Goal: Task Accomplishment & Management: Complete application form

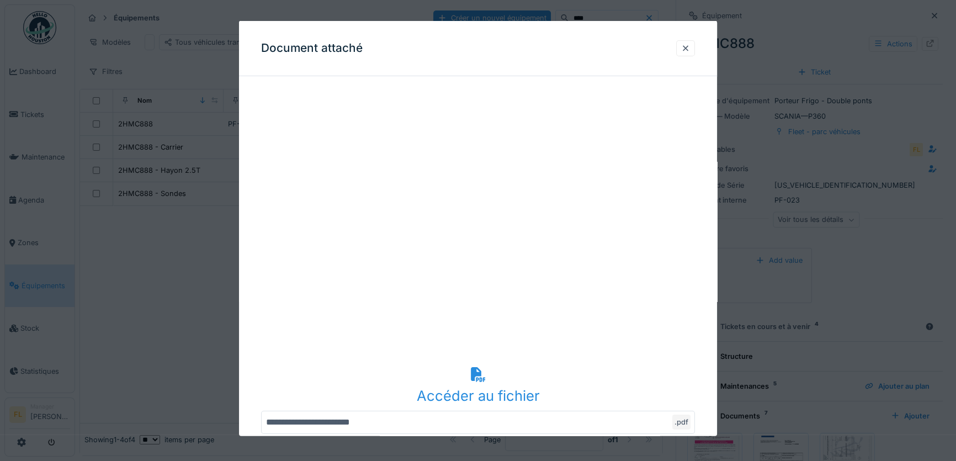
scroll to position [260, 0]
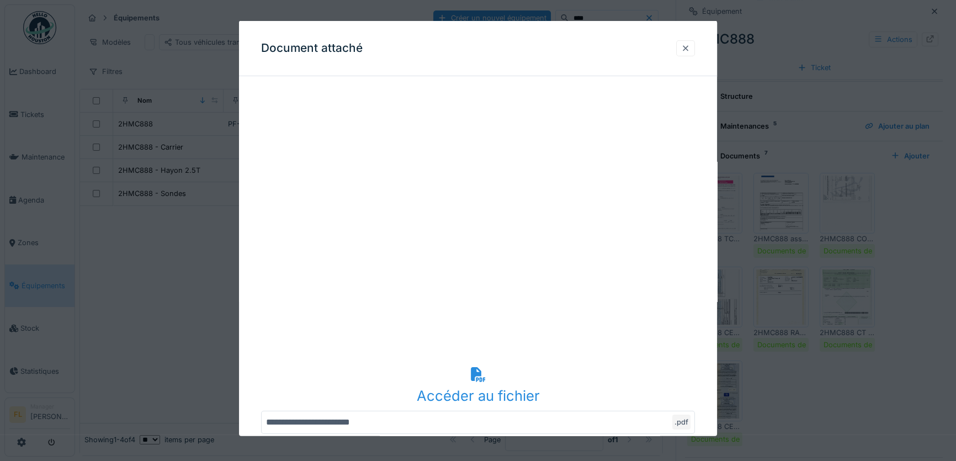
click at [684, 46] on div at bounding box center [685, 48] width 19 height 16
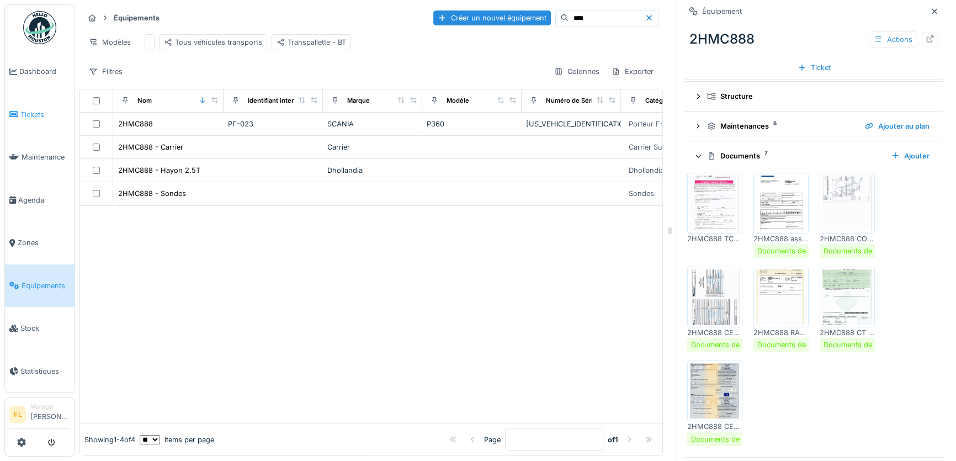
click at [28, 115] on span "Tickets" at bounding box center [45, 114] width 50 height 10
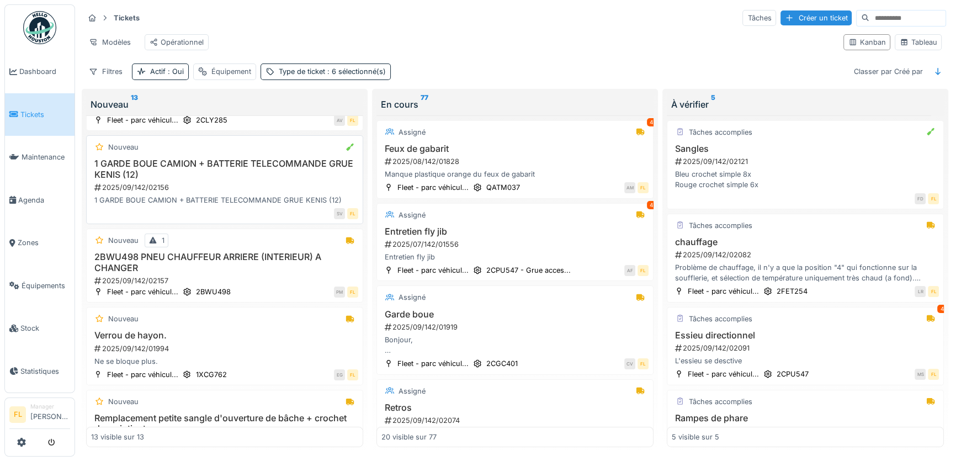
scroll to position [251, 0]
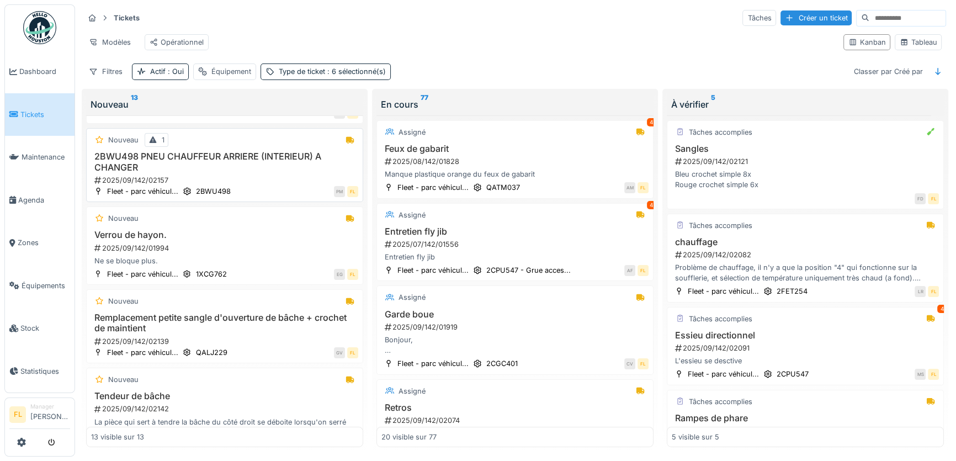
click at [231, 166] on h3 "2BWU498 PNEU CHAUFFEUR ARRIERE (INTERIEUR) A CHANGER" at bounding box center [224, 161] width 267 height 21
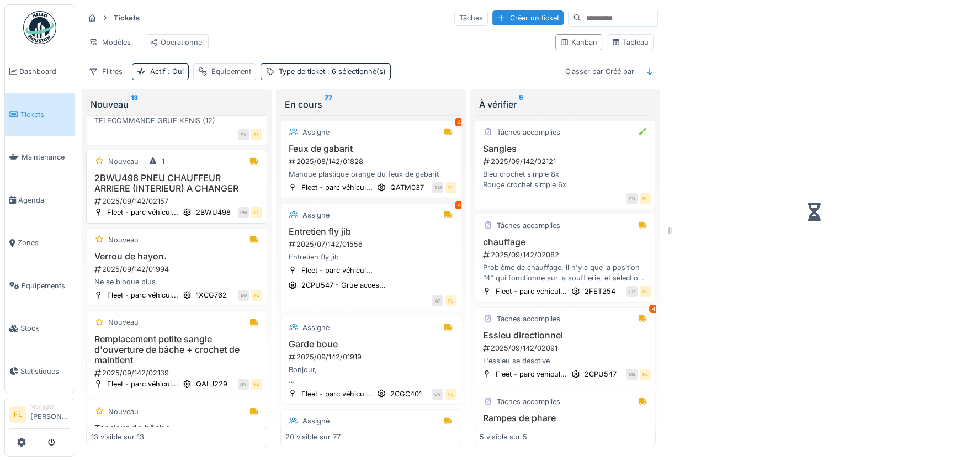
scroll to position [287, 0]
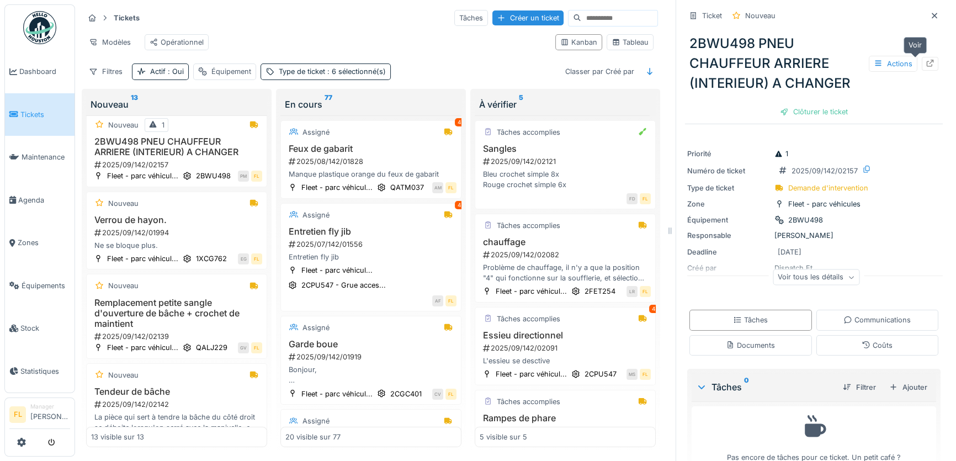
click at [926, 62] on icon at bounding box center [930, 63] width 9 height 7
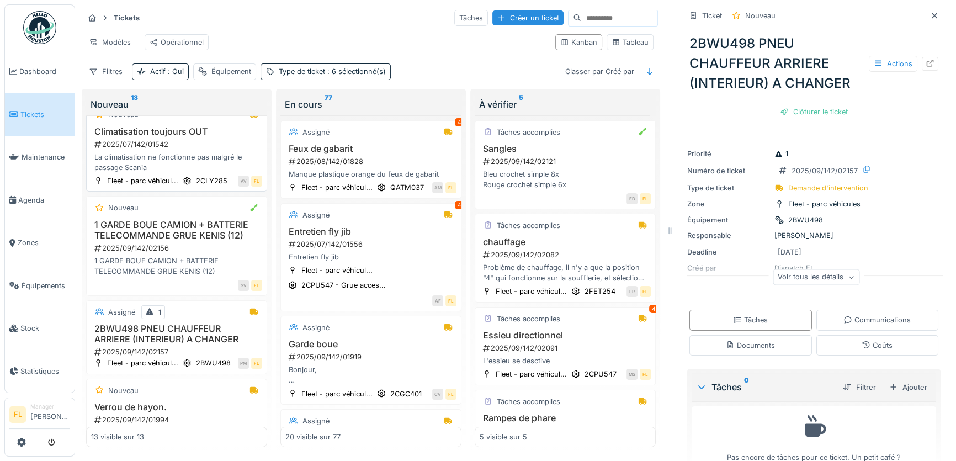
scroll to position [150, 0]
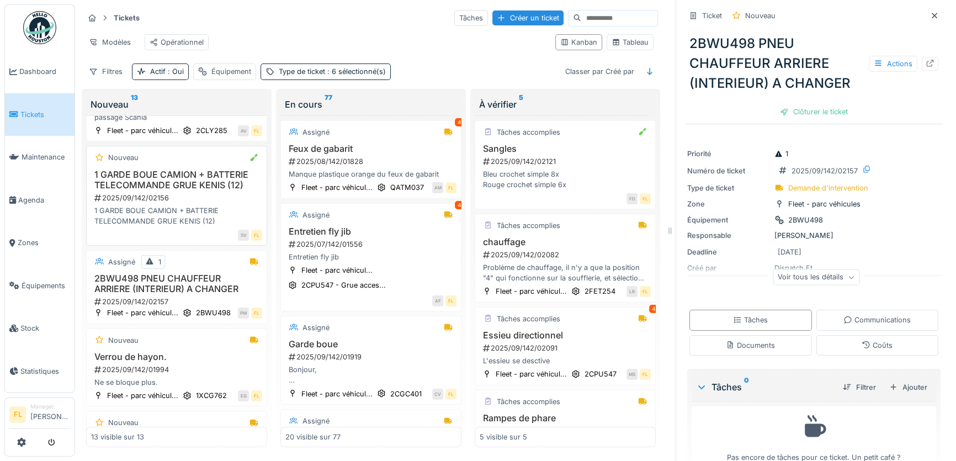
click at [166, 203] on div "2025/09/142/02156" at bounding box center [177, 198] width 169 height 10
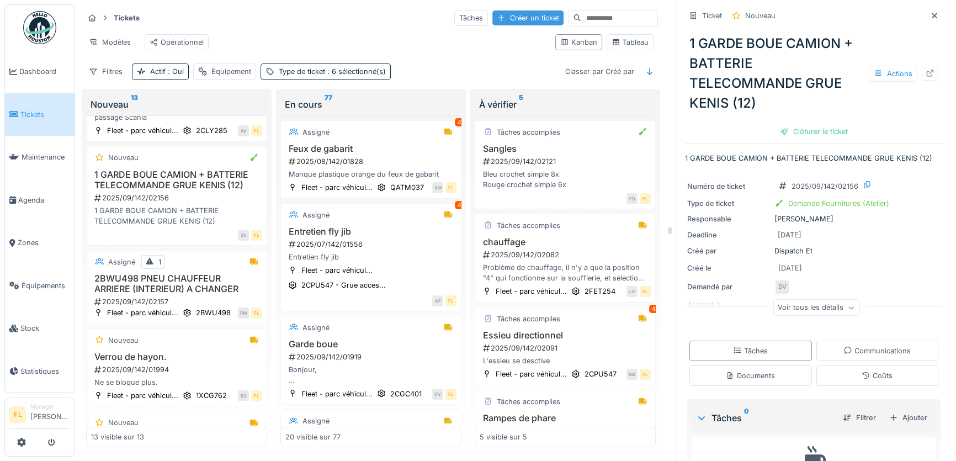
click at [515, 22] on div "Créer un ticket" at bounding box center [527, 17] width 71 height 15
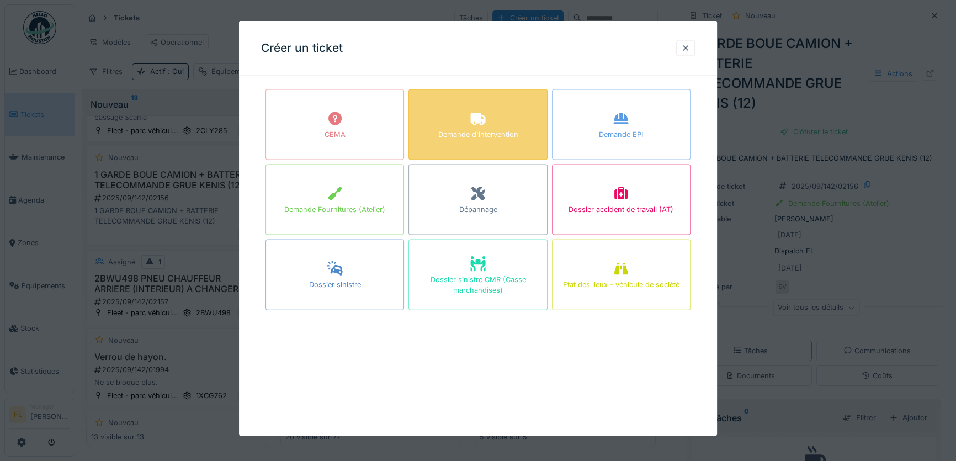
click at [487, 129] on div "Demande d'intervention" at bounding box center [478, 134] width 80 height 10
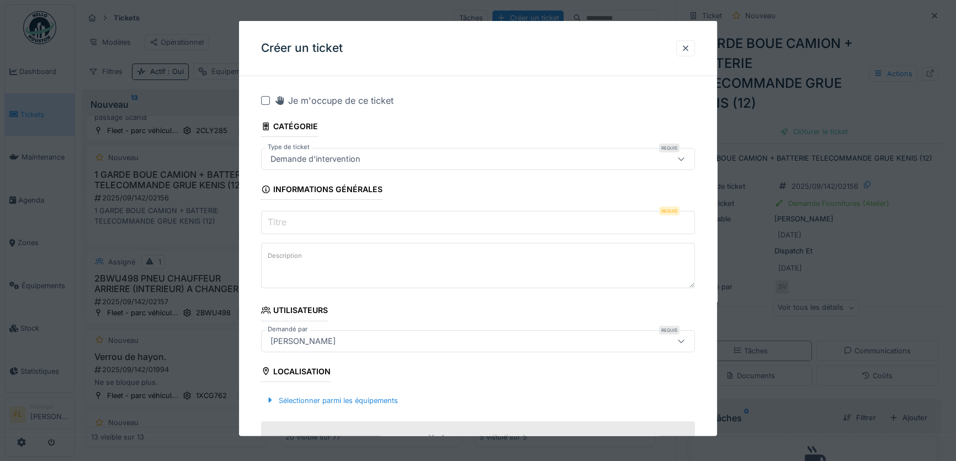
scroll to position [50, 0]
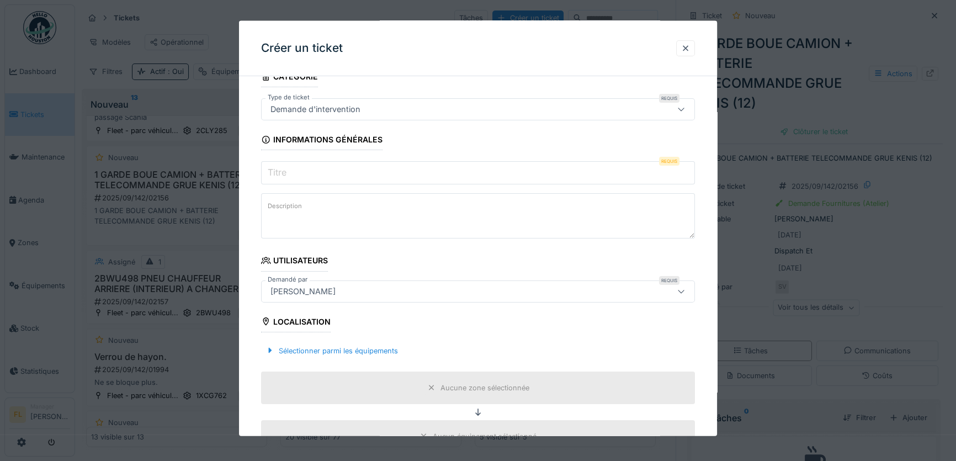
click at [313, 176] on input "Titre" at bounding box center [478, 172] width 434 height 23
type input "*"
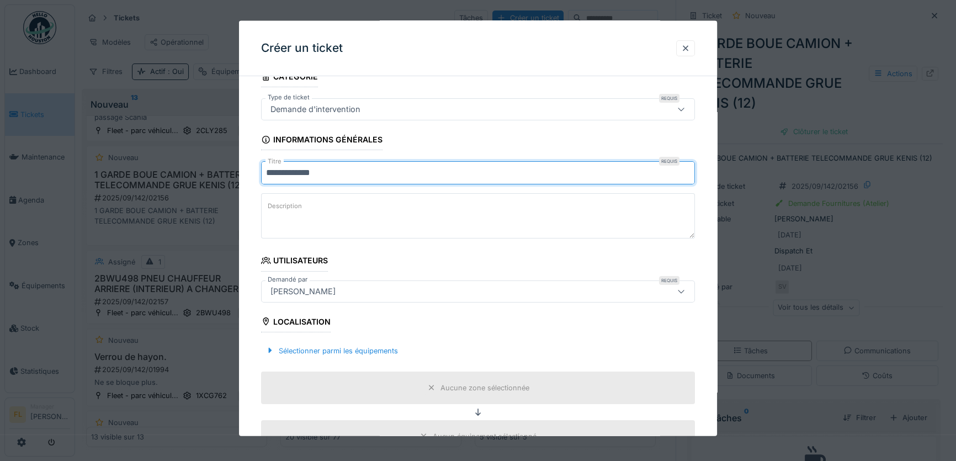
click at [286, 176] on input "**********" at bounding box center [478, 172] width 434 height 23
type input "**********"
click at [333, 199] on textarea "Description" at bounding box center [478, 215] width 434 height 45
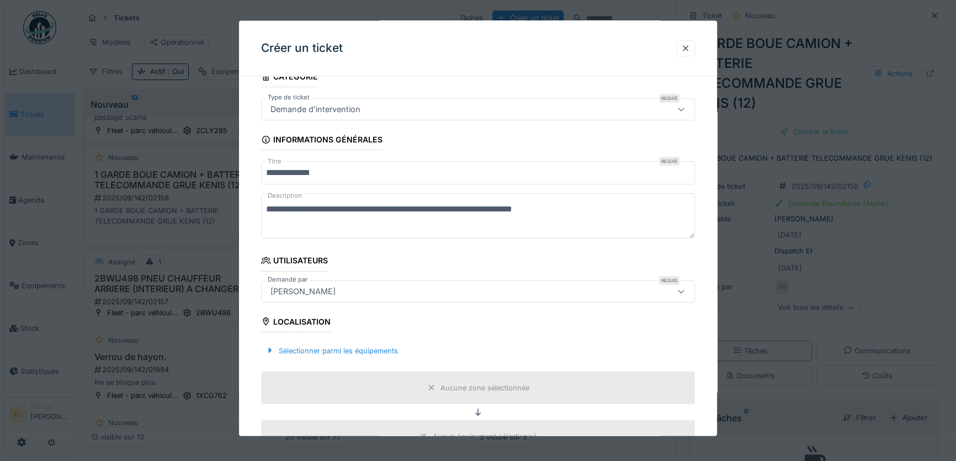
scroll to position [200, 0]
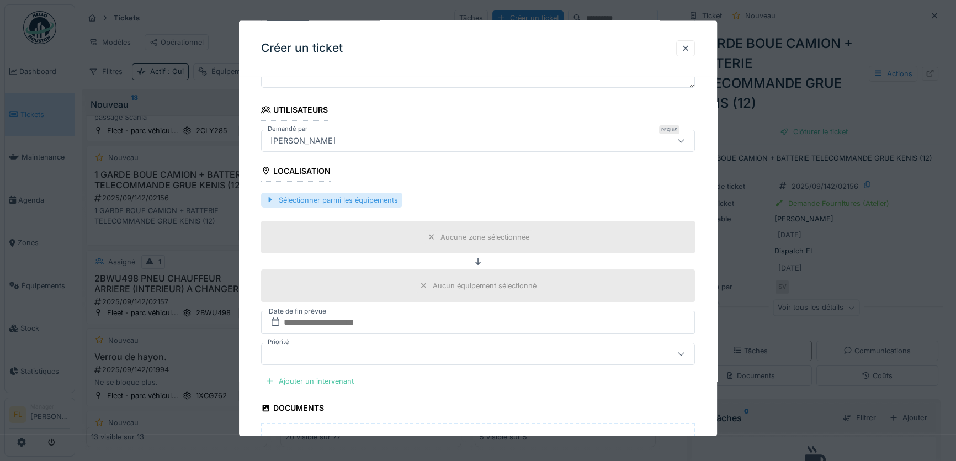
type textarea "**********"
click at [340, 201] on div "Sélectionner parmi les équipements" at bounding box center [331, 199] width 141 height 15
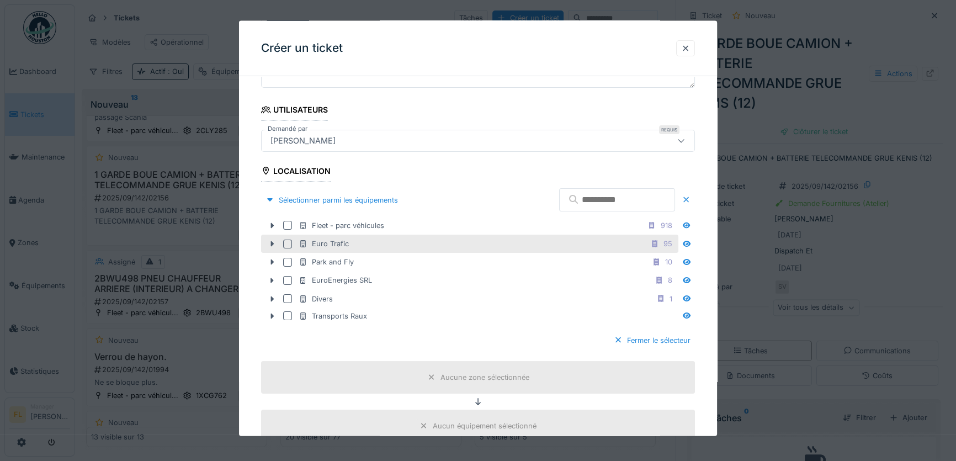
click at [332, 245] on div "Euro Trafic" at bounding box center [324, 244] width 50 height 10
click at [269, 240] on icon at bounding box center [272, 243] width 9 height 7
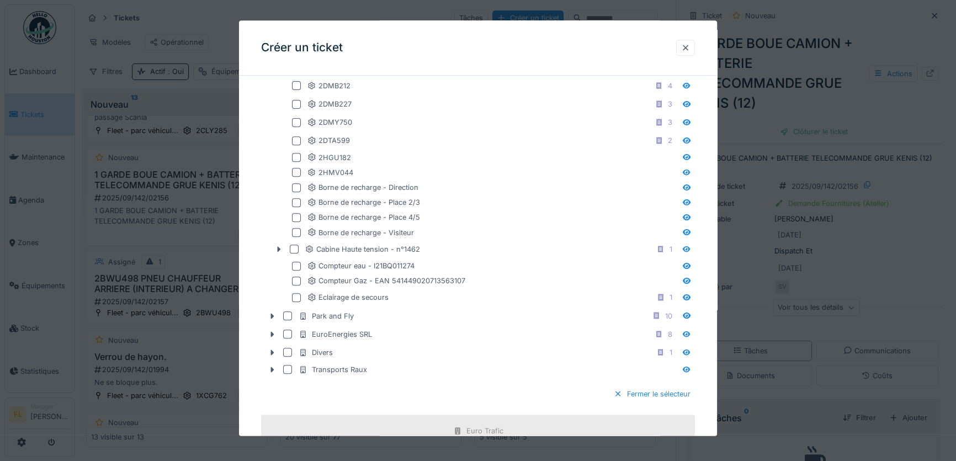
scroll to position [602, 0]
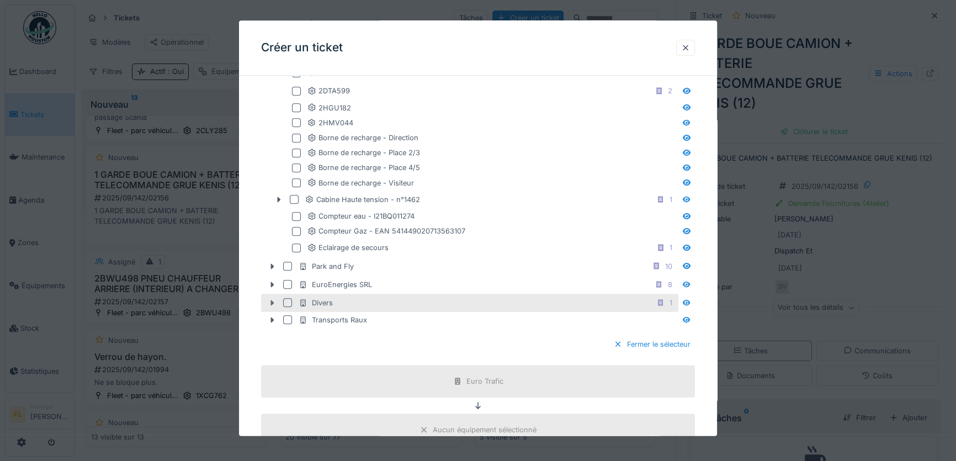
click at [272, 300] on icon at bounding box center [272, 303] width 3 height 6
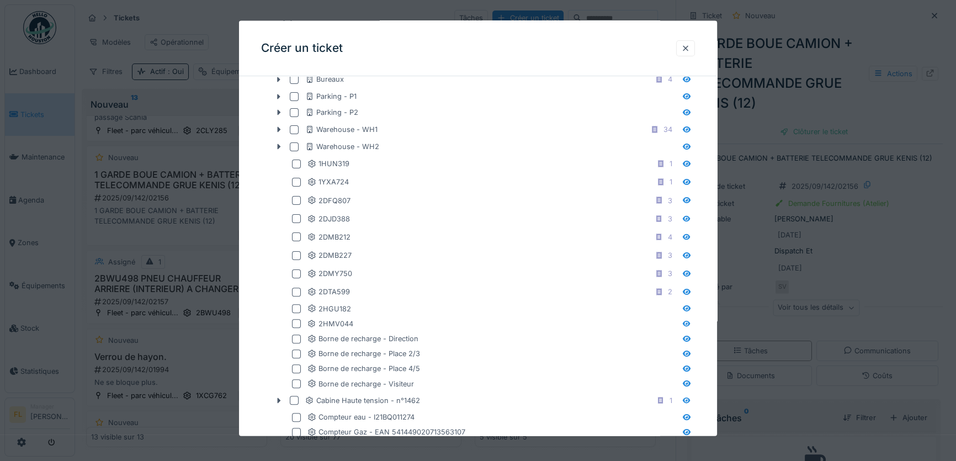
scroll to position [301, 0]
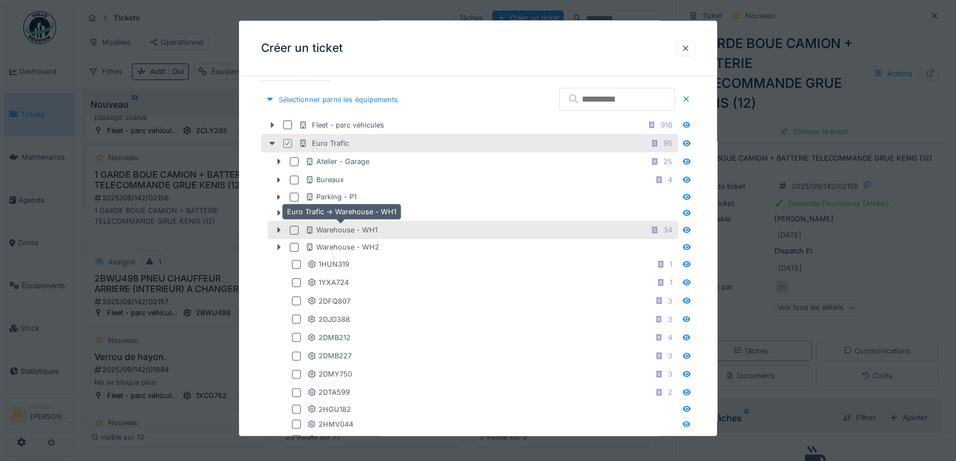
click at [342, 231] on div "Warehouse - WH1" at bounding box center [341, 230] width 72 height 10
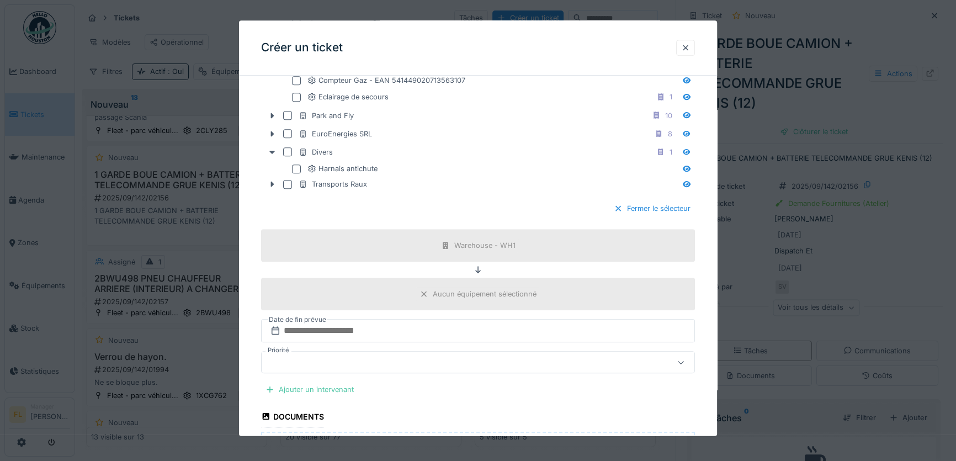
scroll to position [954, 0]
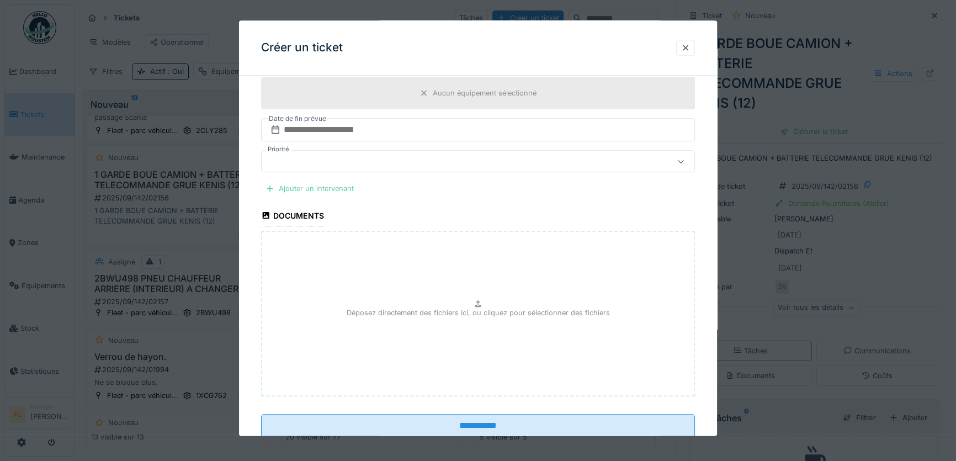
click at [329, 186] on div "Ajouter un intervenant" at bounding box center [309, 189] width 97 height 15
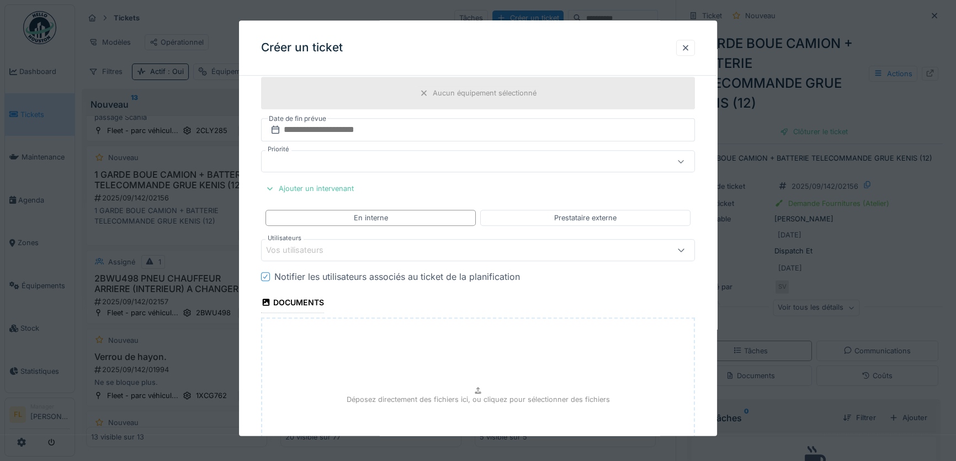
click at [326, 245] on div "Vos utilisateurs" at bounding box center [302, 251] width 73 height 12
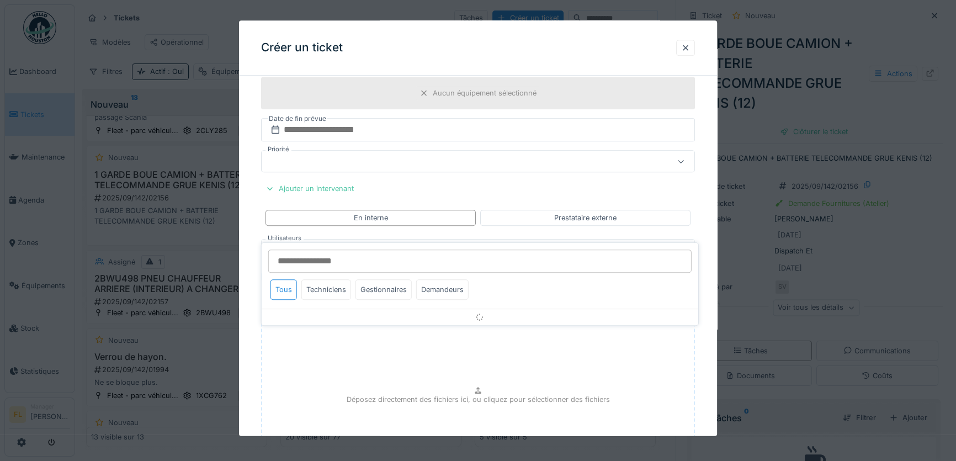
scroll to position [972, 0]
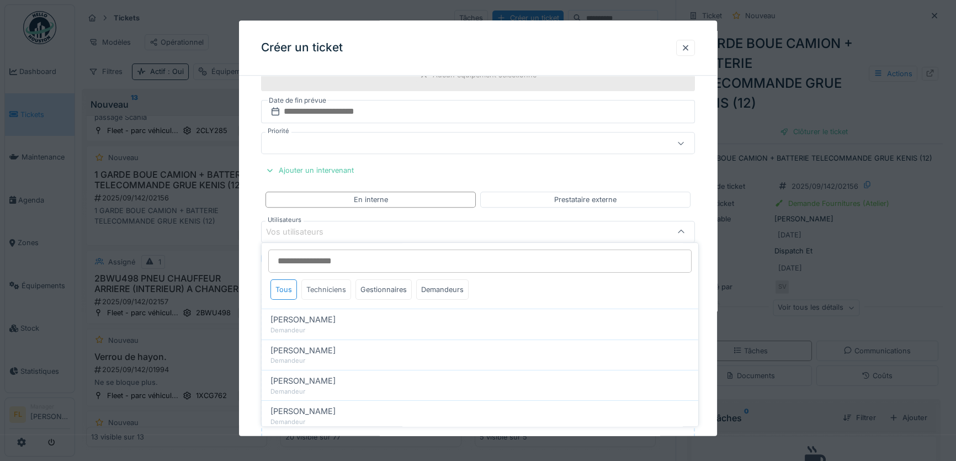
click at [324, 285] on div "Techniciens" at bounding box center [326, 289] width 50 height 20
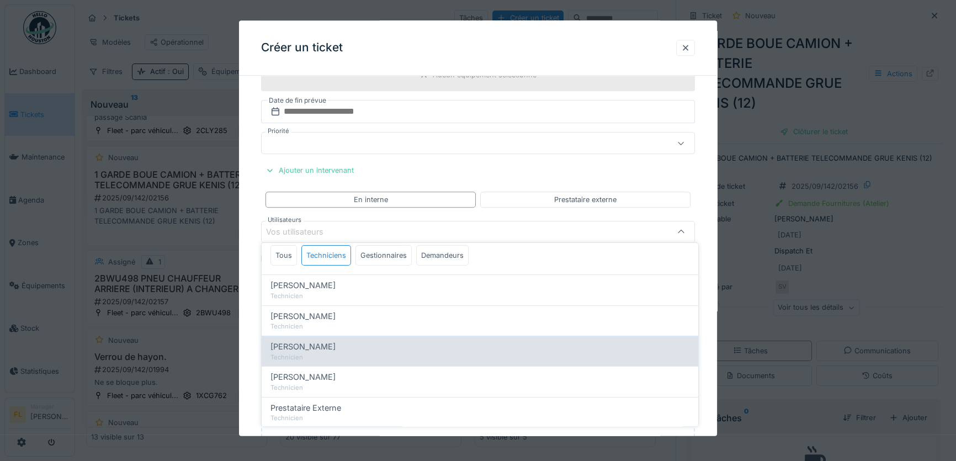
scroll to position [0, 0]
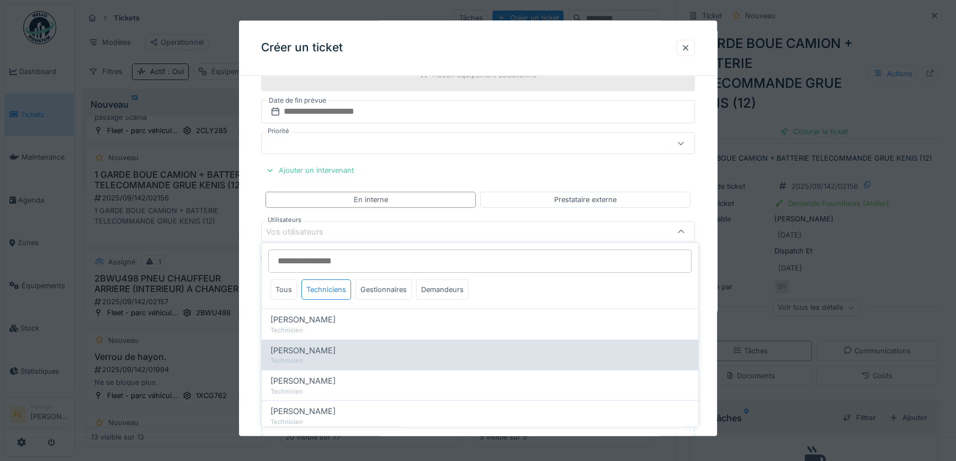
click at [309, 351] on span "José Dooms" at bounding box center [303, 351] width 65 height 12
type input "****"
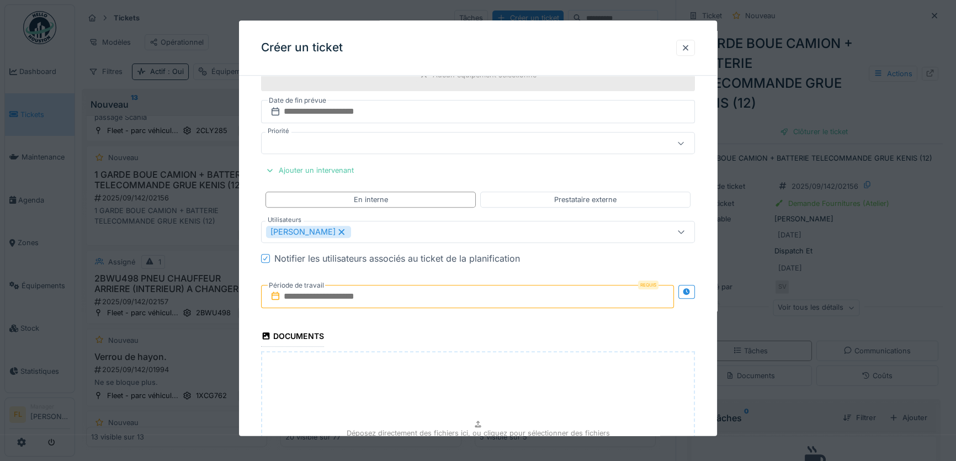
click at [288, 292] on input "text" at bounding box center [467, 296] width 413 height 23
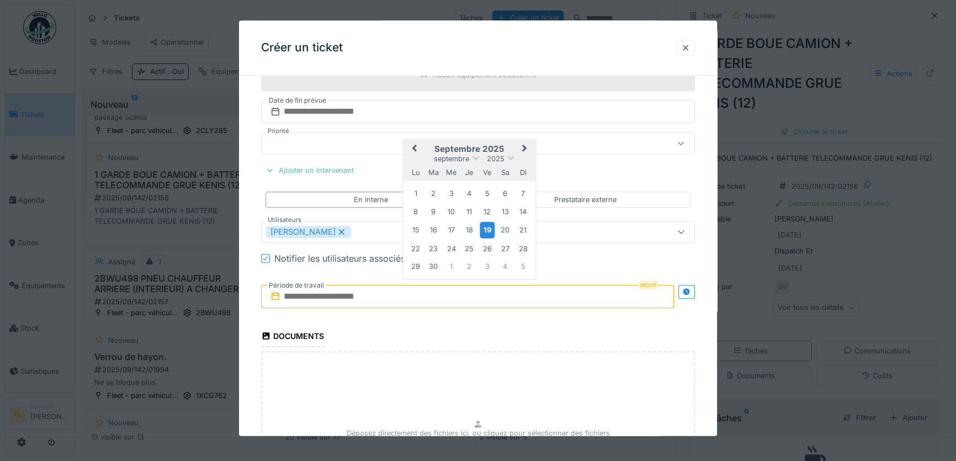
click at [483, 227] on div "19" at bounding box center [487, 231] width 15 height 16
click at [413, 262] on div "29" at bounding box center [415, 266] width 15 height 15
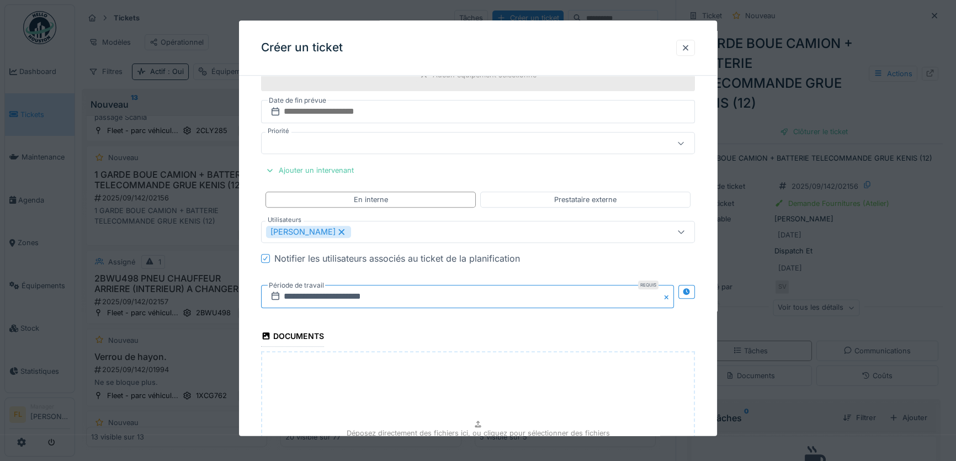
click at [293, 296] on input "**********" at bounding box center [467, 296] width 413 height 23
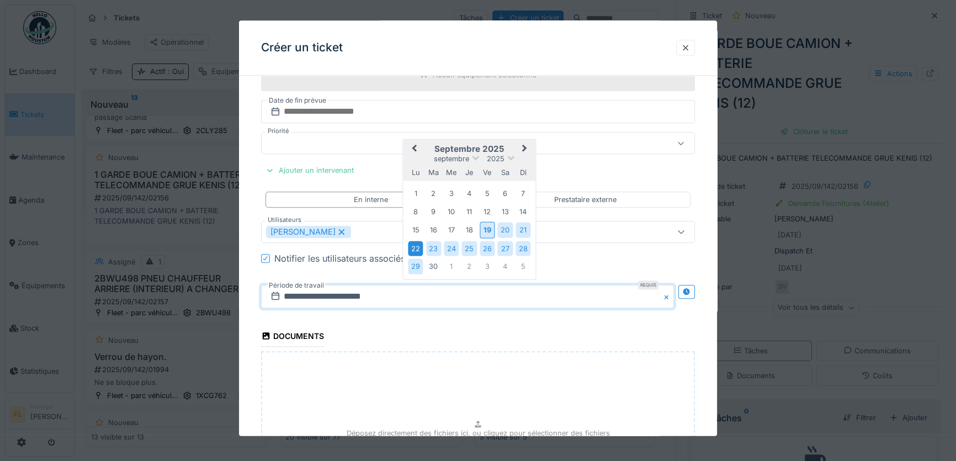
click at [419, 244] on div "22" at bounding box center [415, 248] width 15 height 15
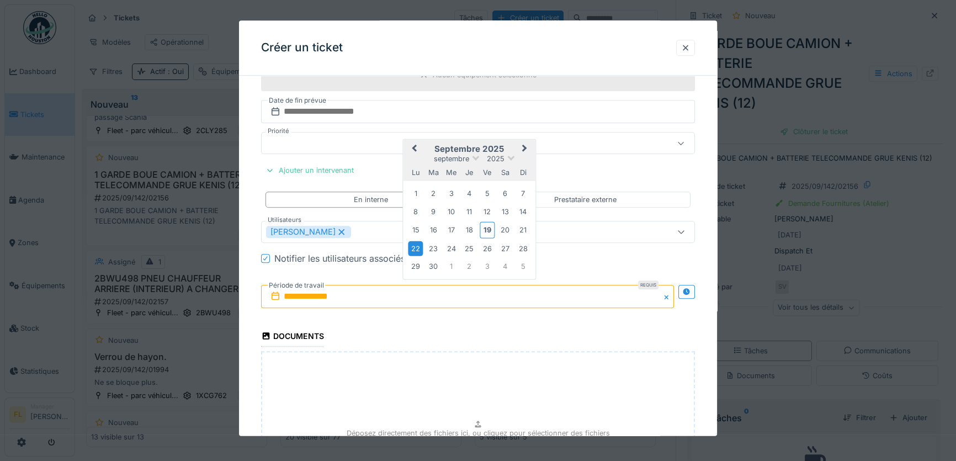
click at [419, 244] on div "22" at bounding box center [415, 248] width 15 height 15
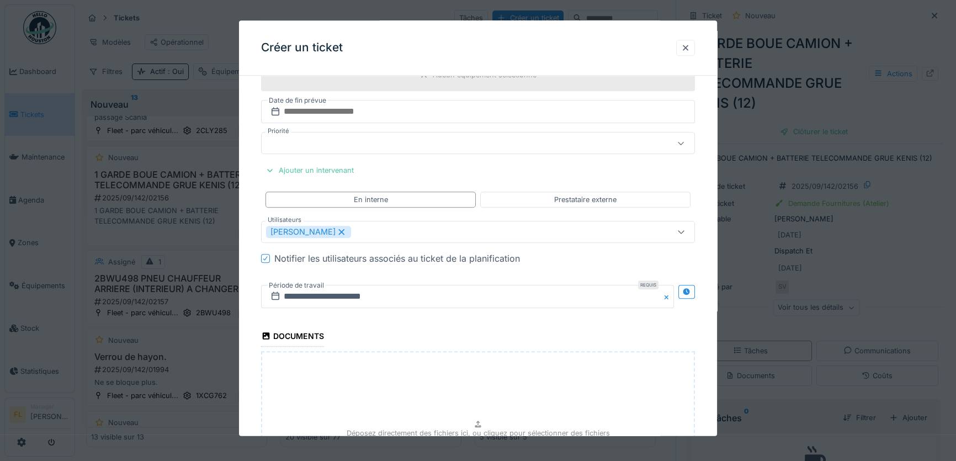
scroll to position [1121, 0]
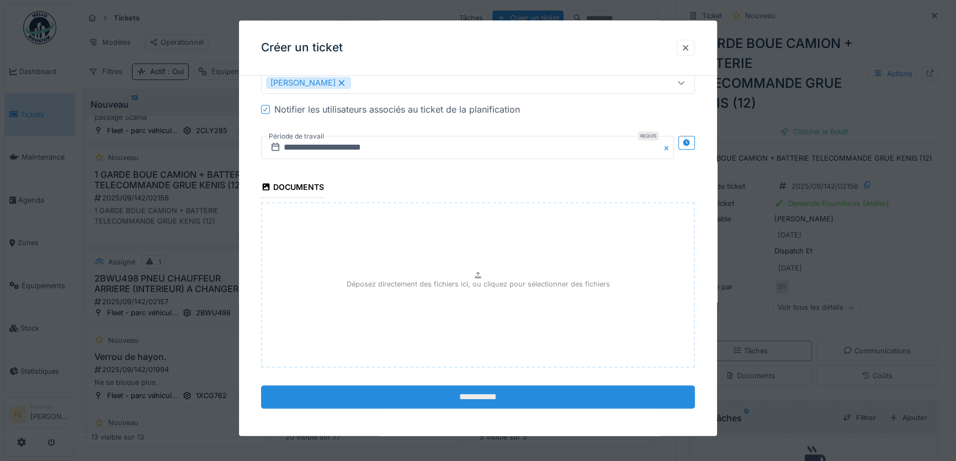
click at [486, 389] on input "**********" at bounding box center [478, 396] width 434 height 23
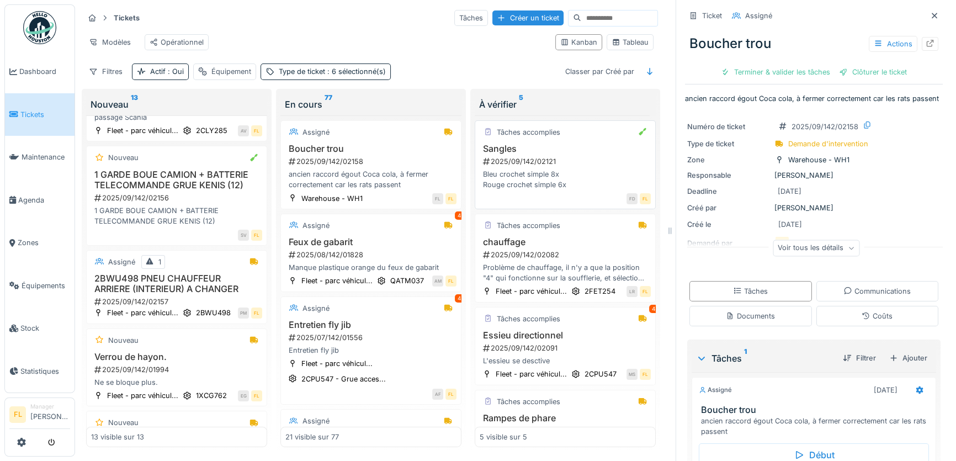
click at [546, 166] on div "2025/09/142/02121" at bounding box center [566, 161] width 169 height 10
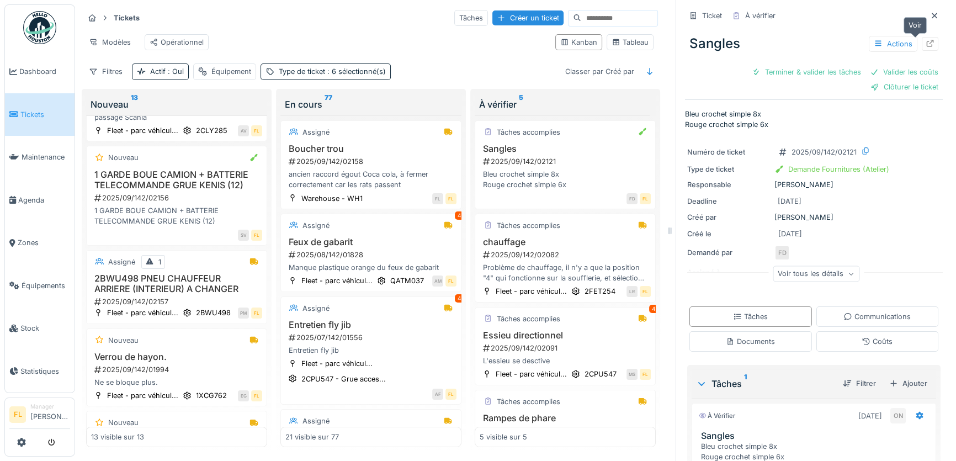
click at [926, 43] on icon at bounding box center [930, 43] width 9 height 7
click at [580, 271] on div "Problème de chauffage, il n'y a que la position "4" qui fonctionne sur la souff…" at bounding box center [565, 272] width 171 height 21
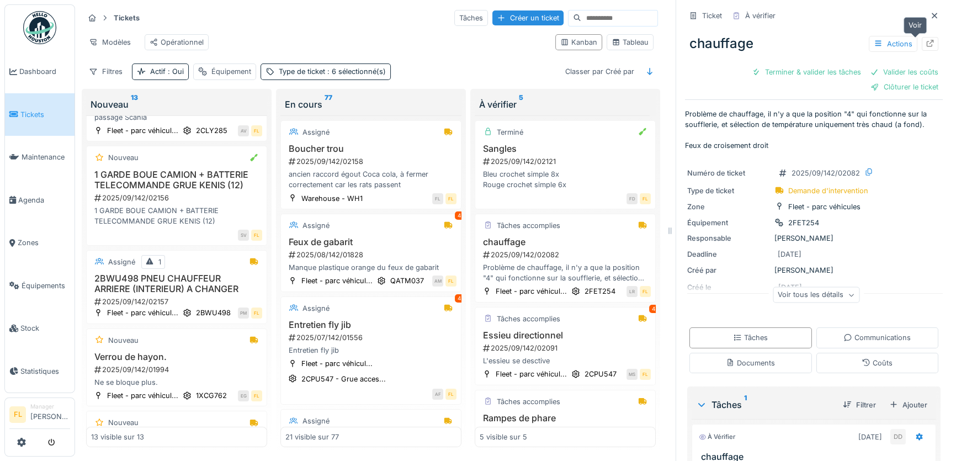
click at [922, 38] on div at bounding box center [930, 44] width 17 height 14
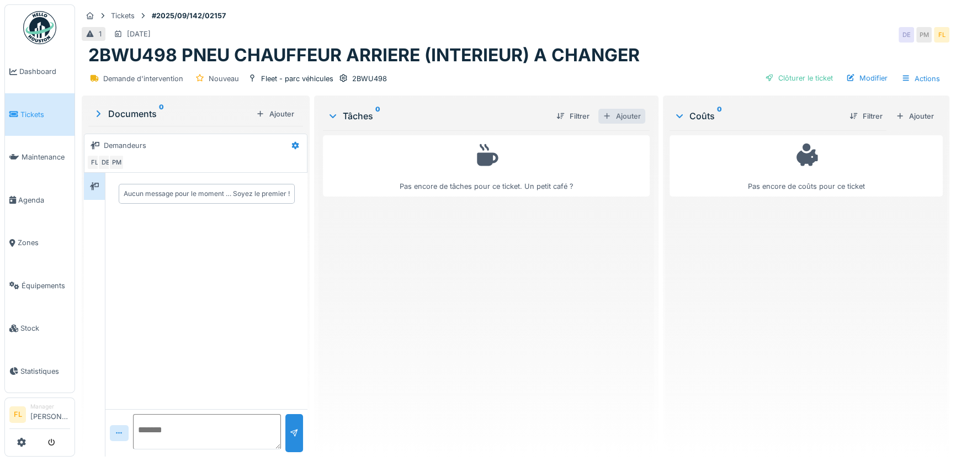
click at [623, 120] on div "Ajouter" at bounding box center [622, 116] width 47 height 15
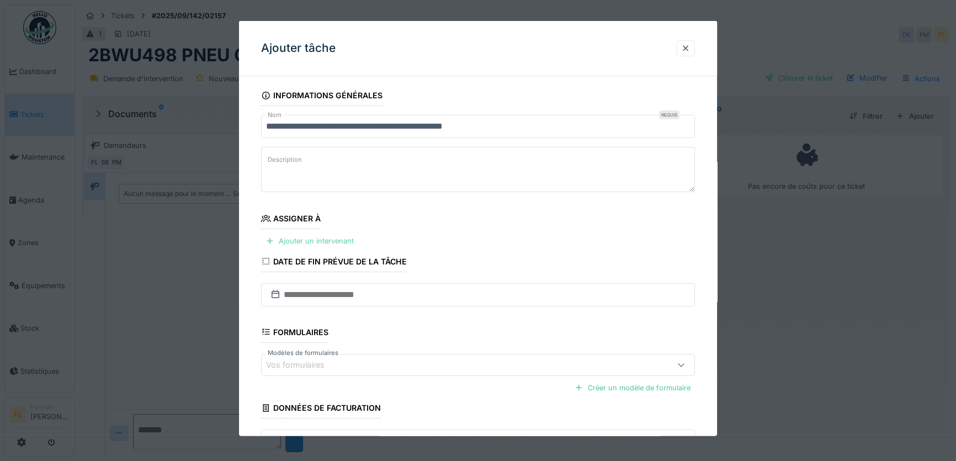
click at [336, 242] on div "Ajouter un intervenant" at bounding box center [309, 241] width 97 height 15
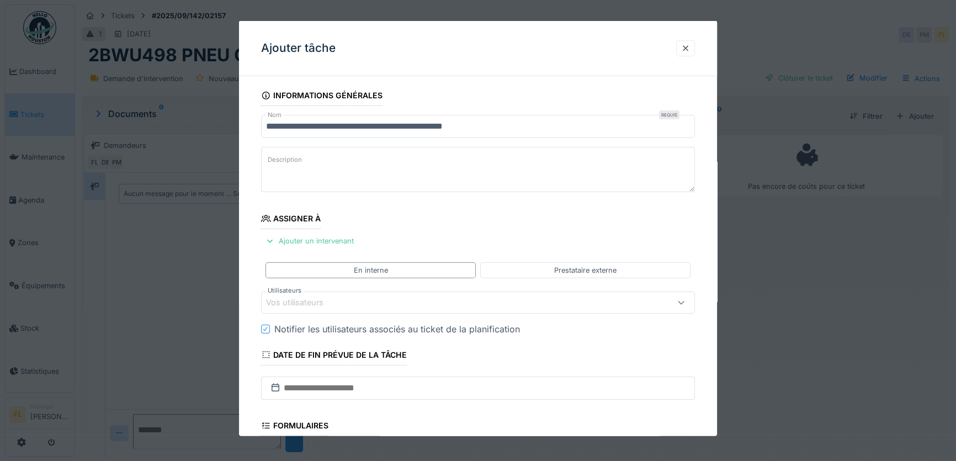
click at [394, 300] on div "Vos utilisateurs" at bounding box center [452, 302] width 373 height 12
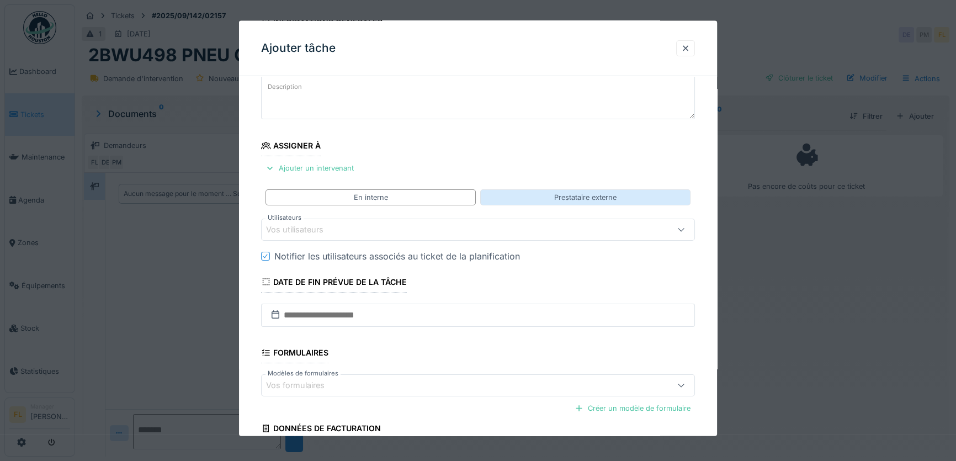
click at [525, 193] on div "Prestataire externe" at bounding box center [585, 197] width 210 height 16
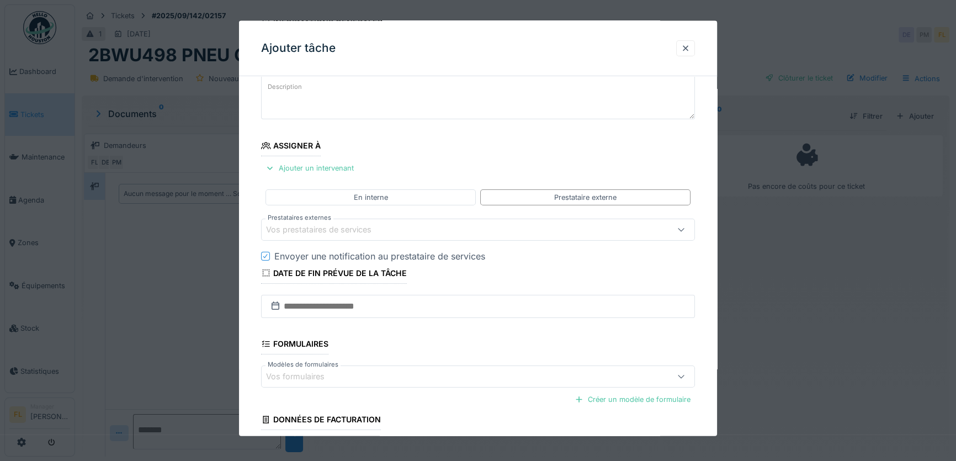
click at [294, 232] on div "Vos prestataires de services" at bounding box center [326, 230] width 121 height 12
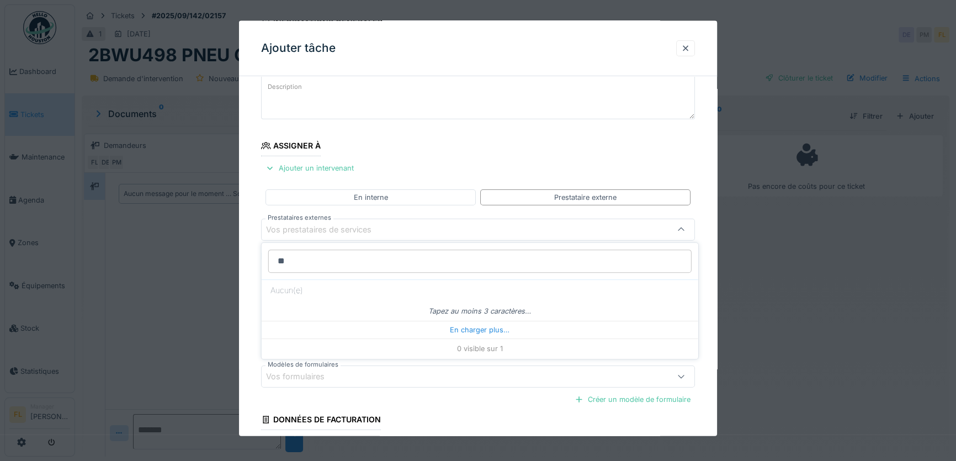
type input "*"
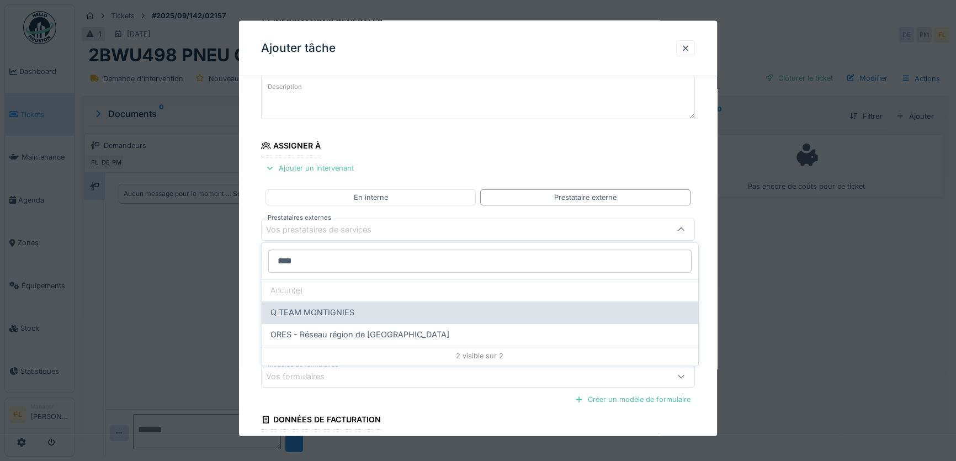
type input "****"
click at [316, 310] on span "Q TEAM MONTIGNIES" at bounding box center [313, 312] width 84 height 12
type input "***"
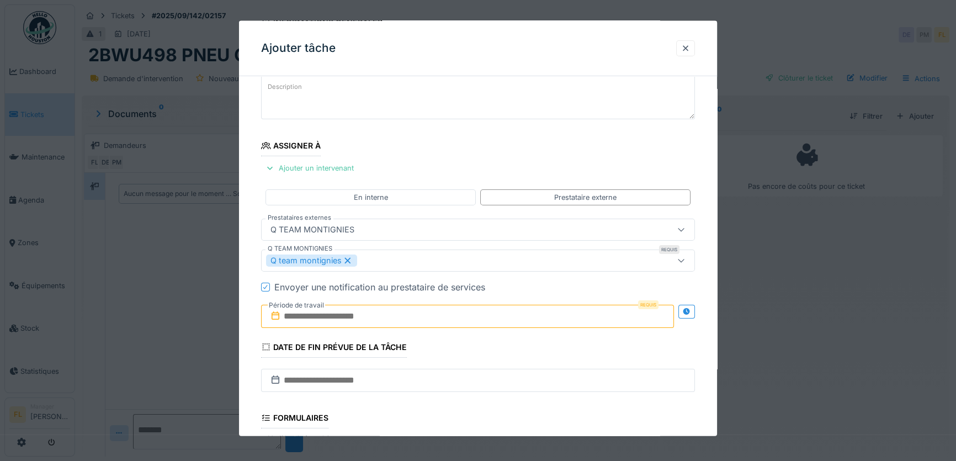
click at [264, 285] on icon at bounding box center [265, 287] width 7 height 6
click at [287, 314] on input "text" at bounding box center [467, 315] width 413 height 23
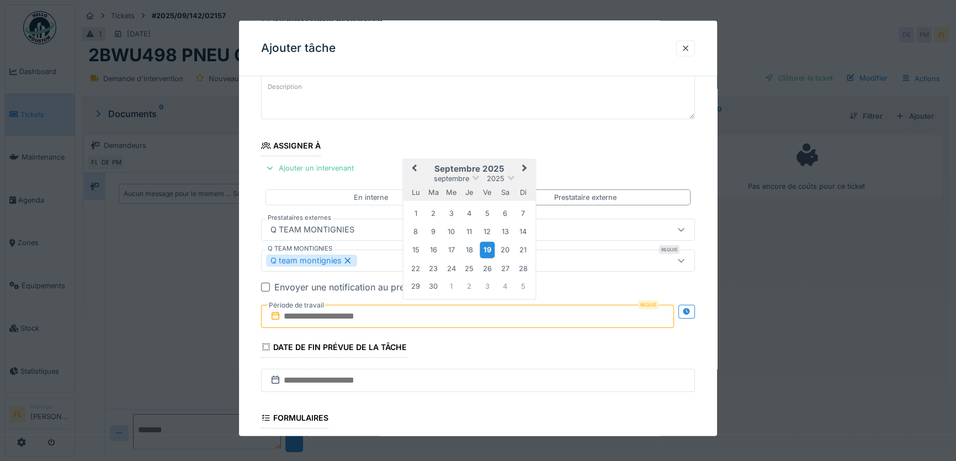
click at [489, 249] on div "19" at bounding box center [487, 250] width 15 height 16
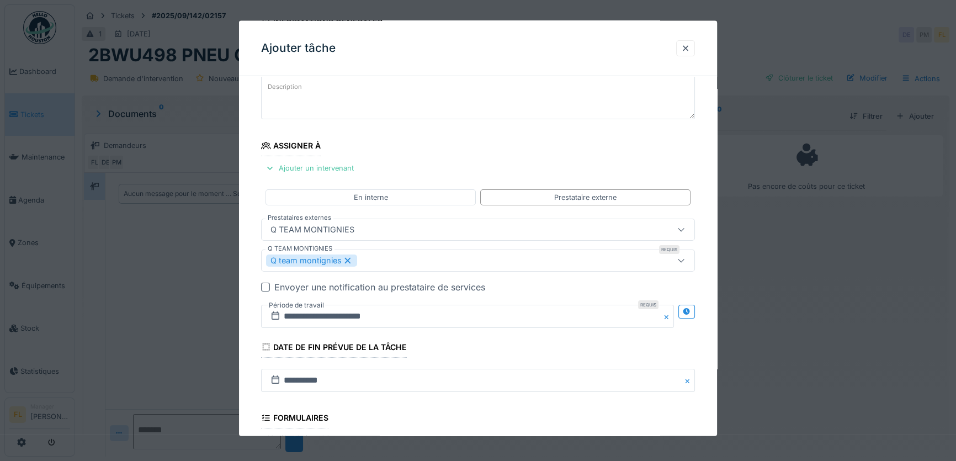
scroll to position [236, 0]
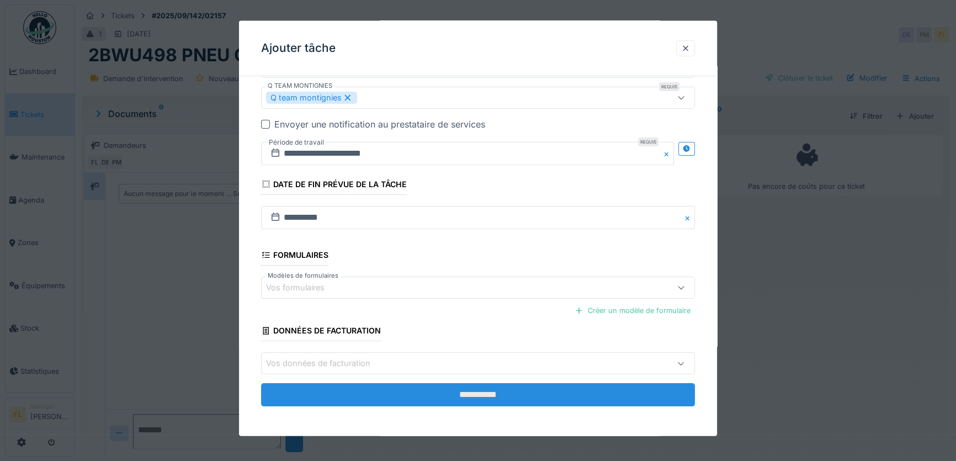
click at [491, 392] on input "**********" at bounding box center [478, 394] width 434 height 23
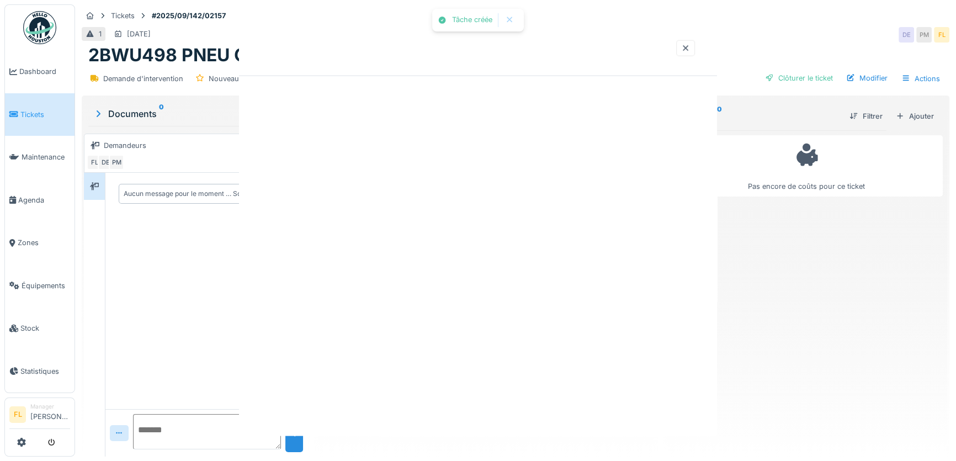
scroll to position [0, 0]
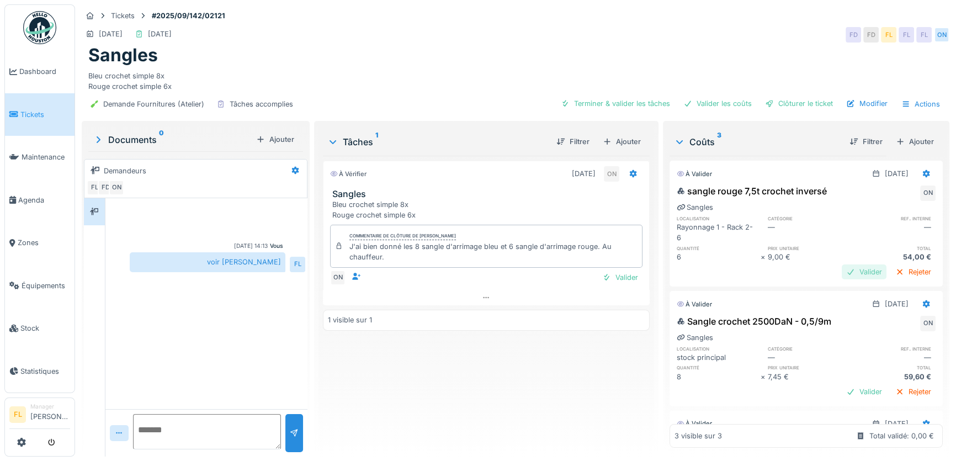
click at [856, 274] on div "Valider" at bounding box center [864, 271] width 45 height 15
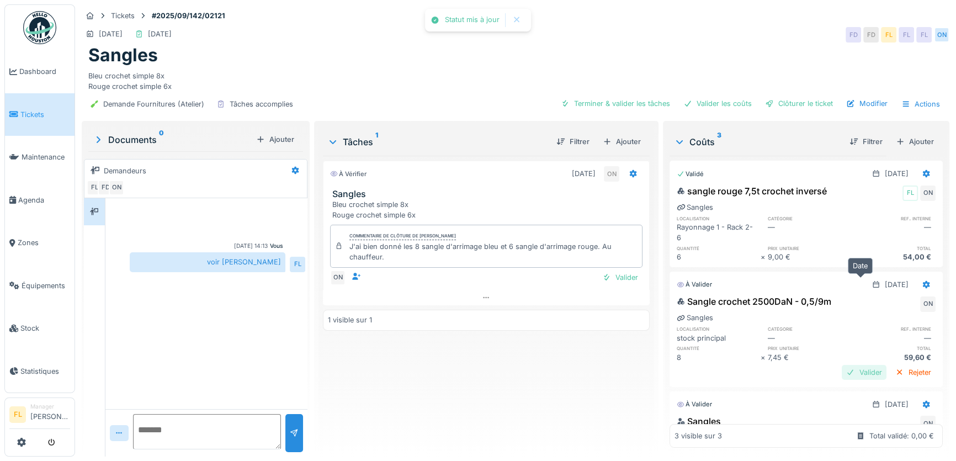
scroll to position [81, 0]
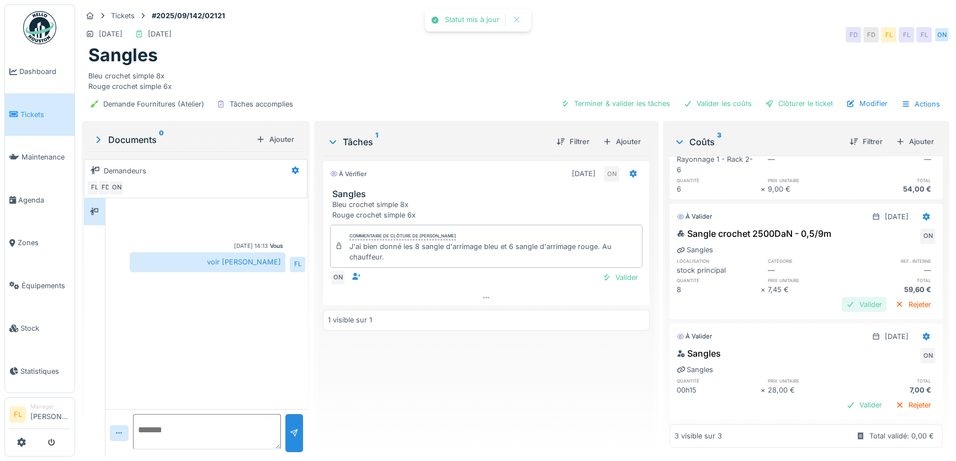
click at [850, 297] on div "Valider" at bounding box center [864, 304] width 45 height 15
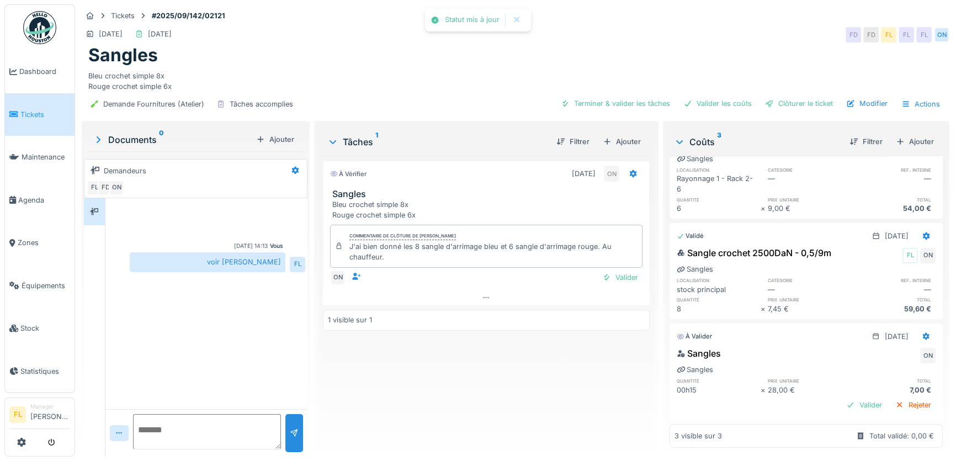
scroll to position [7, 0]
click at [854, 398] on div "Valider" at bounding box center [864, 405] width 45 height 15
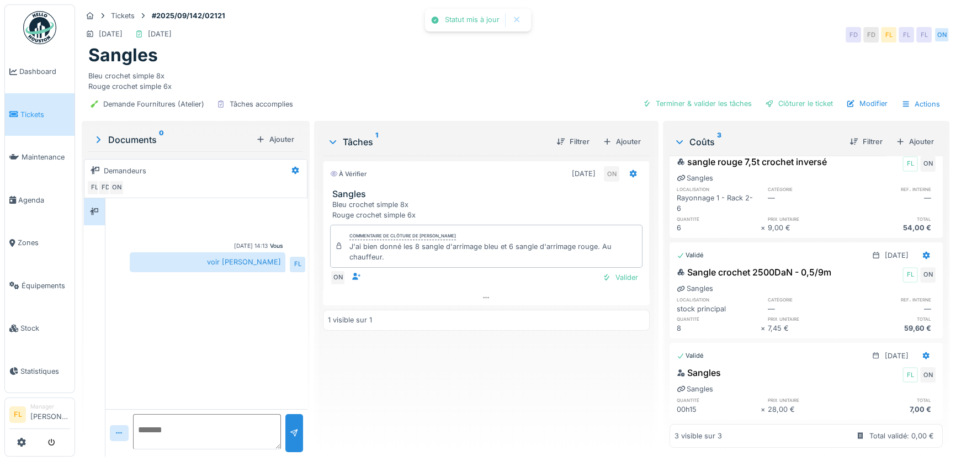
scroll to position [41, 0]
click at [602, 272] on div at bounding box center [606, 277] width 9 height 10
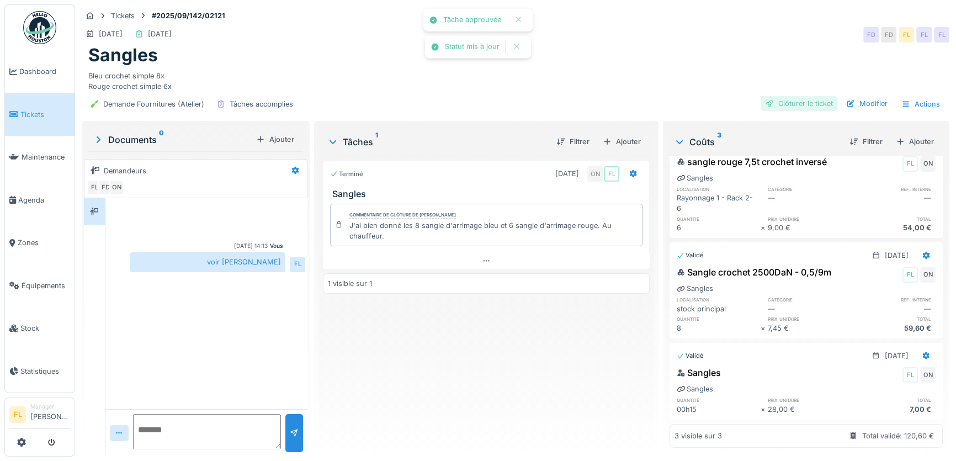
click at [803, 96] on div "Clôturer le ticket" at bounding box center [799, 103] width 77 height 15
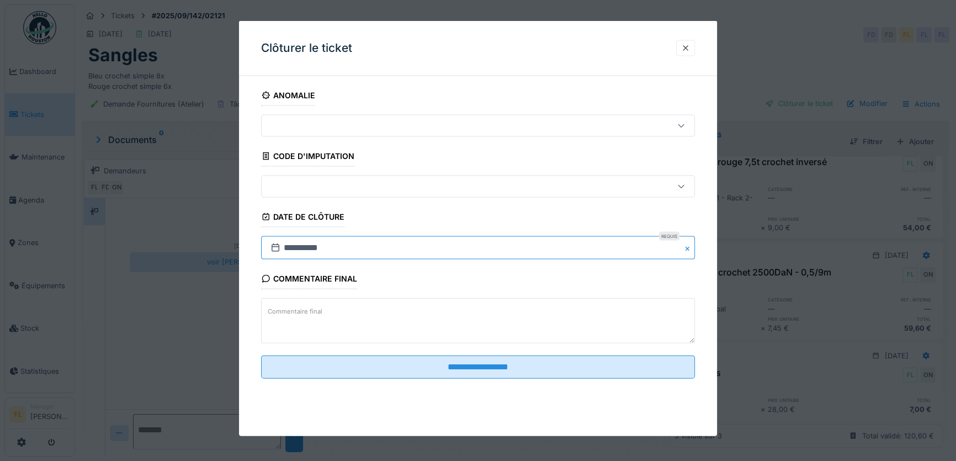
click at [287, 252] on input "**********" at bounding box center [478, 247] width 434 height 23
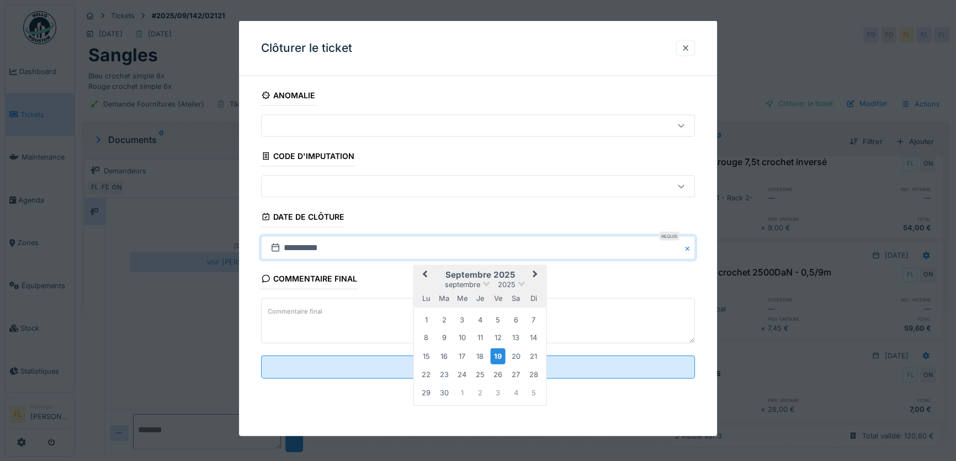
click at [502, 352] on div "19" at bounding box center [497, 356] width 15 height 16
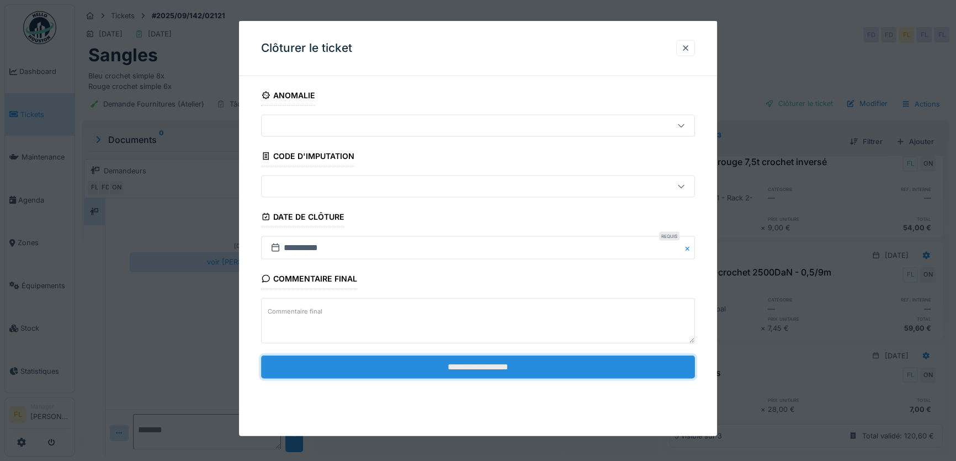
click at [510, 359] on input "**********" at bounding box center [478, 366] width 434 height 23
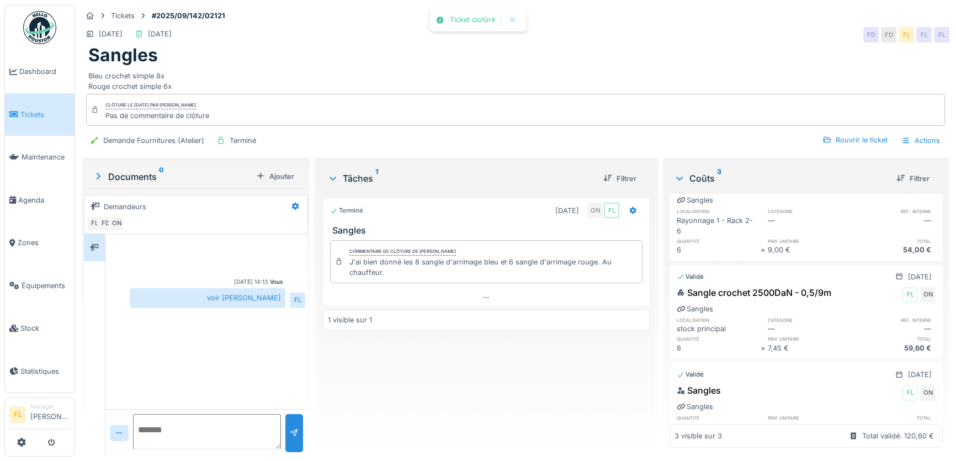
scroll to position [59, 0]
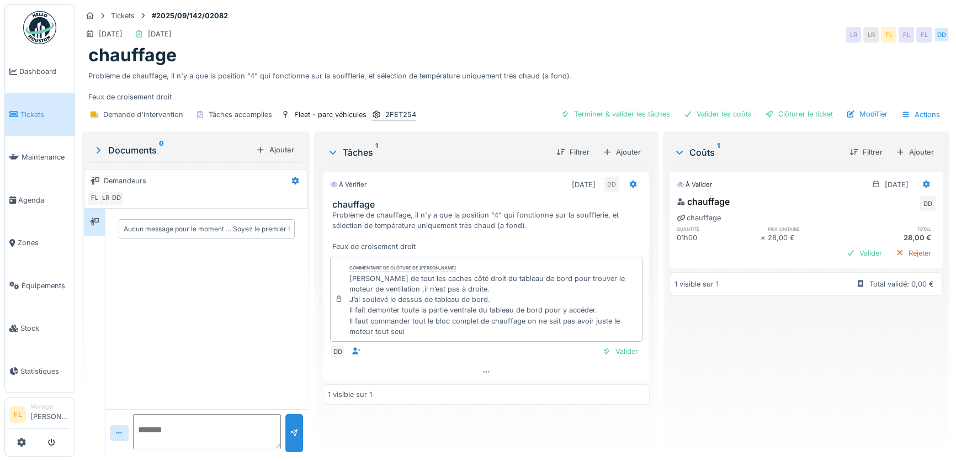
click at [398, 114] on div "2FET254" at bounding box center [400, 114] width 31 height 10
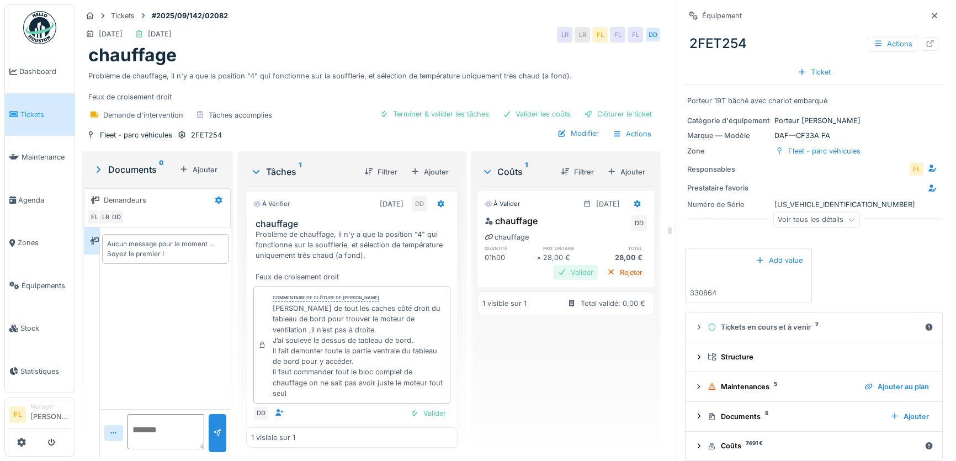
click at [553, 273] on div "Valider" at bounding box center [575, 272] width 45 height 15
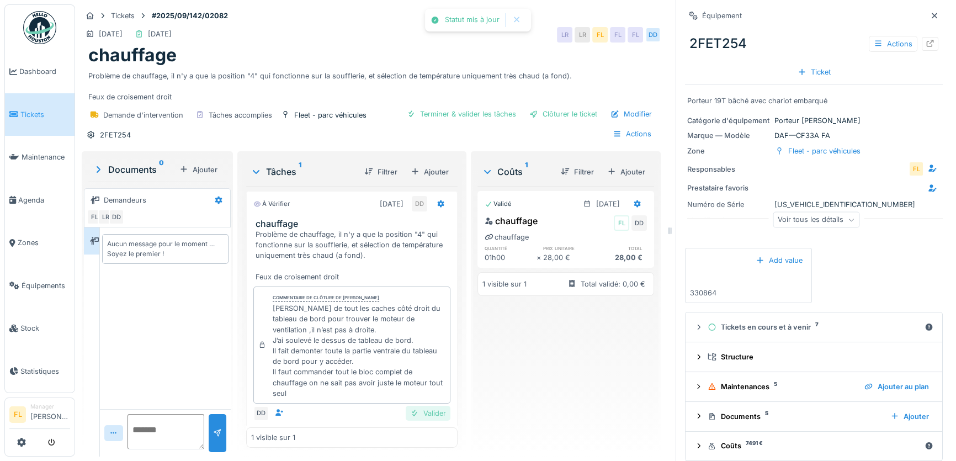
click at [420, 411] on div "Valider" at bounding box center [428, 413] width 45 height 15
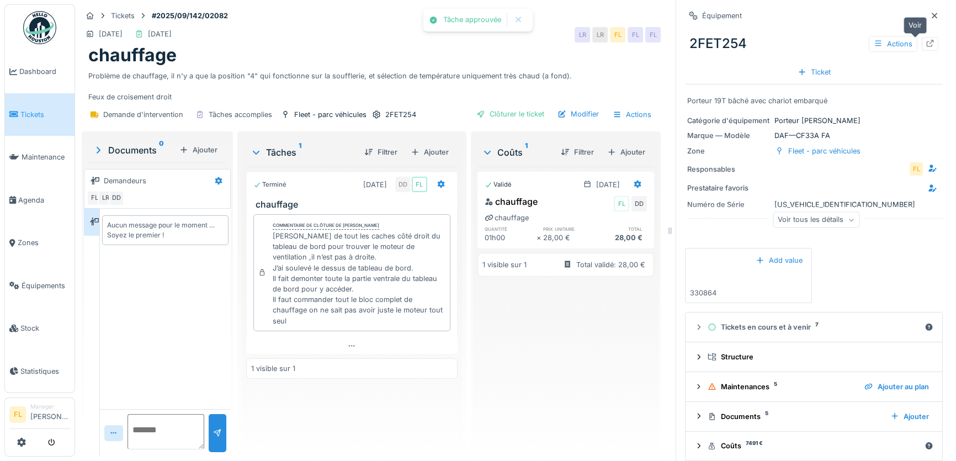
click at [926, 46] on icon at bounding box center [930, 43] width 9 height 7
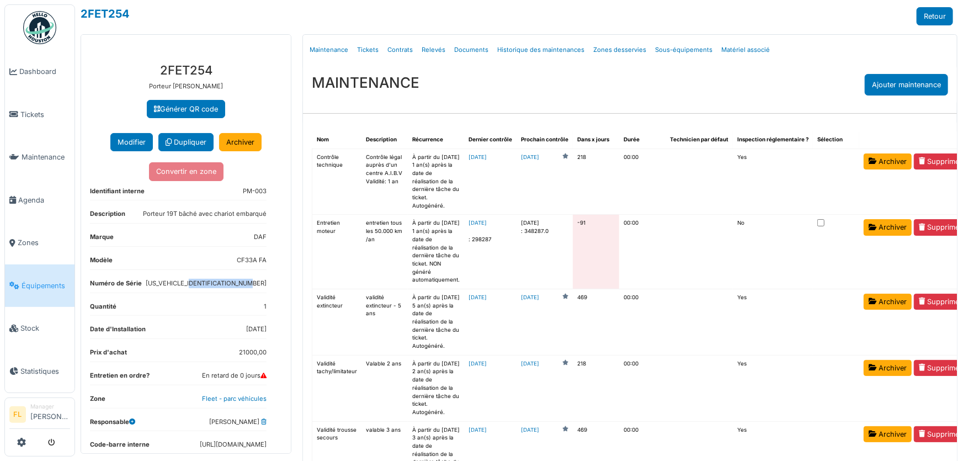
click at [181, 280] on div "**********" at bounding box center [186, 417] width 210 height 727
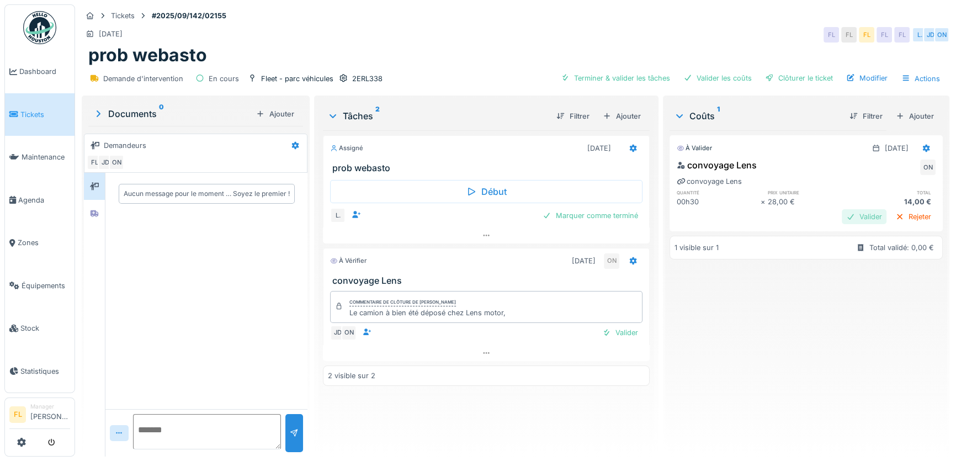
click at [842, 221] on div "Valider" at bounding box center [864, 216] width 45 height 15
click at [43, 280] on span "Équipements" at bounding box center [46, 285] width 49 height 10
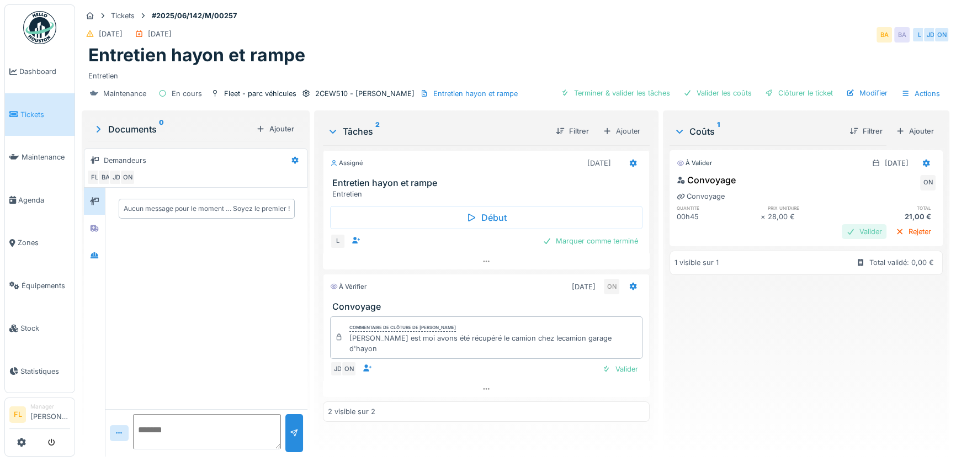
click at [842, 230] on div "Valider" at bounding box center [864, 231] width 45 height 15
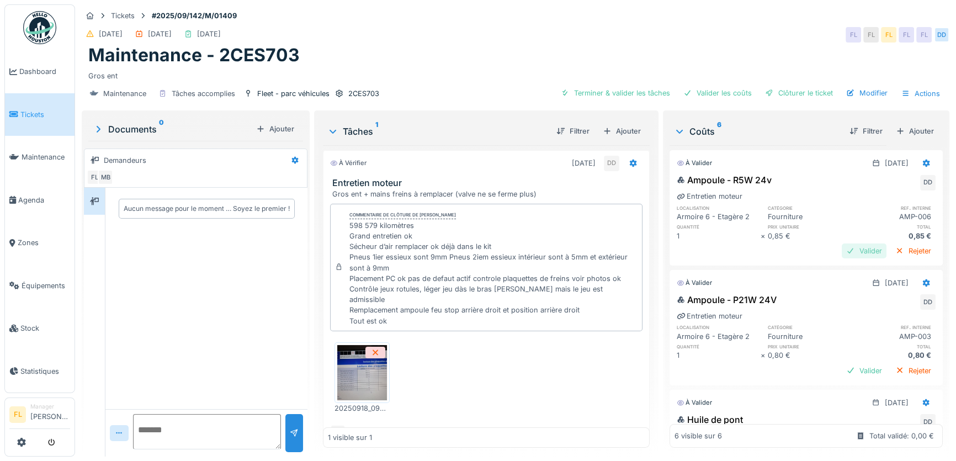
click at [846, 247] on div "Valider" at bounding box center [864, 250] width 45 height 15
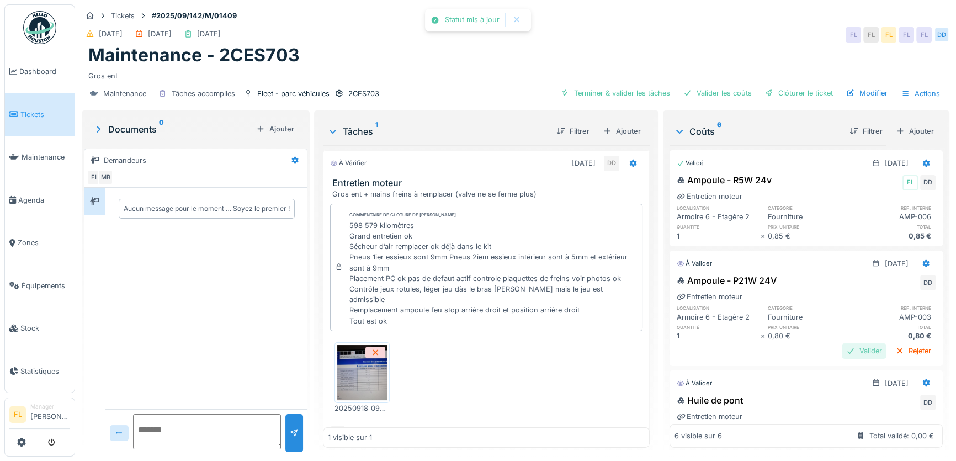
click at [843, 355] on div "Valider" at bounding box center [864, 350] width 45 height 15
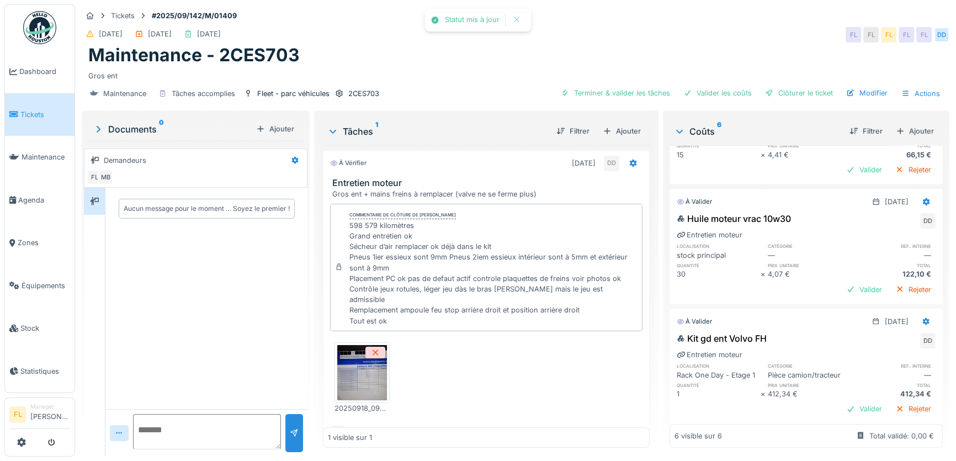
scroll to position [301, 0]
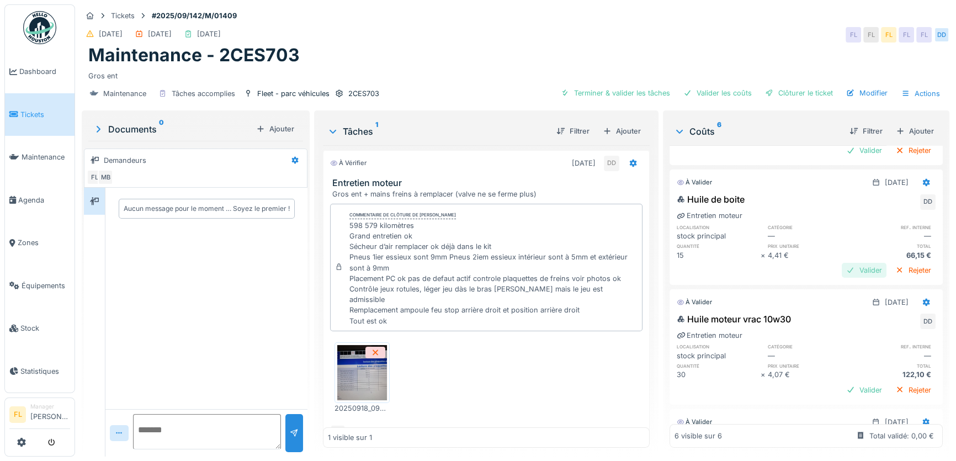
click at [842, 270] on div "Valider" at bounding box center [864, 270] width 45 height 15
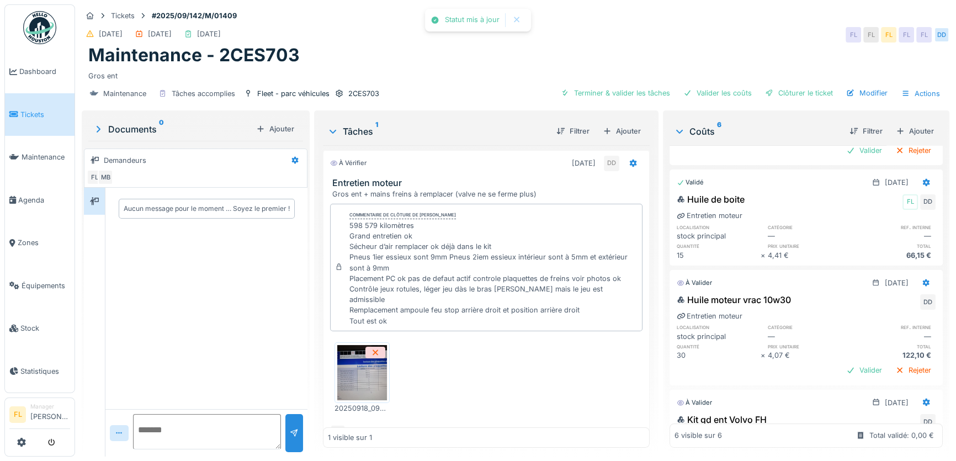
scroll to position [408, 0]
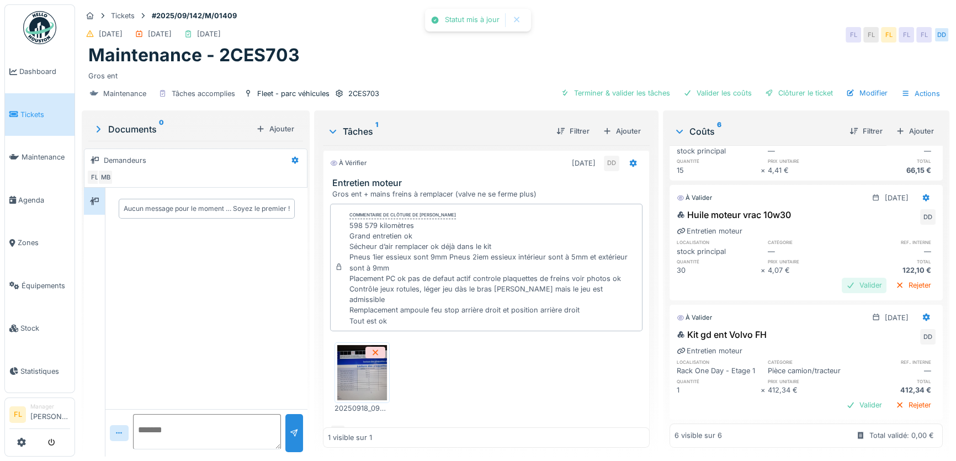
click at [849, 278] on div "Valider" at bounding box center [864, 285] width 45 height 15
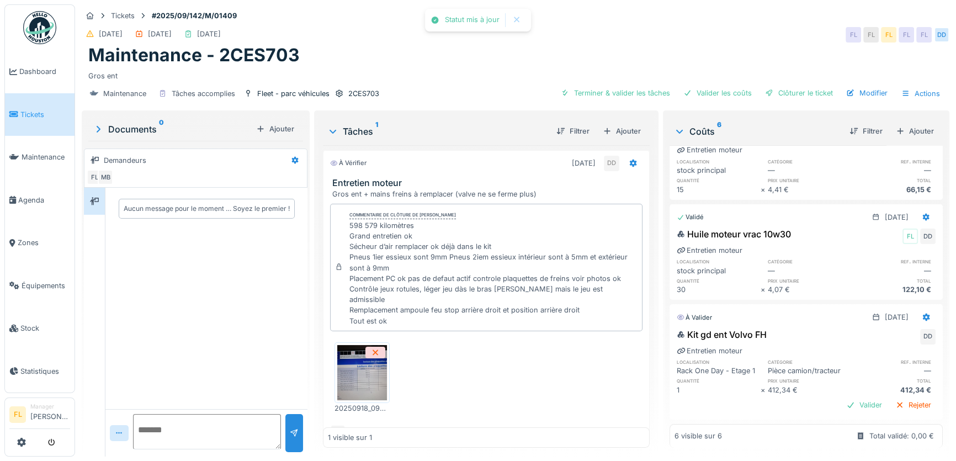
scroll to position [7, 0]
click at [846, 398] on div "Valider" at bounding box center [864, 405] width 45 height 15
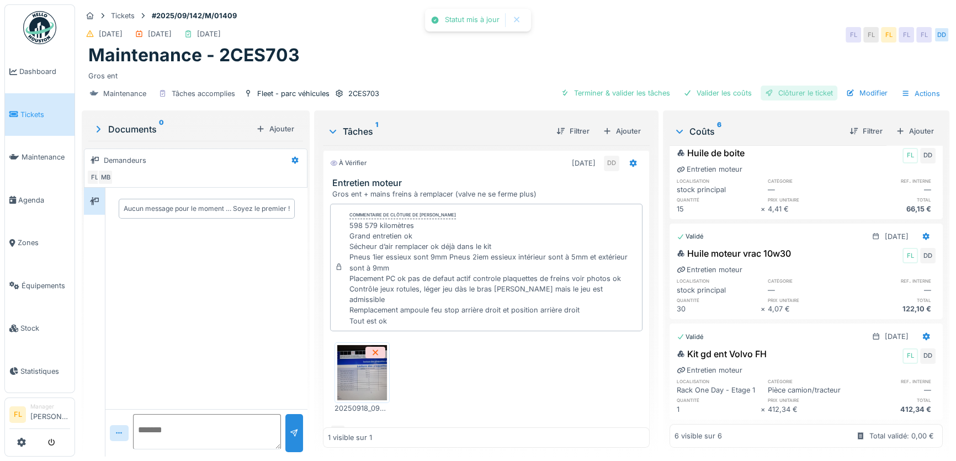
click at [788, 86] on div "Clôturer le ticket" at bounding box center [799, 93] width 77 height 15
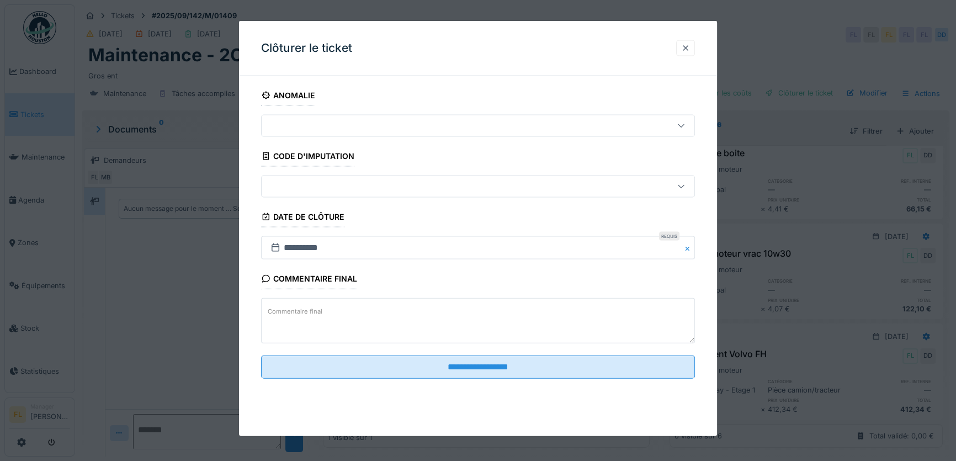
click at [688, 50] on div at bounding box center [685, 48] width 9 height 10
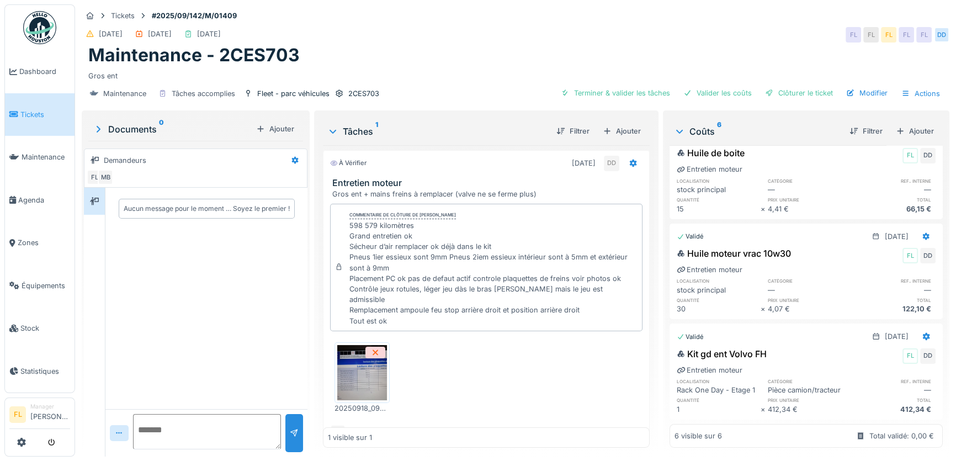
scroll to position [26, 0]
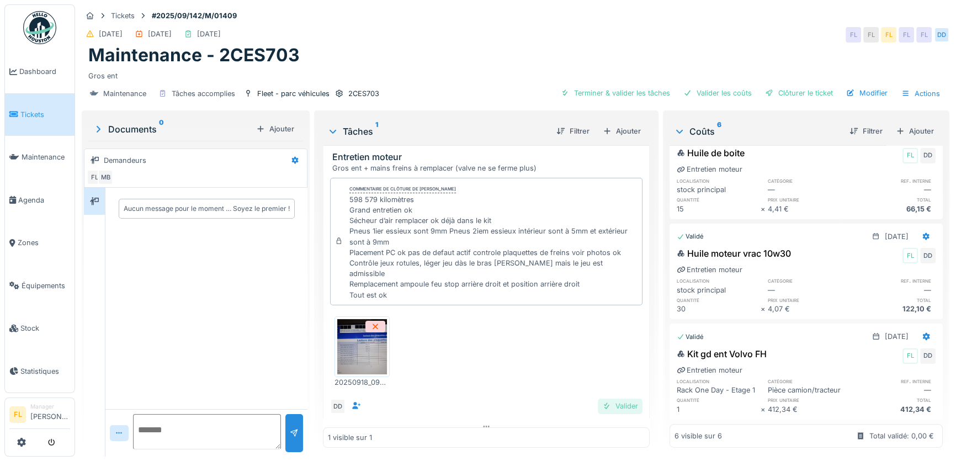
click at [618, 399] on div "Valider" at bounding box center [620, 406] width 45 height 15
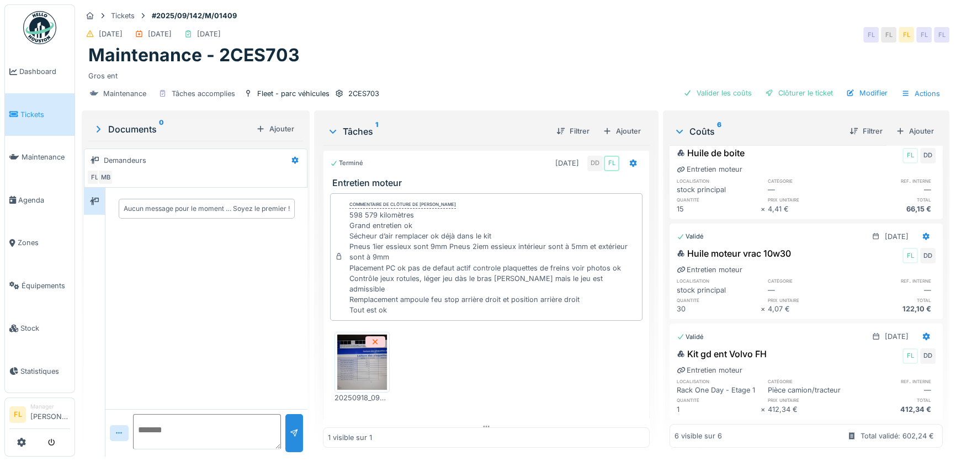
scroll to position [0, 0]
click at [772, 91] on div "Clôturer le ticket" at bounding box center [799, 93] width 77 height 15
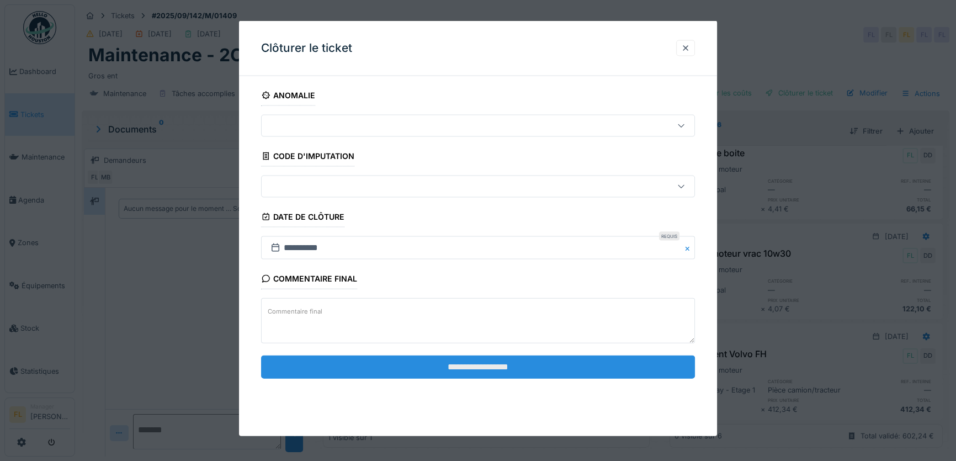
click at [516, 369] on input "**********" at bounding box center [478, 366] width 434 height 23
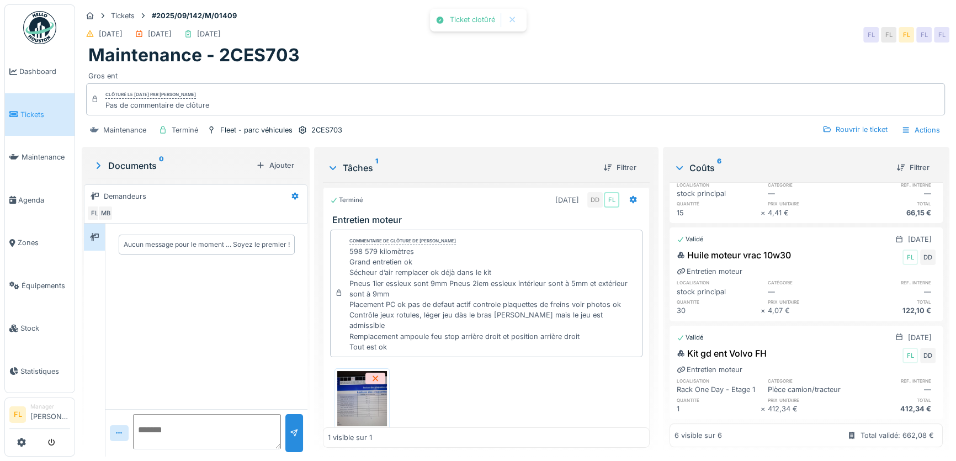
scroll to position [359, 0]
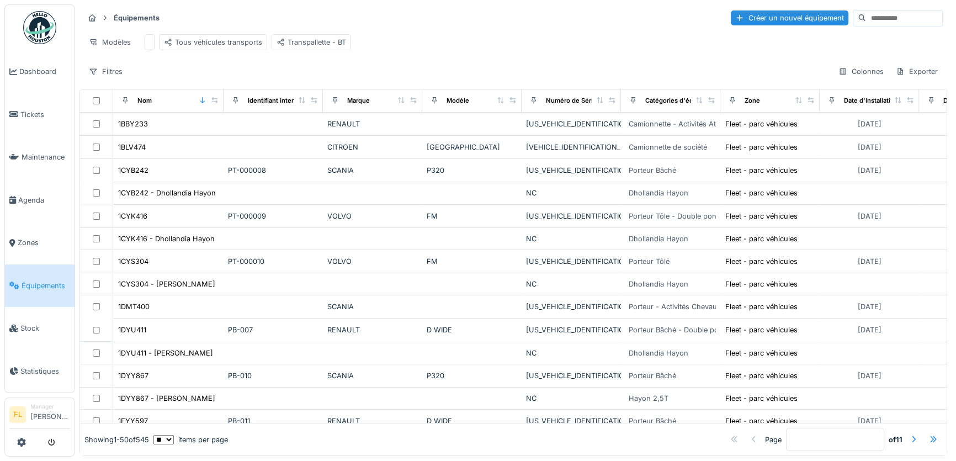
click at [866, 12] on input at bounding box center [904, 17] width 76 height 15
type input "****"
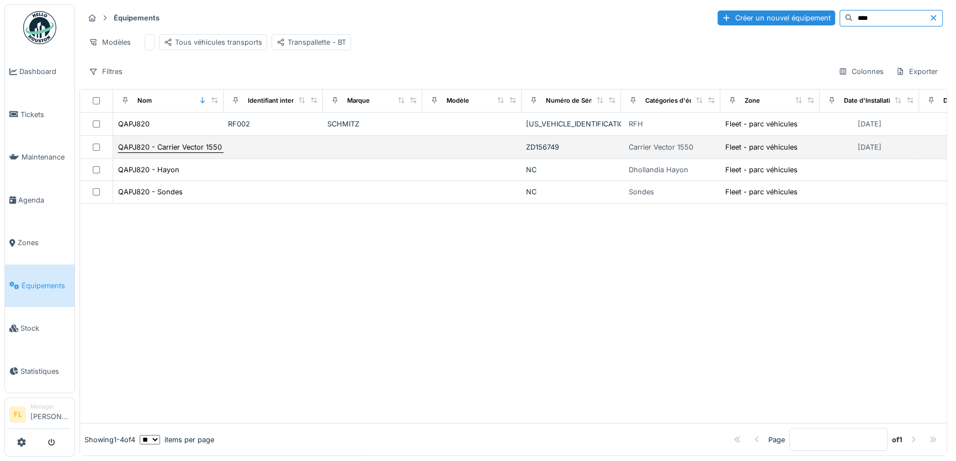
click at [181, 153] on div "QAPJ820 - Carrier Vector 1550 Ancien QALP531" at bounding box center [199, 147] width 163 height 12
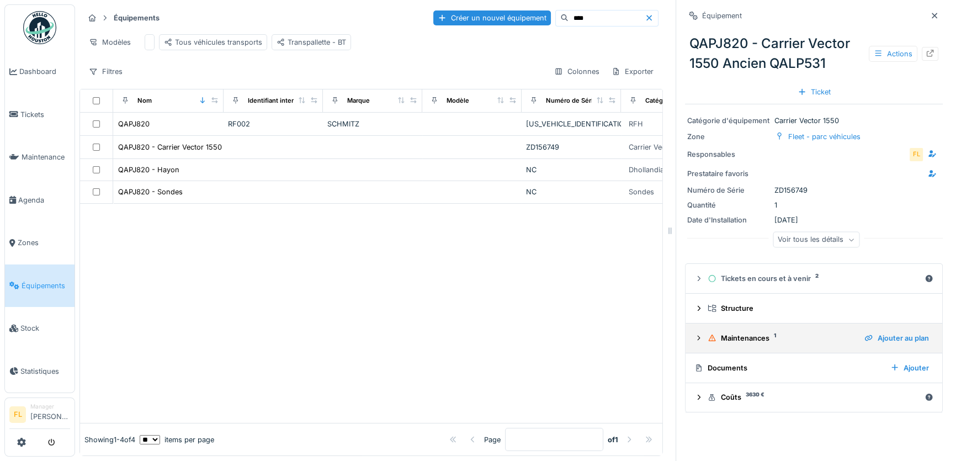
click at [713, 337] on div "Maintenances 1" at bounding box center [782, 338] width 148 height 10
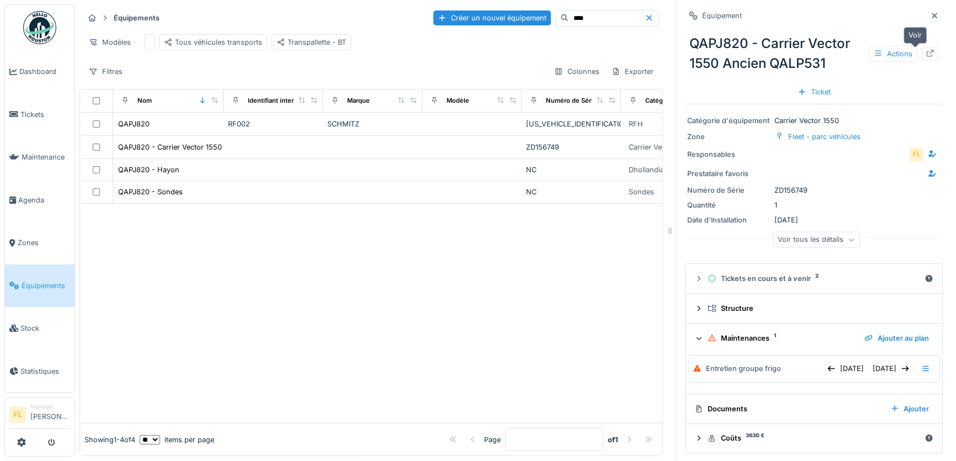
click at [926, 51] on icon at bounding box center [930, 53] width 9 height 7
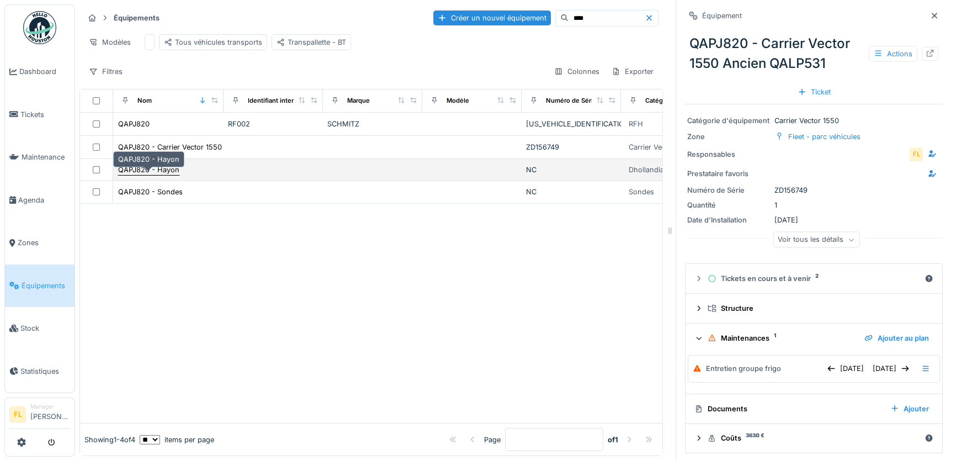
click at [161, 175] on div "QAPJ820 - Hayon" at bounding box center [148, 170] width 61 height 10
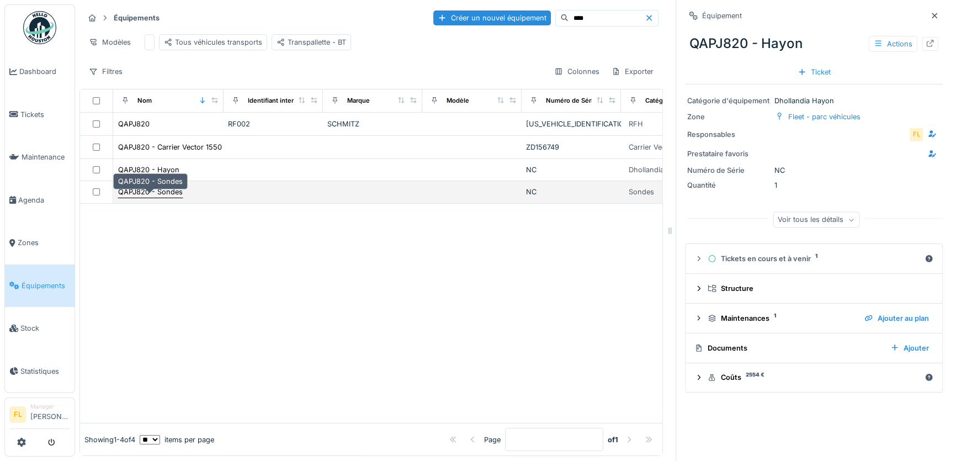
click at [134, 197] on div "QAPJ820 - Sondes" at bounding box center [150, 192] width 65 height 10
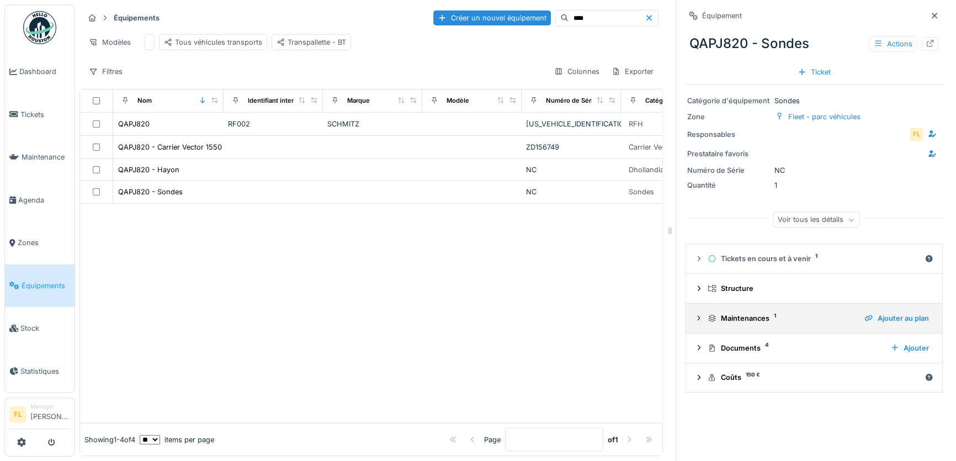
click at [695, 321] on icon at bounding box center [699, 318] width 9 height 7
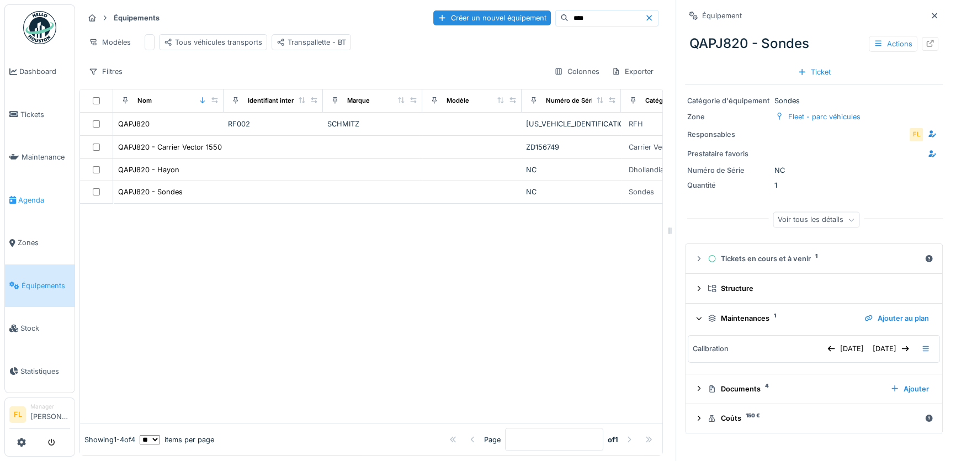
click at [36, 199] on span "Agenda" at bounding box center [44, 200] width 52 height 10
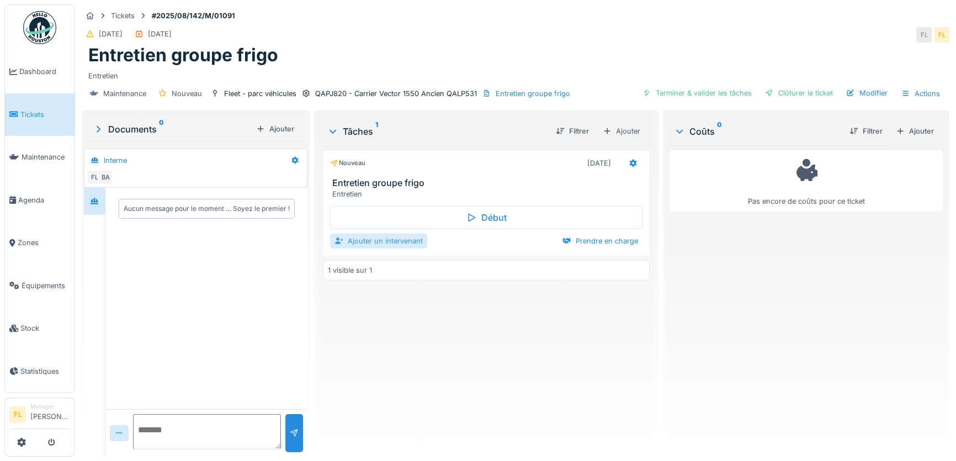
click at [384, 246] on div "Ajouter un intervenant" at bounding box center [378, 241] width 97 height 15
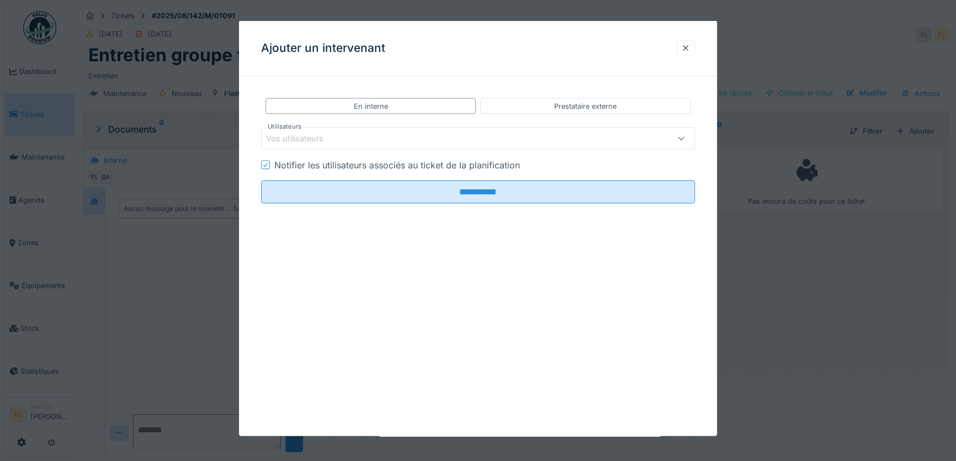
click at [314, 135] on div "Vos utilisateurs" at bounding box center [302, 139] width 73 height 12
click at [563, 99] on div "Prestataire externe" at bounding box center [585, 106] width 210 height 16
click at [483, 139] on div "Vos prestataires de services" at bounding box center [452, 139] width 373 height 12
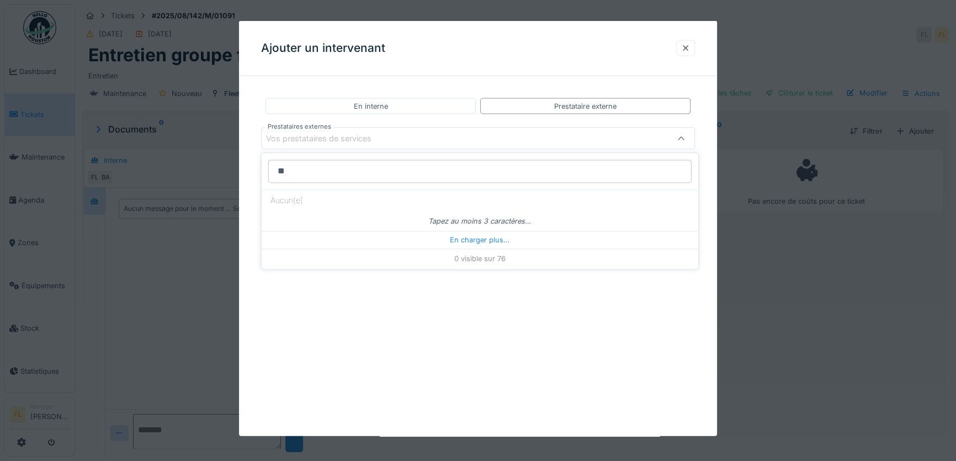
type input "***"
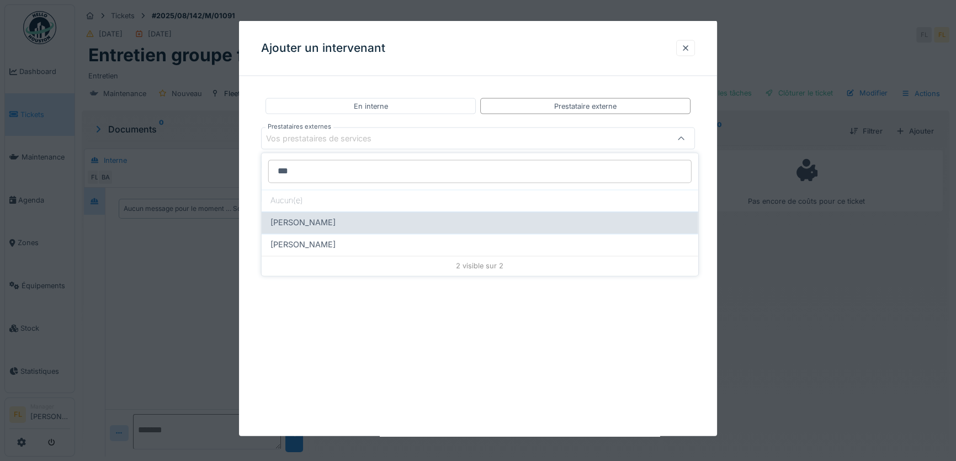
click at [313, 221] on span "GERARD COOLING" at bounding box center [303, 222] width 65 height 12
type input "***"
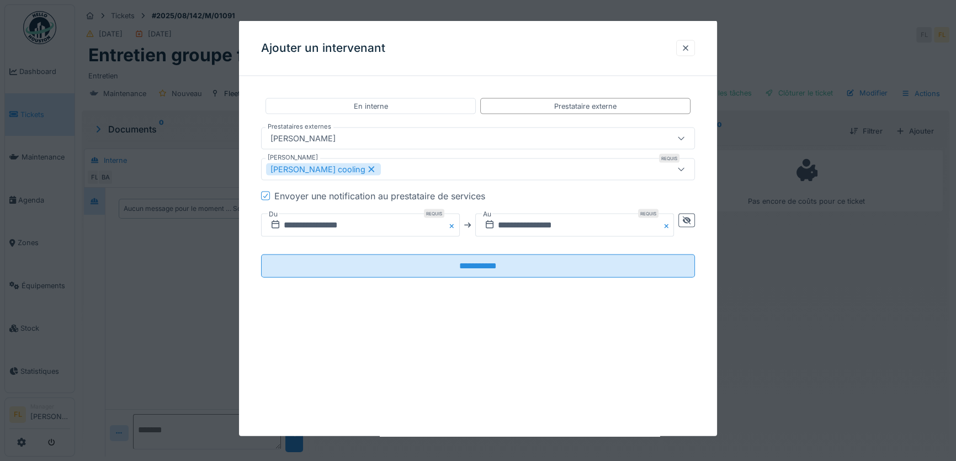
click at [264, 193] on icon at bounding box center [265, 196] width 7 height 6
click at [315, 223] on input "**********" at bounding box center [360, 225] width 199 height 23
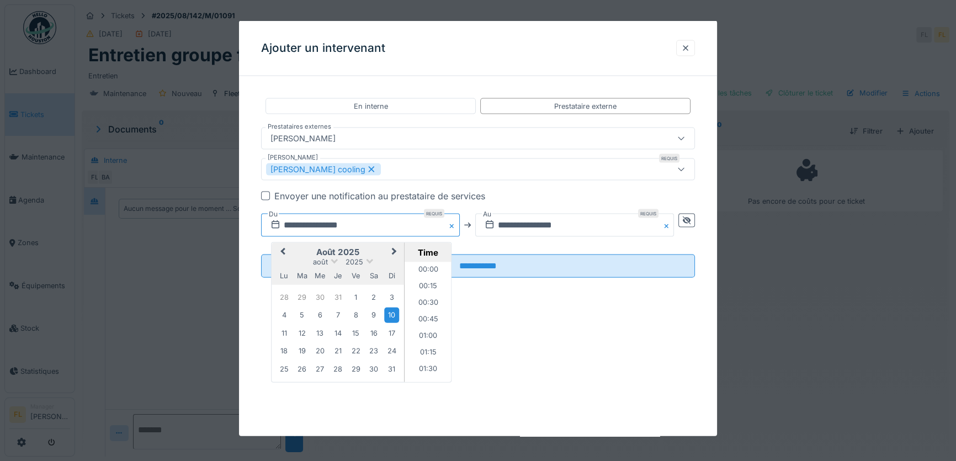
scroll to position [478, 0]
click at [390, 252] on button "Next Month" at bounding box center [395, 253] width 18 height 18
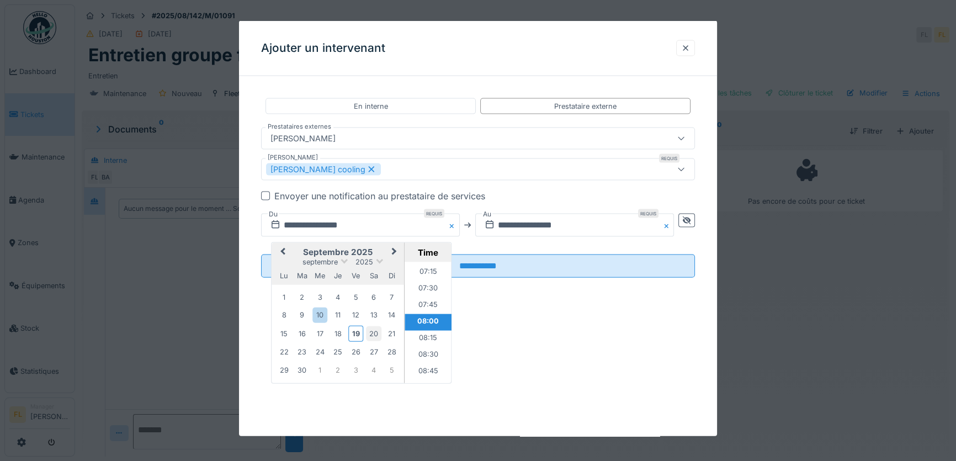
click at [370, 335] on div "20" at bounding box center [374, 333] width 15 height 15
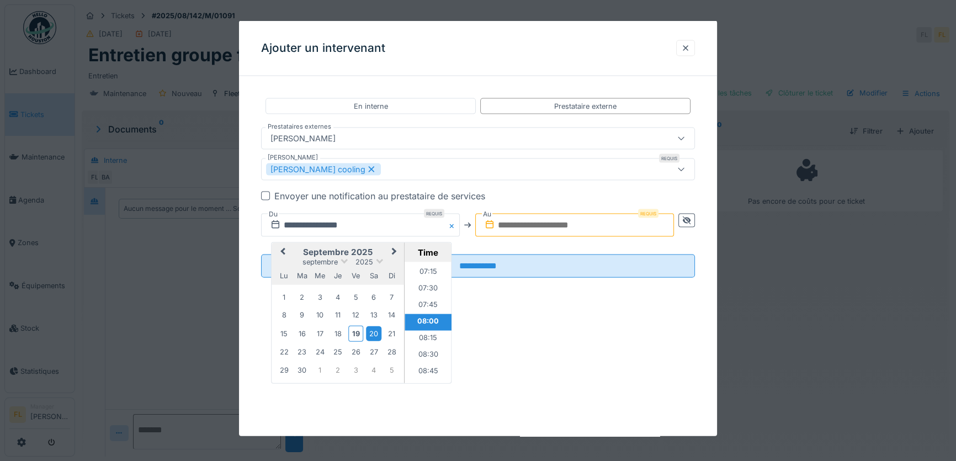
click at [420, 320] on li "08:00" at bounding box center [428, 322] width 47 height 17
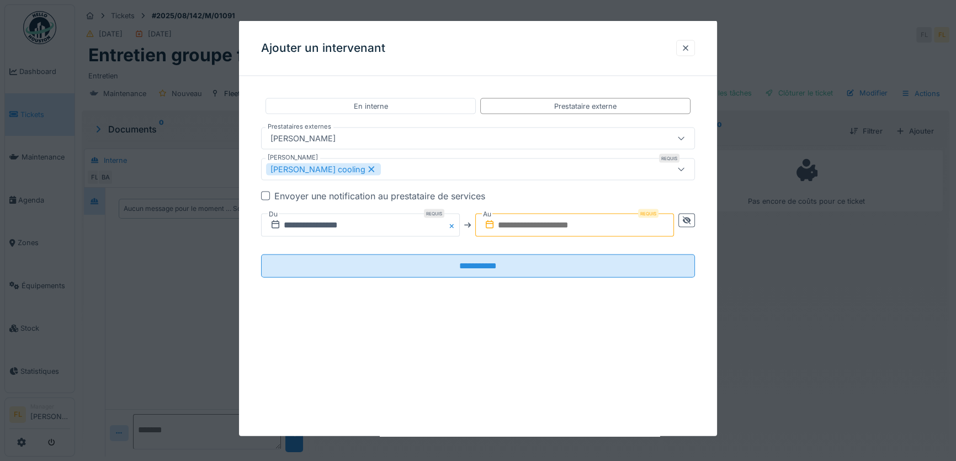
click at [525, 226] on input "text" at bounding box center [574, 225] width 199 height 23
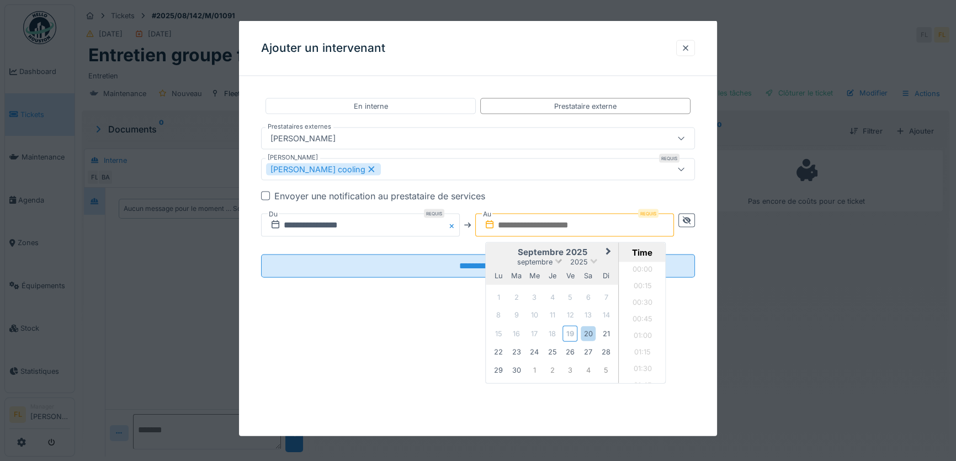
scroll to position [825, 0]
click at [518, 226] on input "text" at bounding box center [574, 225] width 199 height 23
click at [506, 251] on h2 "septembre 2025" at bounding box center [552, 252] width 133 height 10
click at [597, 335] on div "15 16 17 18 19 20 21" at bounding box center [552, 333] width 125 height 19
click at [592, 333] on div "20" at bounding box center [588, 333] width 15 height 15
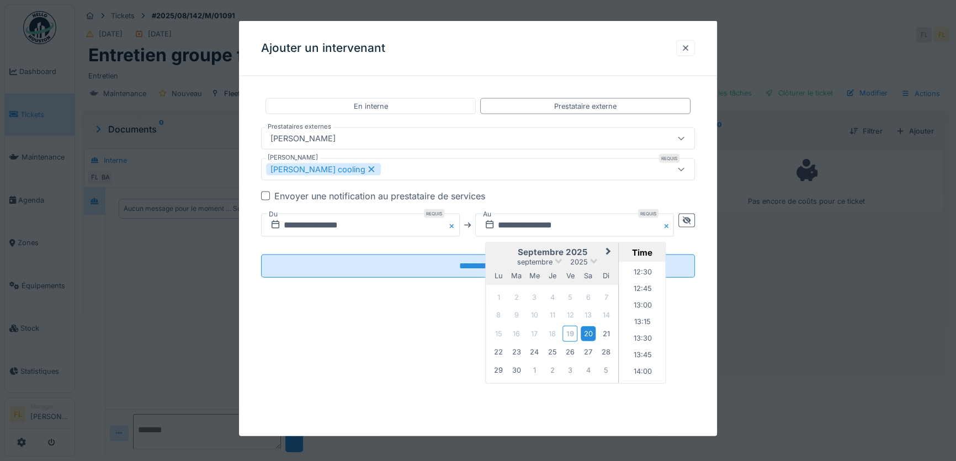
click at [592, 333] on div "20" at bounding box center [588, 333] width 15 height 15
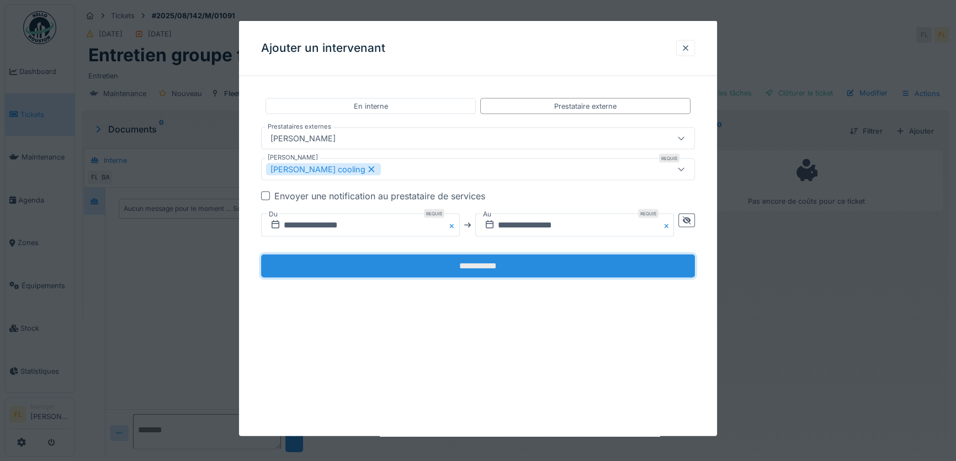
click at [433, 269] on input "**********" at bounding box center [478, 266] width 434 height 23
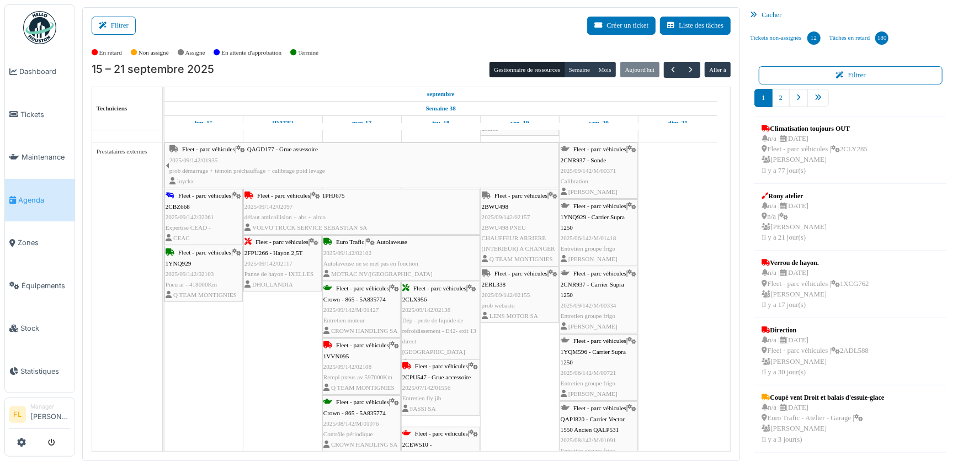
scroll to position [1977, 0]
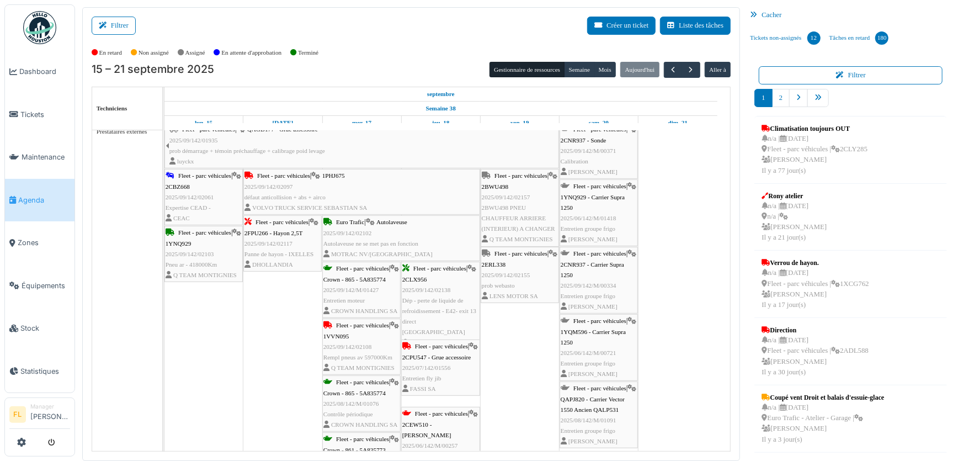
click at [462, 131] on div "Fleet - parc véhicules | QAGD177 - Grue assessoire 2025/09/142/01935 prob démar…" at bounding box center [364, 145] width 389 height 43
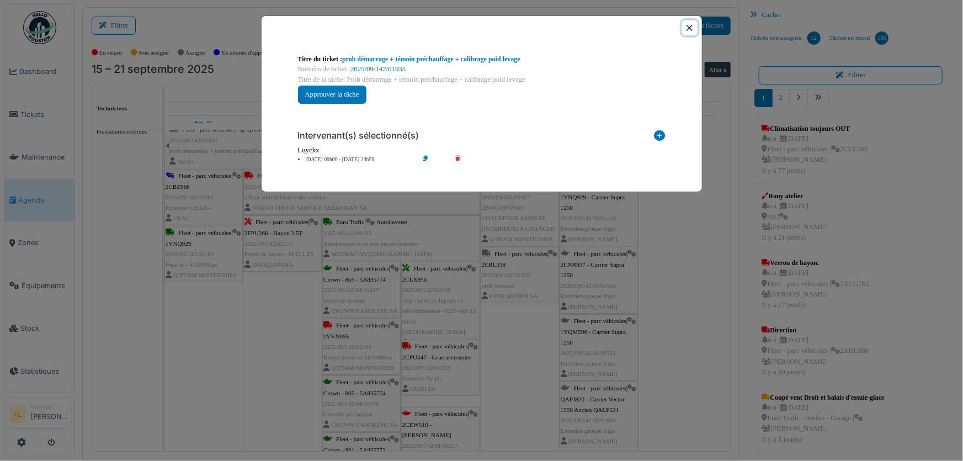
drag, startPoint x: 690, startPoint y: 24, endPoint x: 681, endPoint y: 118, distance: 93.7
click at [689, 24] on button "Close" at bounding box center [689, 27] width 15 height 15
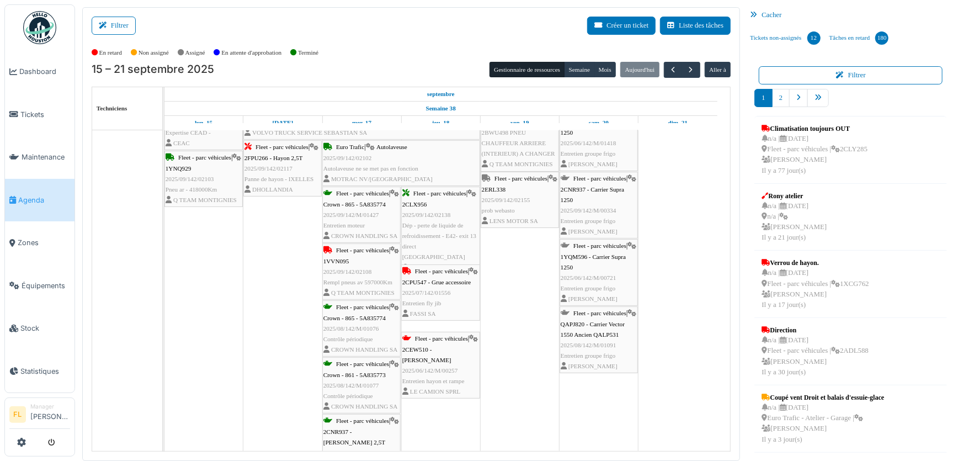
scroll to position [1902, 0]
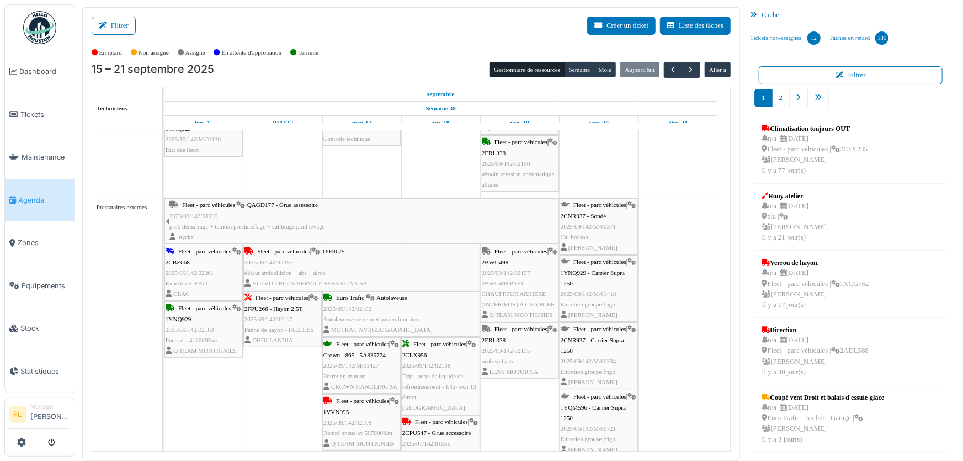
click at [214, 286] on div "Fleet - parc véhicules | 2CBZ668 2025/09/142/02061 Expertise CEAD - CEAC" at bounding box center [204, 272] width 76 height 53
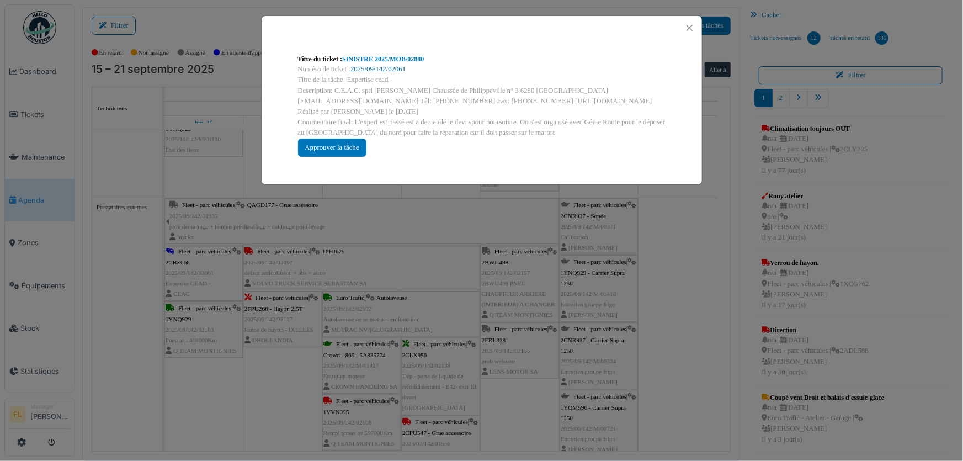
click at [388, 67] on link "2025/09/142/02061" at bounding box center [378, 69] width 55 height 8
click at [691, 25] on button "Close" at bounding box center [689, 27] width 15 height 15
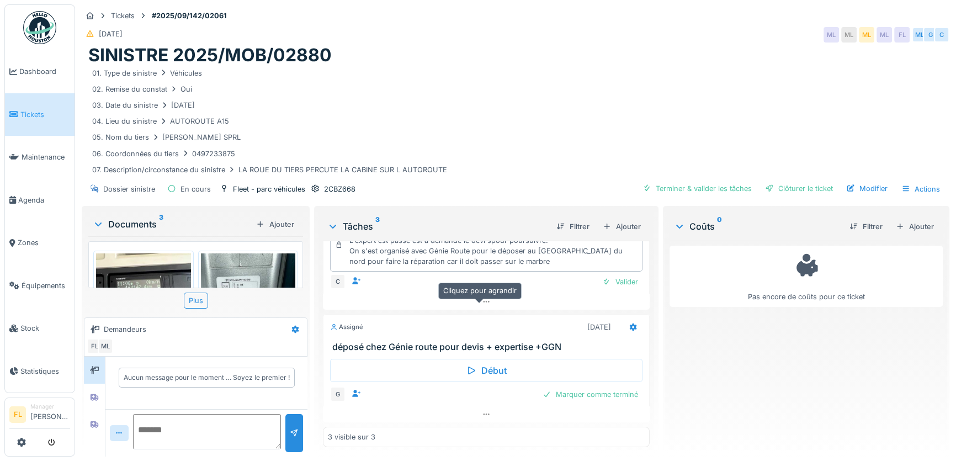
scroll to position [200, 0]
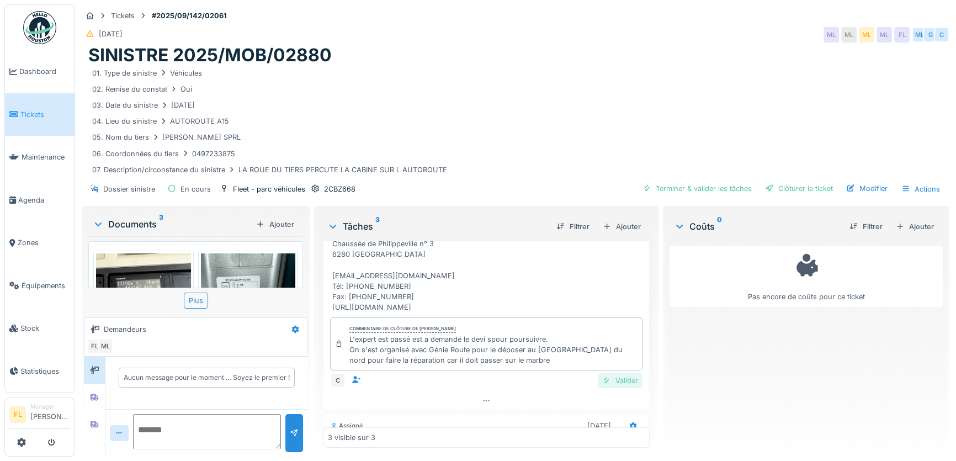
click at [607, 388] on div "Valider" at bounding box center [620, 380] width 45 height 15
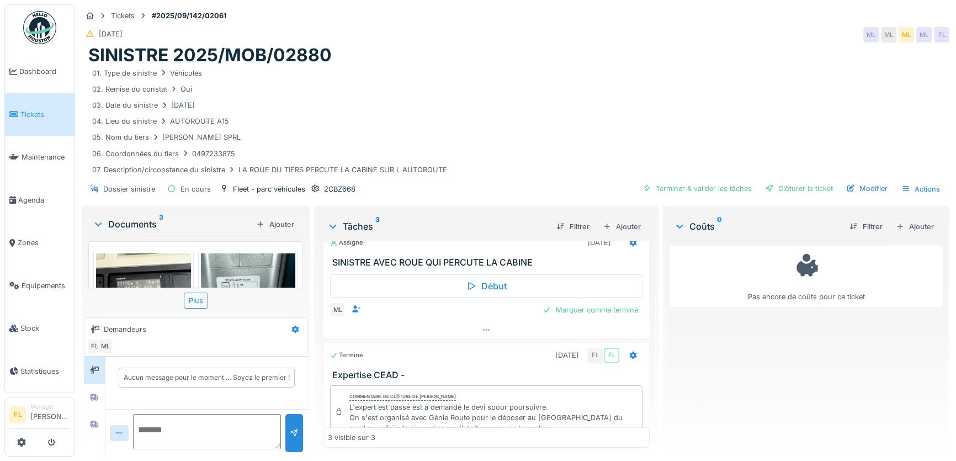
scroll to position [0, 0]
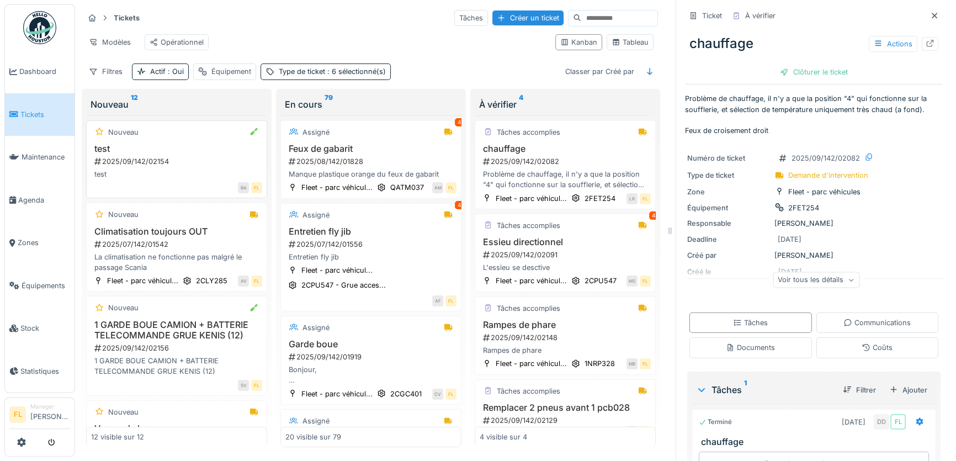
click at [134, 149] on div "Nouveau test 2025/09/142/02154 test BA [GEOGRAPHIC_DATA]" at bounding box center [176, 159] width 181 height 78
click at [113, 167] on div "2025/09/142/02154" at bounding box center [177, 161] width 169 height 10
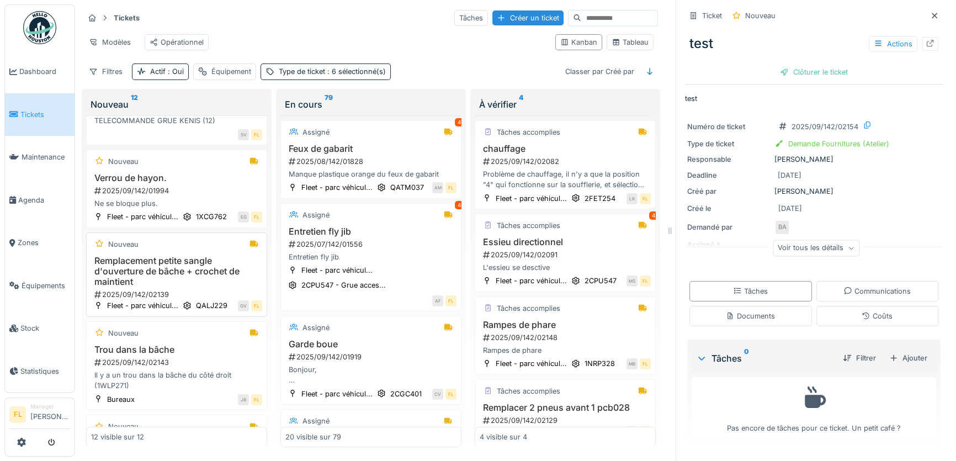
scroll to position [351, 0]
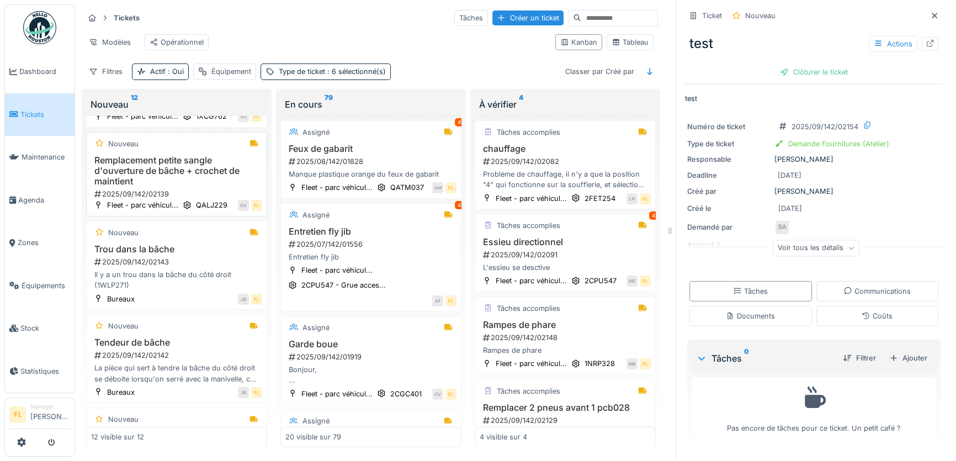
click at [179, 187] on h3 "Remplacement petite sangle d'ouverture de bâche + crochet de maintient" at bounding box center [176, 171] width 171 height 32
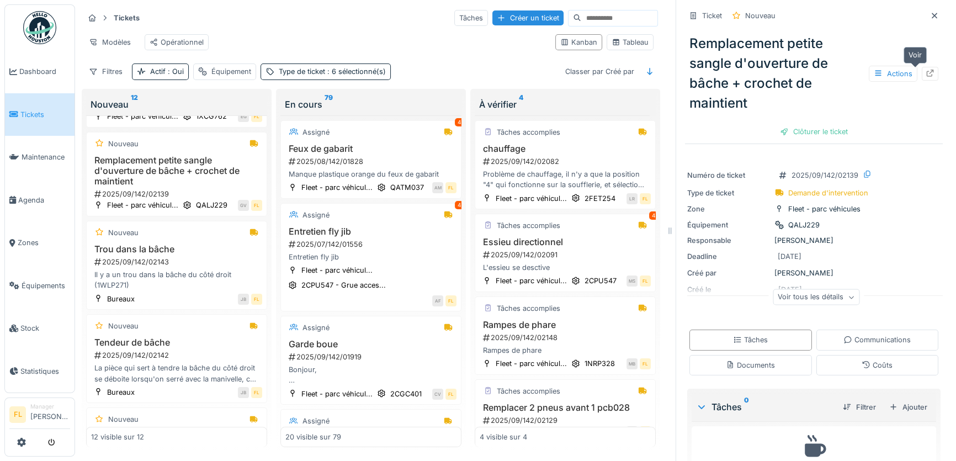
click at [922, 67] on div at bounding box center [930, 74] width 17 height 14
click at [51, 280] on span "Équipements" at bounding box center [46, 285] width 49 height 10
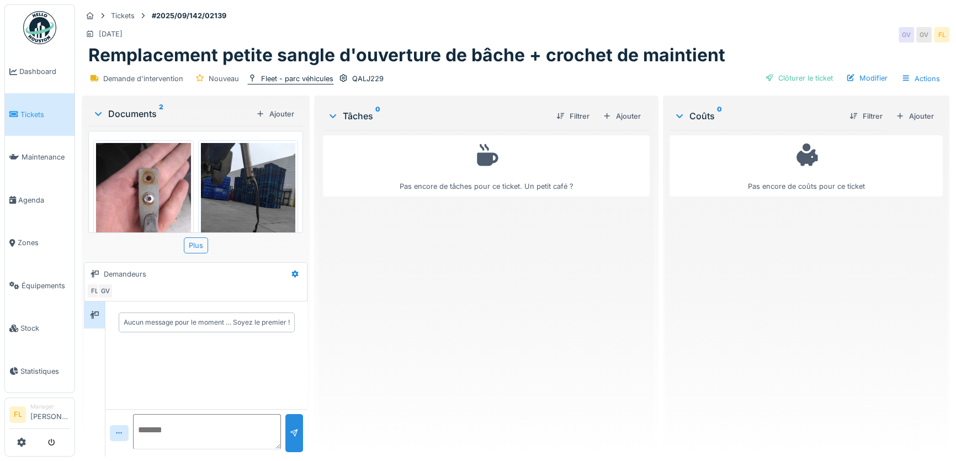
click at [311, 82] on div "Fleet - parc véhicules" at bounding box center [297, 78] width 72 height 10
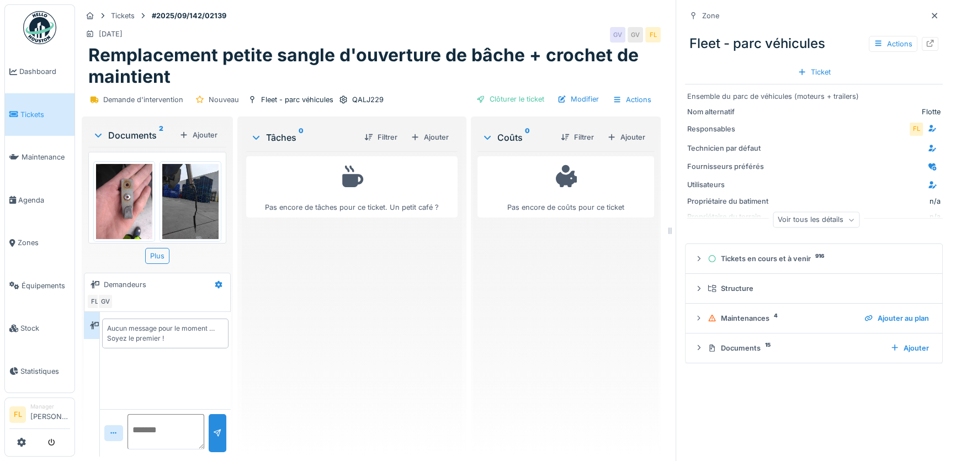
click at [819, 221] on div "Voir tous les détails" at bounding box center [816, 220] width 87 height 16
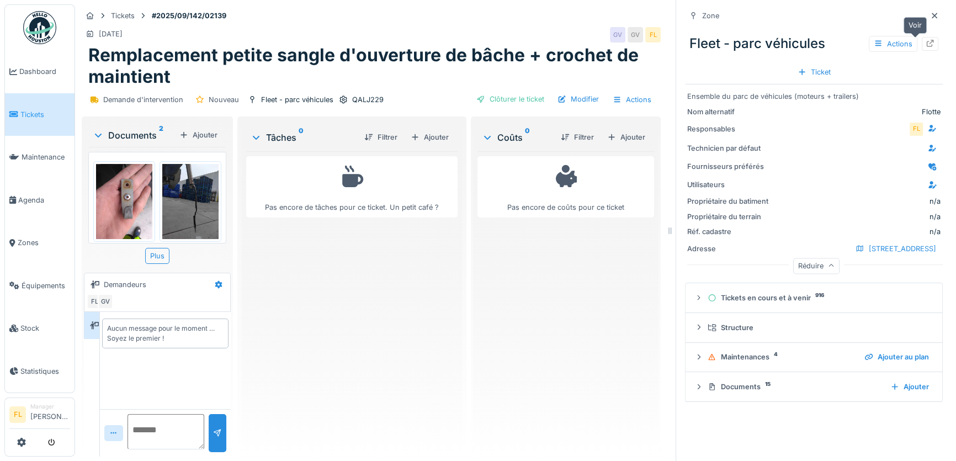
click at [926, 45] on icon at bounding box center [930, 43] width 9 height 7
click at [353, 103] on div "QALJ229" at bounding box center [367, 99] width 31 height 10
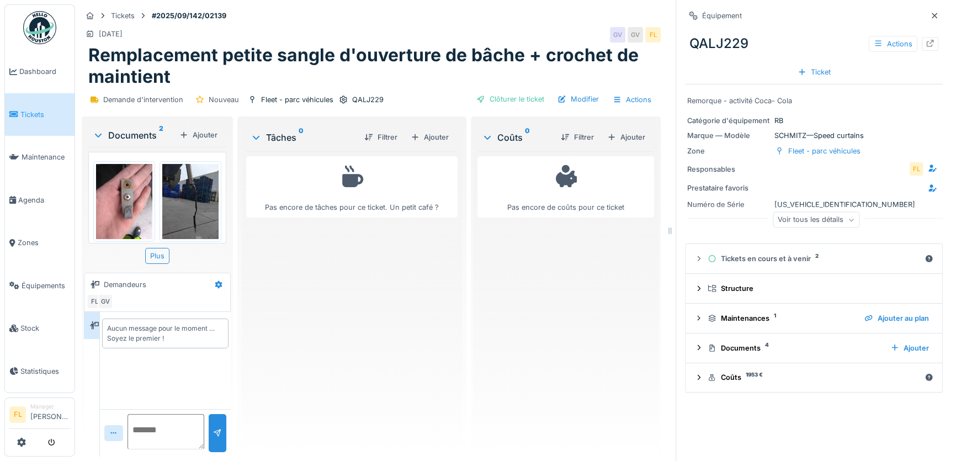
click at [791, 219] on div "Voir tous les détails" at bounding box center [816, 220] width 87 height 16
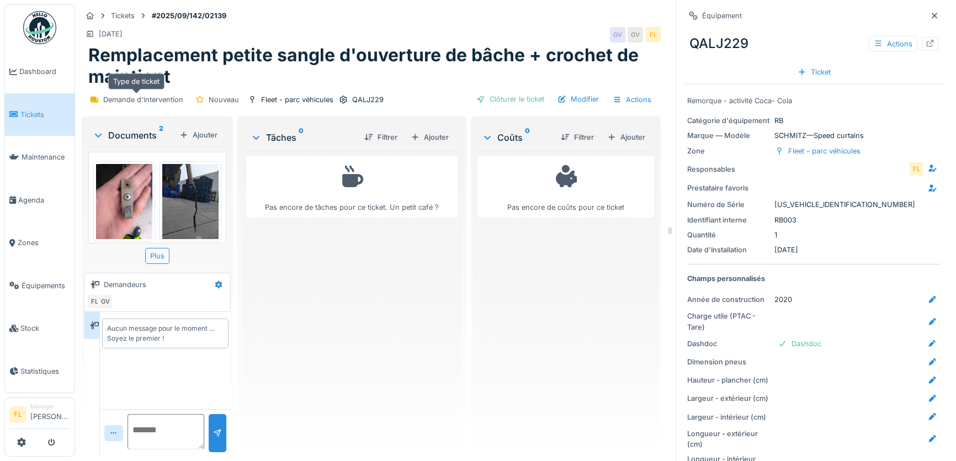
click at [137, 98] on div "Demande d'intervention" at bounding box center [143, 99] width 80 height 10
click at [930, 12] on icon at bounding box center [934, 15] width 9 height 7
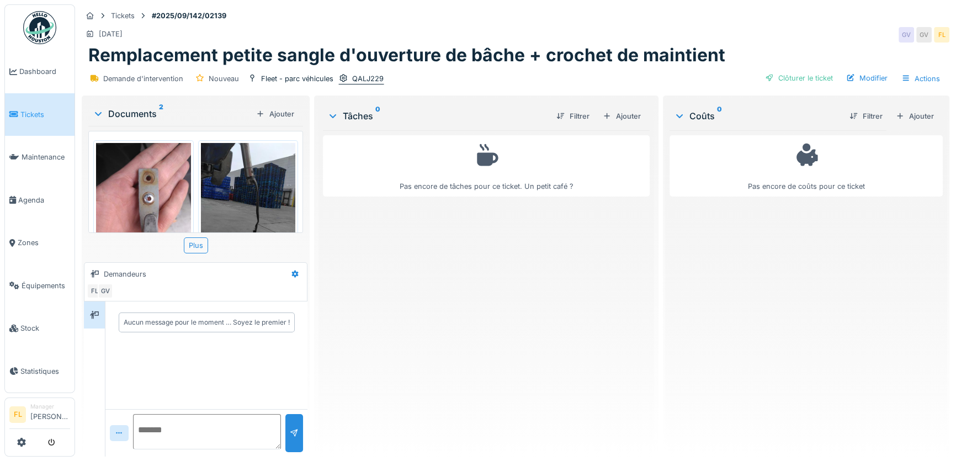
click at [349, 80] on div "QALJ229" at bounding box center [361, 79] width 46 height 12
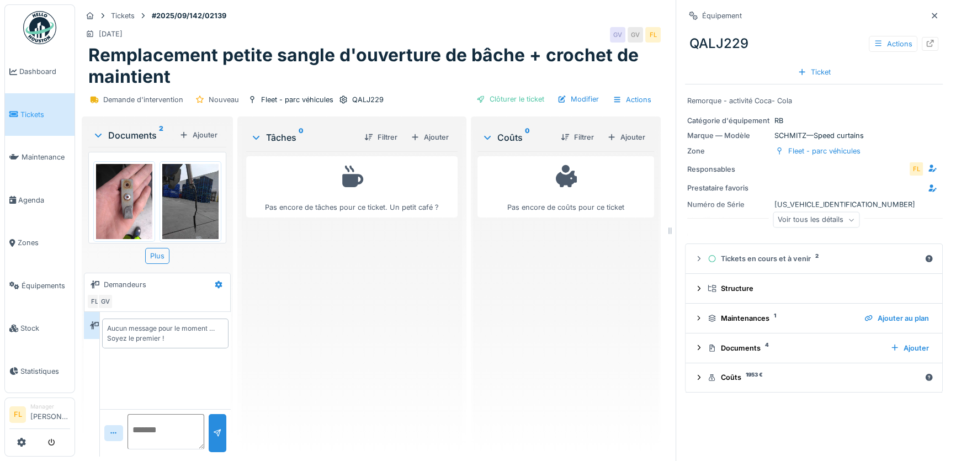
click at [831, 219] on div "Voir tous les détails" at bounding box center [816, 220] width 87 height 16
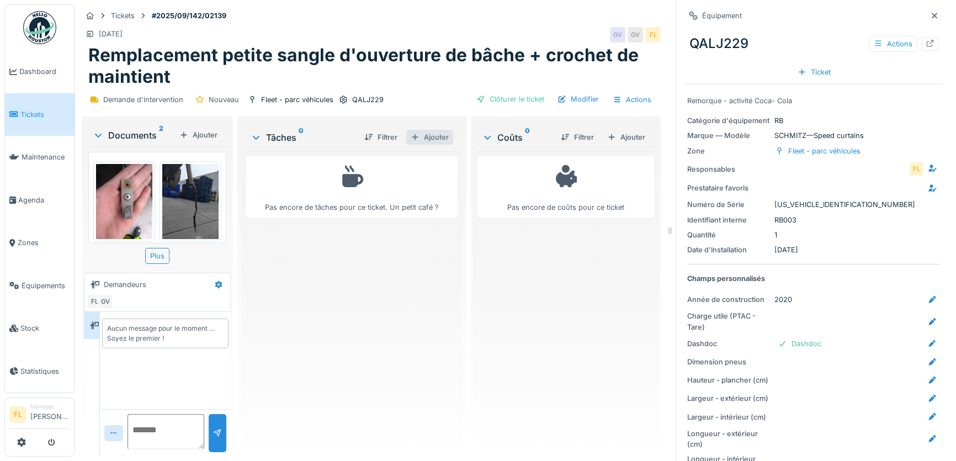
click at [421, 140] on div "Ajouter" at bounding box center [429, 137] width 47 height 15
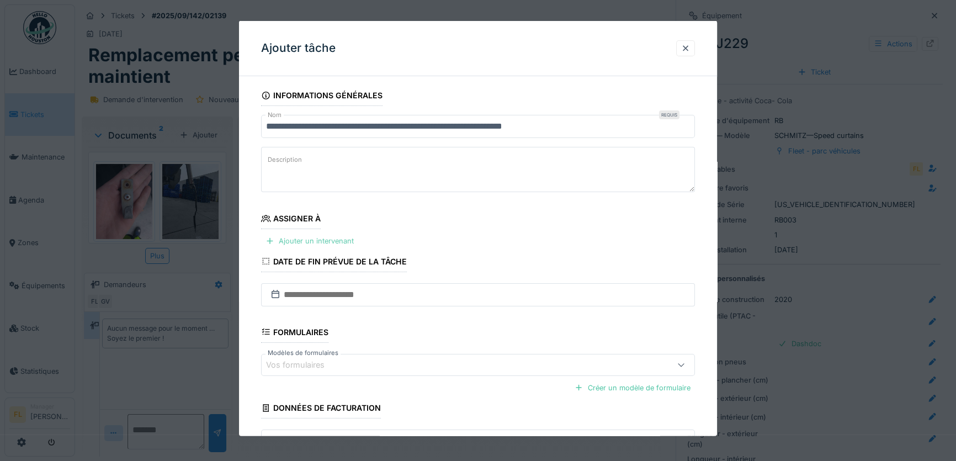
click at [327, 243] on div "Ajouter un intervenant" at bounding box center [309, 241] width 97 height 15
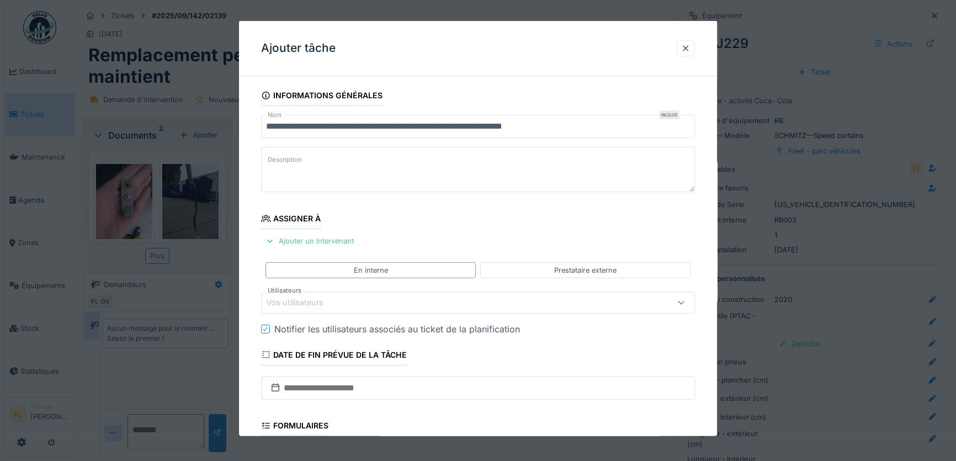
click at [325, 299] on div "Vos utilisateurs" at bounding box center [302, 302] width 73 height 12
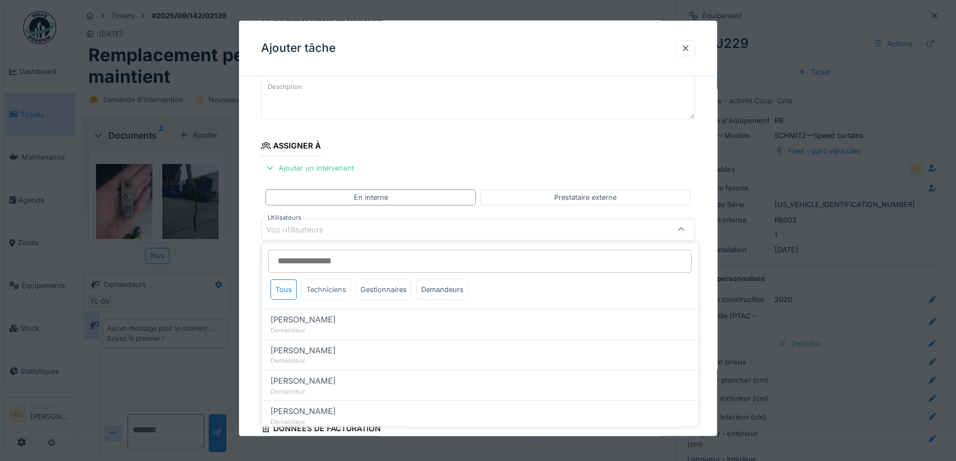
click at [340, 292] on div "Techniciens" at bounding box center [326, 289] width 50 height 20
click at [686, 50] on div at bounding box center [685, 48] width 9 height 10
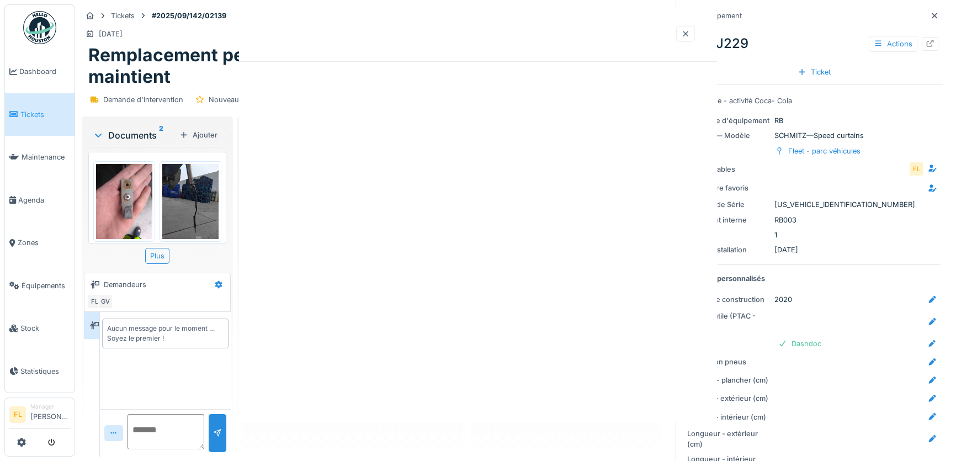
scroll to position [0, 0]
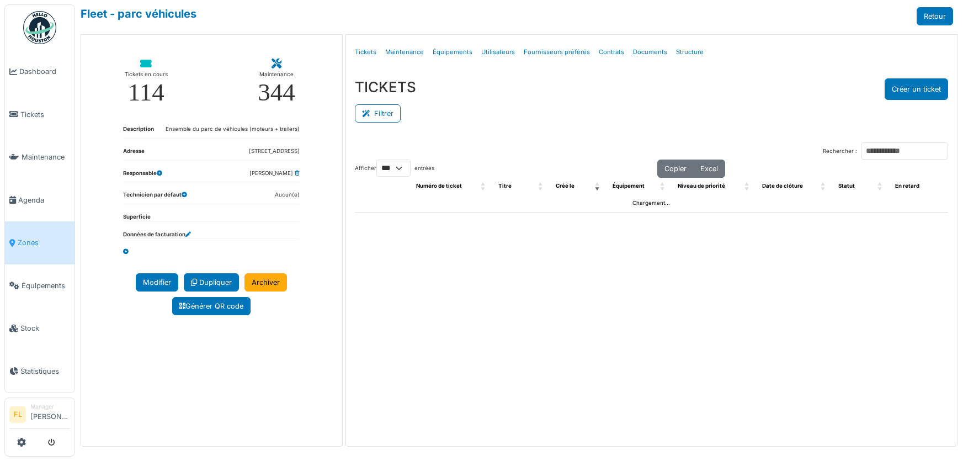
select select "***"
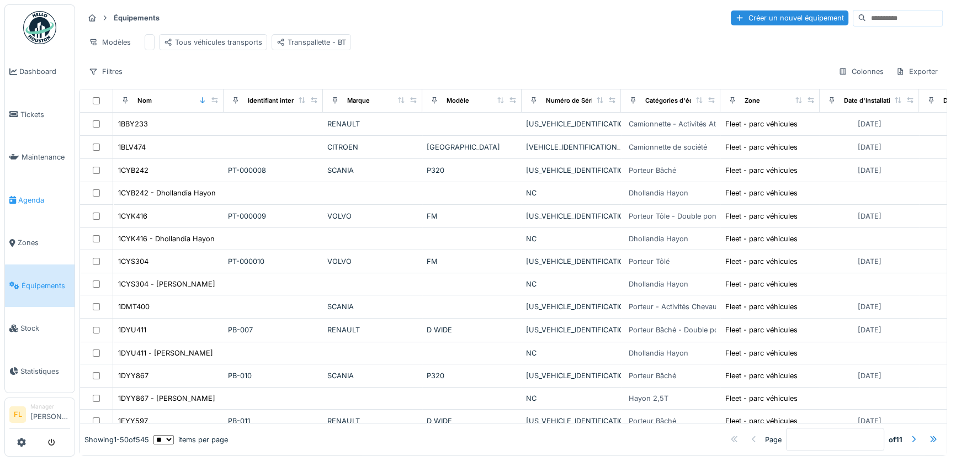
click at [32, 195] on span "Agenda" at bounding box center [44, 200] width 52 height 10
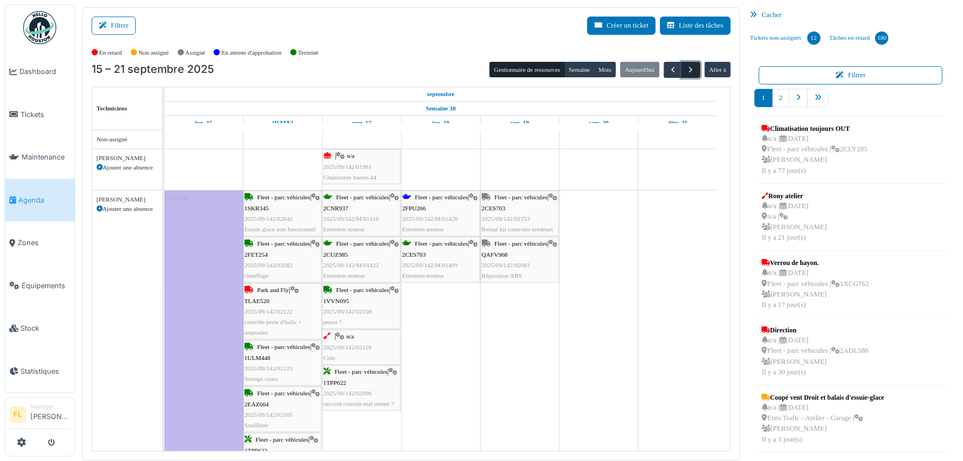
click at [687, 67] on span "button" at bounding box center [691, 69] width 9 height 9
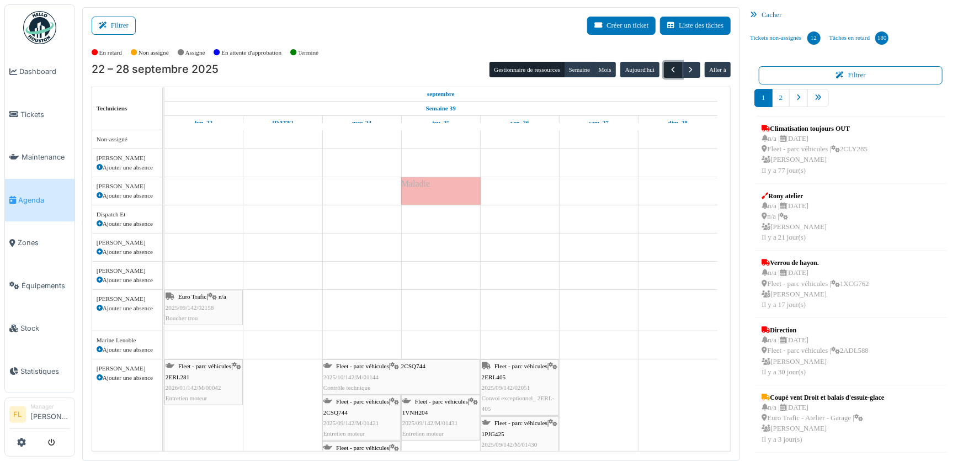
click at [669, 73] on span "button" at bounding box center [673, 69] width 9 height 9
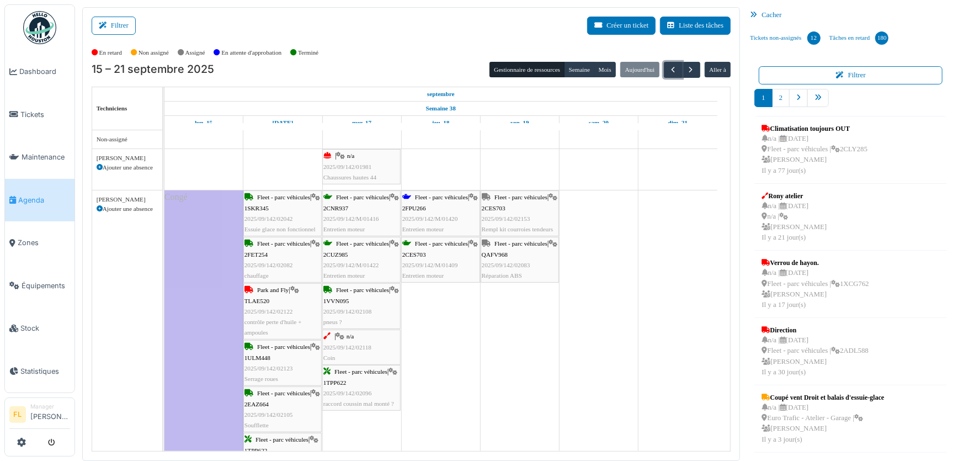
click at [512, 215] on span "2025/09/142/02153" at bounding box center [506, 218] width 49 height 7
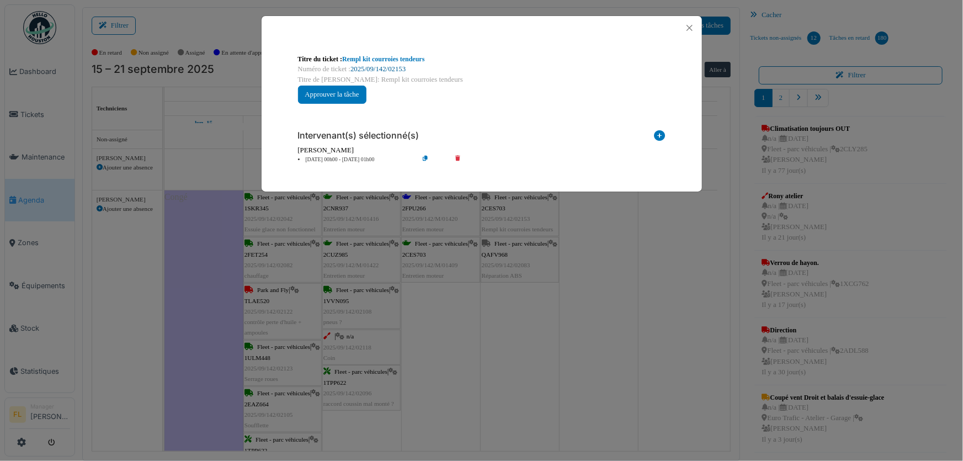
click at [374, 70] on link "2025/09/142/02153" at bounding box center [378, 69] width 55 height 8
click at [695, 23] on button "Close" at bounding box center [689, 27] width 15 height 15
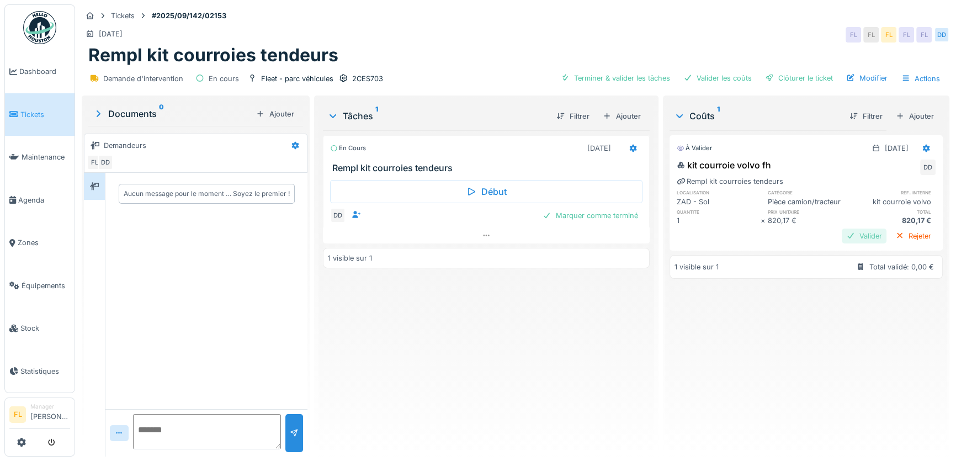
click at [846, 235] on div "Valider" at bounding box center [864, 236] width 45 height 15
click at [611, 215] on div "Marquer comme terminé" at bounding box center [590, 215] width 104 height 15
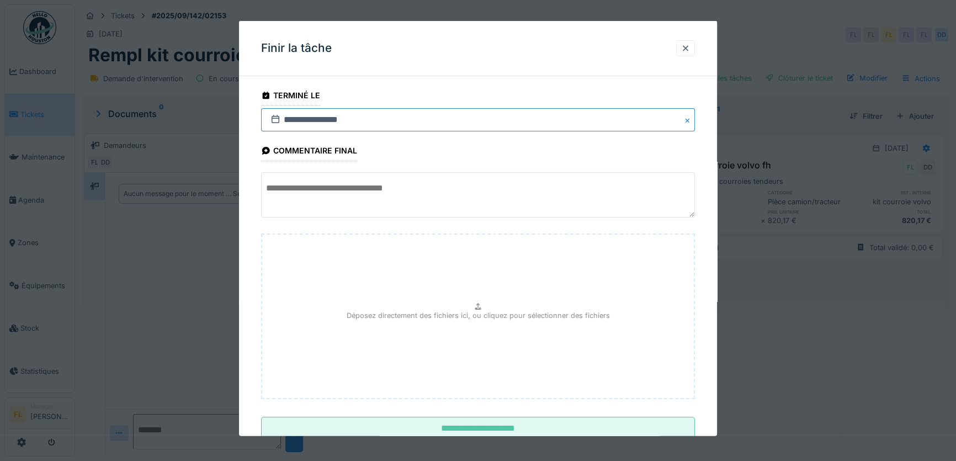
click at [291, 120] on input "**********" at bounding box center [478, 119] width 434 height 23
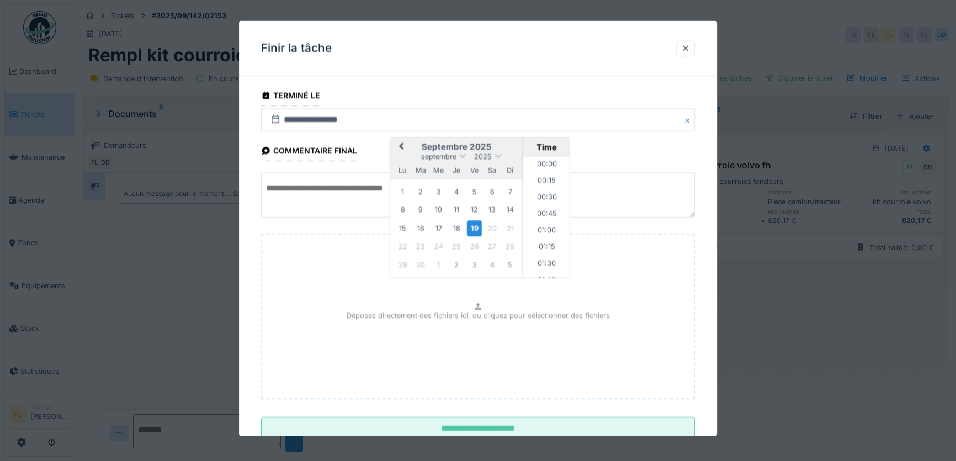
scroll to position [842, 0]
click at [472, 228] on div "19" at bounding box center [474, 228] width 15 height 16
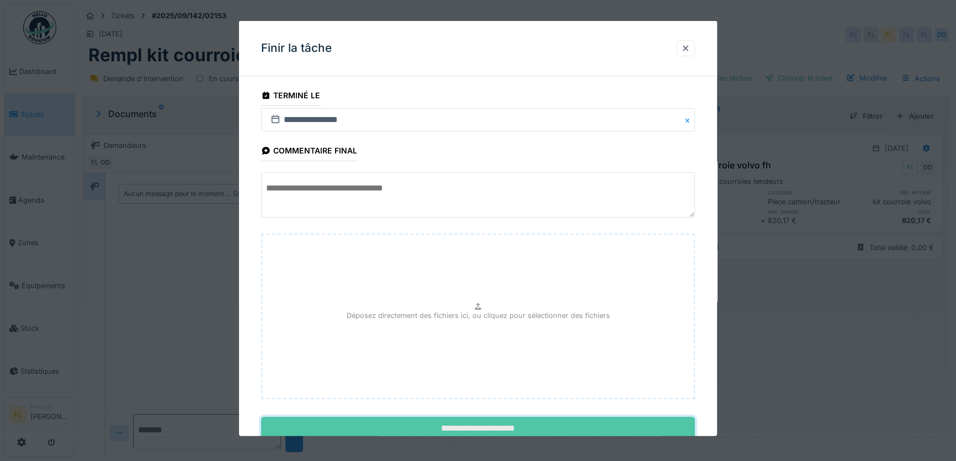
click at [452, 420] on input "**********" at bounding box center [478, 428] width 434 height 23
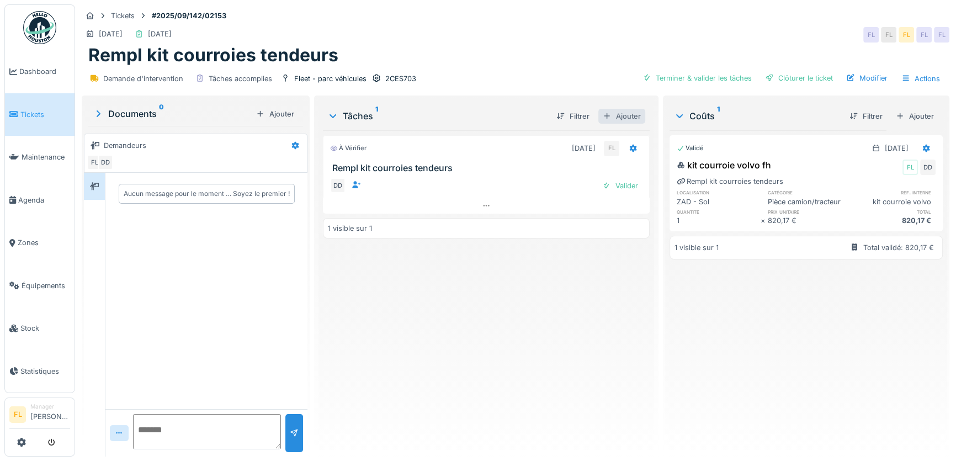
click at [622, 120] on div "Ajouter" at bounding box center [622, 116] width 47 height 15
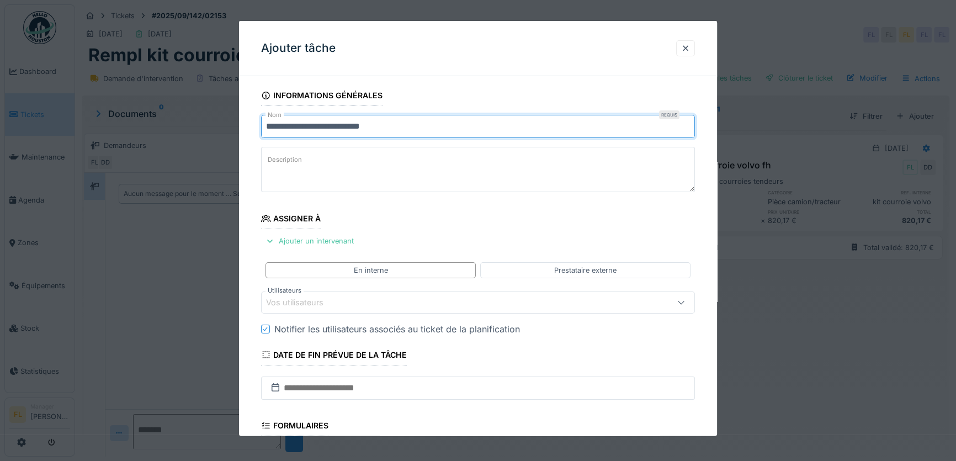
drag, startPoint x: 396, startPoint y: 127, endPoint x: 253, endPoint y: 130, distance: 143.6
click at [253, 130] on div "**********" at bounding box center [478, 346] width 478 height 523
type input "*"
drag, startPoint x: 362, startPoint y: 128, endPoint x: 235, endPoint y: 126, distance: 127.6
click at [235, 126] on div "**********" at bounding box center [515, 230] width 881 height 461
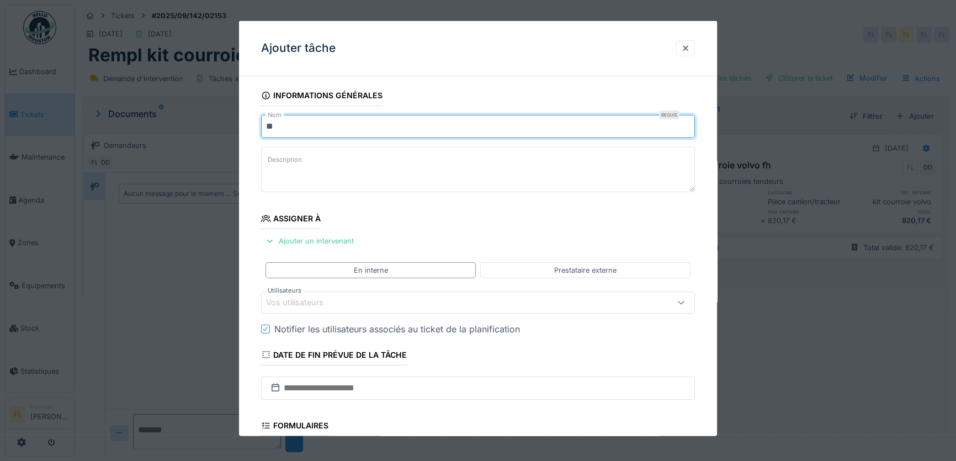
type input "*"
type input "**********"
click at [307, 237] on div "Ajouter un intervenant" at bounding box center [309, 241] width 97 height 15
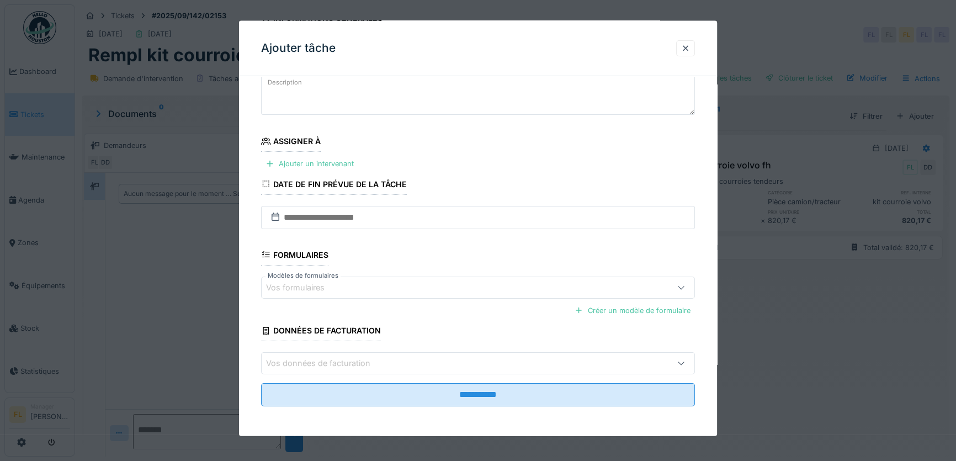
scroll to position [0, 0]
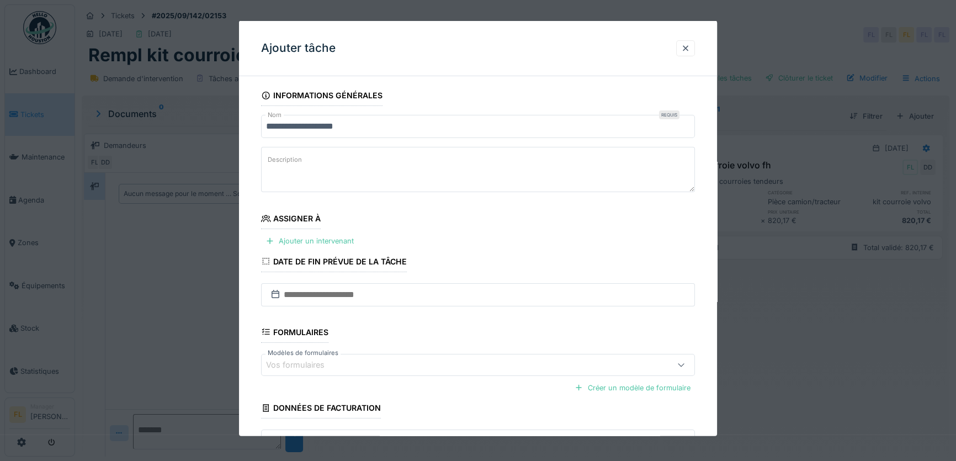
click at [323, 151] on textarea "Description" at bounding box center [478, 169] width 434 height 45
click at [320, 237] on div "Ajouter un intervenant" at bounding box center [309, 241] width 97 height 15
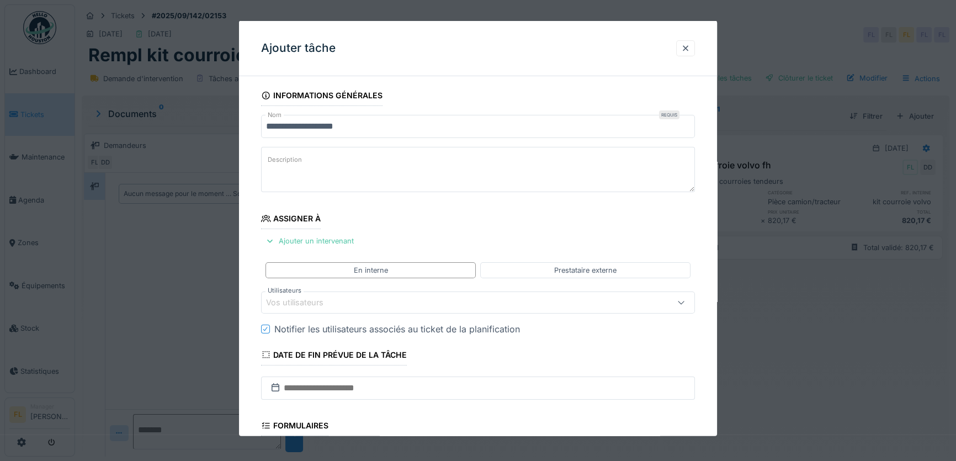
click at [309, 291] on div "Vos utilisateurs" at bounding box center [478, 302] width 434 height 22
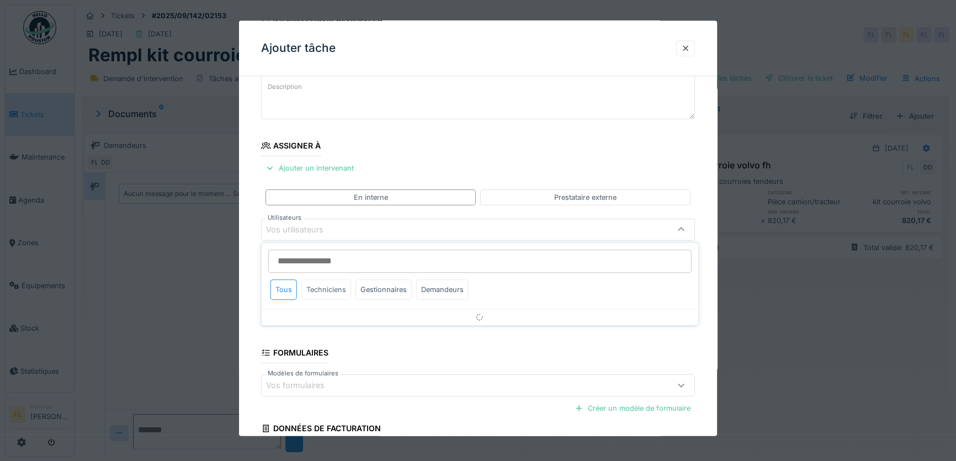
click at [307, 298] on div "Techniciens" at bounding box center [326, 289] width 50 height 20
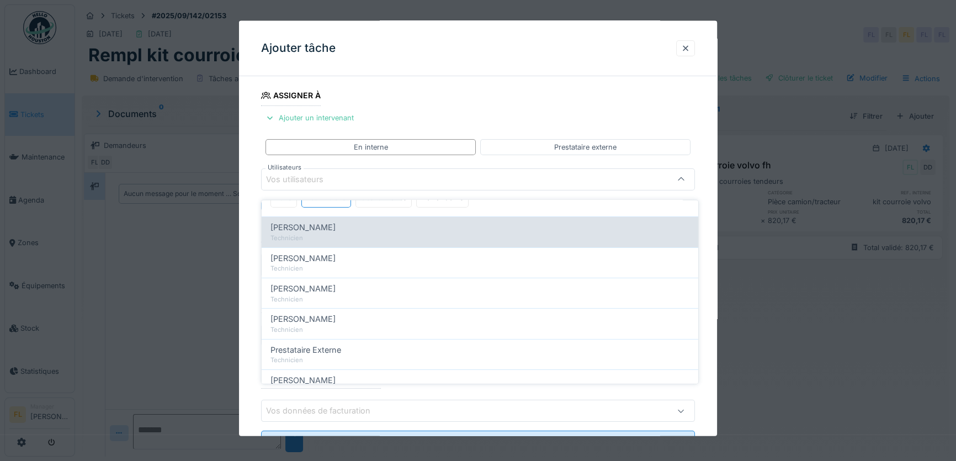
scroll to position [0, 0]
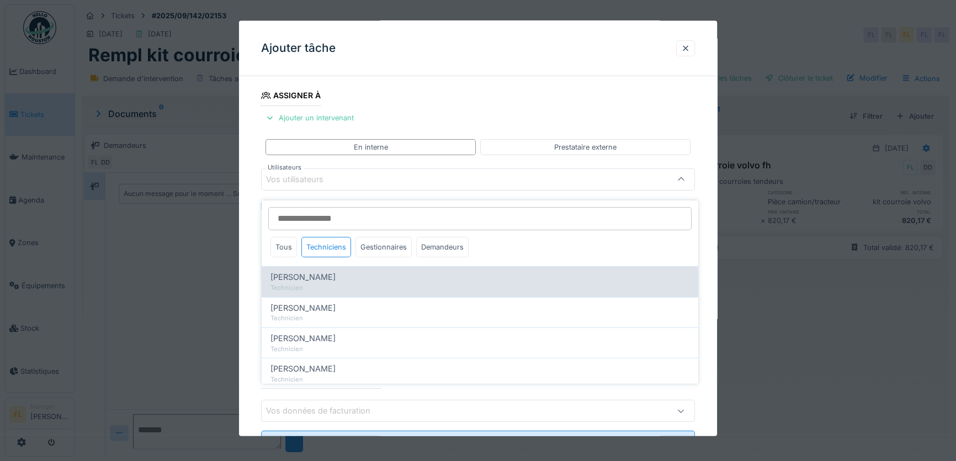
click at [282, 271] on span "[PERSON_NAME]" at bounding box center [303, 277] width 65 height 12
type input "*****"
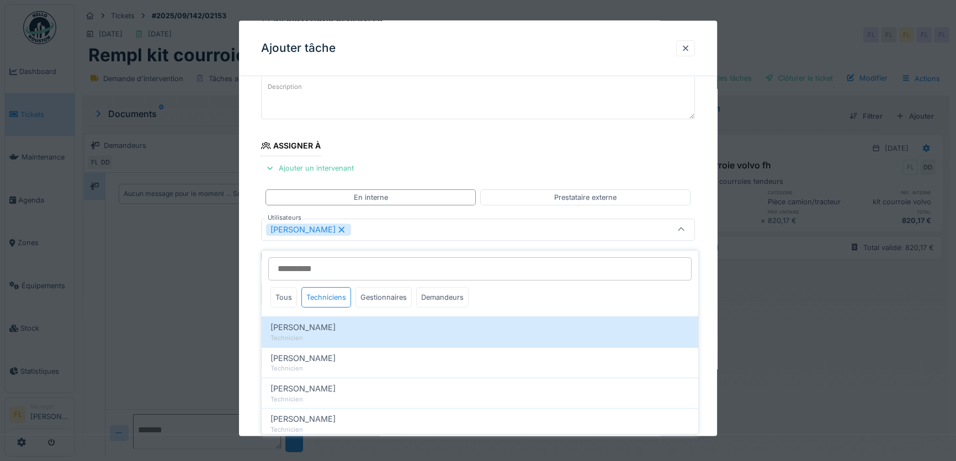
click at [247, 274] on div "**********" at bounding box center [478, 295] width 478 height 566
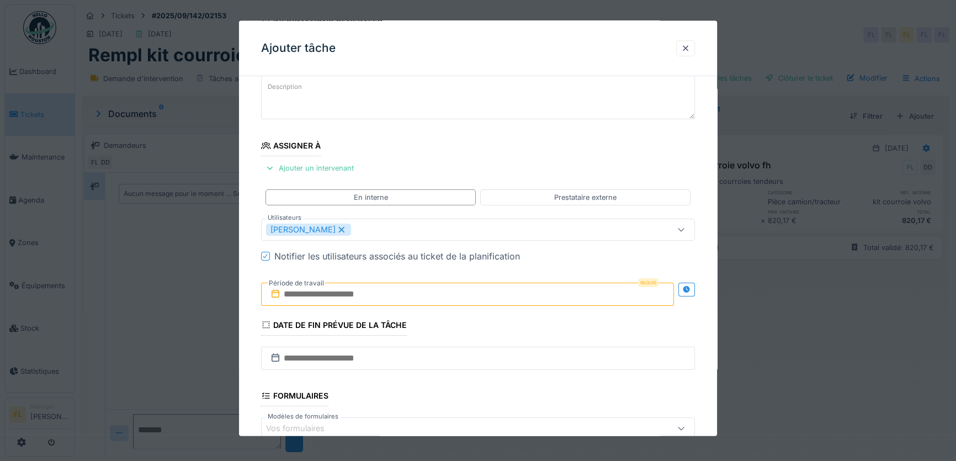
click at [290, 295] on input "text" at bounding box center [467, 293] width 413 height 23
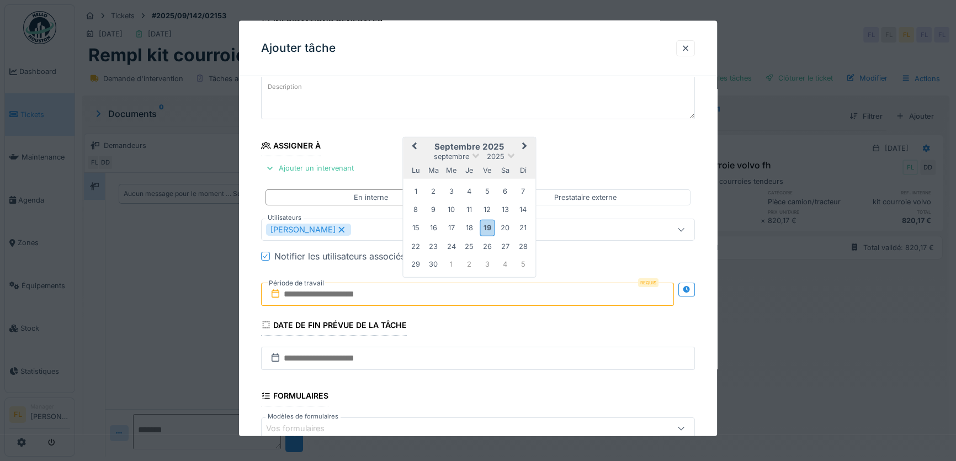
click at [407, 244] on div "22 23 24 25 26 27 28" at bounding box center [469, 246] width 125 height 18
click at [413, 246] on div "22" at bounding box center [415, 246] width 15 height 15
click at [413, 245] on div "22" at bounding box center [415, 246] width 15 height 15
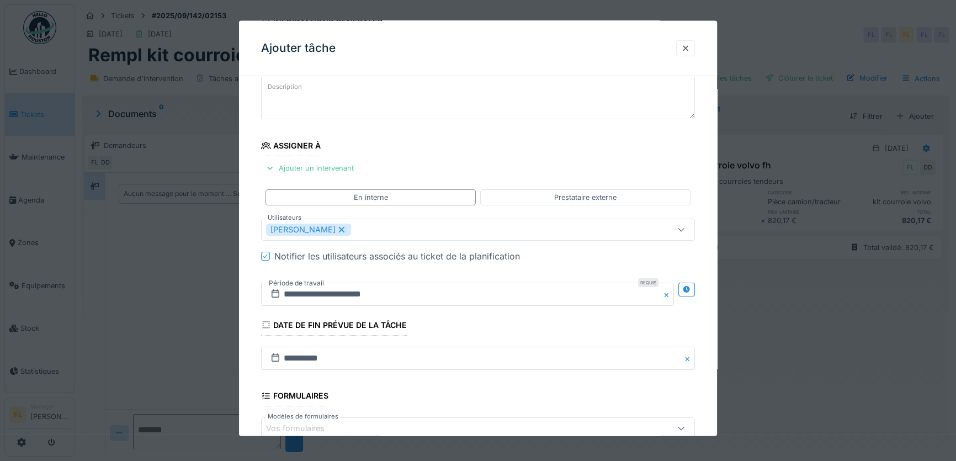
scroll to position [0, 0]
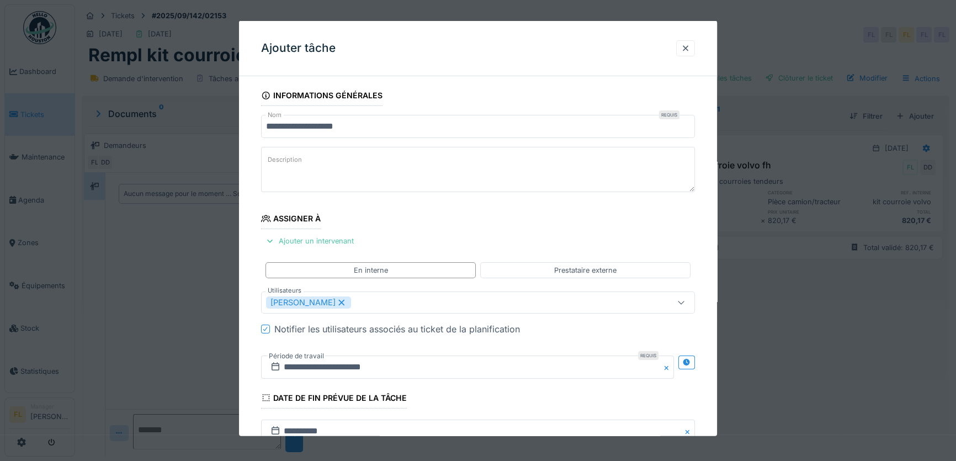
click at [317, 160] on textarea "Description" at bounding box center [478, 169] width 434 height 45
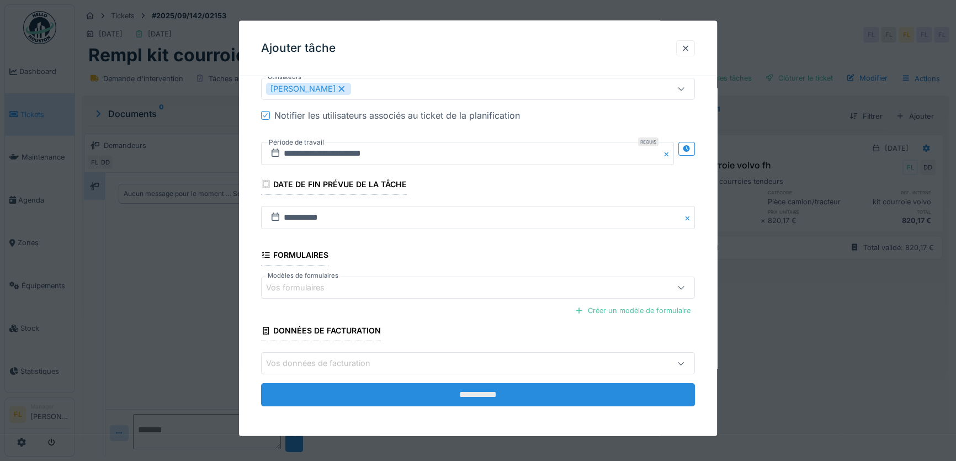
type textarea "**********"
click at [454, 395] on input "**********" at bounding box center [478, 394] width 434 height 23
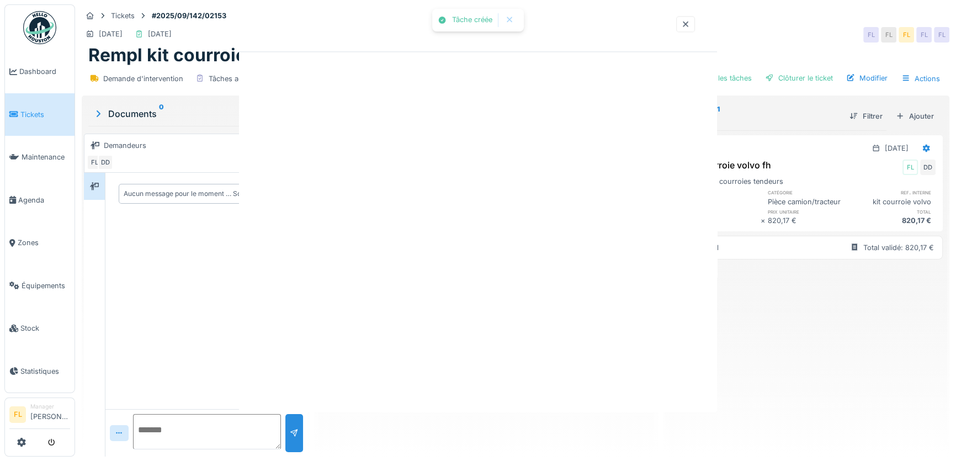
scroll to position [0, 0]
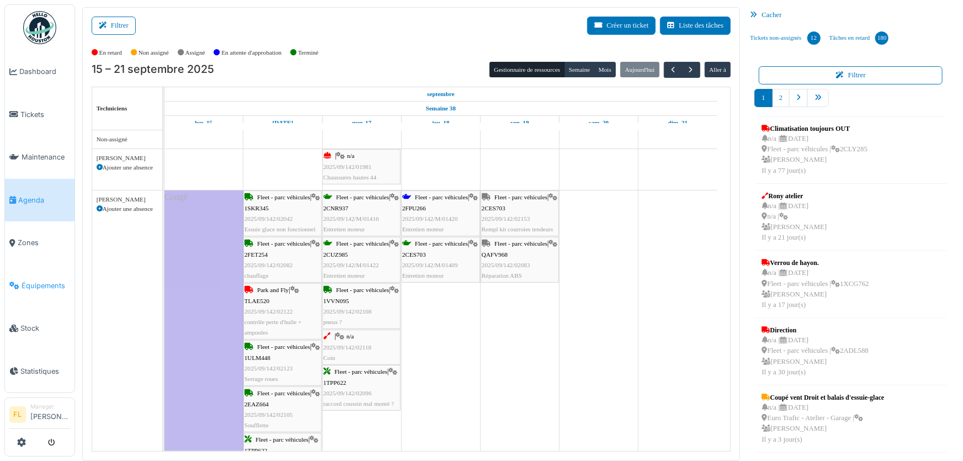
drag, startPoint x: 40, startPoint y: 279, endPoint x: 57, endPoint y: 269, distance: 20.1
click at [40, 280] on span "Équipements" at bounding box center [46, 285] width 49 height 10
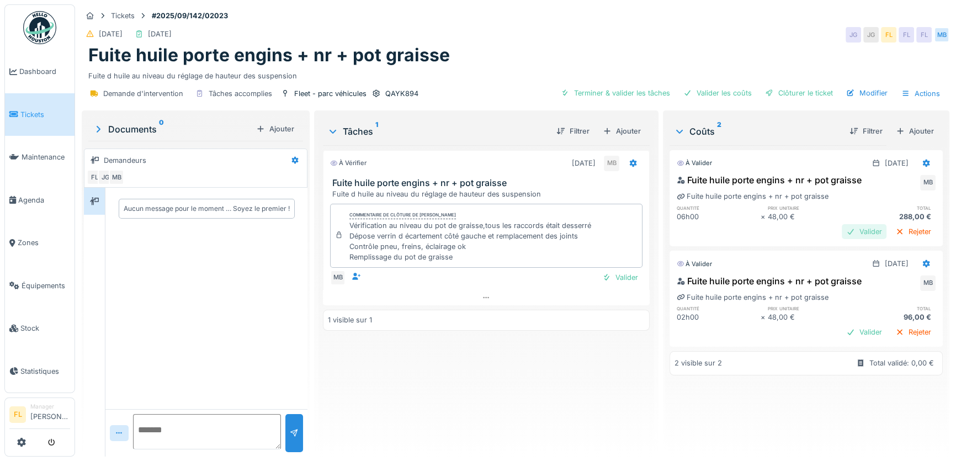
click at [842, 234] on div "Valider" at bounding box center [864, 231] width 45 height 15
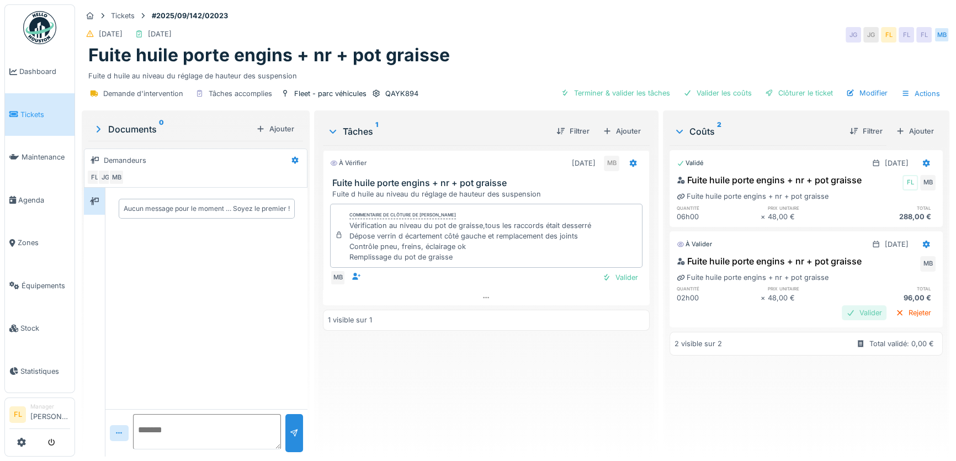
click at [842, 315] on div "Valider" at bounding box center [864, 312] width 45 height 15
click at [609, 275] on div "Valider" at bounding box center [620, 277] width 45 height 15
click at [775, 93] on div "Clôturer le ticket" at bounding box center [799, 93] width 77 height 15
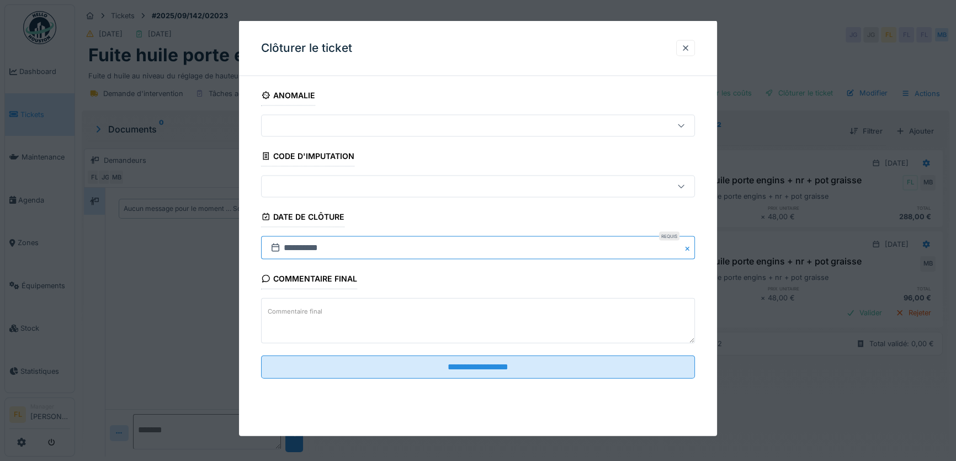
click at [292, 248] on input "**********" at bounding box center [478, 247] width 434 height 23
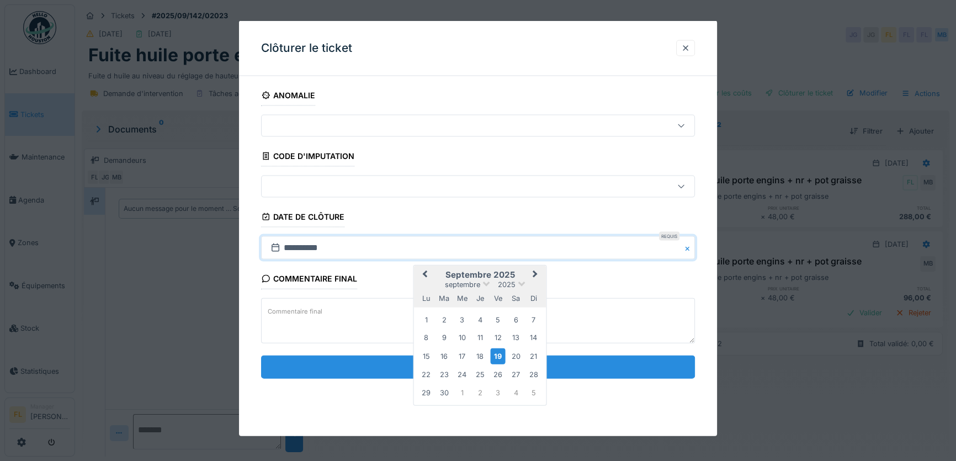
click at [585, 365] on input "**********" at bounding box center [478, 366] width 434 height 23
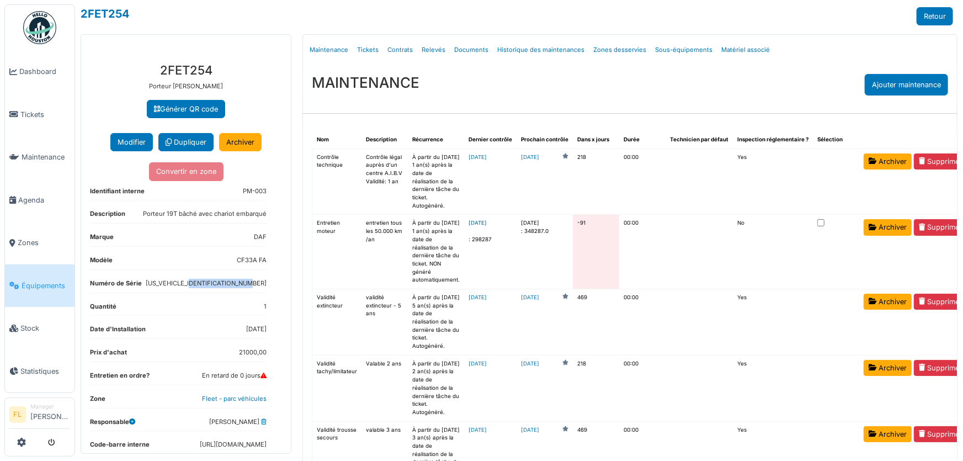
click at [487, 226] on link "[DATE]" at bounding box center [478, 223] width 18 height 6
click at [430, 51] on link "Relevés" at bounding box center [433, 50] width 33 height 26
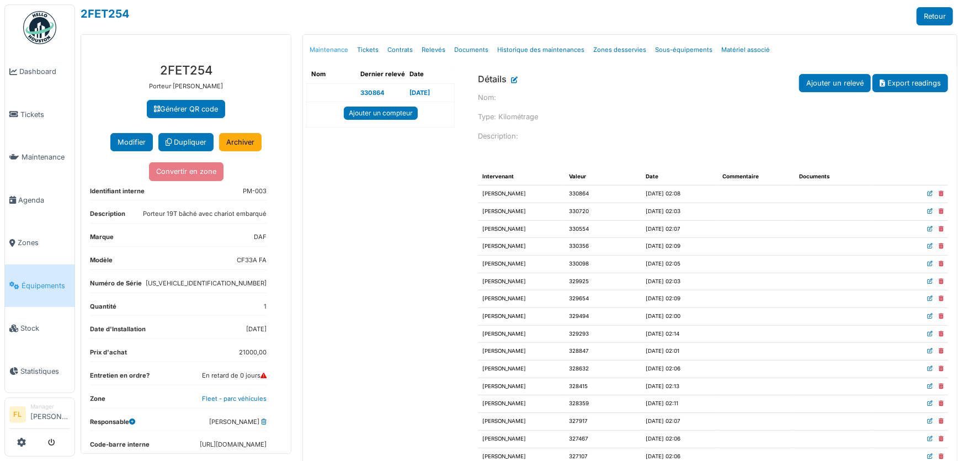
click at [320, 50] on link "Maintenance" at bounding box center [328, 50] width 47 height 26
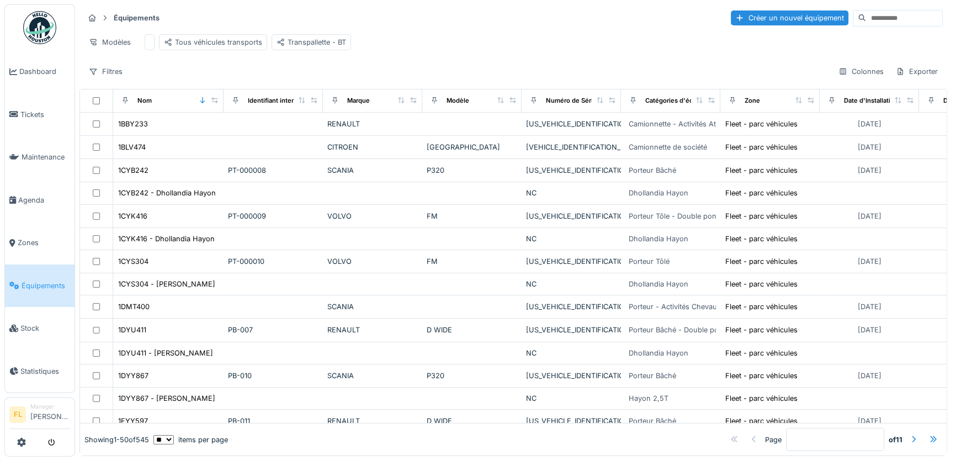
click at [875, 19] on input at bounding box center [904, 17] width 76 height 15
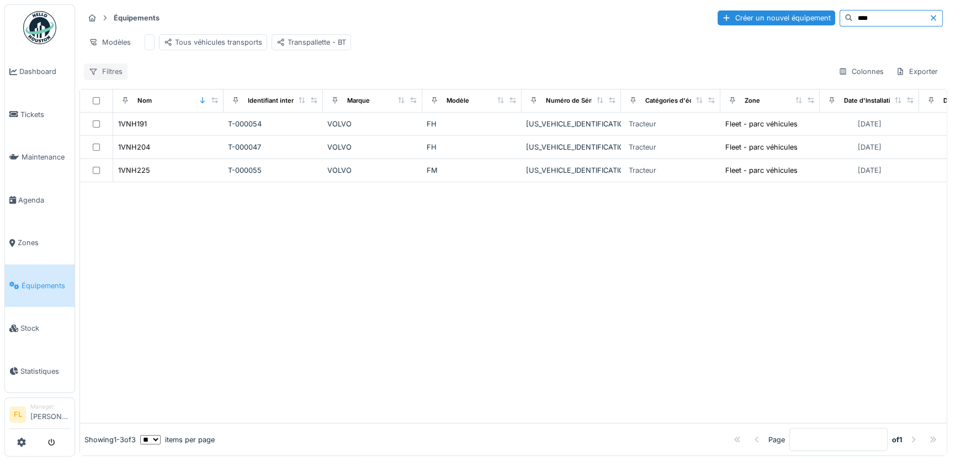
type input "****"
click at [112, 80] on div "Filtres" at bounding box center [106, 71] width 44 height 16
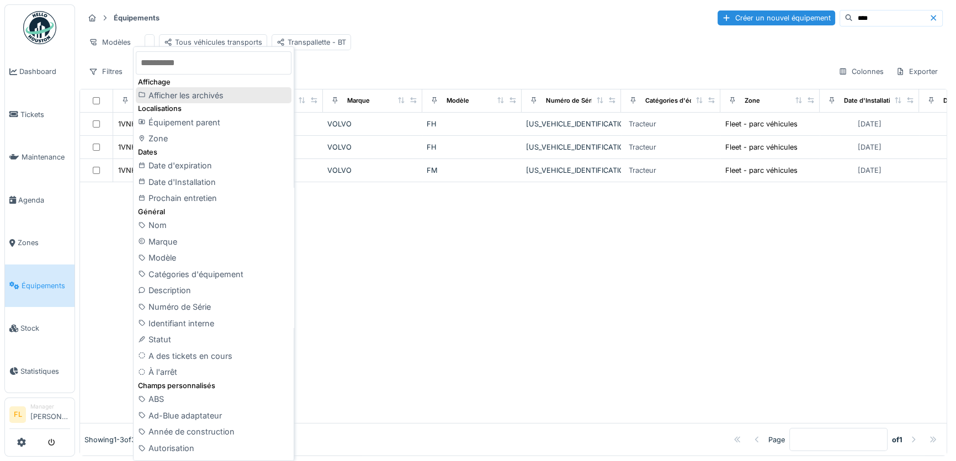
click at [170, 92] on div "Afficher les archivés" at bounding box center [214, 95] width 156 height 17
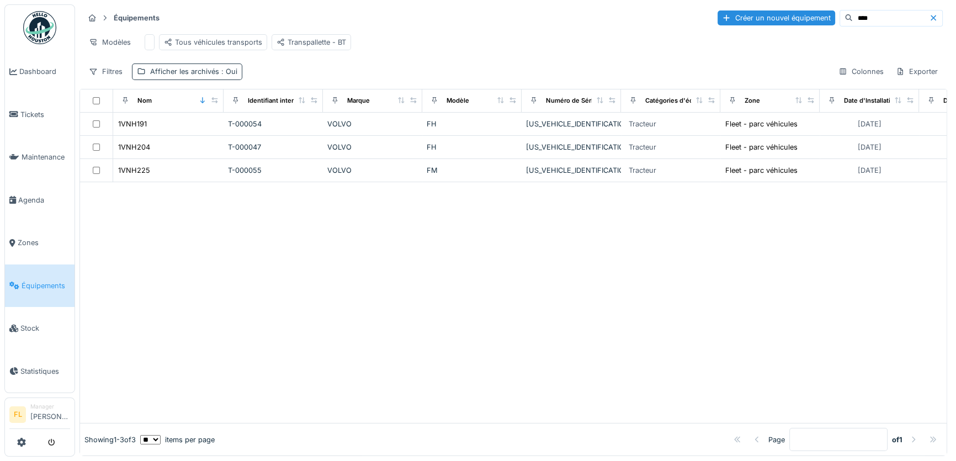
click at [225, 76] on span ": Oui" at bounding box center [228, 71] width 18 height 8
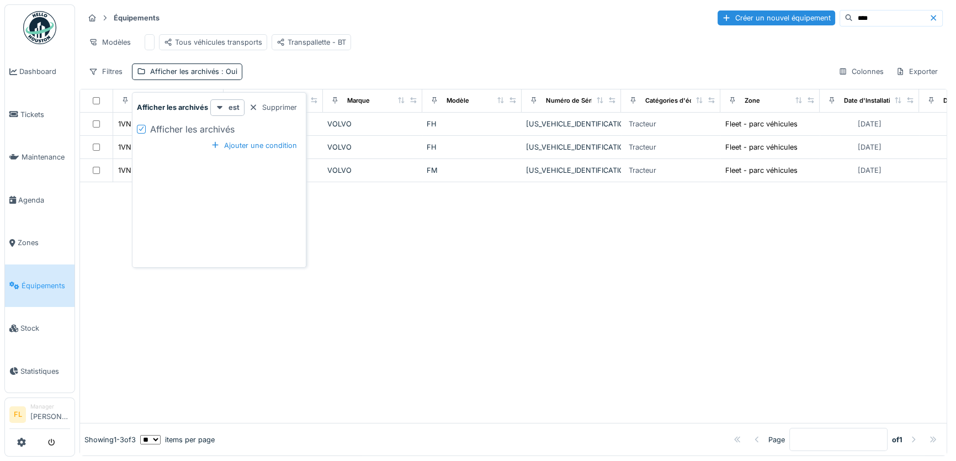
click at [139, 128] on icon at bounding box center [141, 129] width 7 height 6
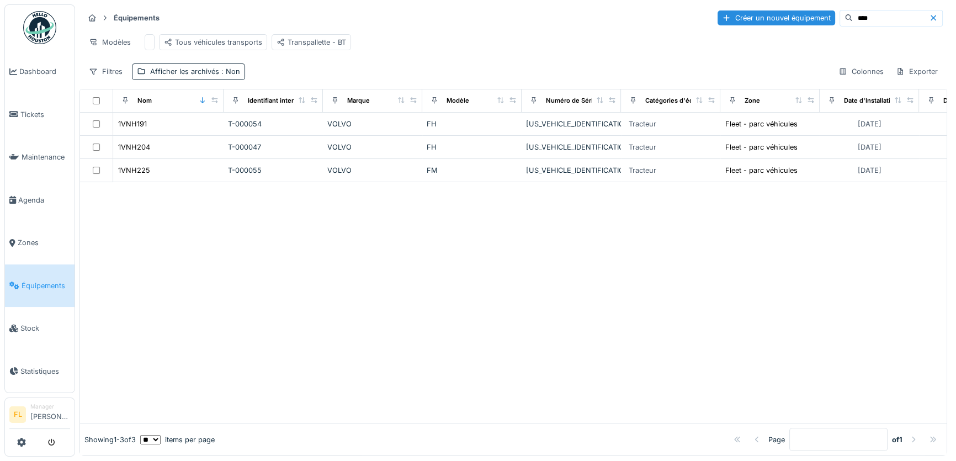
click at [316, 66] on div "Équipements Créer un nouvel équipement **** Modèles Tous véhicules transports T…" at bounding box center [514, 44] width 868 height 80
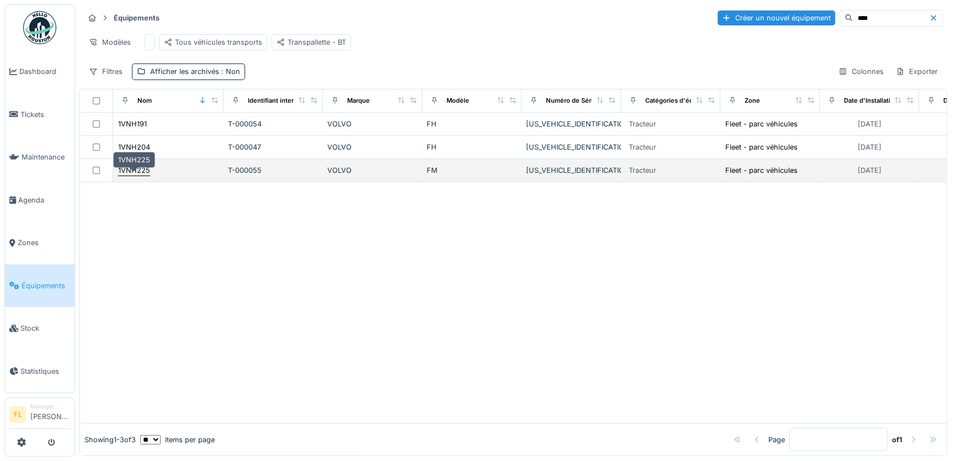
click at [135, 176] on div "1VNH225" at bounding box center [134, 170] width 32 height 10
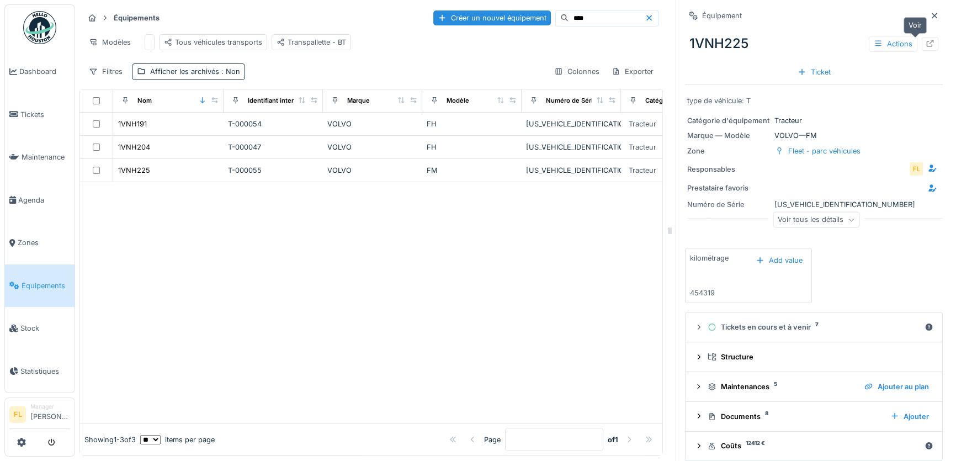
click at [926, 44] on icon at bounding box center [930, 43] width 9 height 7
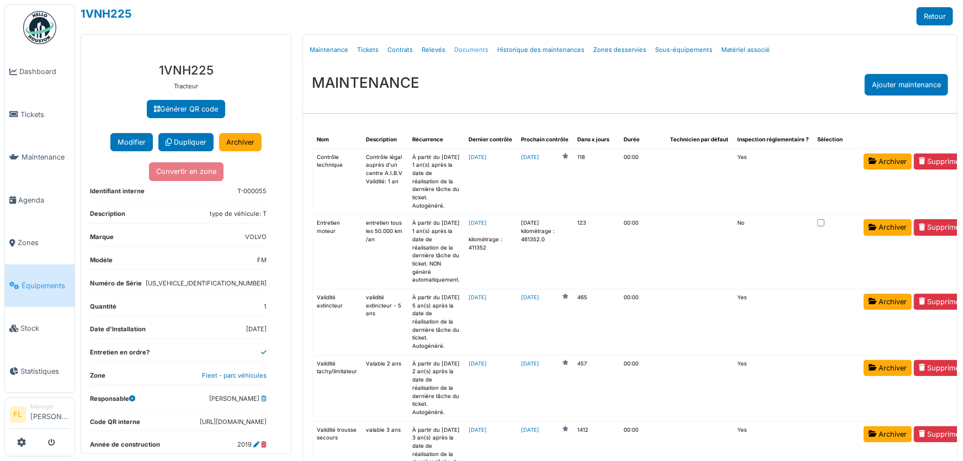
click at [461, 50] on link "Documents" at bounding box center [471, 50] width 43 height 26
select select "***"
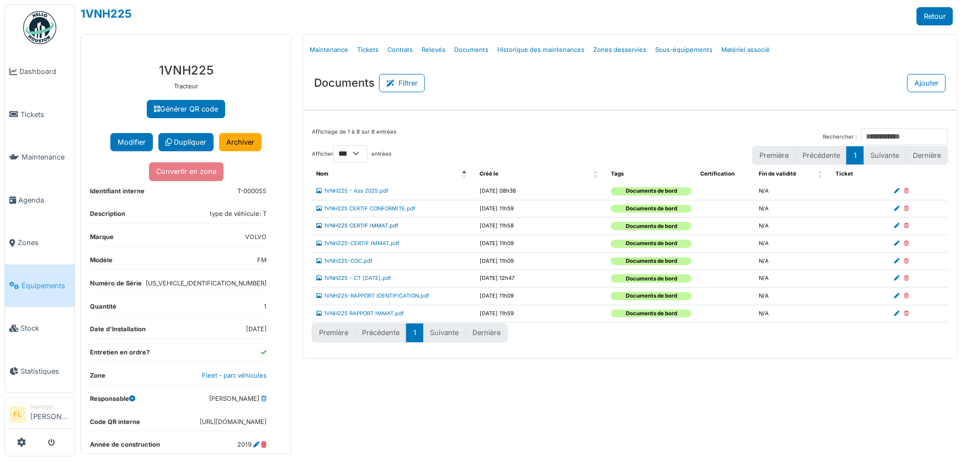
click at [369, 226] on link "1VNH225 CERTIF IMMAT.pdf" at bounding box center [357, 226] width 82 height 6
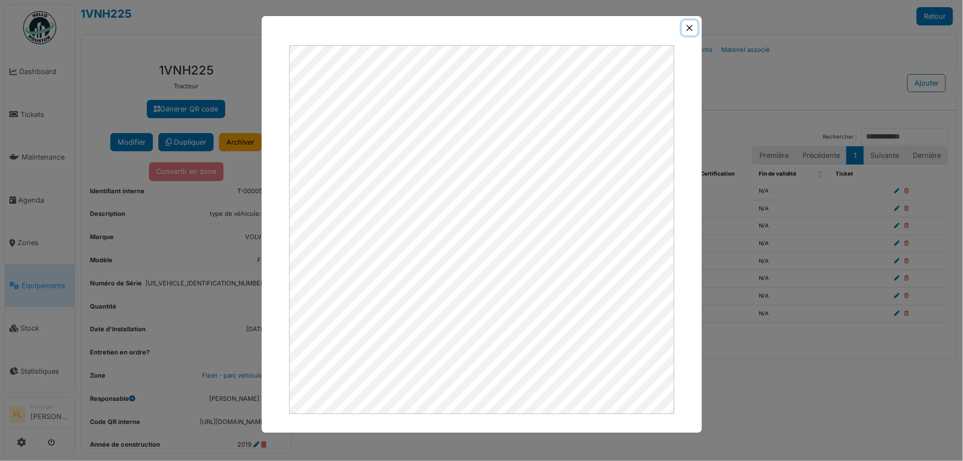
click at [690, 32] on button "Close" at bounding box center [689, 27] width 15 height 15
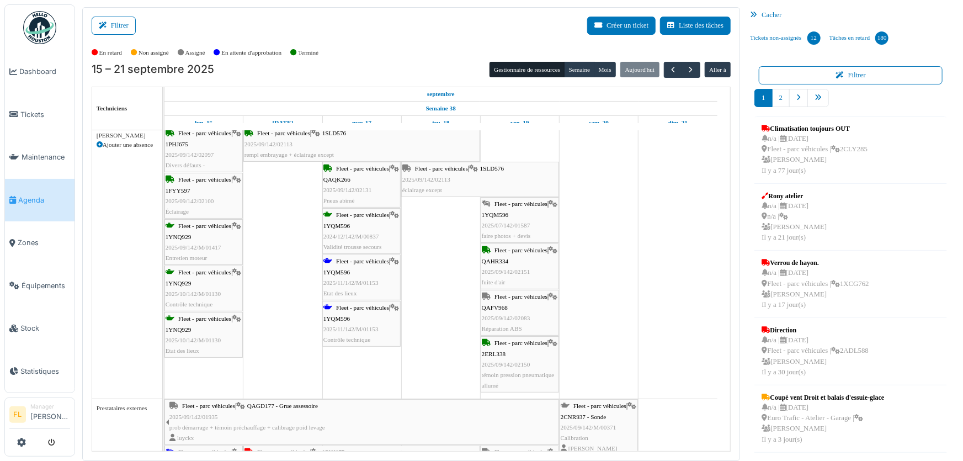
scroll to position [1550, 0]
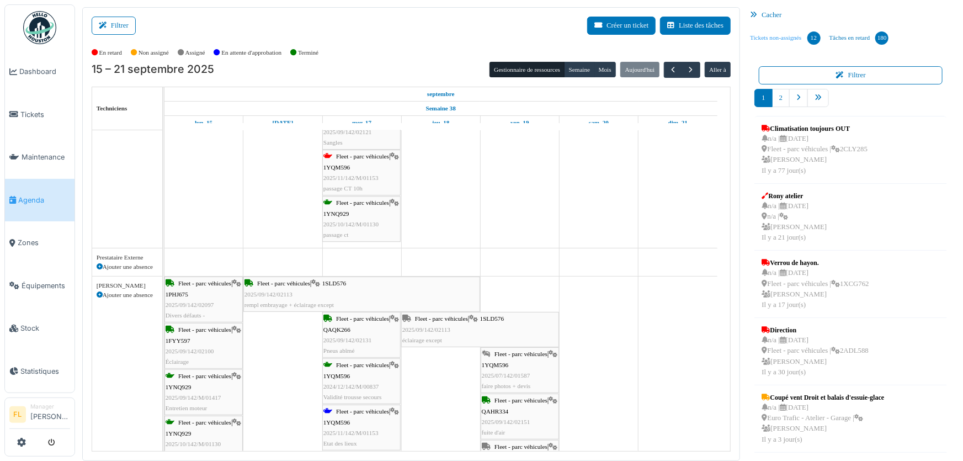
click at [785, 36] on link "Tickets non-assignés 12" at bounding box center [785, 38] width 79 height 30
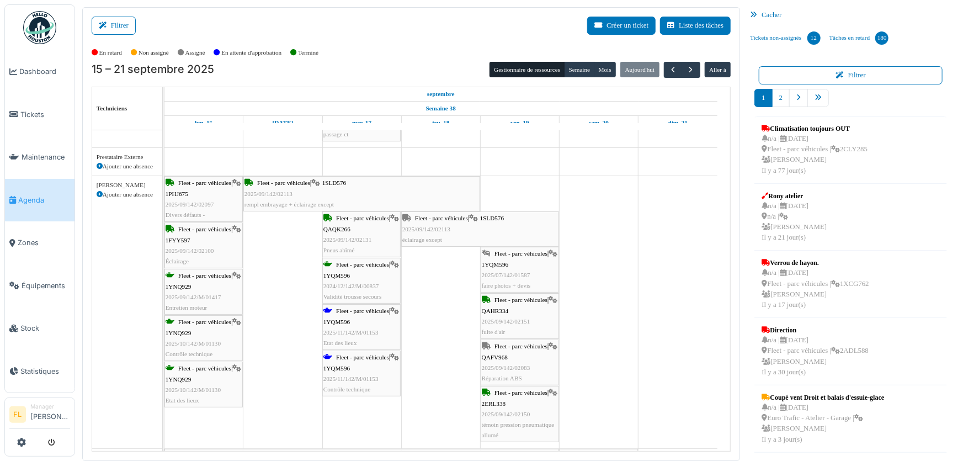
click at [361, 336] on div "Fleet - parc véhicules | 1YQM596 2025/11/142/M/01153 Etat des lieux" at bounding box center [362, 327] width 76 height 43
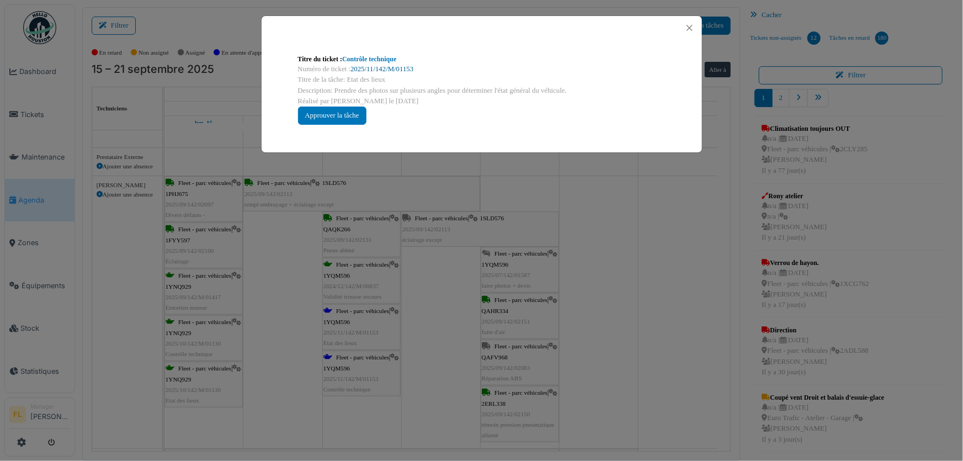
click at [375, 66] on link "2025/11/142/M/01153" at bounding box center [382, 69] width 63 height 8
click at [691, 28] on button "Close" at bounding box center [689, 27] width 15 height 15
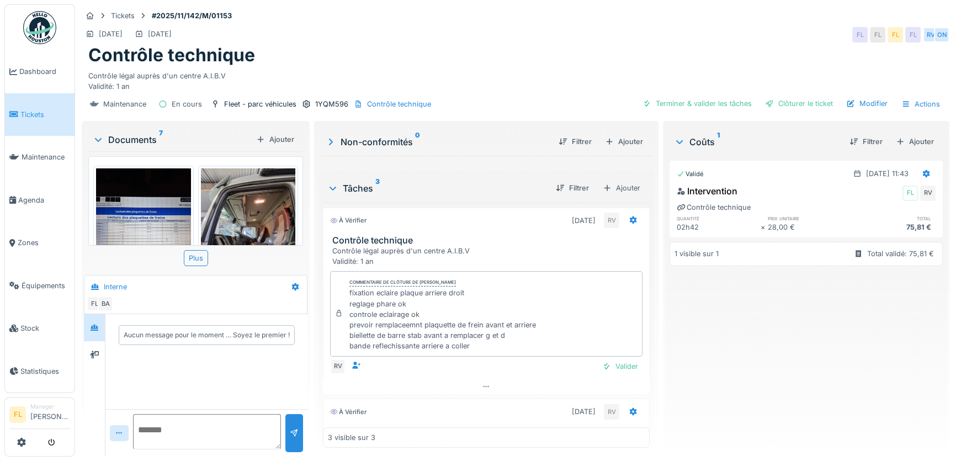
scroll to position [7, 0]
click at [604, 370] on div "Valider" at bounding box center [620, 366] width 45 height 15
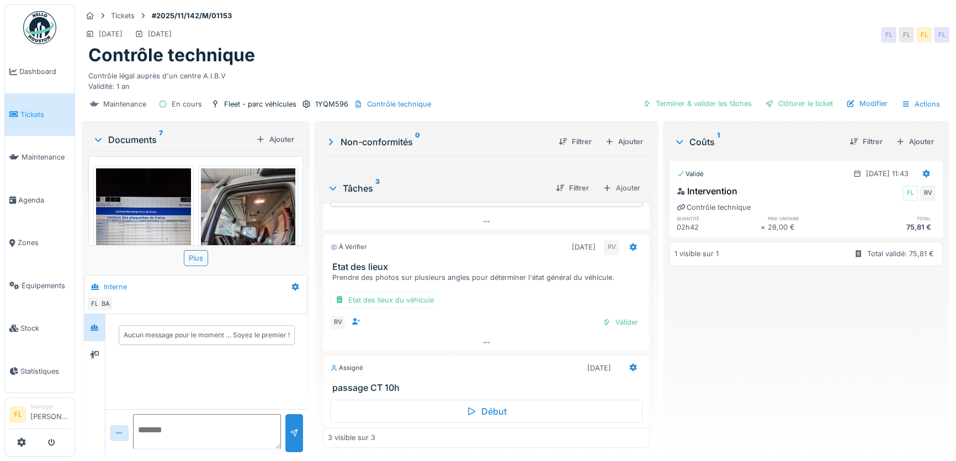
scroll to position [178, 0]
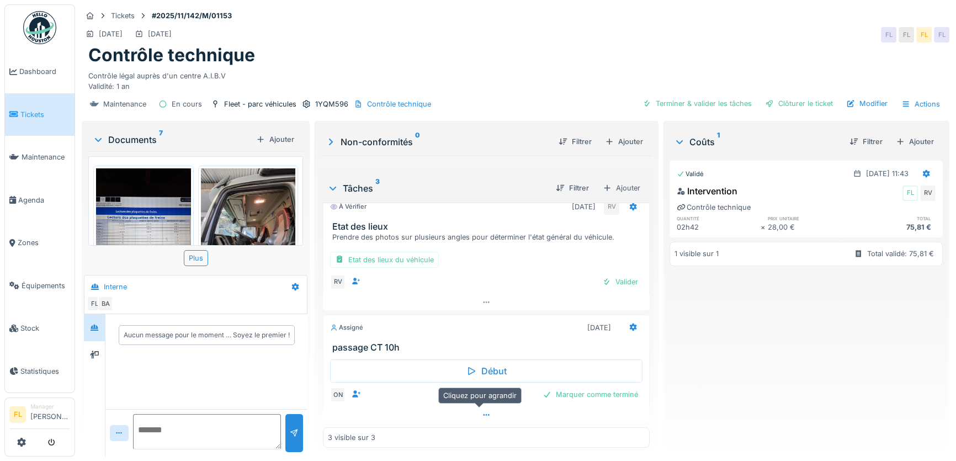
click at [484, 414] on icon at bounding box center [487, 415] width 6 height 2
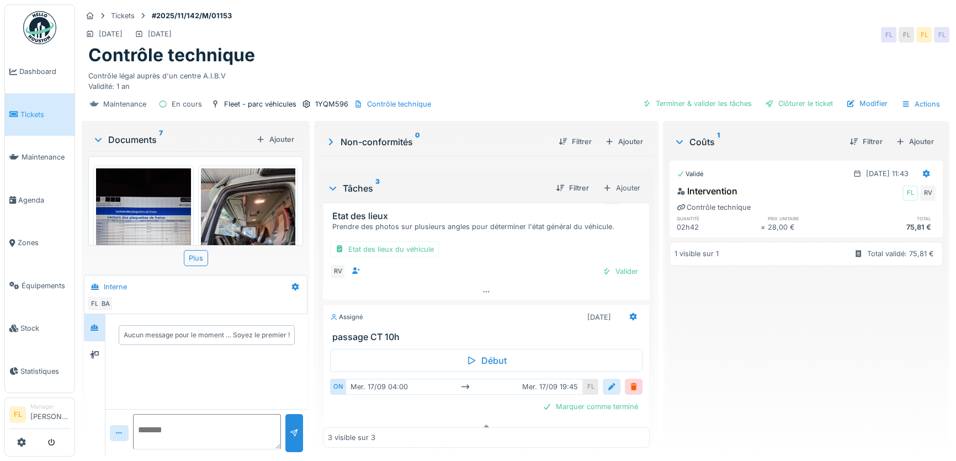
click at [607, 389] on div at bounding box center [611, 387] width 9 height 10
click at [370, 392] on div "[DATE] 04:00 [DATE] 19:45" at bounding box center [464, 387] width 237 height 16
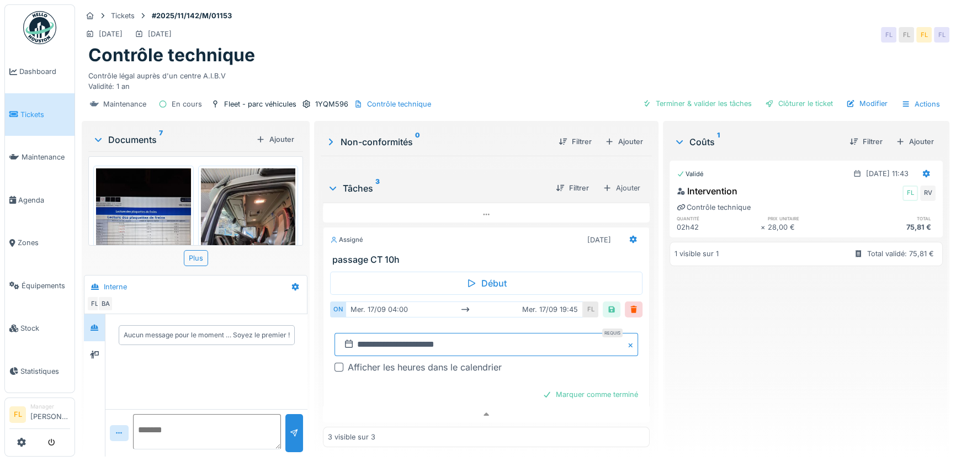
click at [358, 337] on input "**********" at bounding box center [487, 344] width 304 height 23
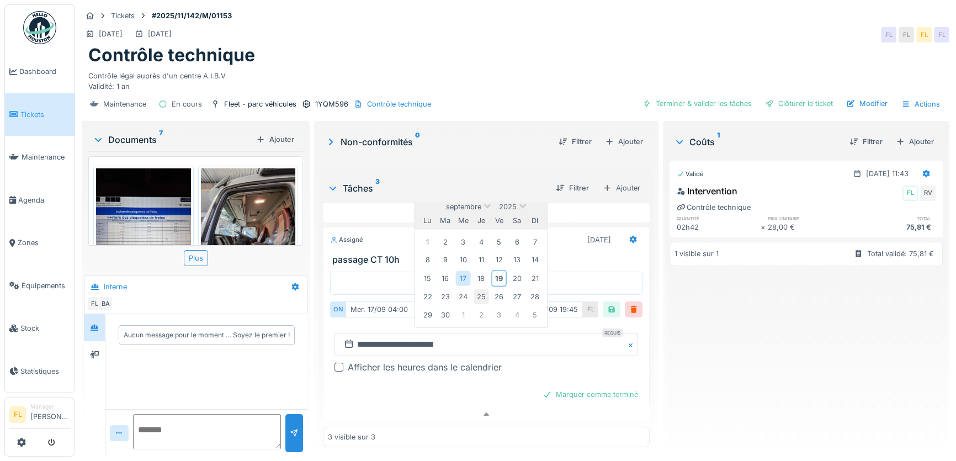
click at [481, 289] on div "25" at bounding box center [481, 296] width 15 height 15
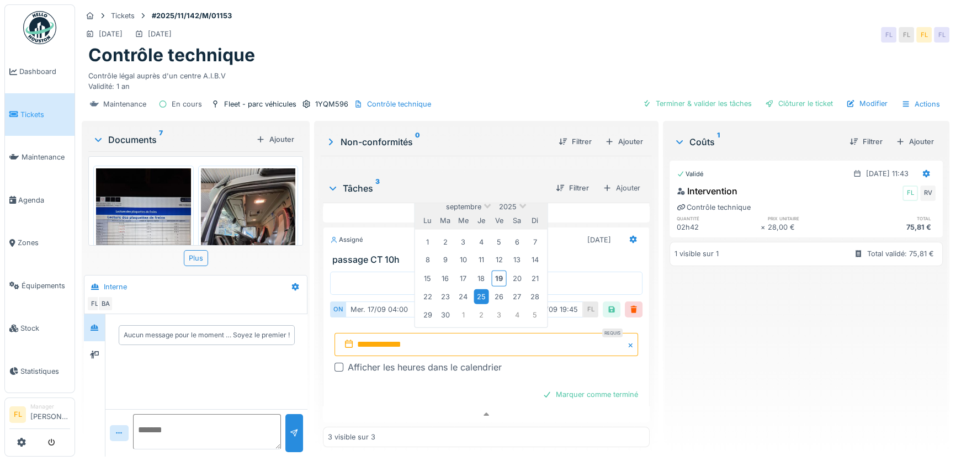
click at [481, 289] on div "25" at bounding box center [481, 296] width 15 height 15
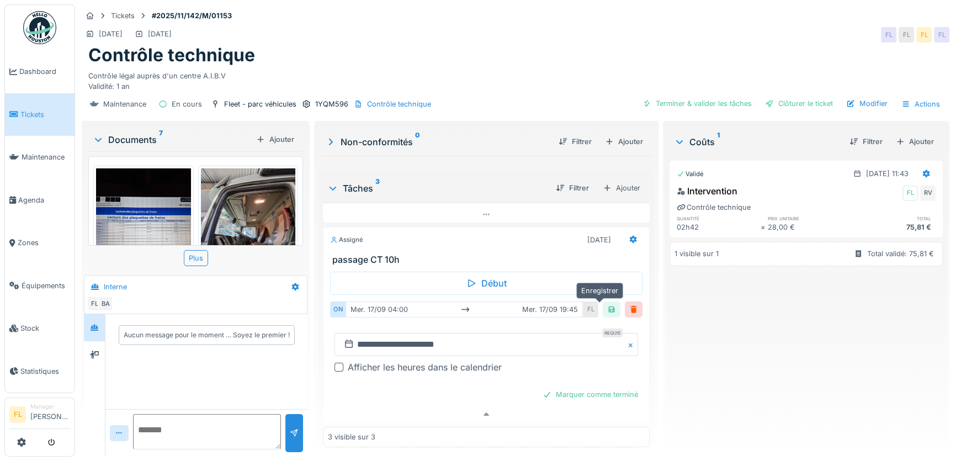
click at [607, 304] on div at bounding box center [611, 309] width 9 height 10
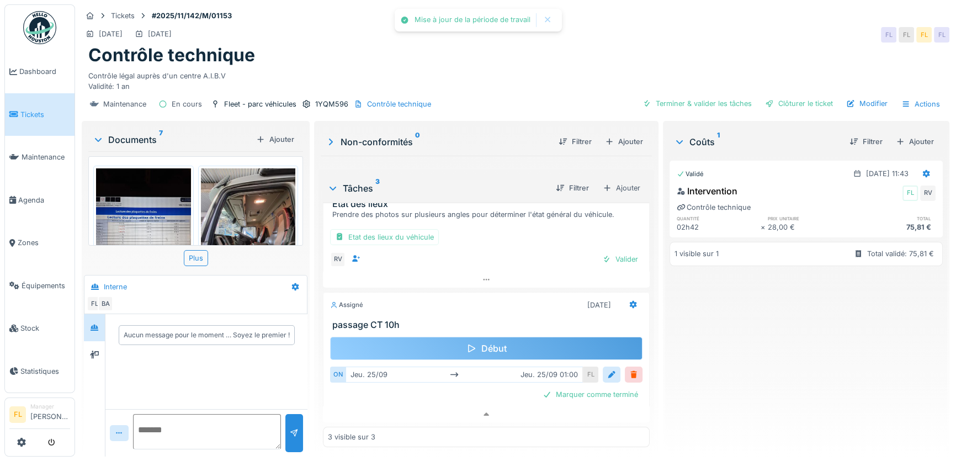
scroll to position [200, 0]
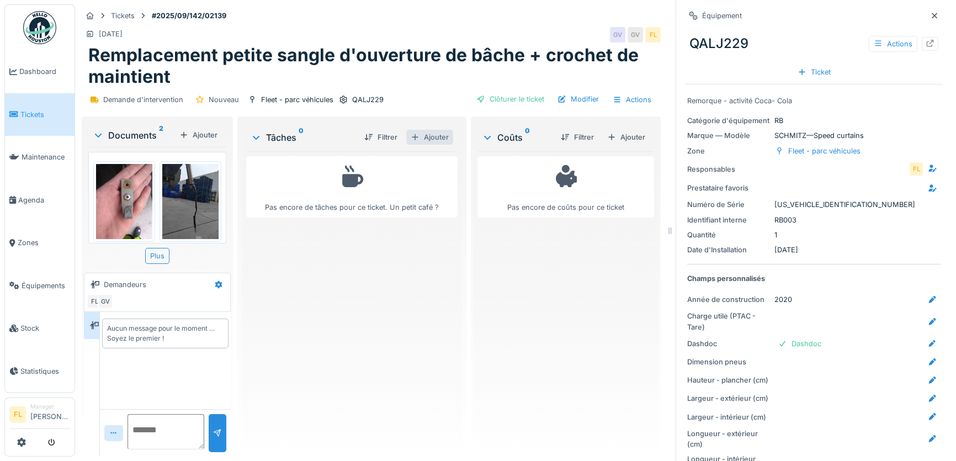
click at [426, 139] on div "Ajouter" at bounding box center [429, 137] width 47 height 15
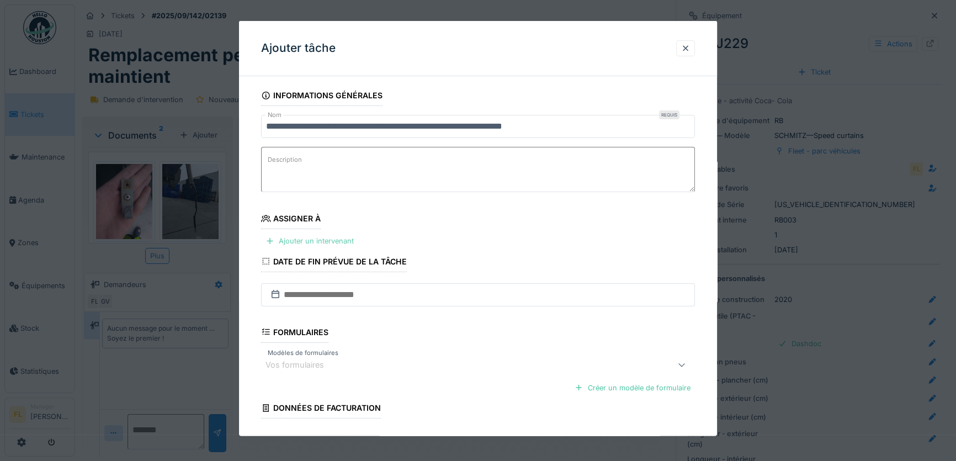
click at [322, 239] on div "Ajouter un intervenant" at bounding box center [309, 241] width 97 height 15
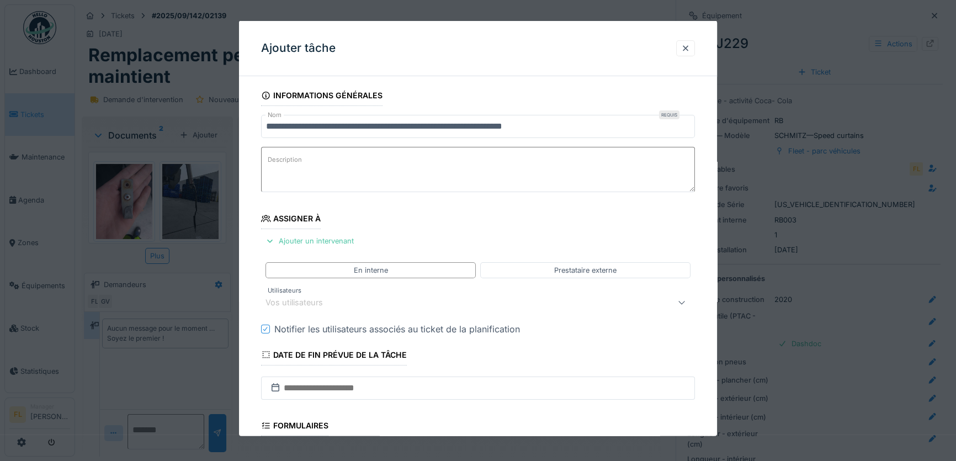
click at [292, 301] on div "Vos utilisateurs" at bounding box center [302, 302] width 73 height 12
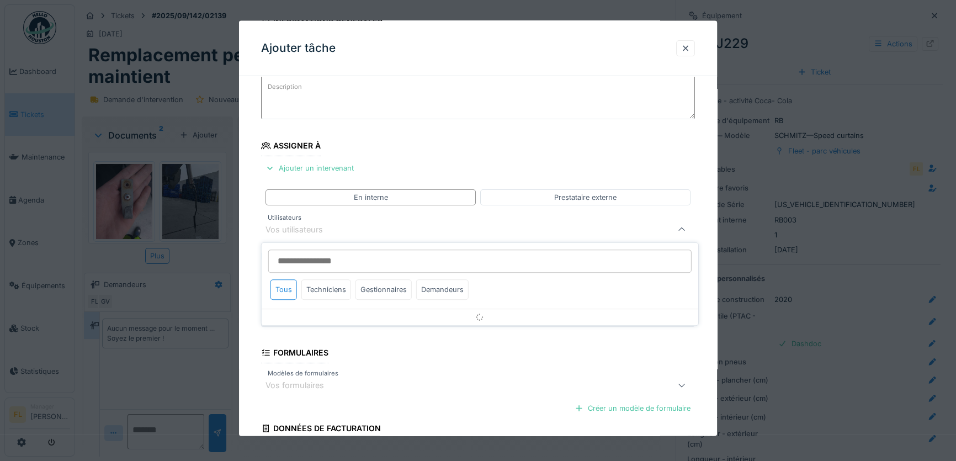
scroll to position [7, 0]
click at [296, 230] on div "Vos utilisateurs" at bounding box center [302, 230] width 73 height 12
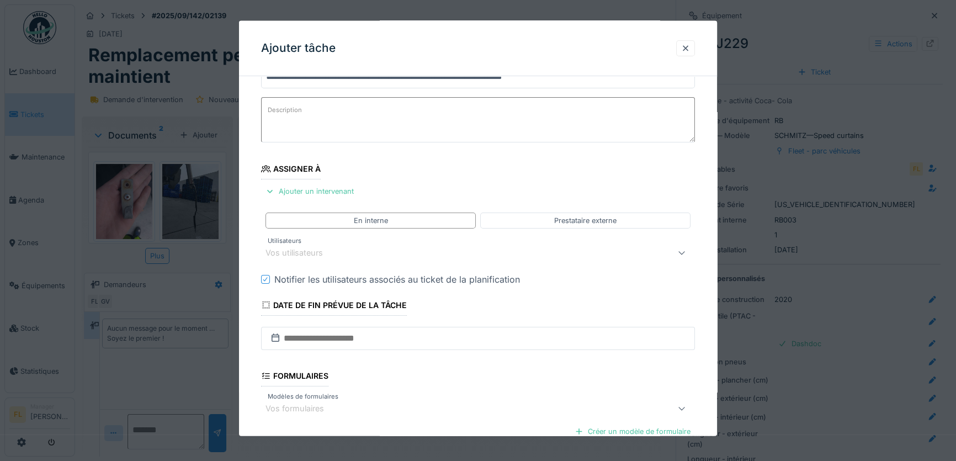
scroll to position [171, 0]
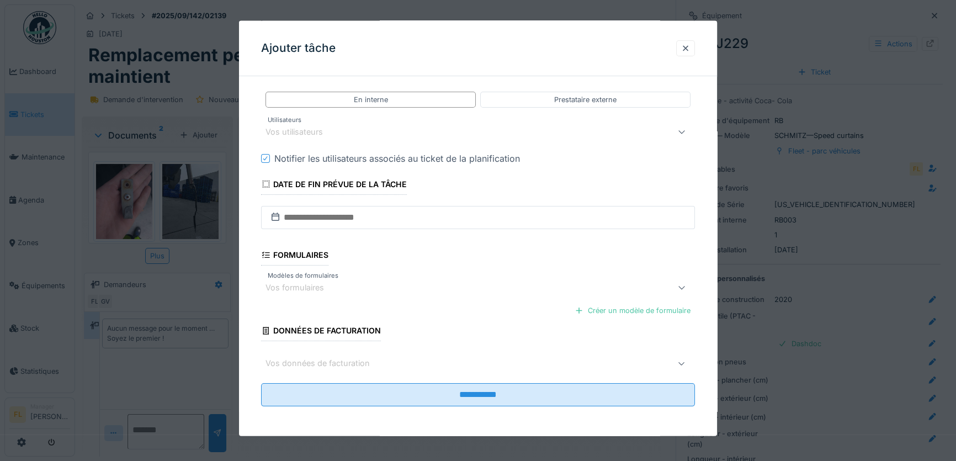
click at [690, 47] on div at bounding box center [685, 48] width 9 height 10
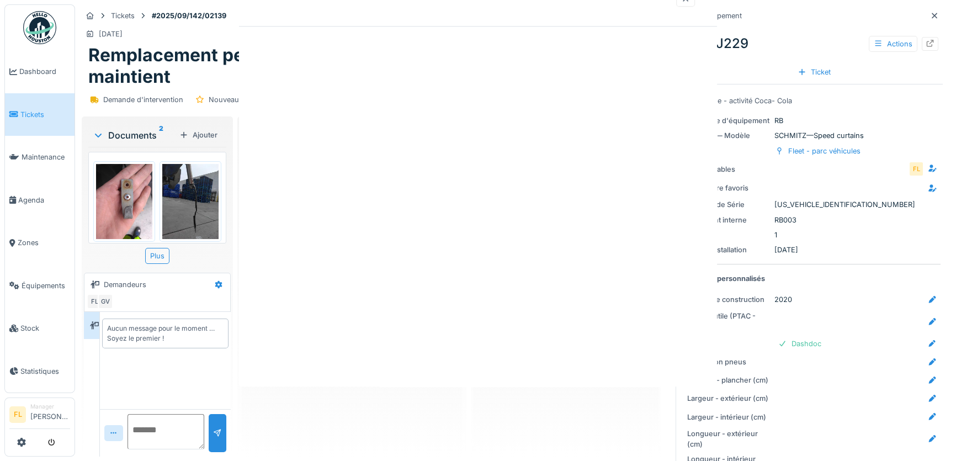
scroll to position [0, 0]
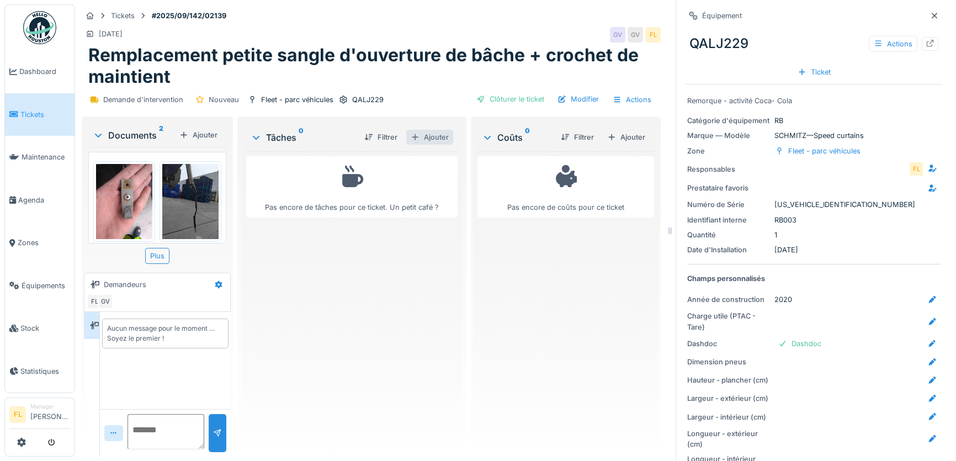
click at [418, 137] on div "Ajouter" at bounding box center [429, 137] width 47 height 15
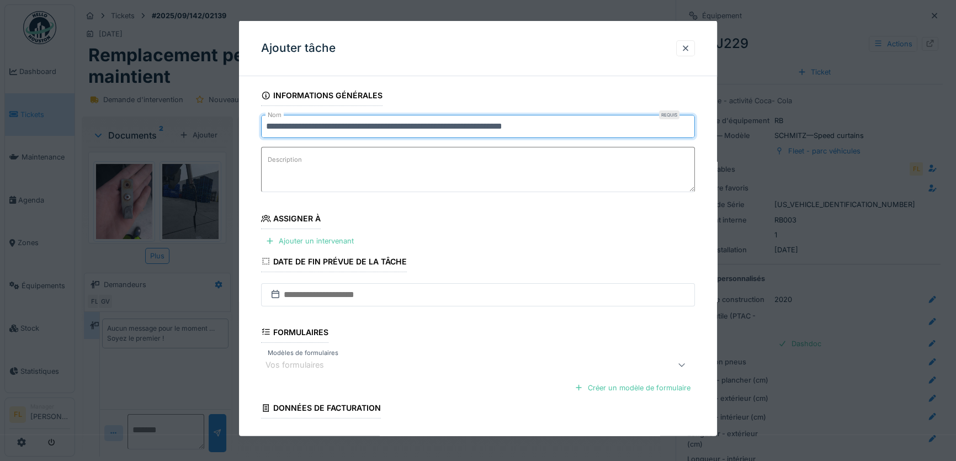
click at [264, 117] on input "**********" at bounding box center [478, 126] width 434 height 23
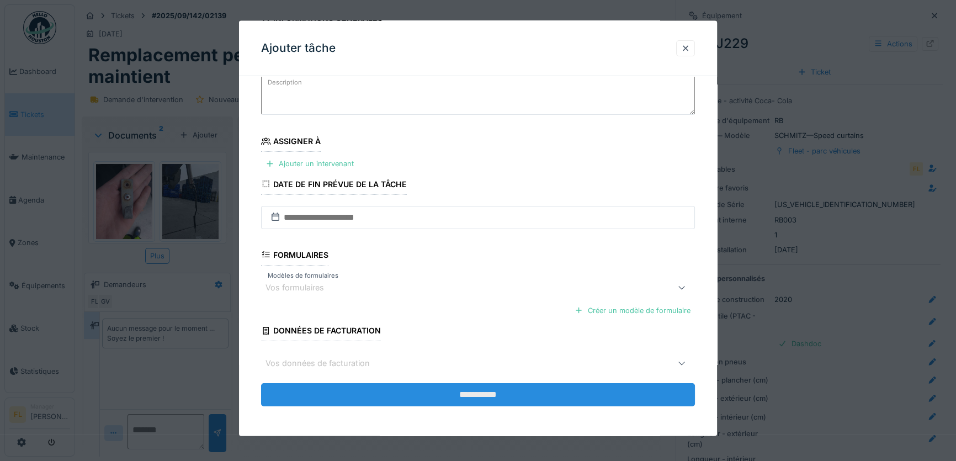
type input "**********"
click at [438, 396] on input "**********" at bounding box center [478, 394] width 434 height 23
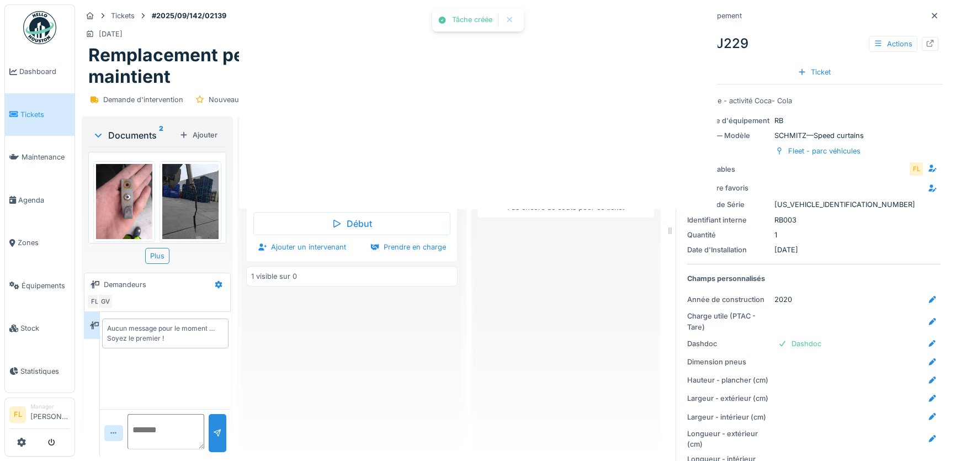
scroll to position [0, 0]
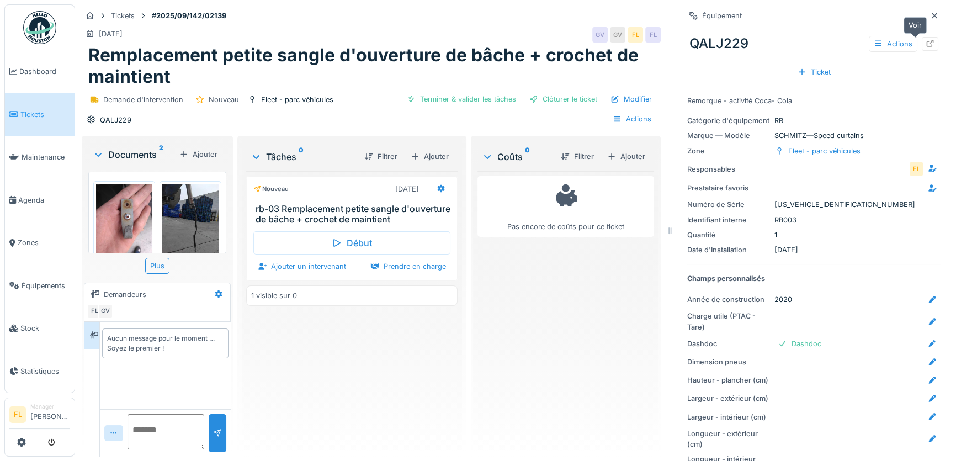
click at [926, 45] on icon at bounding box center [930, 43] width 9 height 7
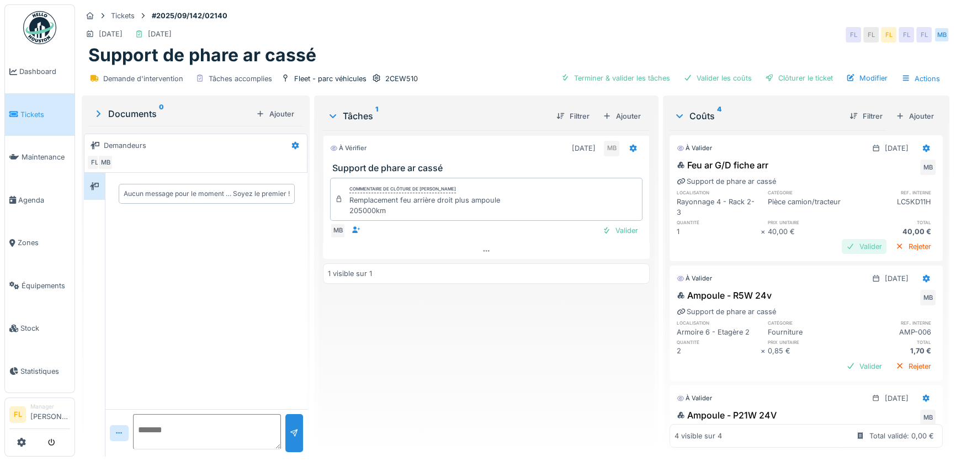
click at [856, 243] on div "Valider" at bounding box center [864, 246] width 45 height 15
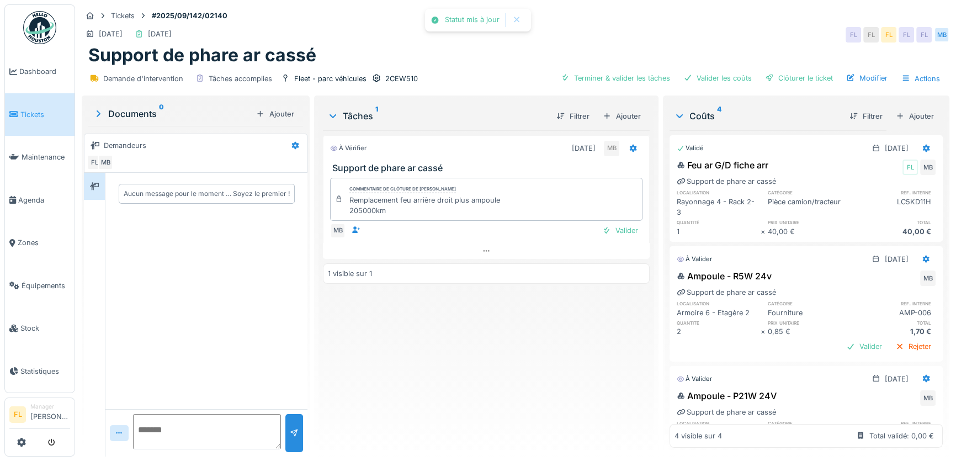
click at [838, 368] on div "À valider 19/09/2025" at bounding box center [806, 377] width 272 height 20
click at [846, 344] on div at bounding box center [850, 346] width 9 height 10
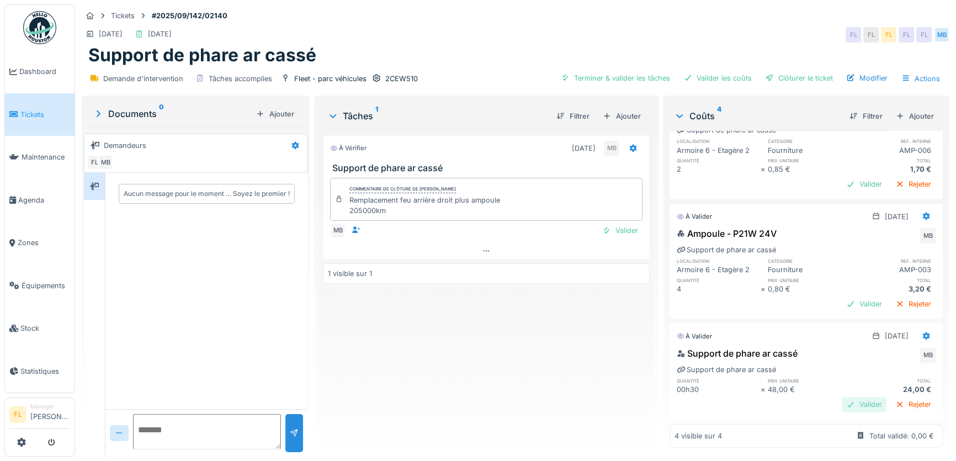
click at [842, 397] on div "Valider" at bounding box center [864, 404] width 45 height 15
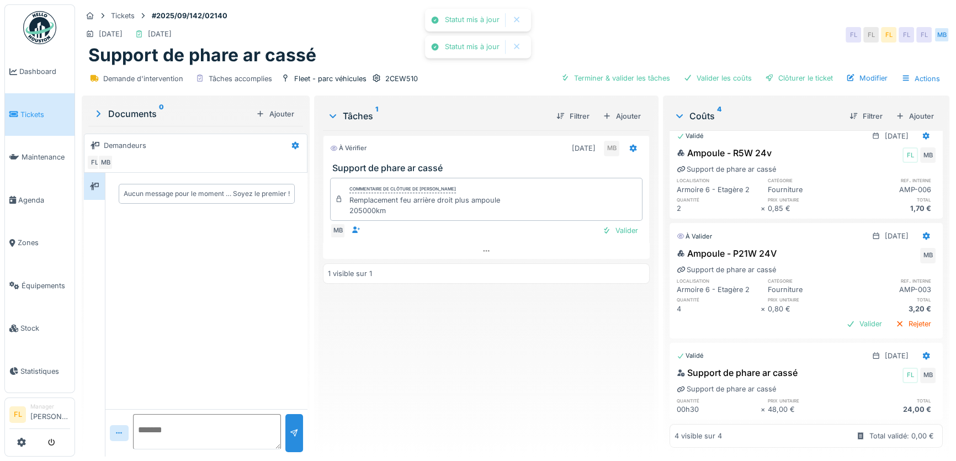
scroll to position [0, 0]
click at [820, 78] on div "Clôturer le ticket" at bounding box center [799, 78] width 77 height 15
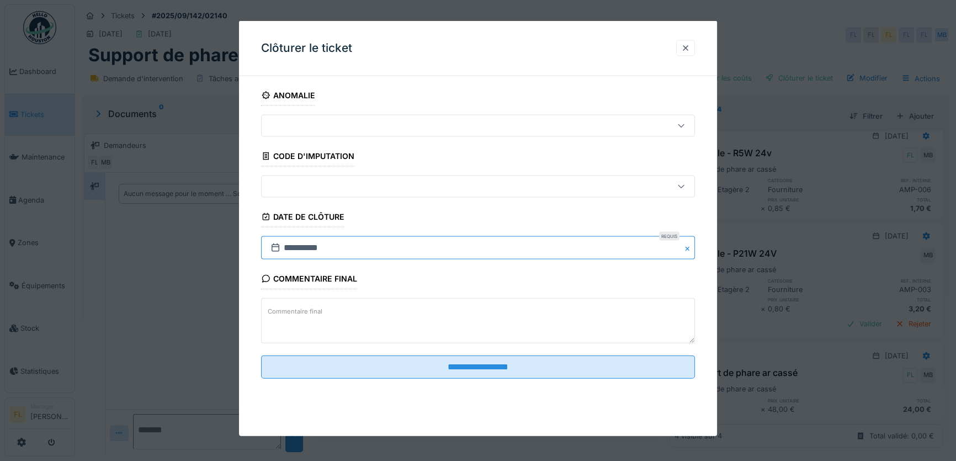
click at [285, 247] on input "**********" at bounding box center [478, 247] width 434 height 23
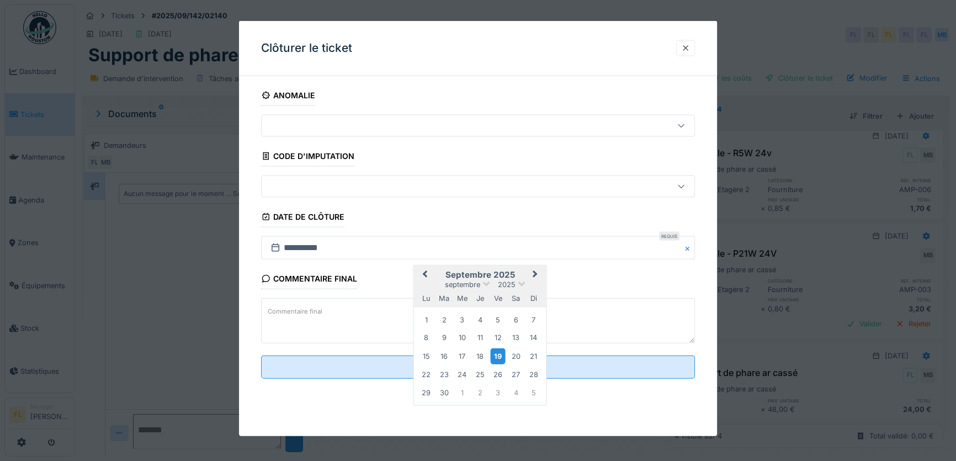
click at [499, 356] on div "19" at bounding box center [497, 356] width 15 height 16
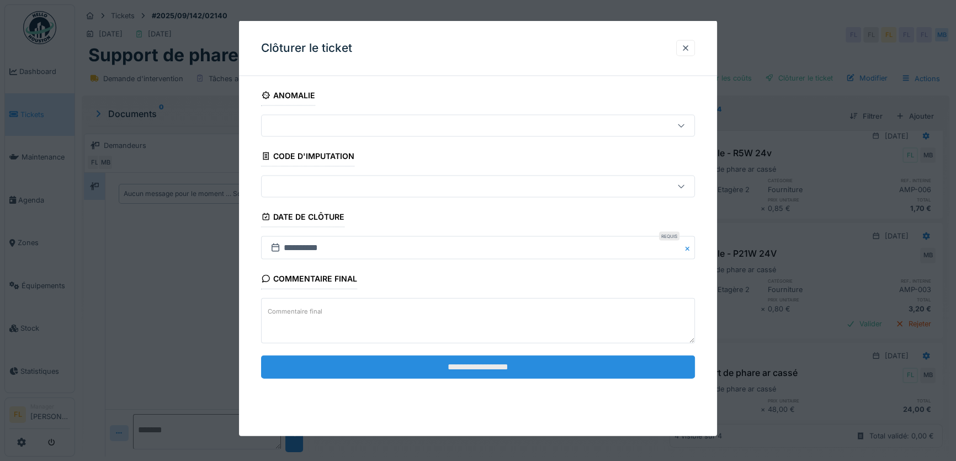
click at [497, 366] on input "**********" at bounding box center [478, 366] width 434 height 23
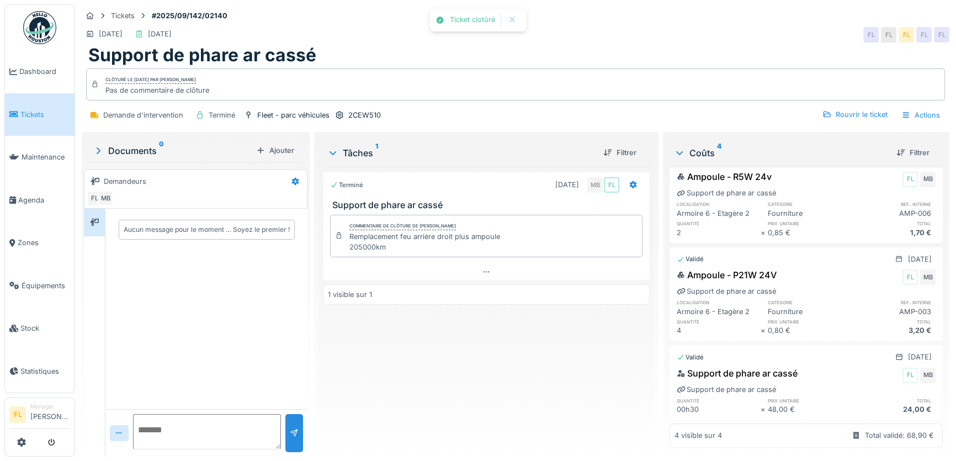
scroll to position [144, 0]
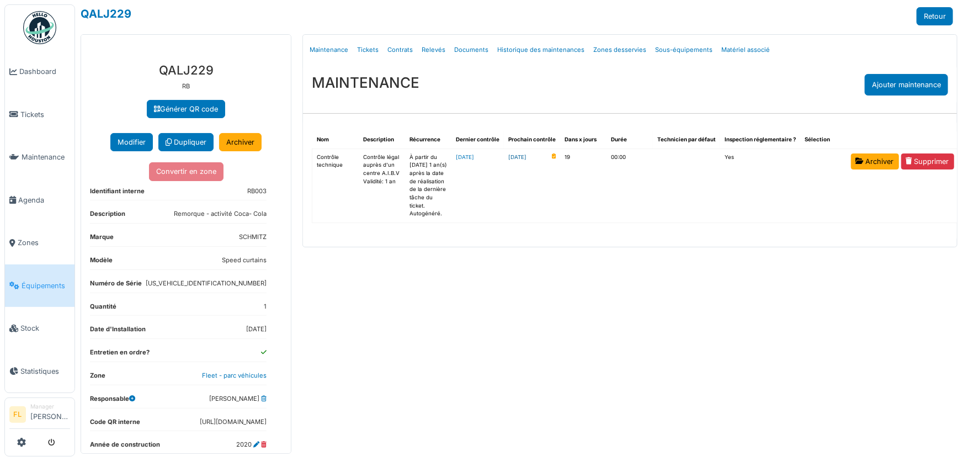
click at [527, 157] on link "[DATE]" at bounding box center [518, 157] width 18 height 8
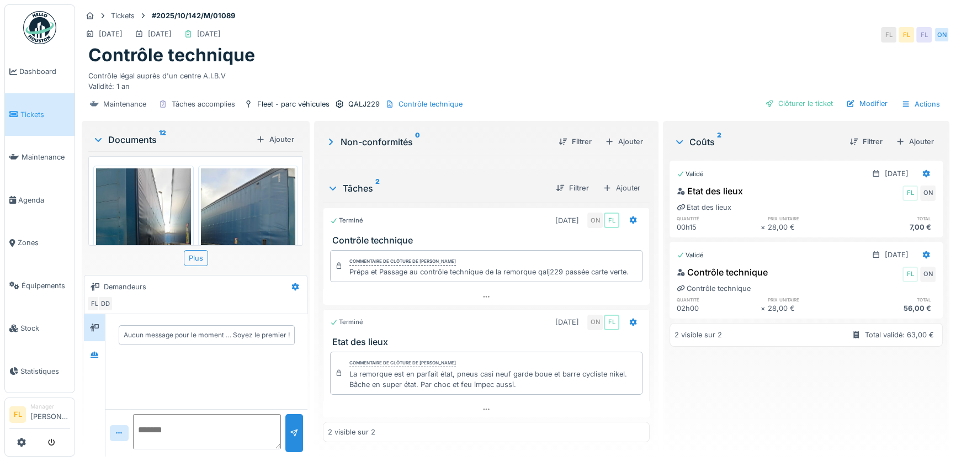
scroll to position [7, 0]
click at [632, 180] on div "Ajouter" at bounding box center [621, 188] width 47 height 16
click at [619, 206] on div "Créer une nouvelle tâche" at bounding box center [663, 212] width 135 height 17
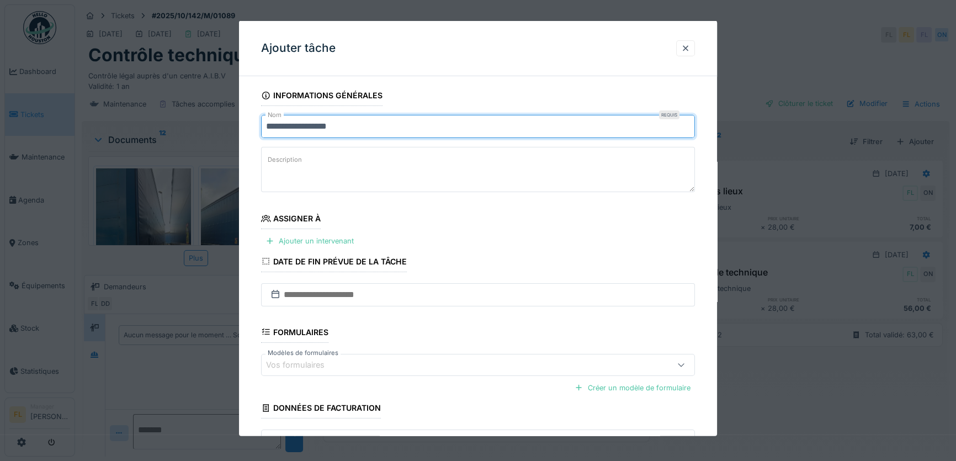
drag, startPoint x: 369, startPoint y: 125, endPoint x: 214, endPoint y: 122, distance: 155.2
click at [214, 122] on div "**********" at bounding box center [515, 230] width 881 height 461
type input "**********"
click at [342, 242] on div "Ajouter un intervenant" at bounding box center [309, 241] width 97 height 15
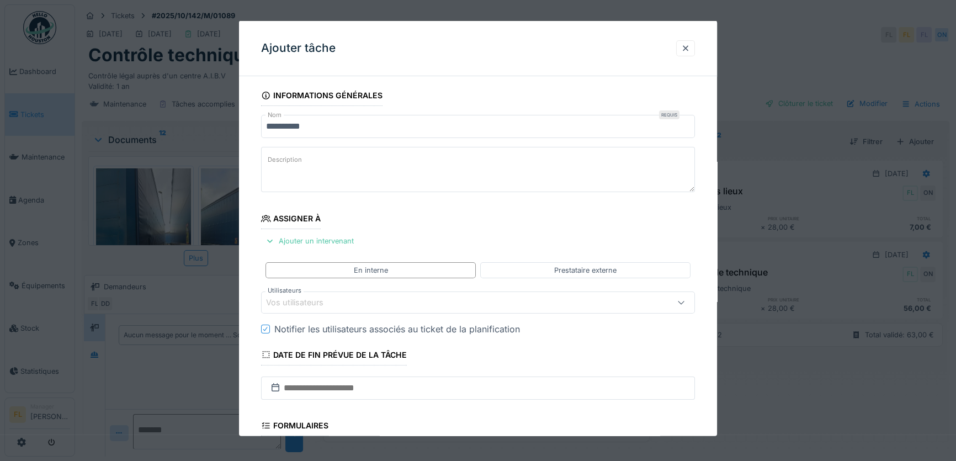
click at [341, 299] on div "Vos utilisateurs" at bounding box center [452, 302] width 373 height 12
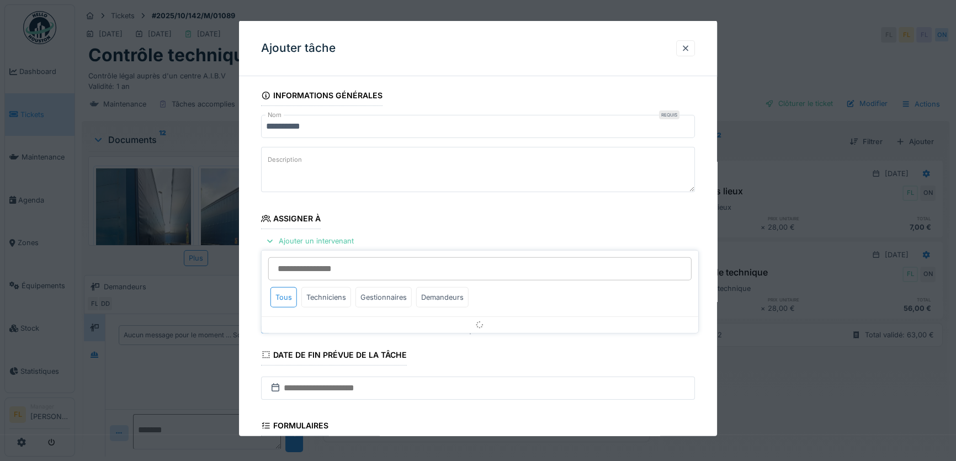
scroll to position [73, 0]
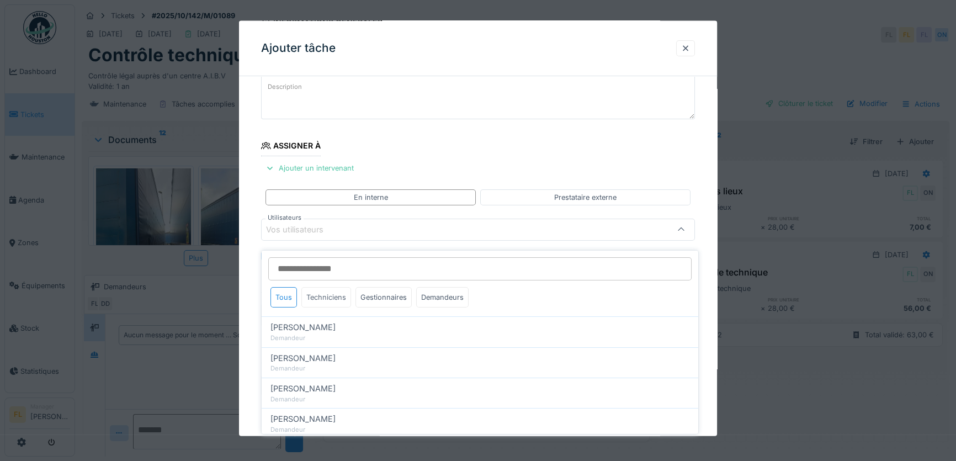
click at [330, 294] on div "Techniciens" at bounding box center [326, 297] width 50 height 20
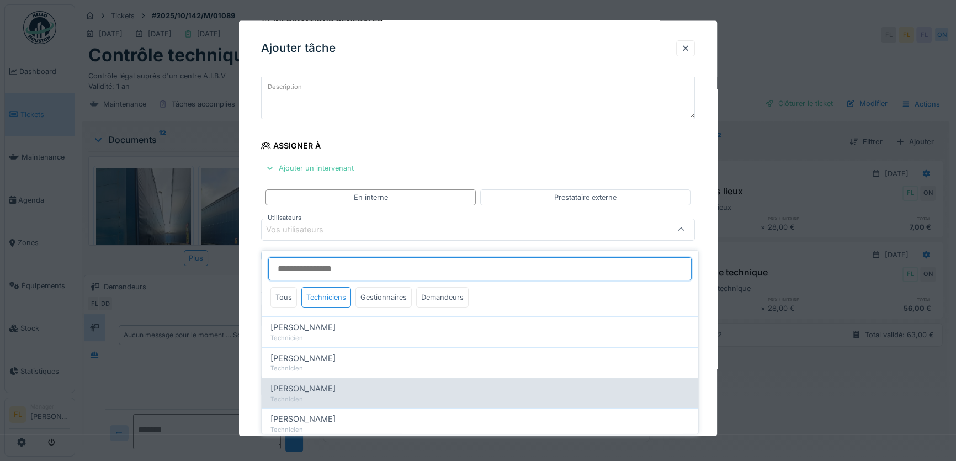
scroll to position [84, 0]
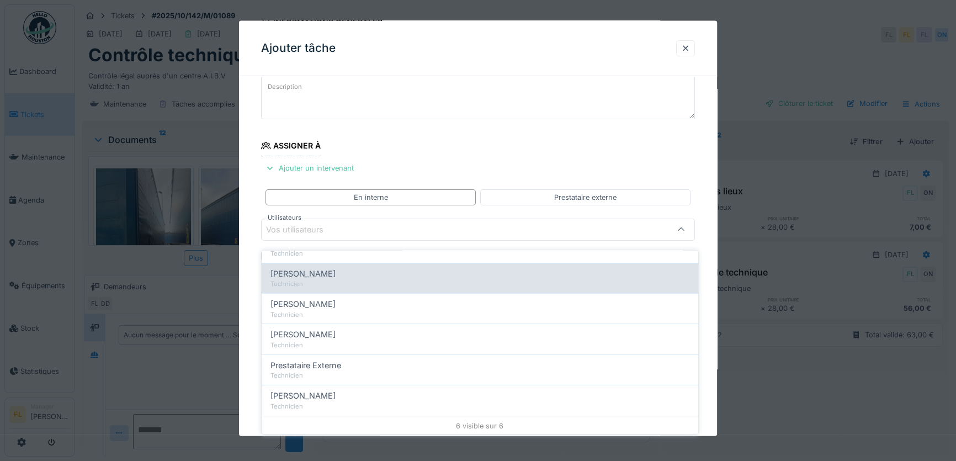
click at [308, 267] on span "[PERSON_NAME]" at bounding box center [303, 273] width 65 height 12
type input "****"
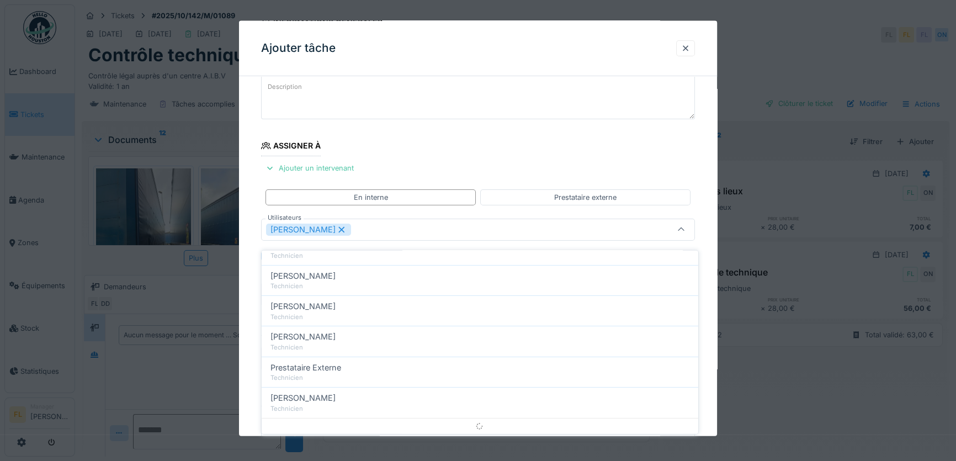
scroll to position [0, 0]
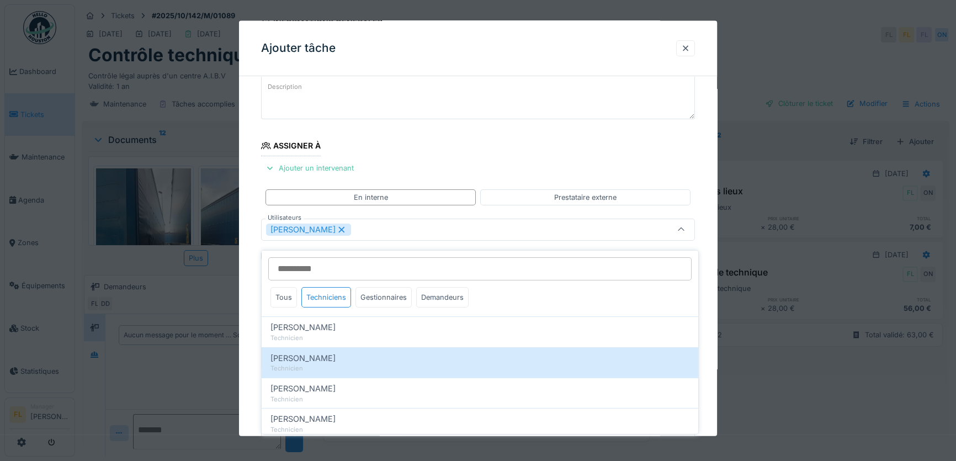
click at [248, 285] on div "**********" at bounding box center [478, 295] width 478 height 566
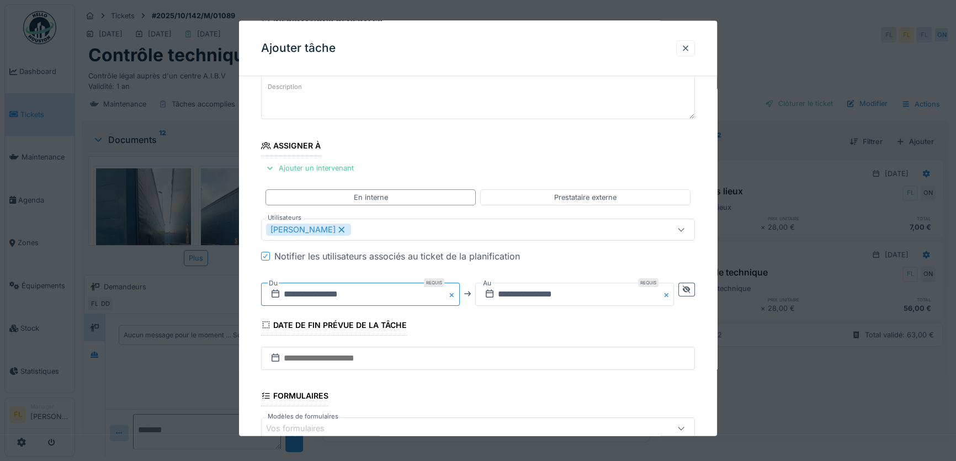
click at [295, 294] on input "**********" at bounding box center [360, 293] width 199 height 23
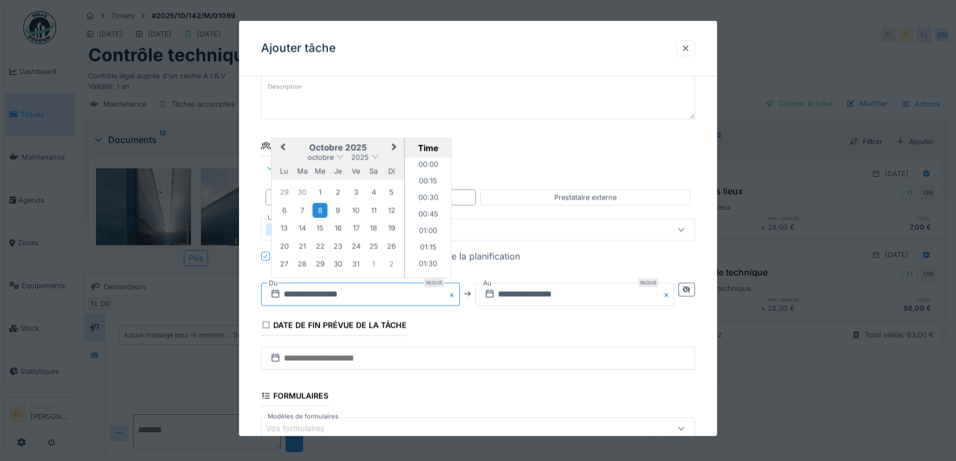
scroll to position [478, 0]
click at [280, 144] on button "Previous Month" at bounding box center [282, 148] width 18 height 18
click at [290, 249] on div "22" at bounding box center [284, 246] width 15 height 15
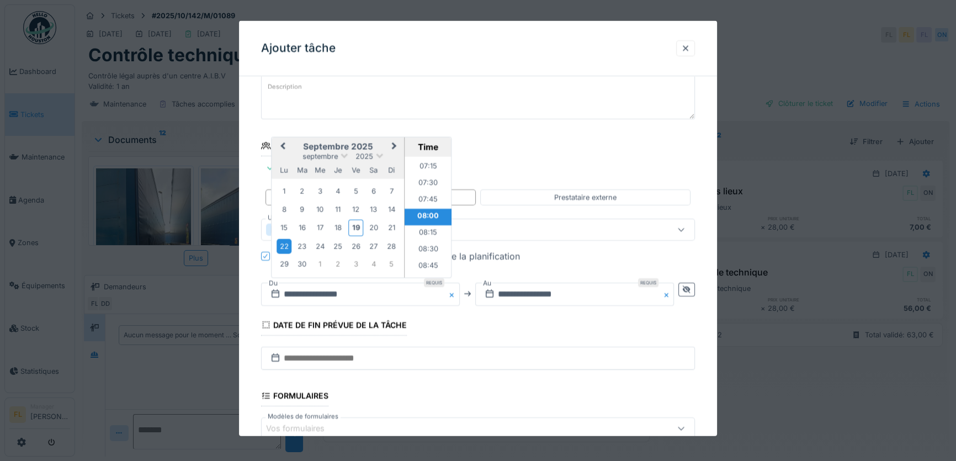
click at [427, 210] on li "08:00" at bounding box center [428, 216] width 47 height 17
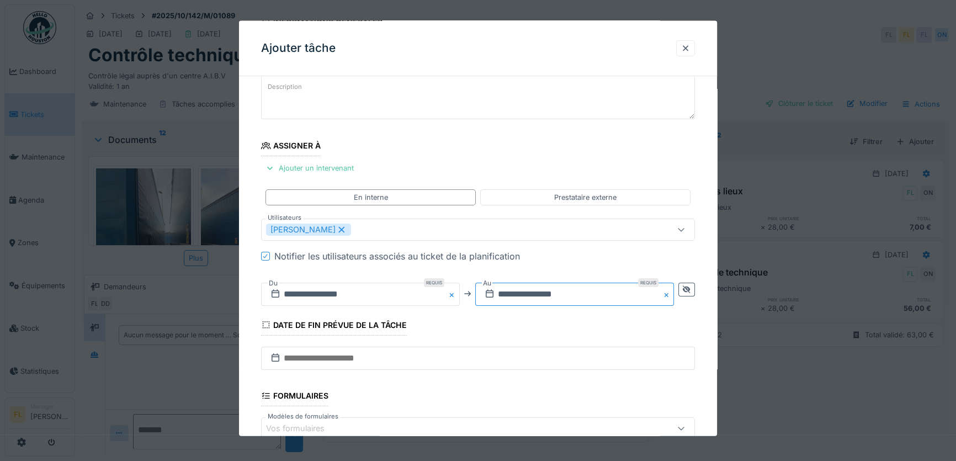
click at [522, 297] on input "**********" at bounding box center [574, 293] width 199 height 23
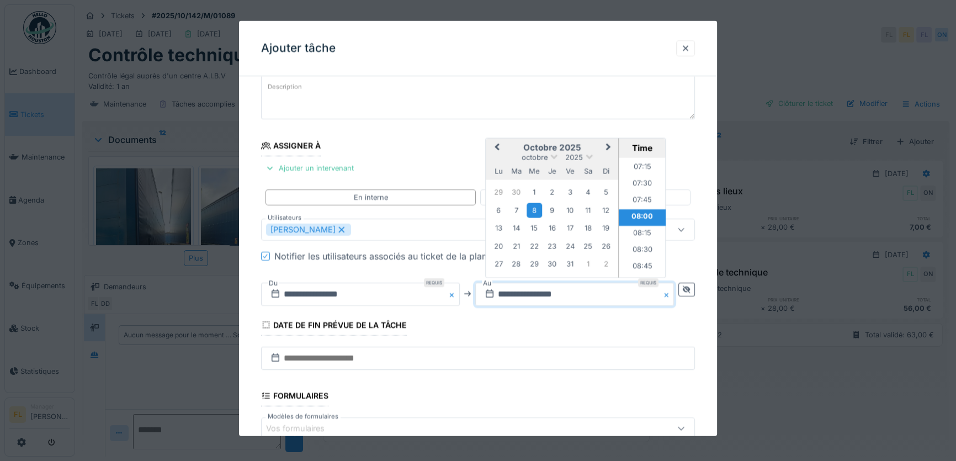
click at [496, 145] on button "Previous Month" at bounding box center [497, 148] width 18 height 18
click at [501, 245] on div "22" at bounding box center [498, 246] width 15 height 15
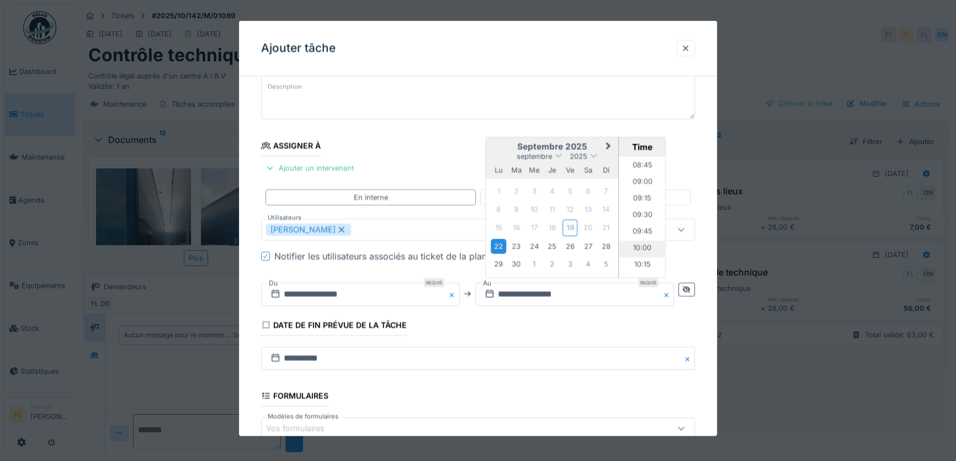
click at [645, 249] on li "10:00" at bounding box center [642, 248] width 47 height 17
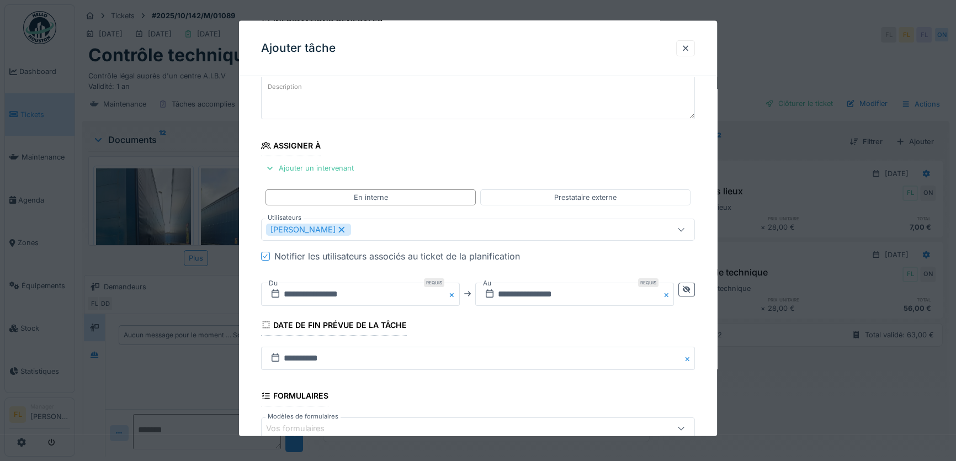
scroll to position [214, 0]
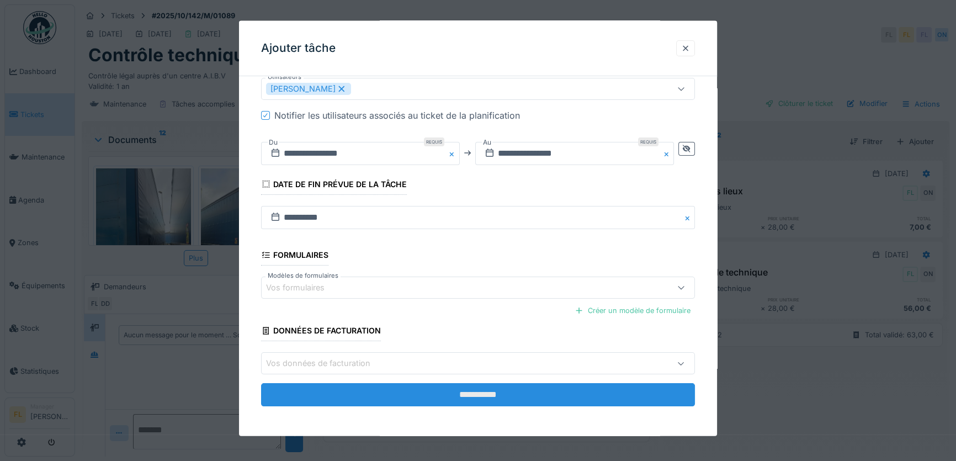
click at [517, 399] on input "**********" at bounding box center [478, 394] width 434 height 23
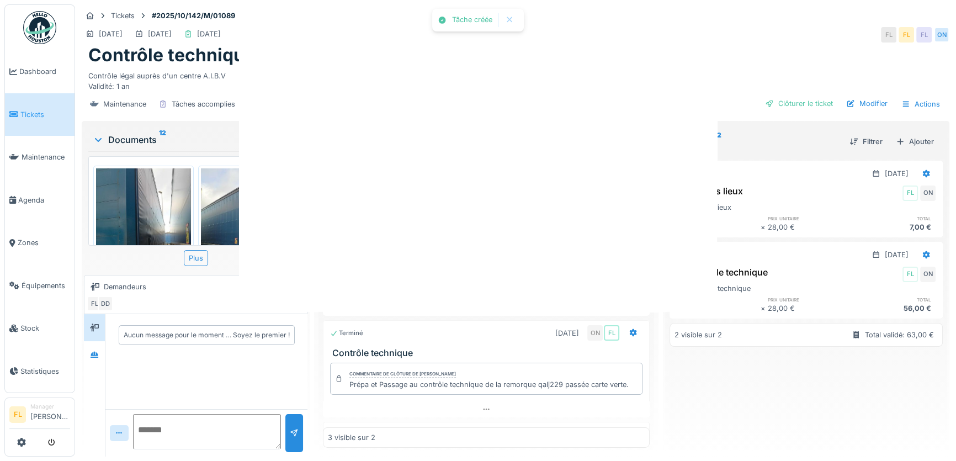
scroll to position [0, 0]
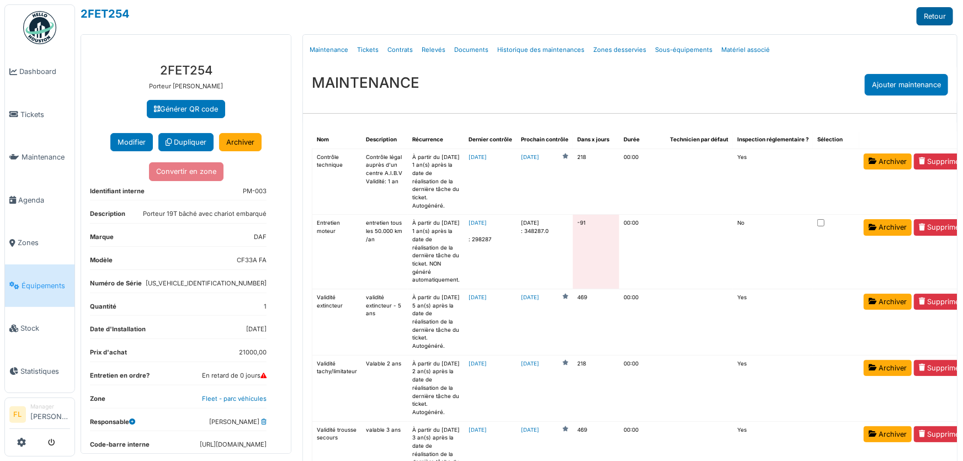
click at [920, 16] on link "Retour" at bounding box center [935, 16] width 36 height 18
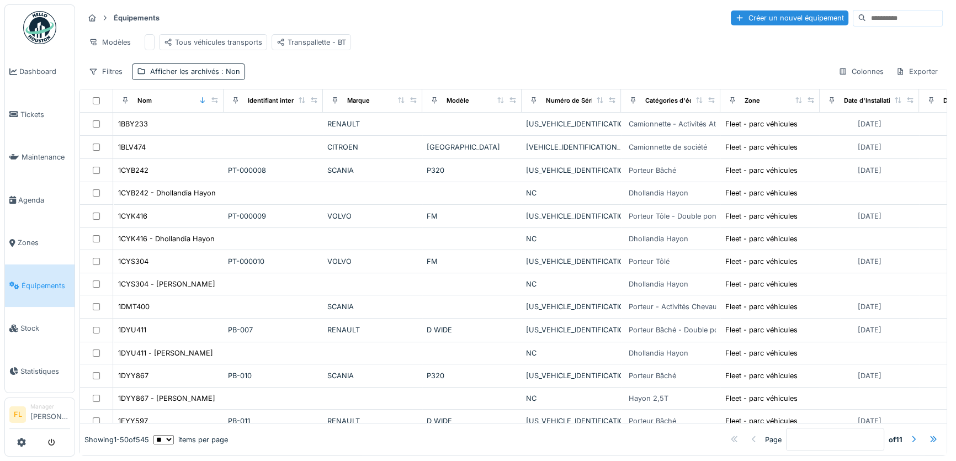
click at [866, 20] on input at bounding box center [904, 17] width 76 height 15
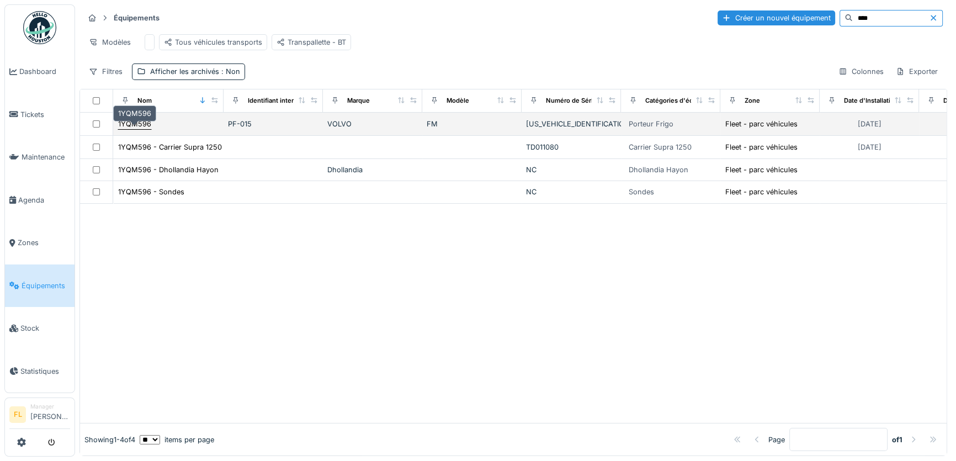
click at [133, 129] on div "1YQM596" at bounding box center [134, 124] width 33 height 10
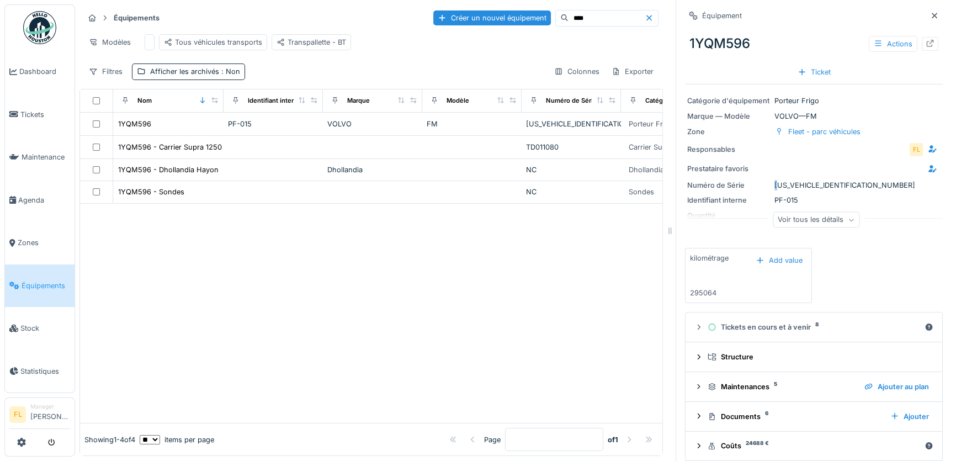
drag, startPoint x: 845, startPoint y: 186, endPoint x: 776, endPoint y: 184, distance: 68.5
click at [771, 187] on div "Numéro de Série [US_VEHICLE_IDENTIFICATION_NUMBER]" at bounding box center [813, 185] width 253 height 10
click at [886, 190] on div "Catégorie d'équipement Porteur [PERSON_NAME] — Modèle VOLVO — FM Zone Fleet - p…" at bounding box center [814, 161] width 258 height 155
drag, startPoint x: 864, startPoint y: 189, endPoint x: 842, endPoint y: 183, distance: 23.1
click at [842, 183] on div "Numéro de Série [US_VEHICLE_IDENTIFICATION_NUMBER]" at bounding box center [813, 185] width 253 height 10
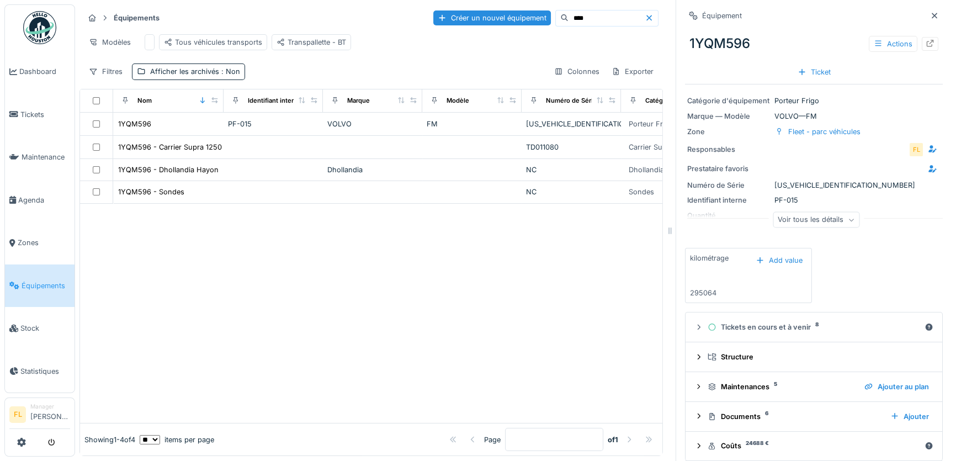
drag, startPoint x: 766, startPoint y: 183, endPoint x: 844, endPoint y: 186, distance: 78.5
click at [844, 186] on div "Numéro de Série [US_VEHICLE_IDENTIFICATION_NUMBER]" at bounding box center [813, 185] width 253 height 10
drag, startPoint x: 846, startPoint y: 183, endPoint x: 773, endPoint y: 182, distance: 72.9
click at [780, 182] on div "Numéro de Série [US_VEHICLE_IDENTIFICATION_NUMBER]" at bounding box center [813, 185] width 253 height 10
click at [855, 183] on div "Numéro de Série [US_VEHICLE_IDENTIFICATION_NUMBER]" at bounding box center [813, 185] width 253 height 10
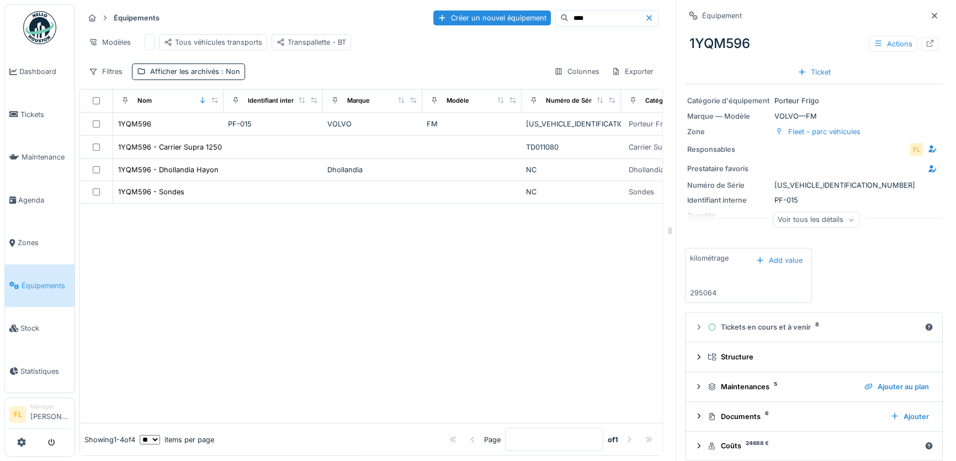
drag, startPoint x: 770, startPoint y: 185, endPoint x: 842, endPoint y: 184, distance: 72.3
click at [842, 184] on div "Numéro de Série [US_VEHICLE_IDENTIFICATION_NUMBER]" at bounding box center [813, 185] width 253 height 10
click at [922, 45] on div at bounding box center [930, 44] width 17 height 14
drag, startPoint x: 560, startPoint y: 15, endPoint x: 522, endPoint y: 15, distance: 38.6
click at [555, 15] on div "****" at bounding box center [606, 18] width 103 height 17
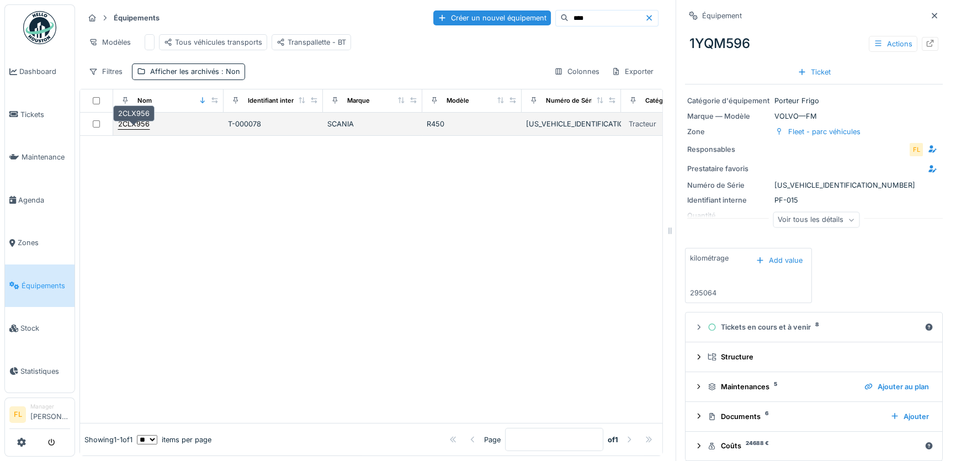
type input "****"
click at [138, 129] on div "2CLX956" at bounding box center [133, 124] width 31 height 10
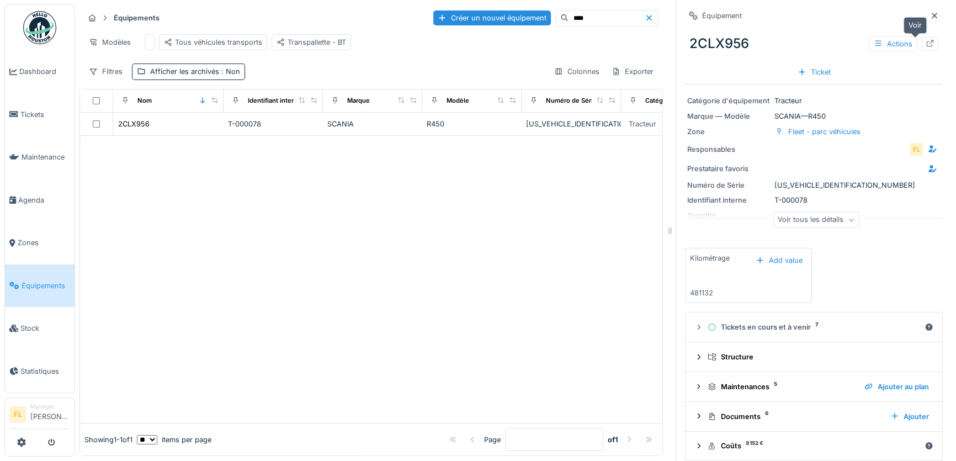
click at [927, 47] on icon at bounding box center [930, 43] width 7 height 7
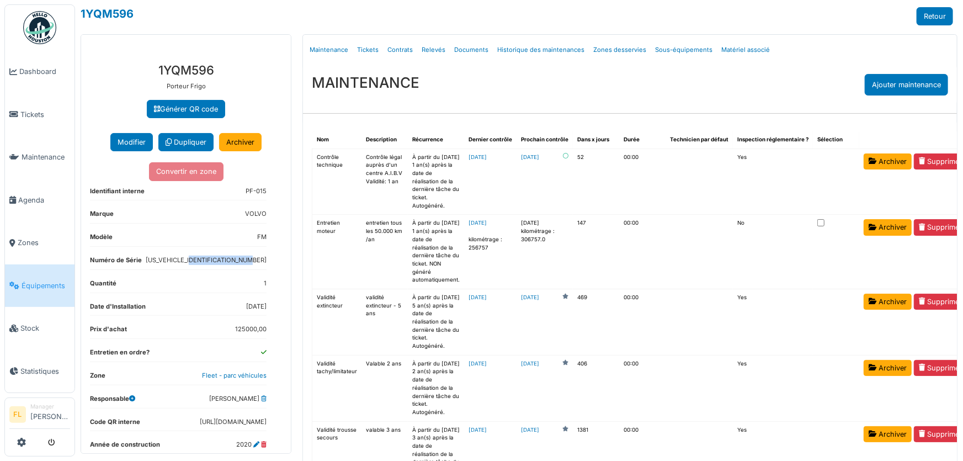
drag, startPoint x: 267, startPoint y: 261, endPoint x: 199, endPoint y: 258, distance: 68.5
click at [199, 258] on div "**********" at bounding box center [186, 441] width 210 height 774
drag, startPoint x: 216, startPoint y: 258, endPoint x: 204, endPoint y: 264, distance: 13.1
click at [204, 264] on dl "Numéro de Série YV2X9J0AXLB316488" at bounding box center [178, 263] width 177 height 14
click at [528, 159] on link "2025-11-10" at bounding box center [530, 157] width 18 height 8
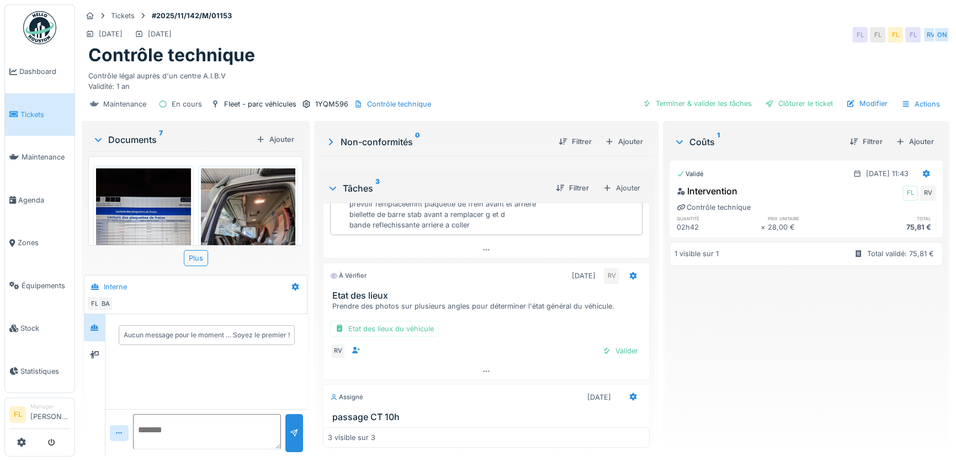
scroll to position [178, 0]
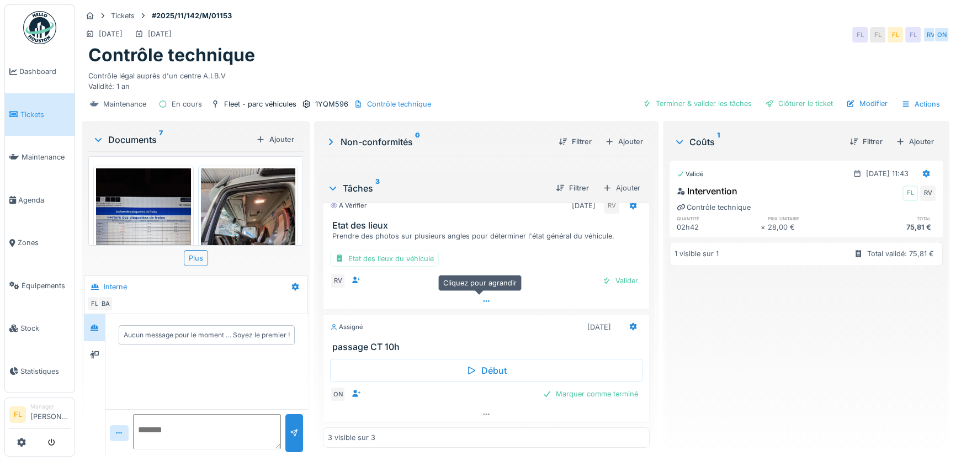
click at [482, 298] on icon at bounding box center [486, 301] width 9 height 7
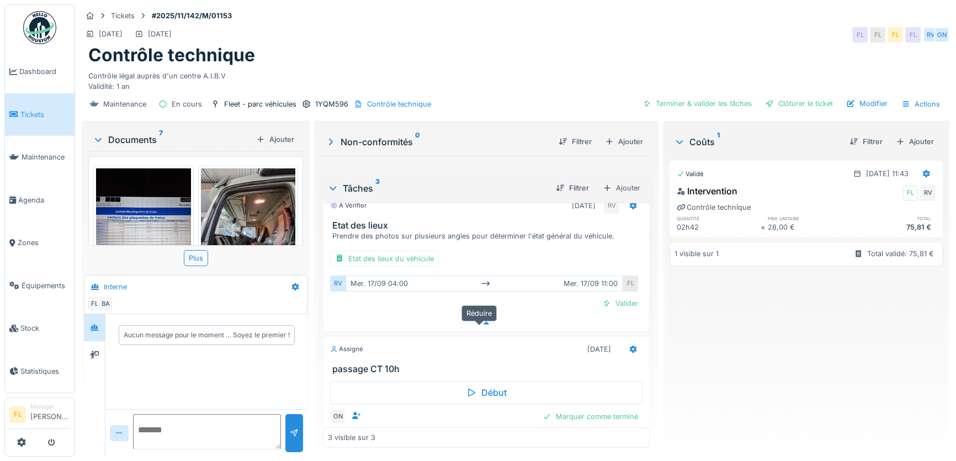
click at [484, 325] on icon at bounding box center [487, 322] width 6 height 3
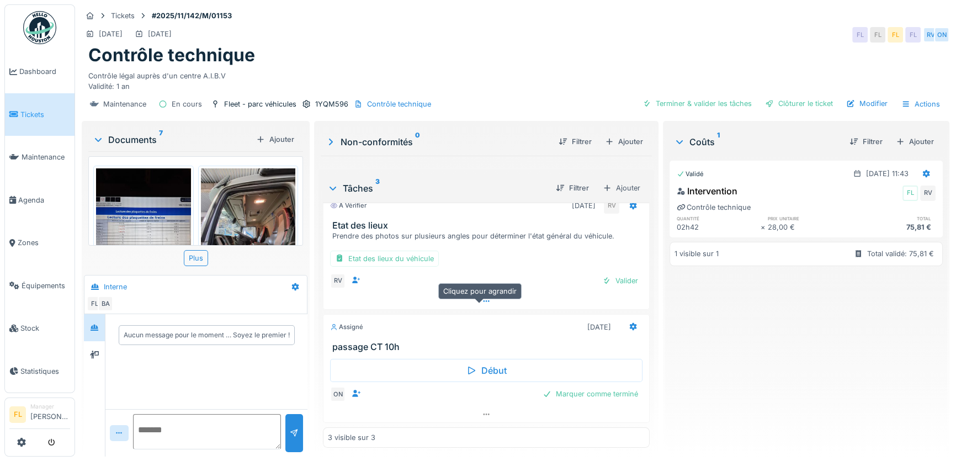
click at [473, 303] on div at bounding box center [487, 301] width 326 height 16
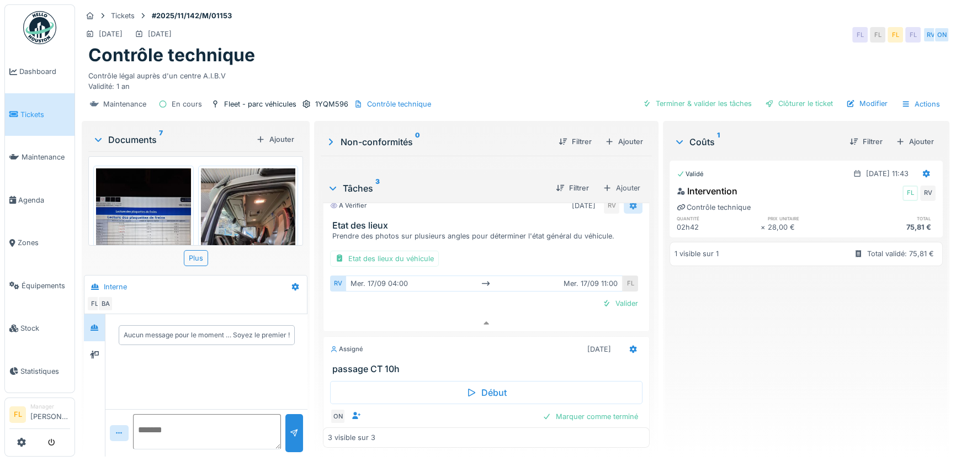
click at [629, 208] on icon at bounding box center [633, 205] width 9 height 7
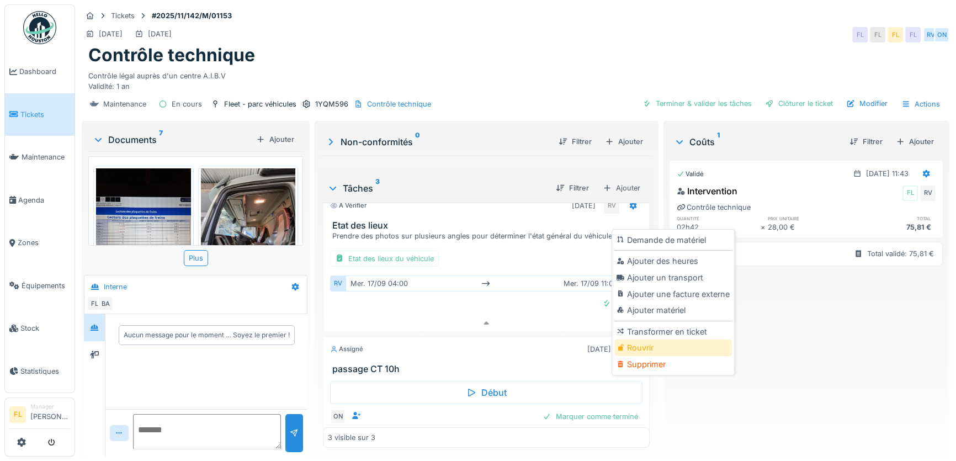
click at [649, 340] on div "Rouvrir" at bounding box center [674, 348] width 118 height 17
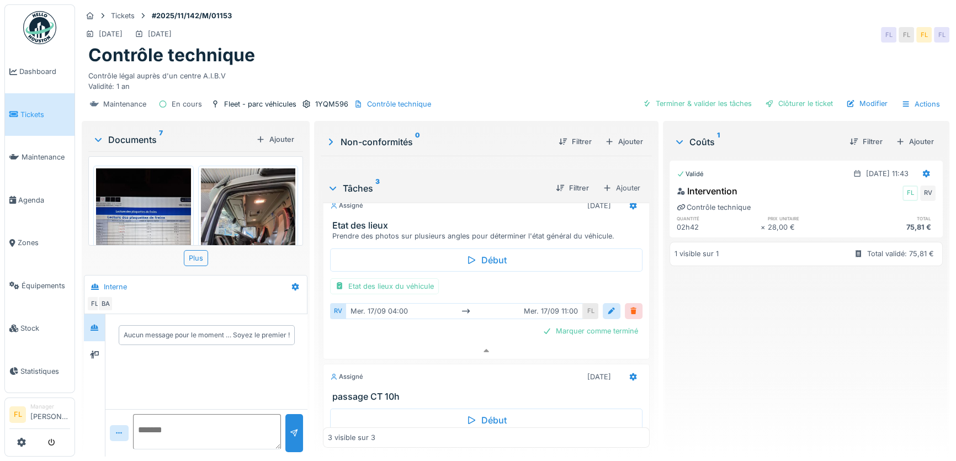
click at [629, 312] on div at bounding box center [633, 311] width 9 height 10
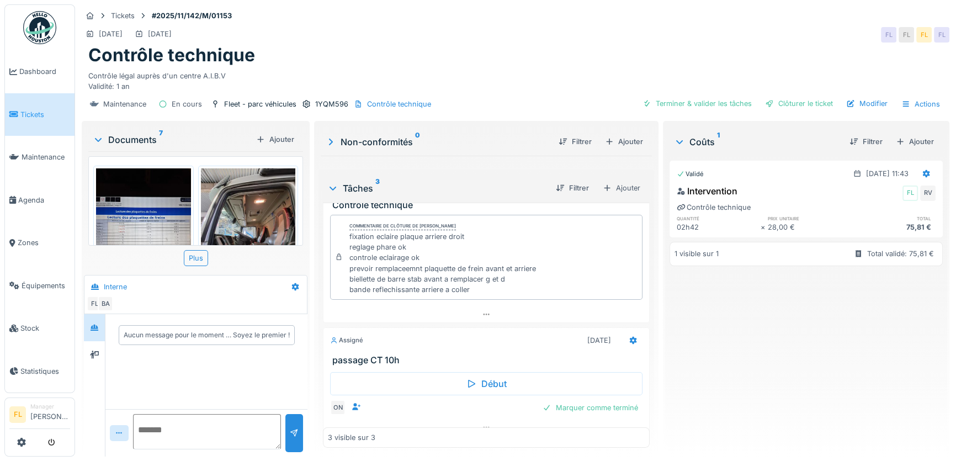
scroll to position [186, 0]
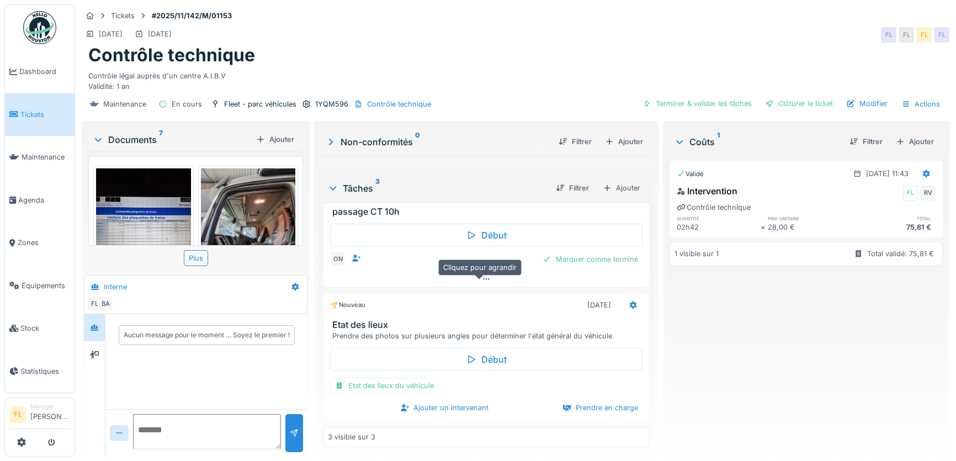
click at [482, 278] on icon at bounding box center [486, 279] width 9 height 7
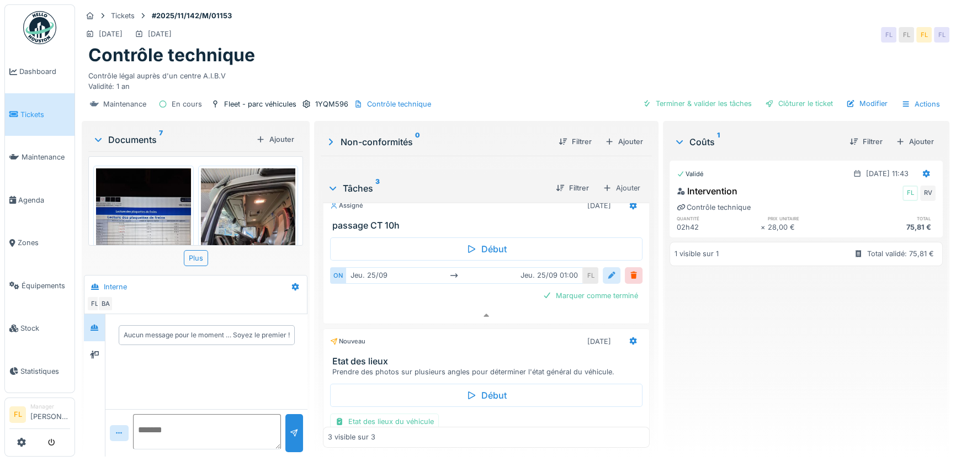
click at [607, 280] on div at bounding box center [611, 275] width 9 height 10
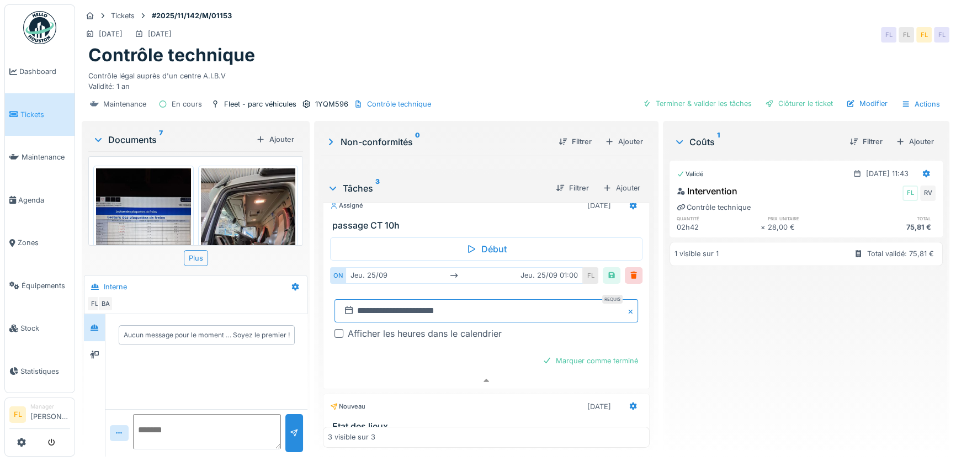
click at [382, 316] on input "**********" at bounding box center [487, 310] width 304 height 23
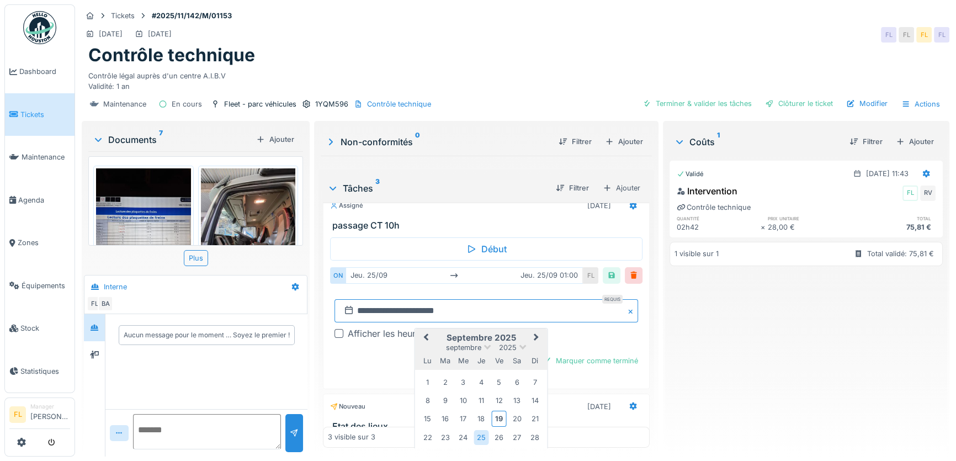
scroll to position [279, 0]
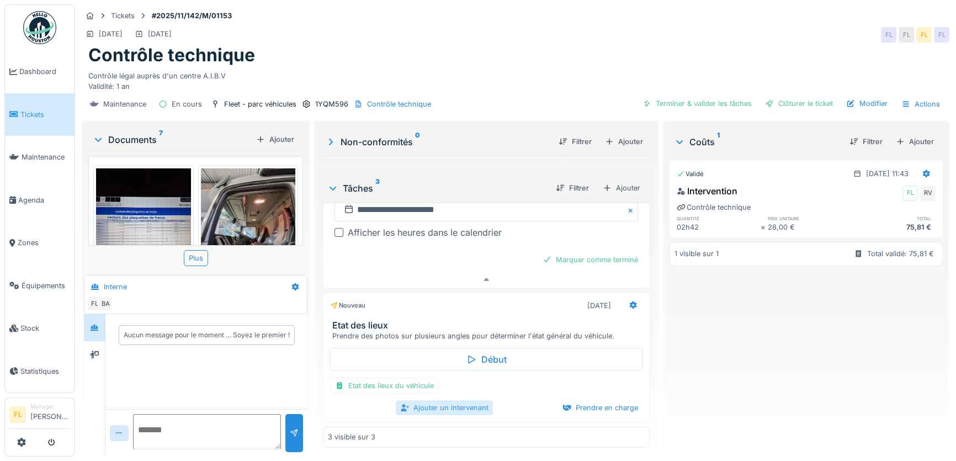
click at [414, 400] on div "Ajouter un intervenant" at bounding box center [444, 407] width 97 height 15
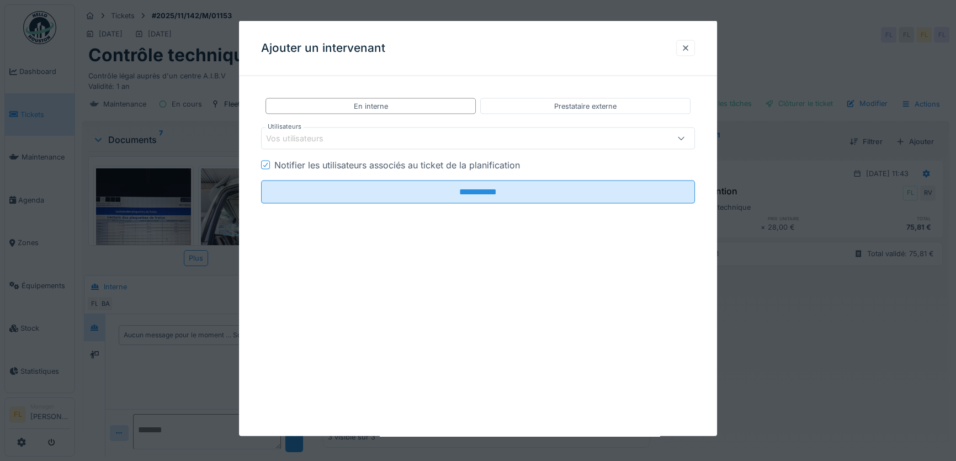
click at [322, 133] on div "Vos utilisateurs" at bounding box center [302, 139] width 73 height 12
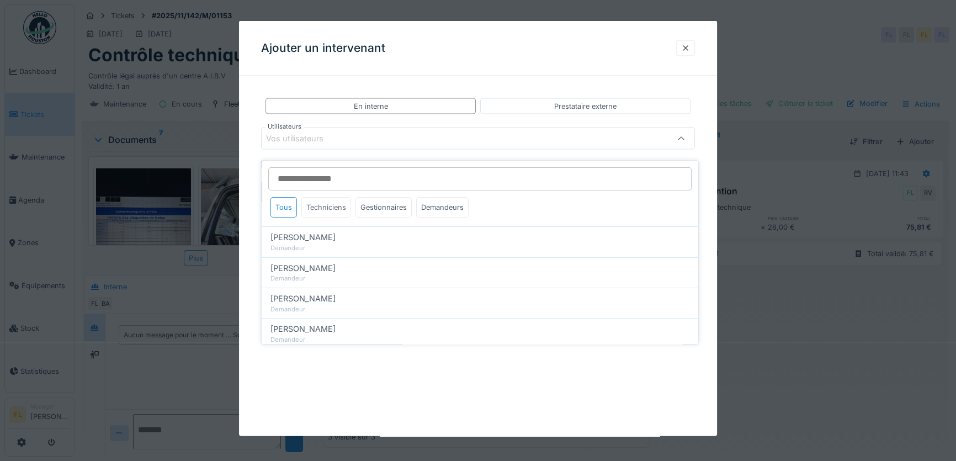
click at [329, 197] on div "Techniciens" at bounding box center [326, 207] width 50 height 20
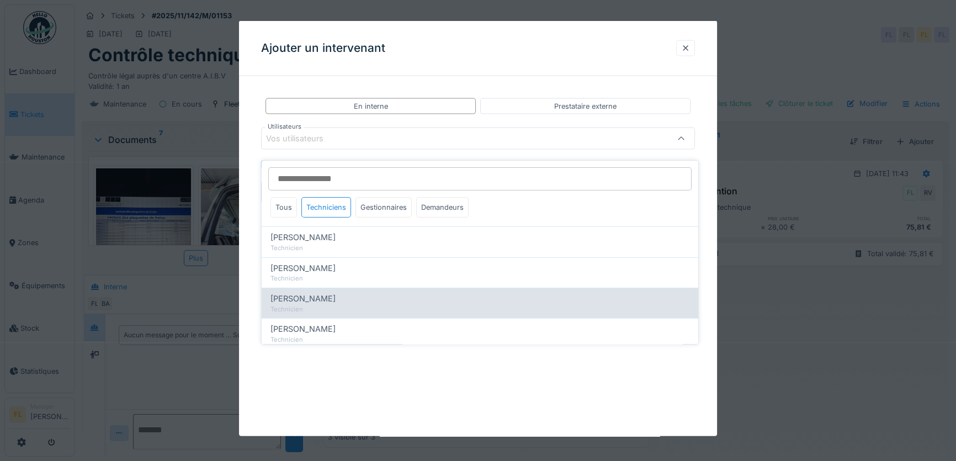
click at [316, 293] on span "[PERSON_NAME]" at bounding box center [303, 299] width 65 height 12
type input "****"
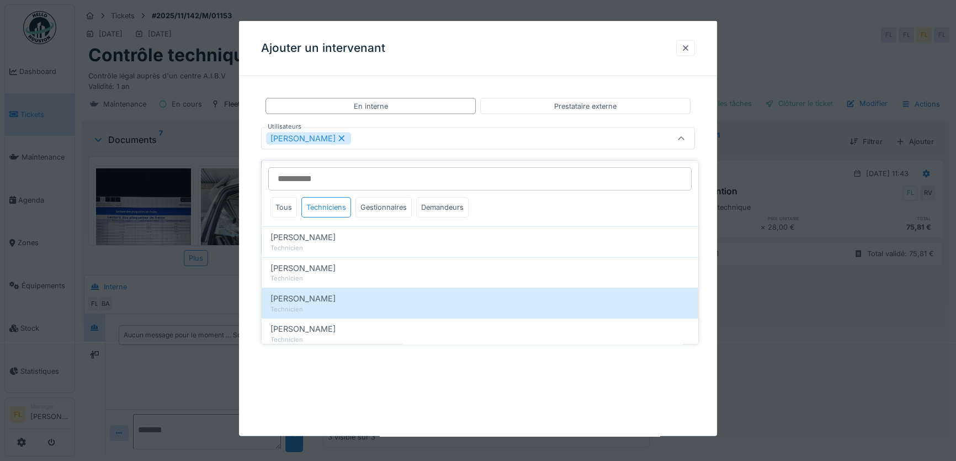
click at [259, 347] on div "**********" at bounding box center [478, 228] width 478 height 415
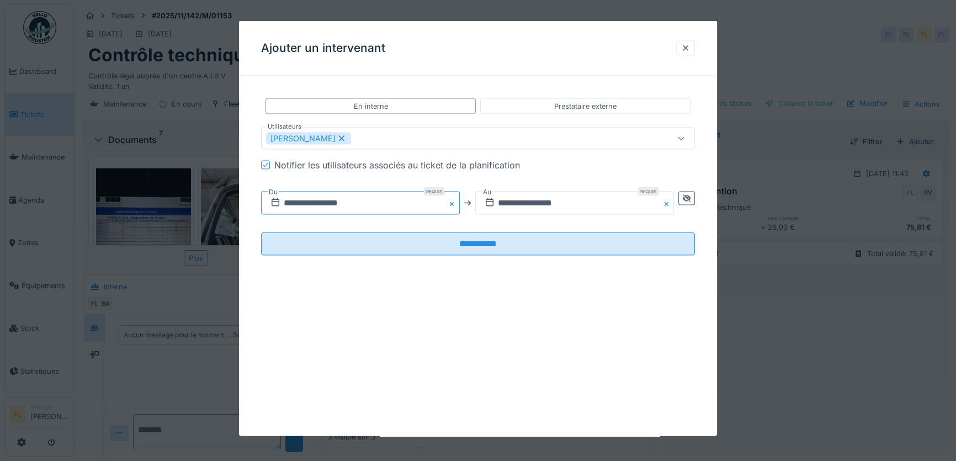
click at [290, 202] on input "**********" at bounding box center [360, 203] width 199 height 23
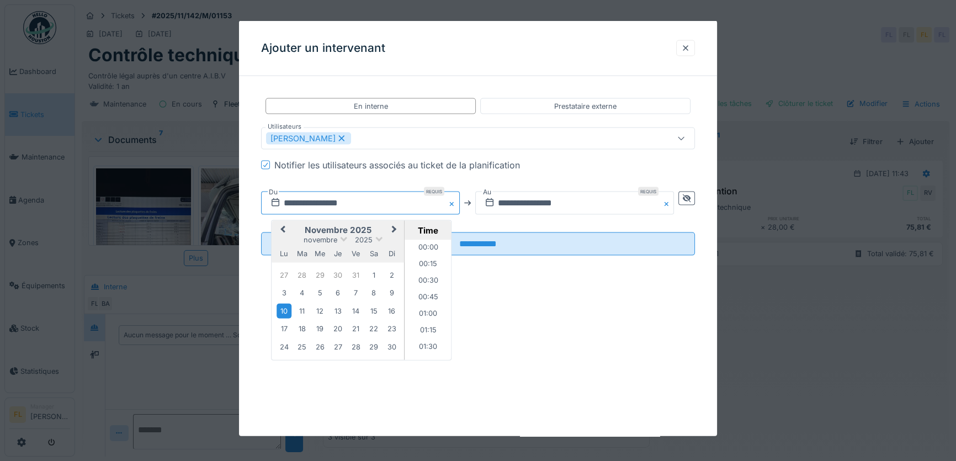
scroll to position [213, 0]
click at [283, 230] on span "Previous Month" at bounding box center [283, 230] width 0 height 13
click at [340, 332] on div "25" at bounding box center [338, 329] width 15 height 15
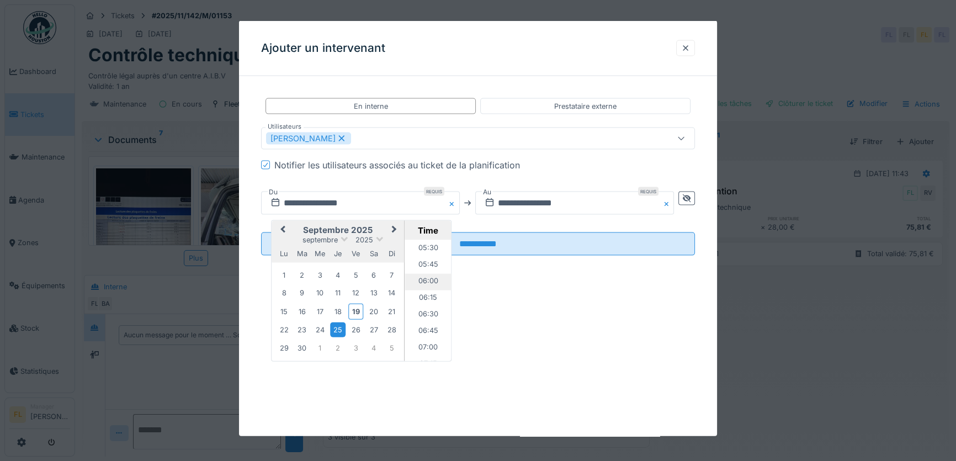
click at [430, 279] on li "06:00" at bounding box center [428, 282] width 47 height 17
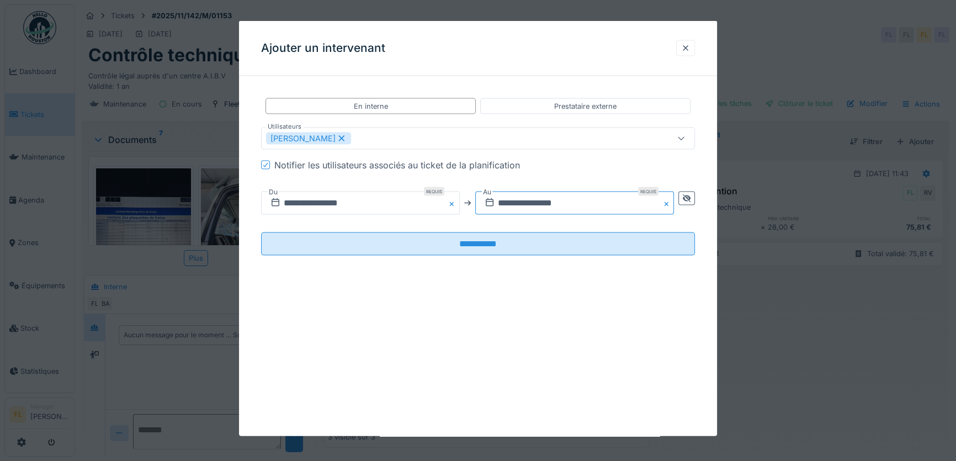
click at [507, 201] on input "**********" at bounding box center [574, 203] width 199 height 23
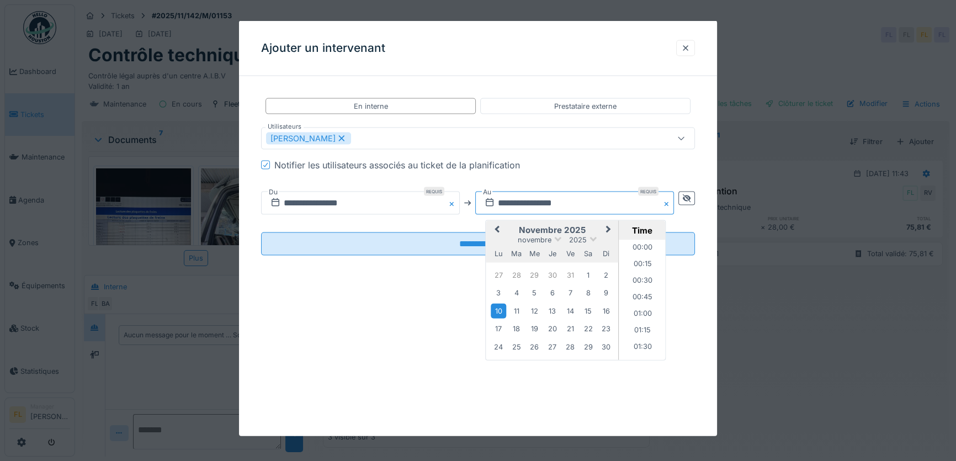
scroll to position [213, 0]
click at [502, 232] on button "Previous Month" at bounding box center [497, 231] width 18 height 18
click at [558, 333] on div "25" at bounding box center [552, 329] width 15 height 15
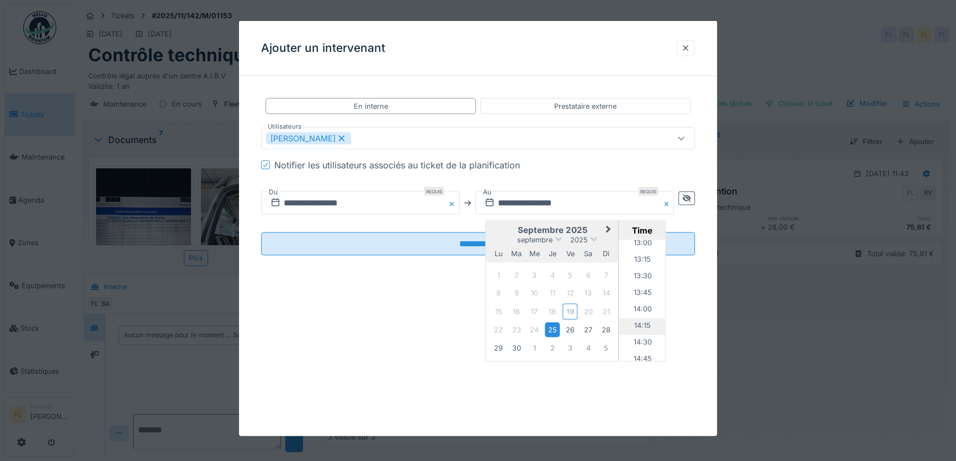
click at [636, 322] on li "14:15" at bounding box center [642, 327] width 47 height 17
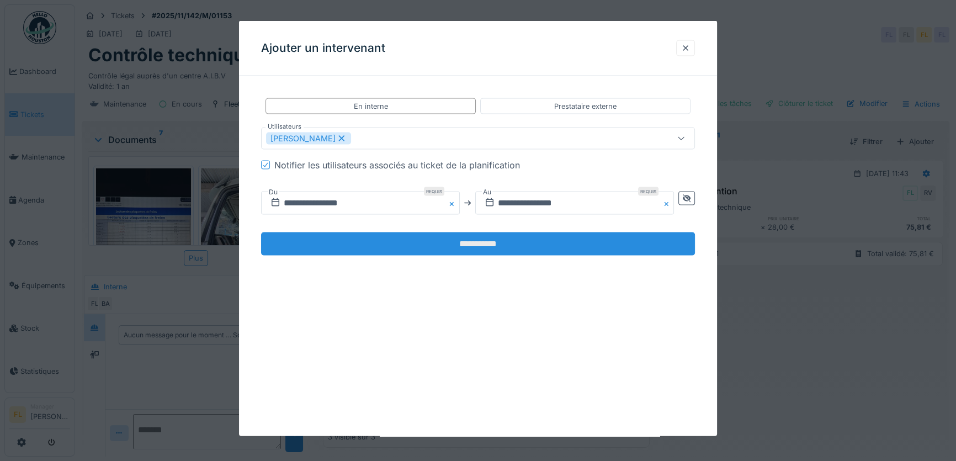
click at [485, 247] on input "**********" at bounding box center [478, 243] width 434 height 23
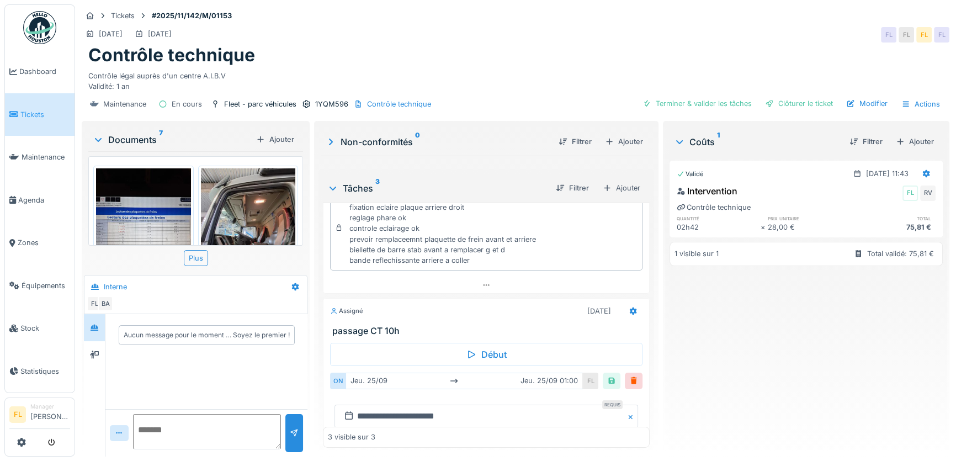
scroll to position [0, 0]
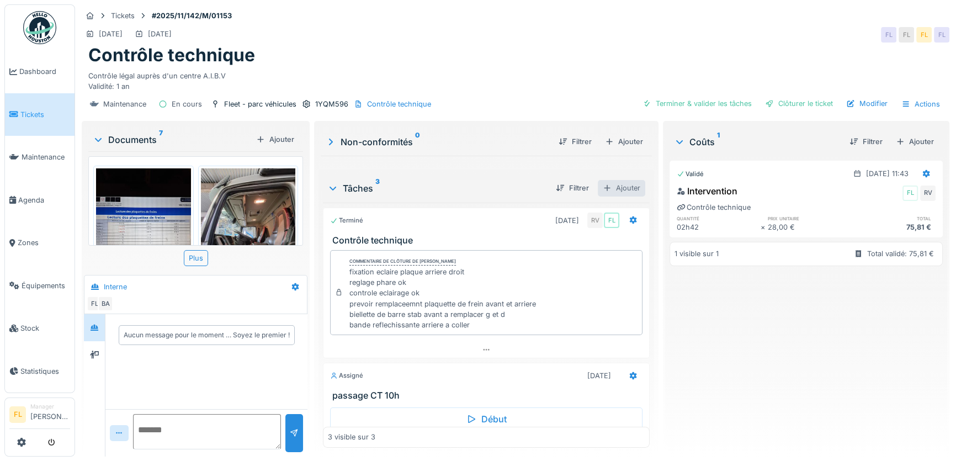
click at [619, 184] on div "Ajouter" at bounding box center [621, 188] width 47 height 16
click at [637, 204] on div "Créer une nouvelle tâche" at bounding box center [663, 212] width 135 height 17
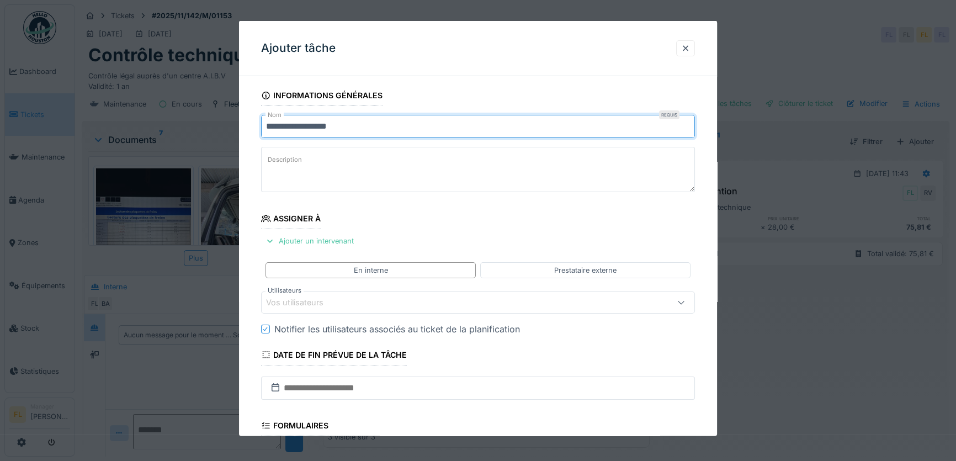
drag, startPoint x: 311, startPoint y: 124, endPoint x: 206, endPoint y: 124, distance: 104.4
click at [206, 124] on div "**********" at bounding box center [515, 230] width 881 height 461
type input "*"
type input "**********"
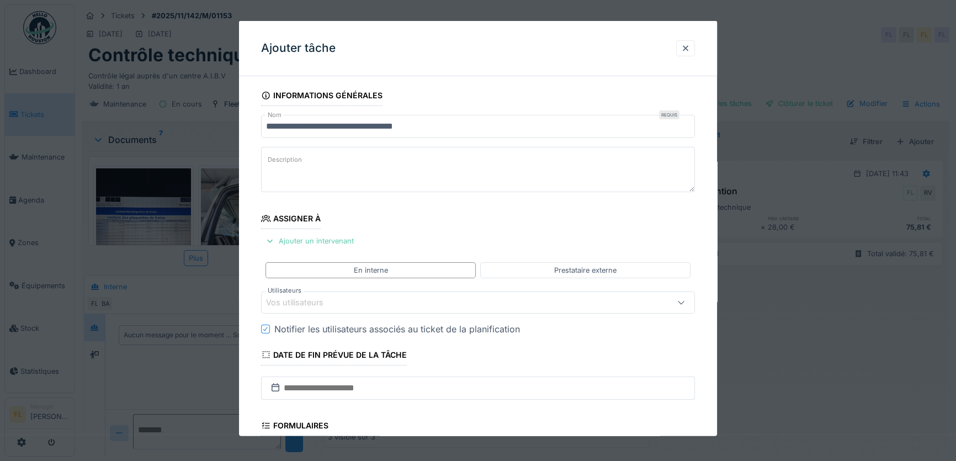
click at [295, 241] on div "Ajouter un intervenant" at bounding box center [309, 241] width 97 height 15
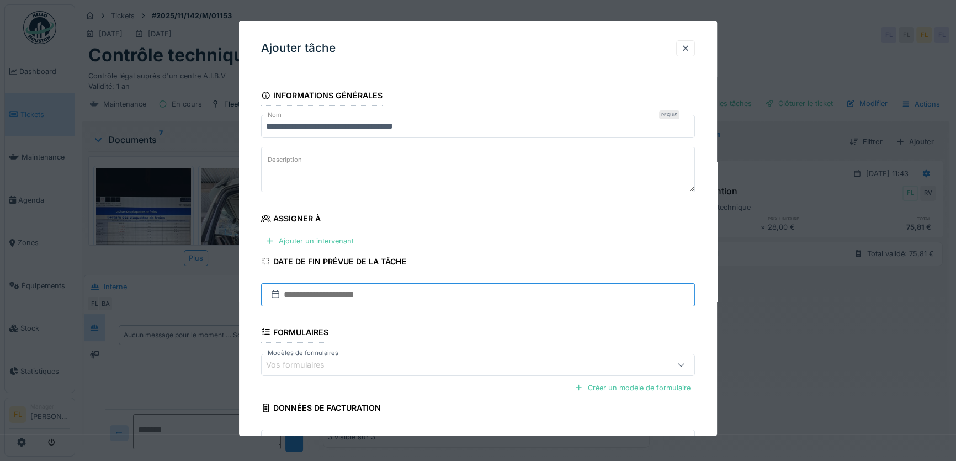
click at [292, 295] on input "text" at bounding box center [478, 294] width 434 height 23
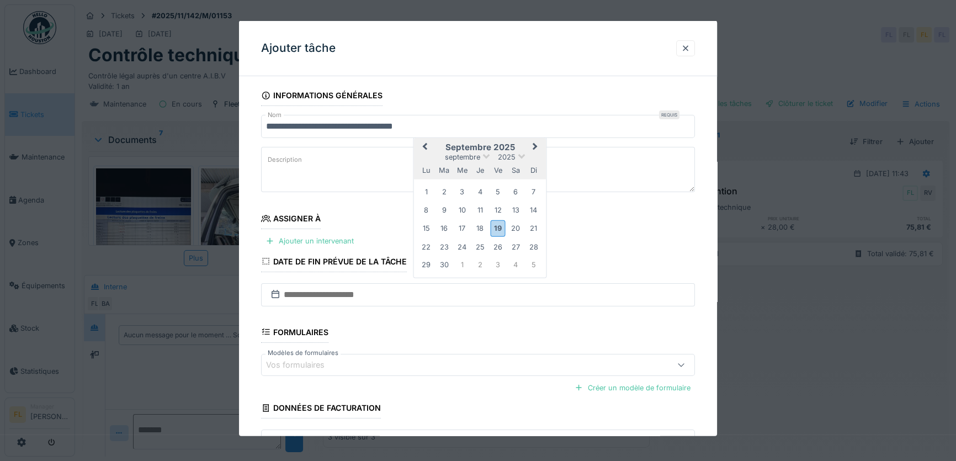
click at [474, 245] on div "25" at bounding box center [480, 246] width 15 height 15
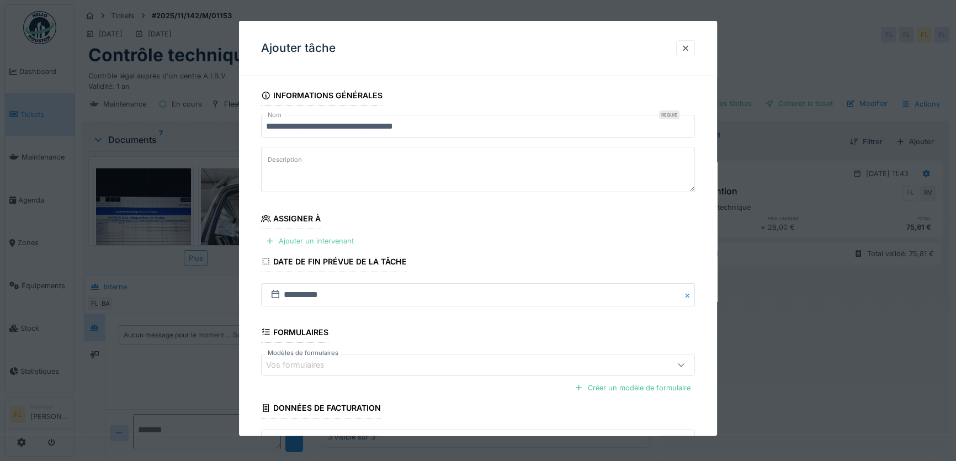
click at [349, 241] on div "Ajouter un intervenant" at bounding box center [309, 241] width 97 height 15
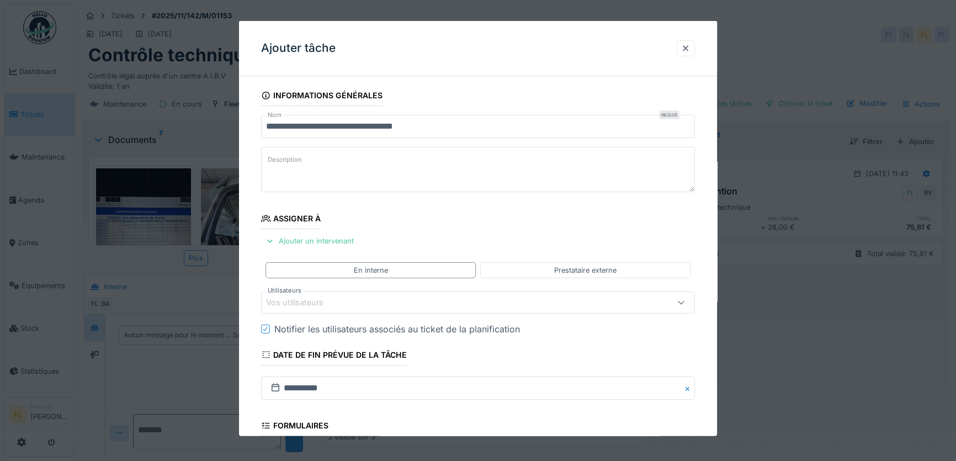
click at [320, 291] on div "Vos utilisateurs" at bounding box center [478, 302] width 434 height 22
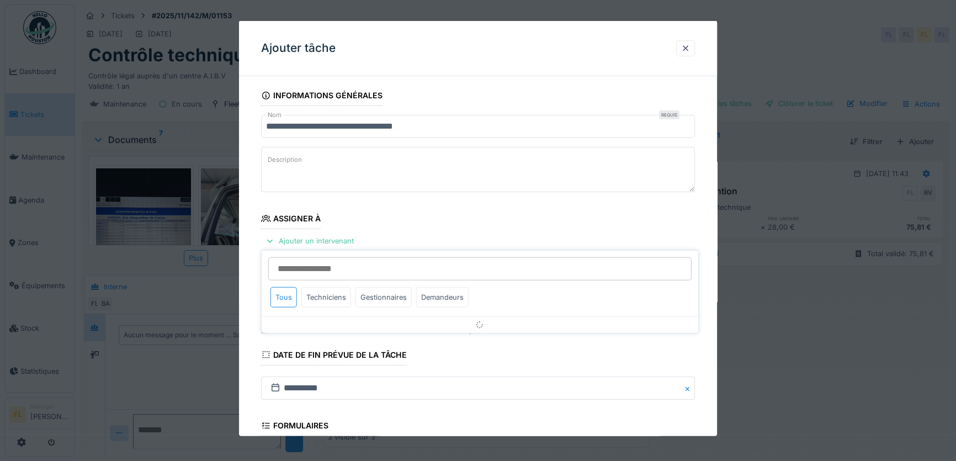
scroll to position [73, 0]
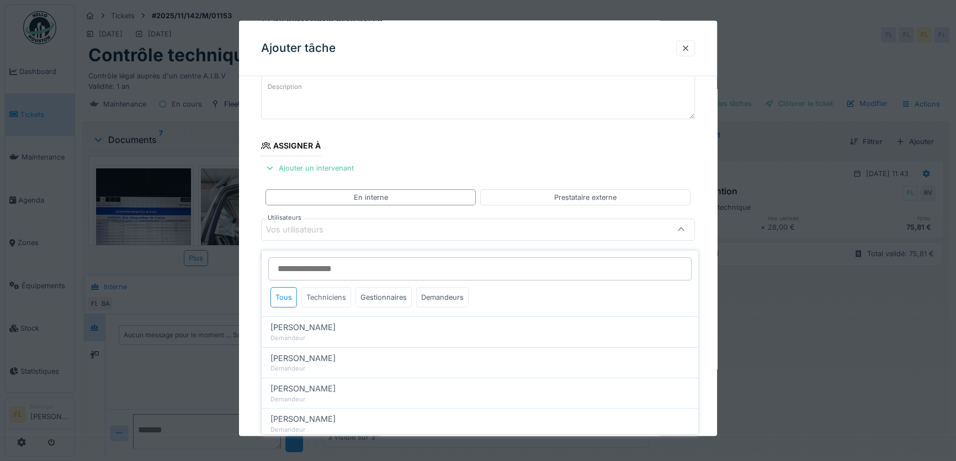
click at [334, 295] on div "Techniciens" at bounding box center [326, 297] width 50 height 20
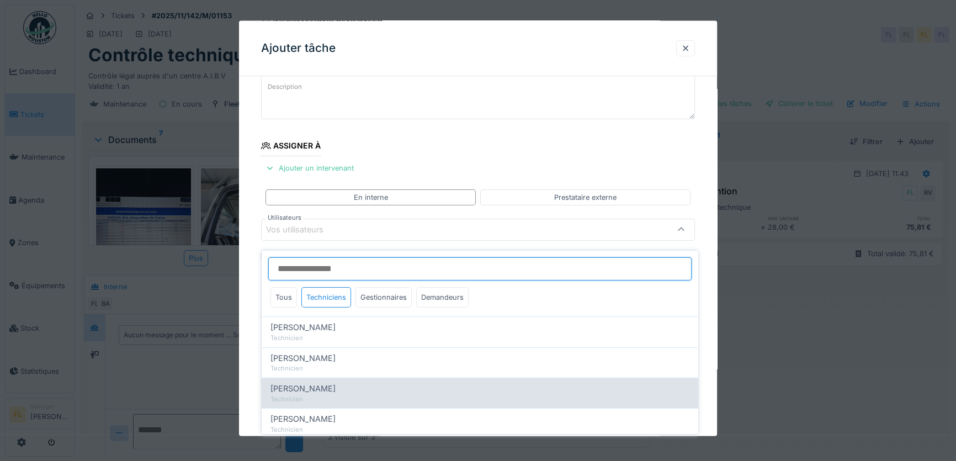
scroll to position [84, 0]
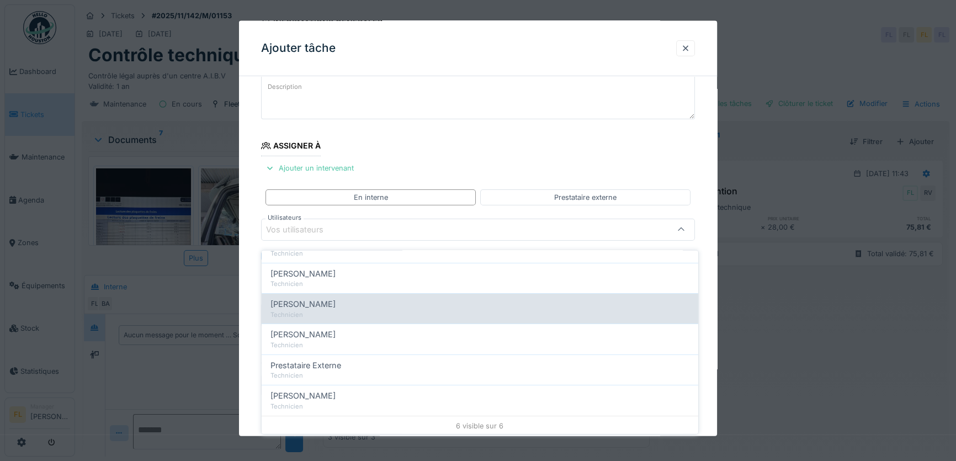
click at [335, 310] on div "Technicien" at bounding box center [480, 314] width 419 height 9
type input "****"
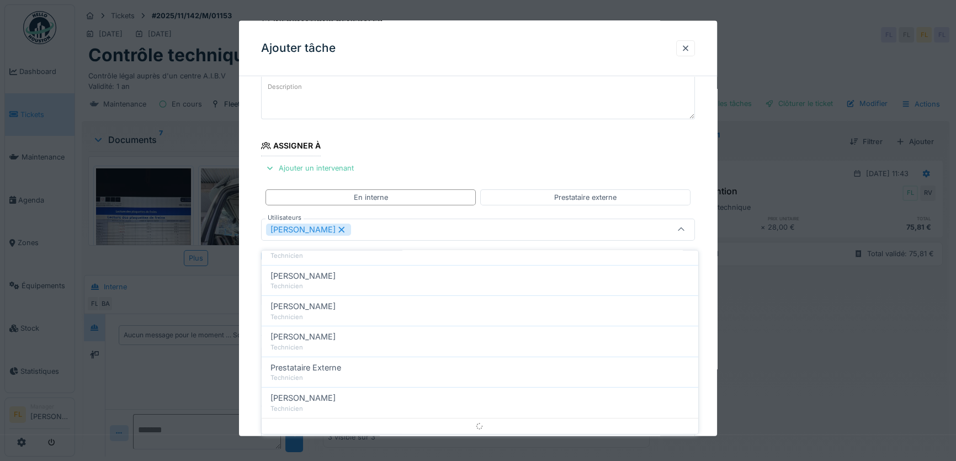
scroll to position [0, 0]
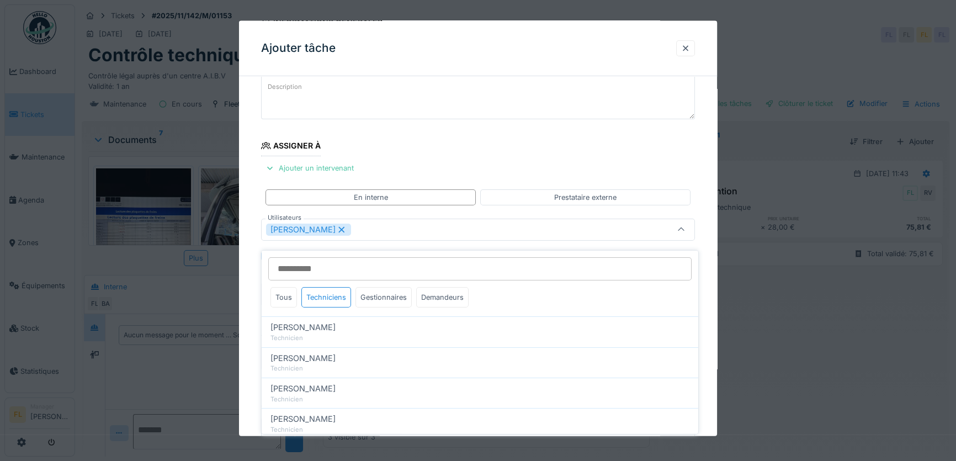
click at [257, 303] on div "**********" at bounding box center [478, 295] width 478 height 566
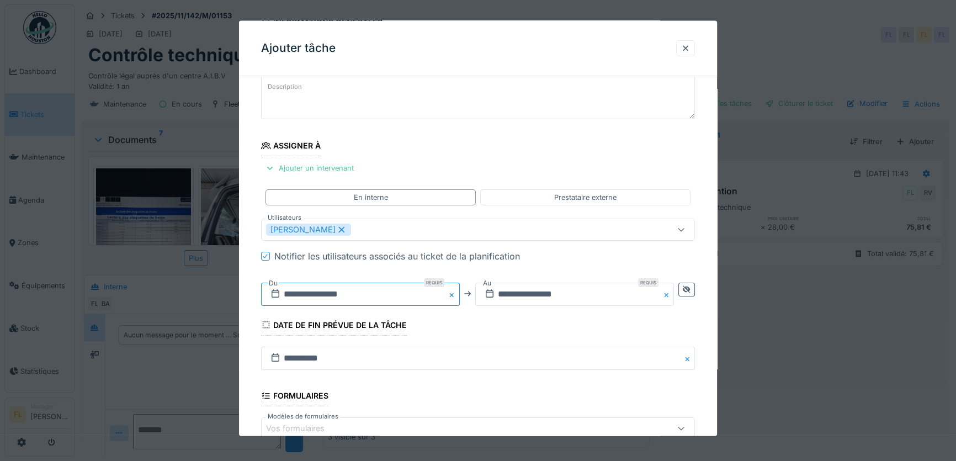
click at [324, 287] on input "**********" at bounding box center [360, 293] width 199 height 23
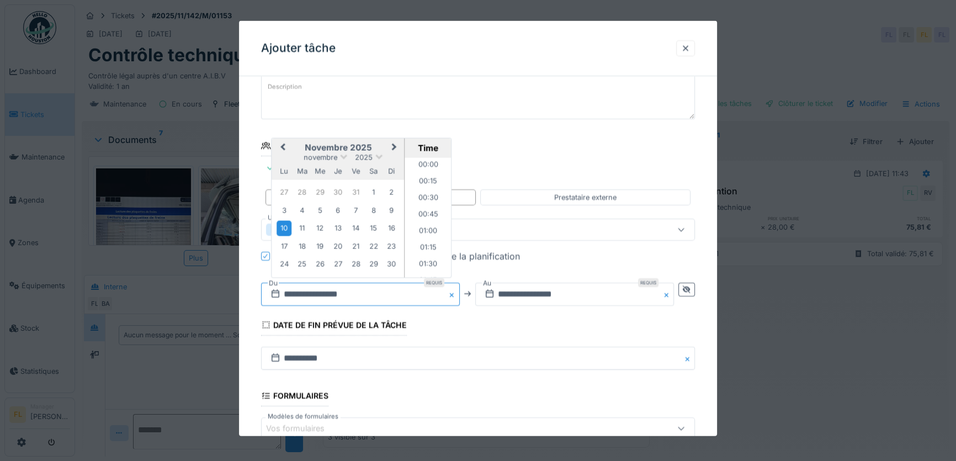
scroll to position [213, 0]
click at [287, 147] on button "Previous Month" at bounding box center [282, 148] width 18 height 18
click at [340, 243] on div "25" at bounding box center [338, 246] width 15 height 15
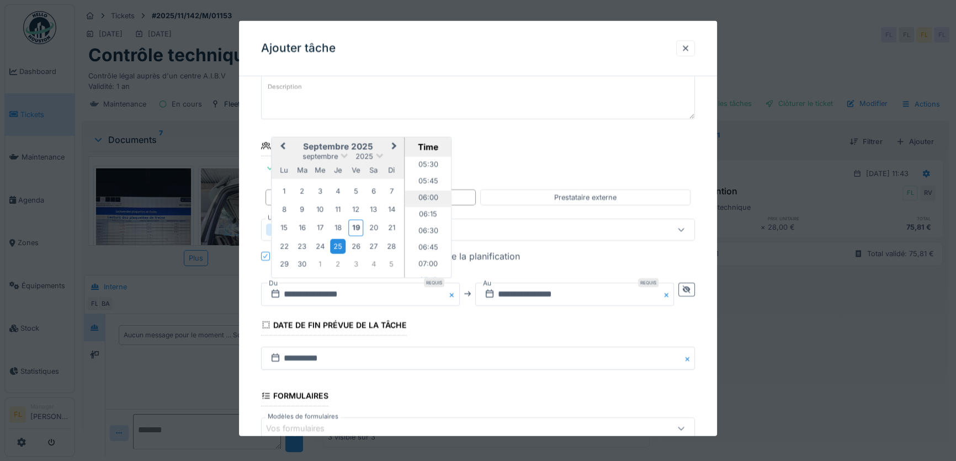
click at [421, 193] on li "06:00" at bounding box center [428, 198] width 47 height 17
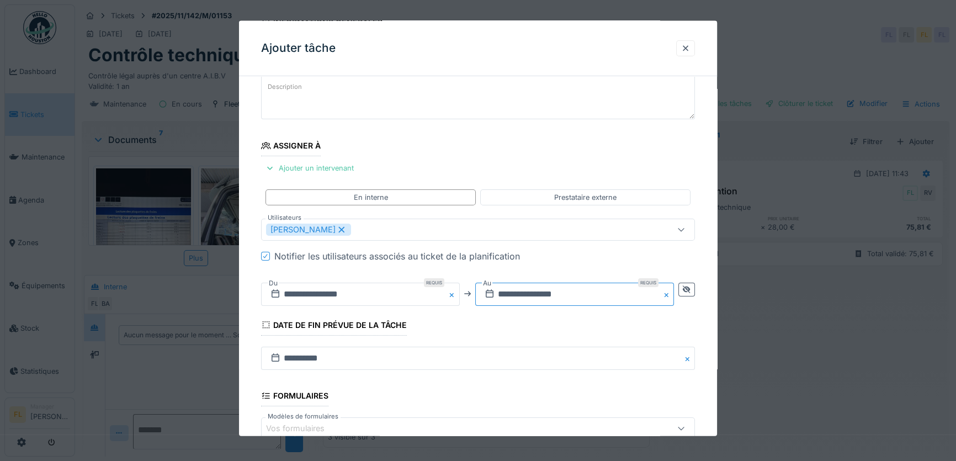
click at [507, 290] on input "**********" at bounding box center [574, 293] width 199 height 23
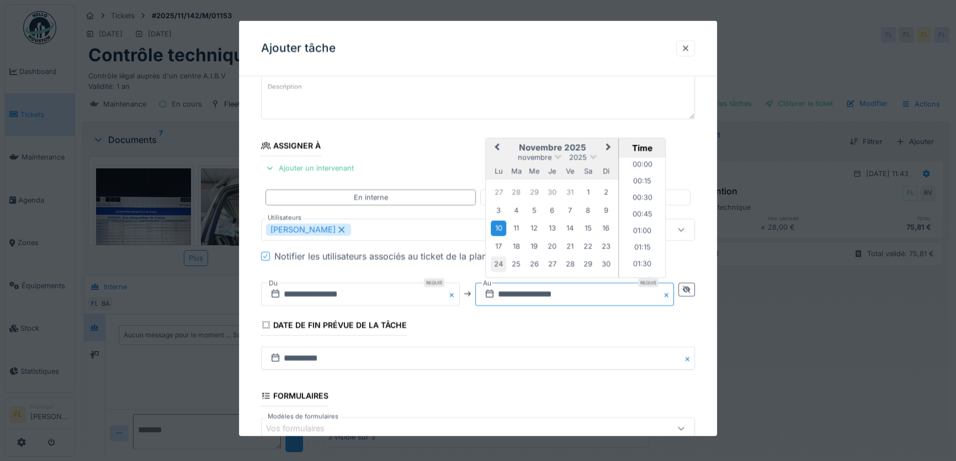
scroll to position [213, 0]
click at [497, 143] on span "Previous Month" at bounding box center [497, 147] width 0 height 13
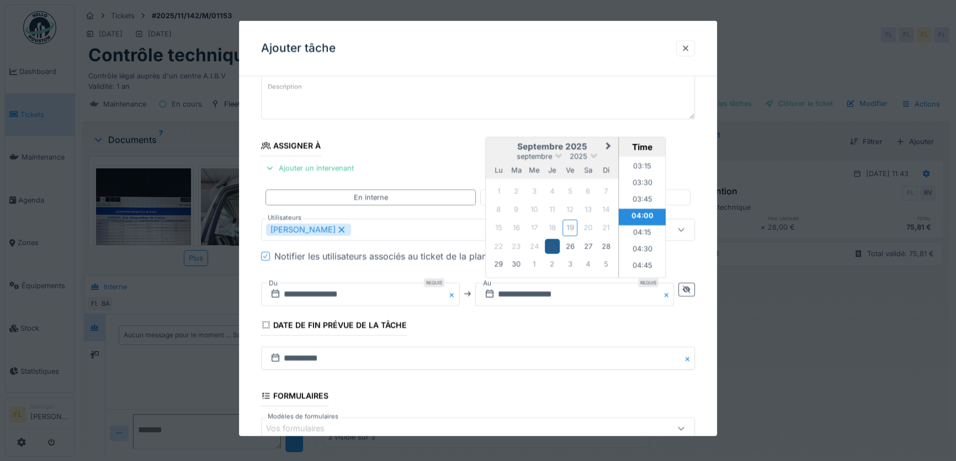
click at [558, 242] on div "25" at bounding box center [552, 246] width 15 height 15
click at [640, 258] on li "10:00" at bounding box center [642, 263] width 47 height 17
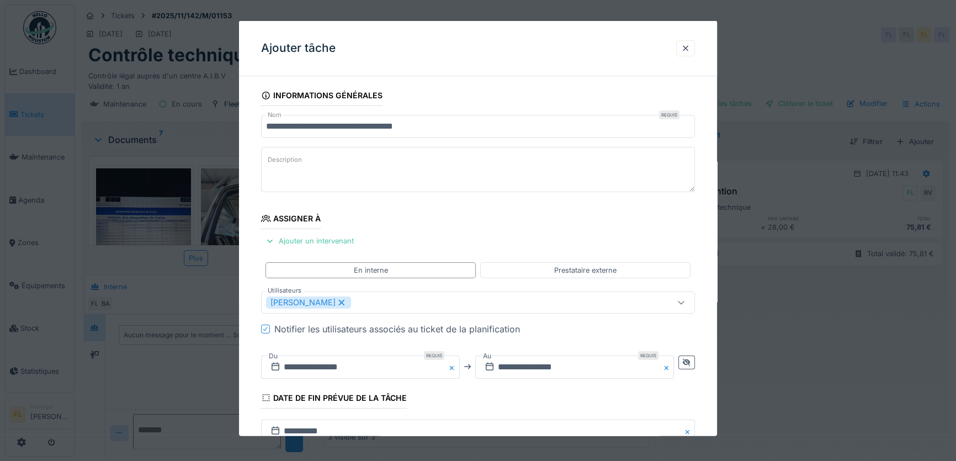
scroll to position [0, 0]
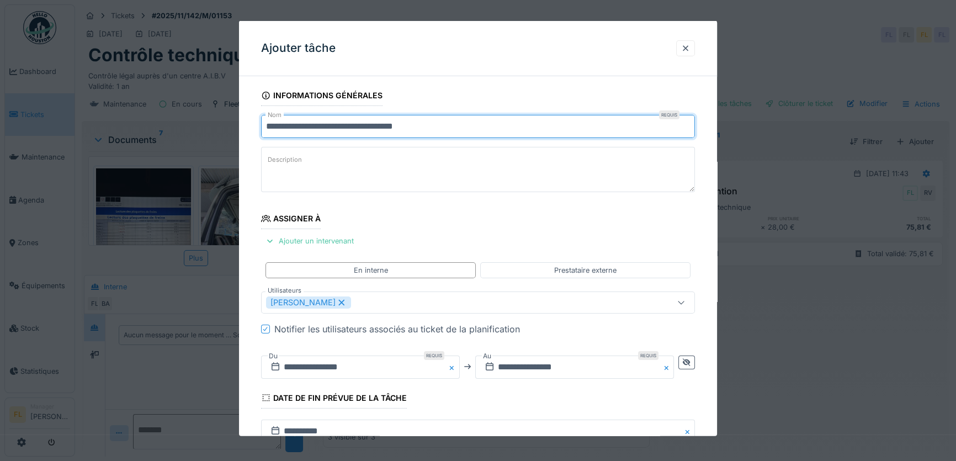
click at [438, 121] on input "**********" at bounding box center [478, 126] width 434 height 23
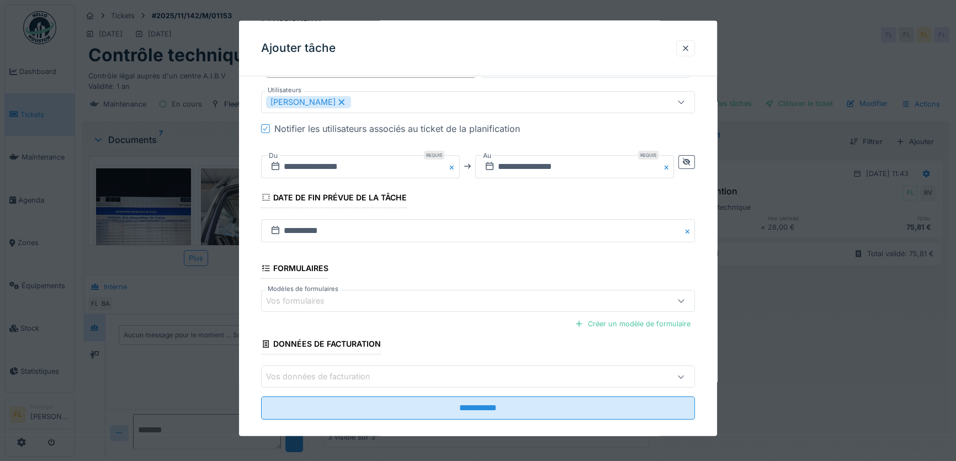
scroll to position [214, 0]
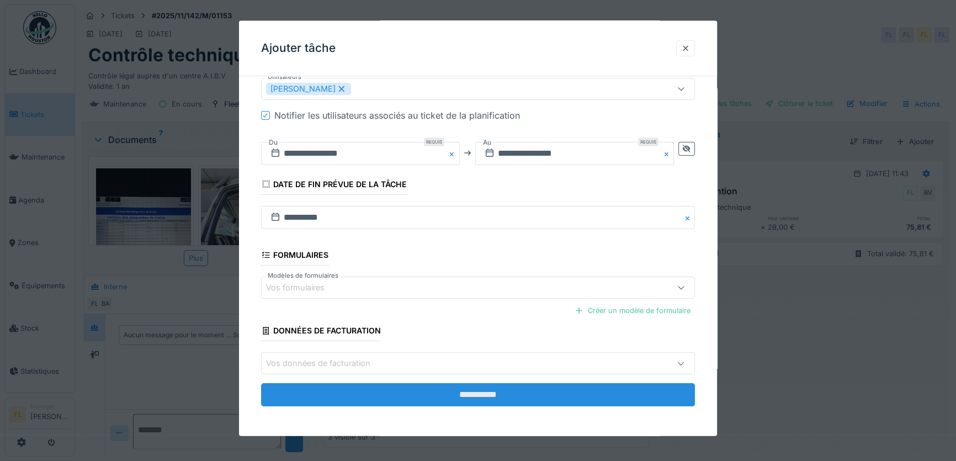
type input "**********"
click at [512, 395] on input "**********" at bounding box center [478, 394] width 434 height 23
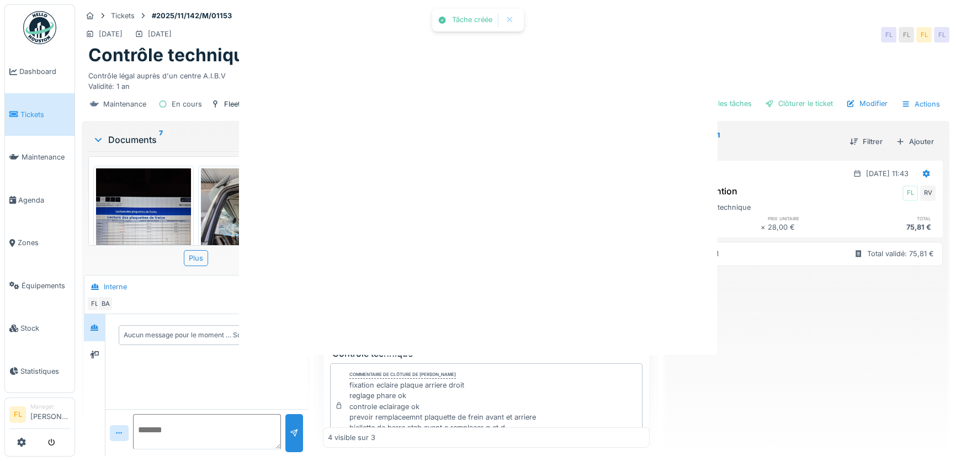
scroll to position [0, 0]
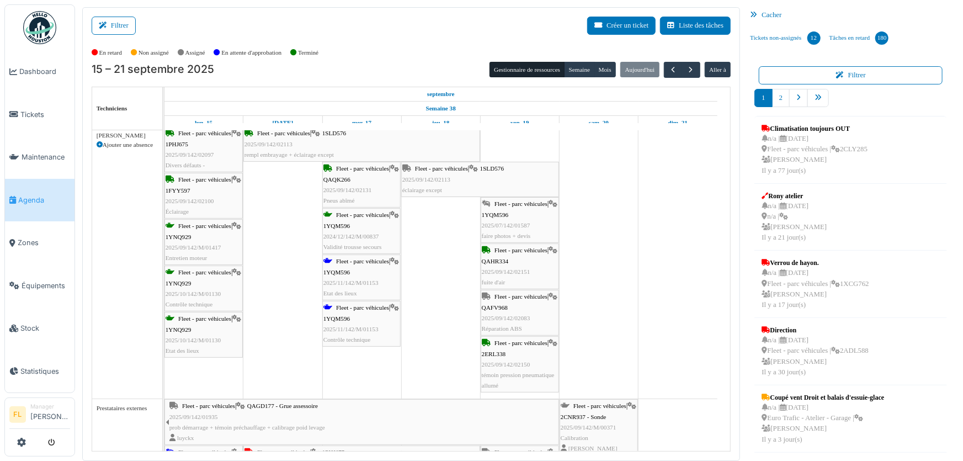
scroll to position [1751, 0]
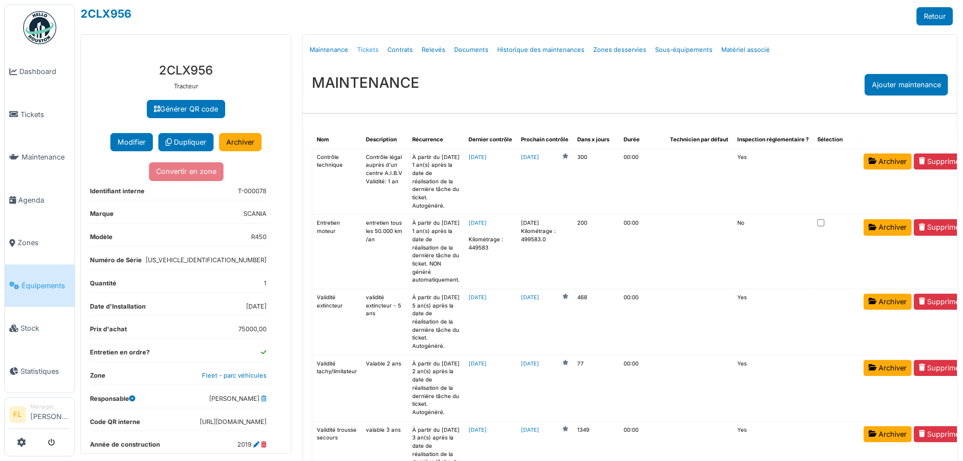
click at [369, 49] on link "Tickets" at bounding box center [368, 50] width 30 height 26
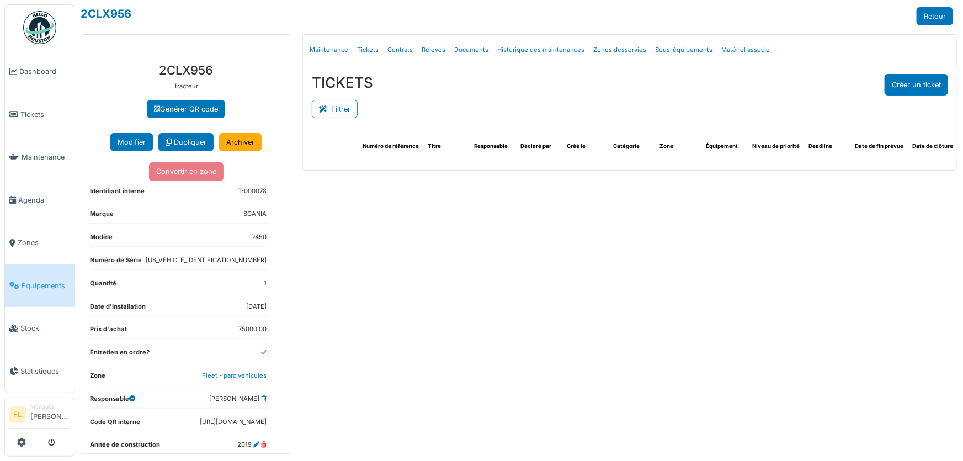
click at [369, 49] on link "Tickets" at bounding box center [368, 50] width 30 height 26
select select "***"
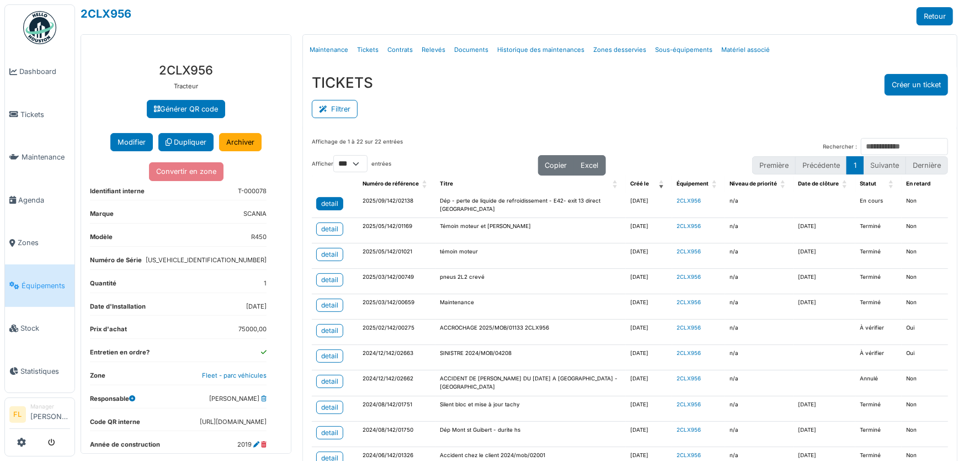
click at [327, 205] on div "detail" at bounding box center [329, 204] width 17 height 10
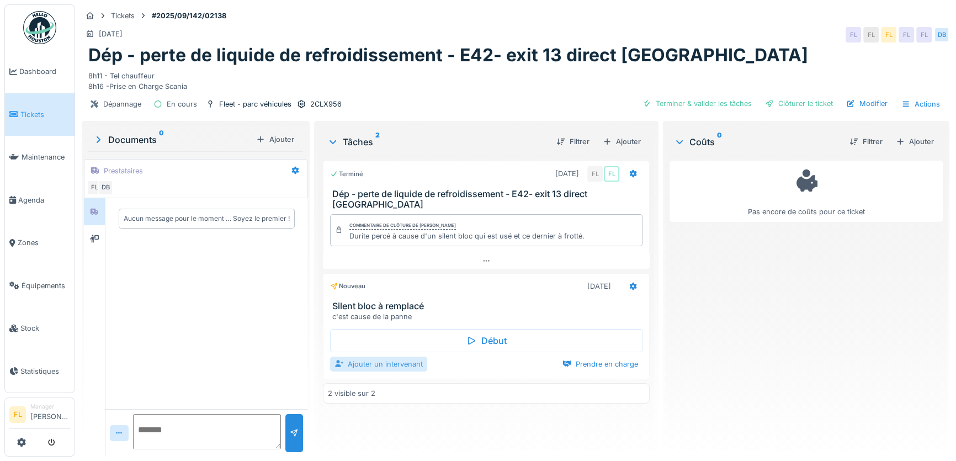
click at [398, 357] on div "Ajouter un intervenant" at bounding box center [378, 364] width 97 height 15
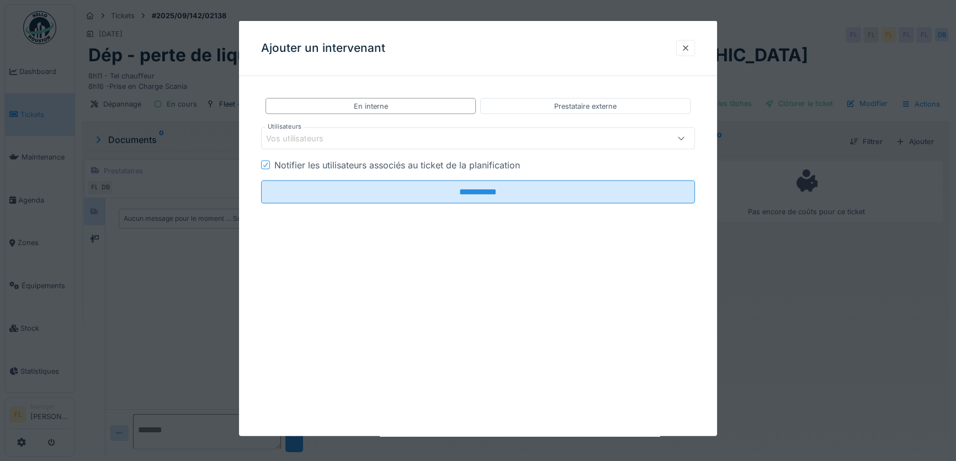
click at [319, 137] on div "Vos utilisateurs" at bounding box center [302, 139] width 73 height 12
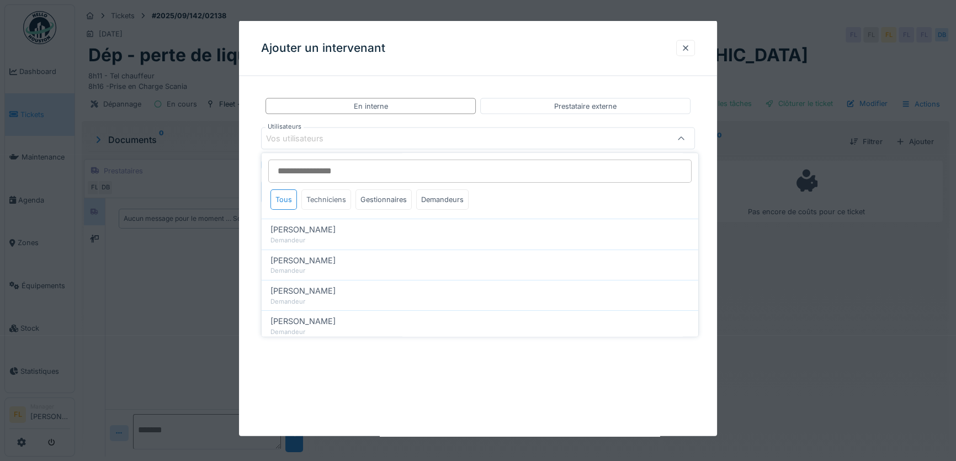
click at [330, 198] on div "Techniciens" at bounding box center [326, 199] width 50 height 20
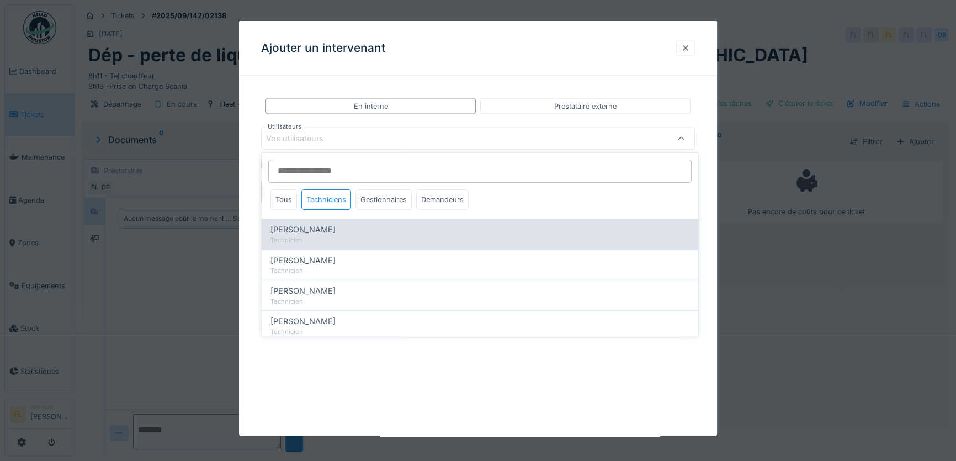
click at [297, 240] on div "Technicien" at bounding box center [480, 240] width 419 height 9
type input "*****"
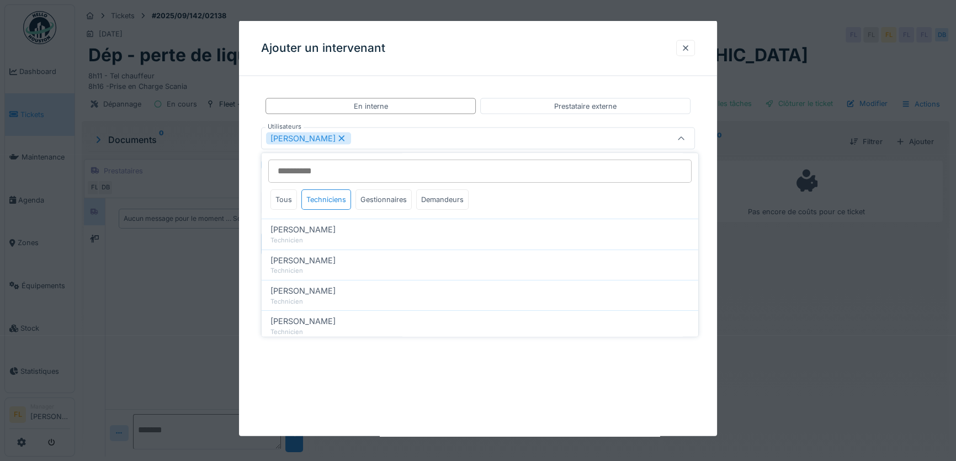
click at [254, 242] on div "**********" at bounding box center [478, 186] width 478 height 202
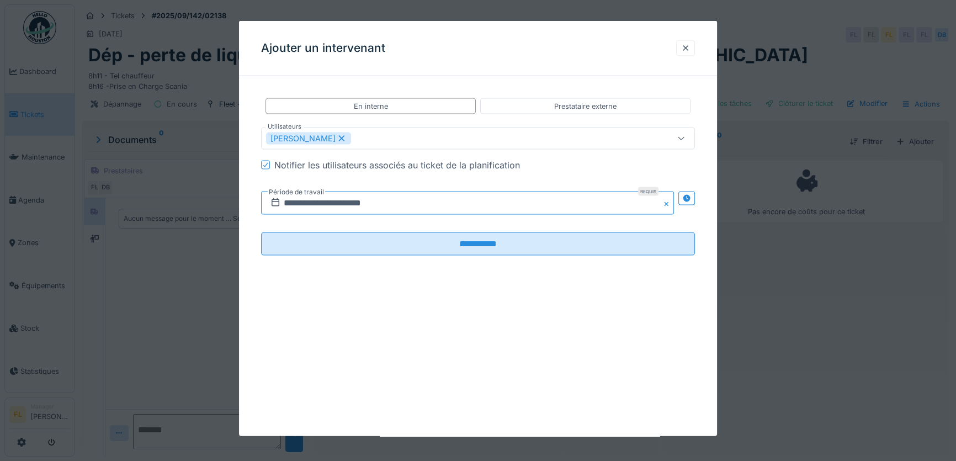
click at [294, 203] on input "**********" at bounding box center [467, 203] width 413 height 23
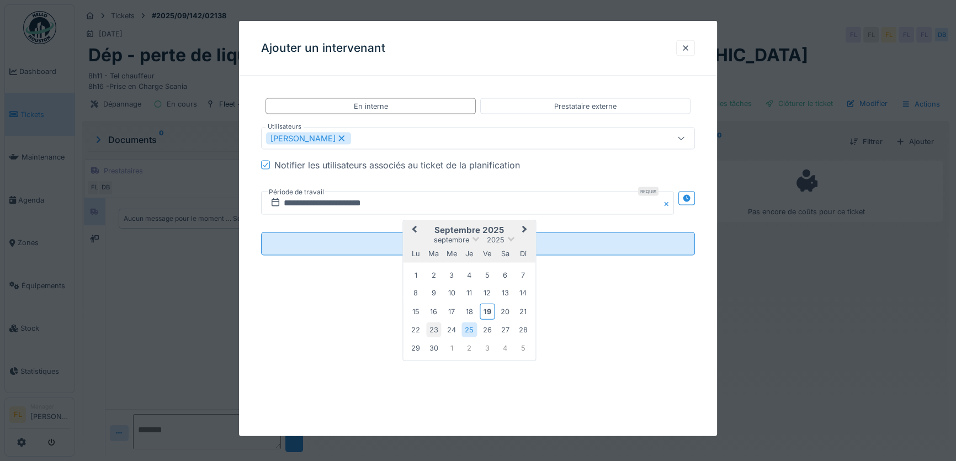
click at [433, 331] on div "23" at bounding box center [433, 329] width 15 height 15
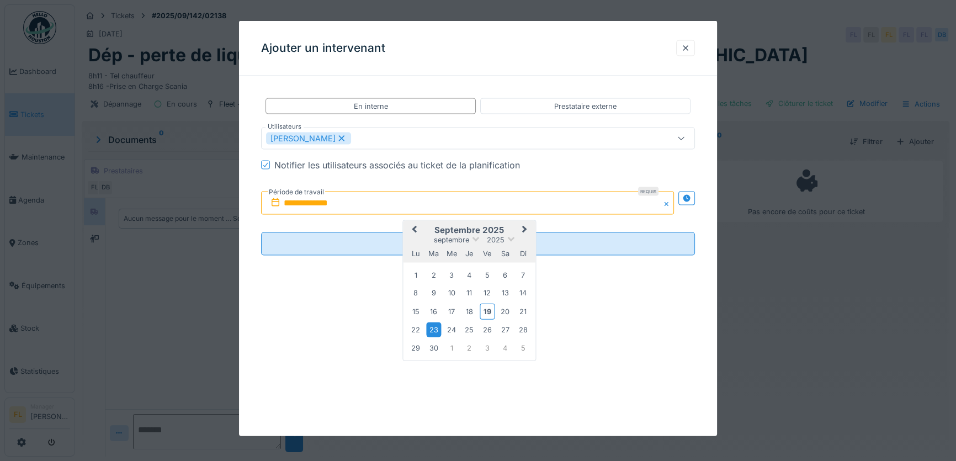
click at [433, 331] on div "23" at bounding box center [433, 329] width 15 height 15
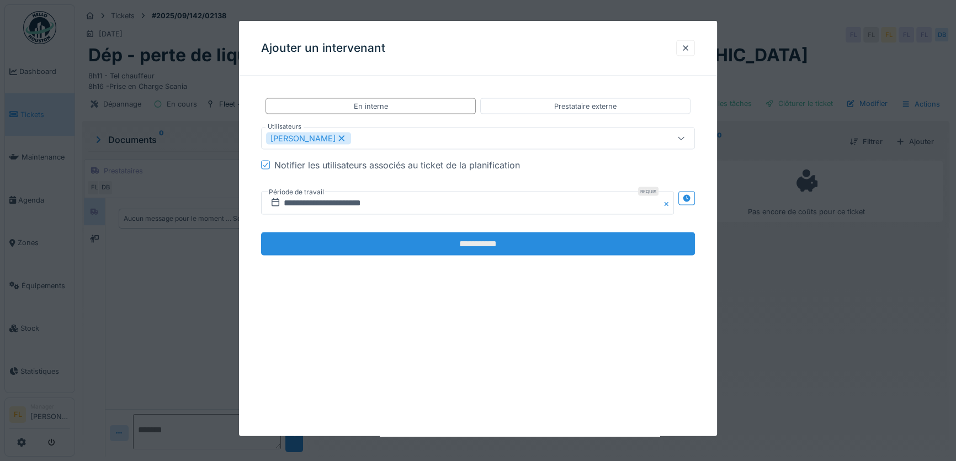
click at [460, 239] on input "**********" at bounding box center [478, 243] width 434 height 23
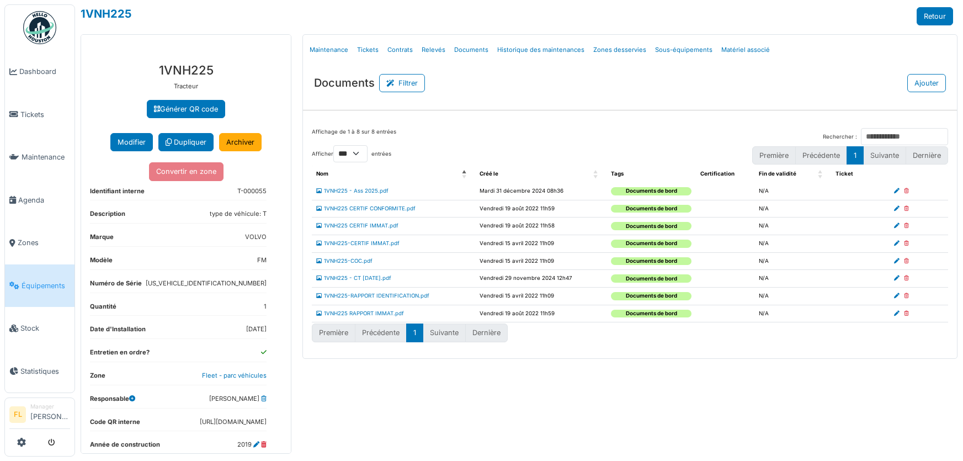
select select "***"
click at [947, 18] on link "Retour" at bounding box center [935, 16] width 36 height 18
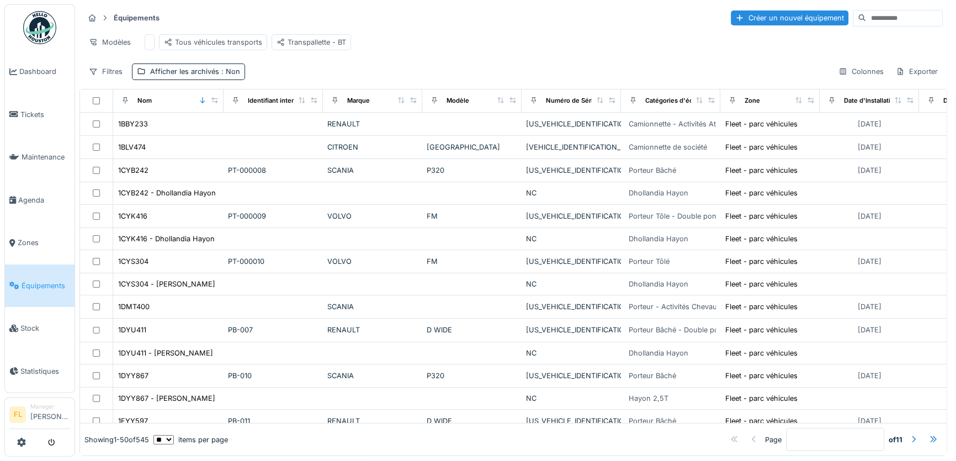
click at [866, 19] on input at bounding box center [904, 17] width 76 height 15
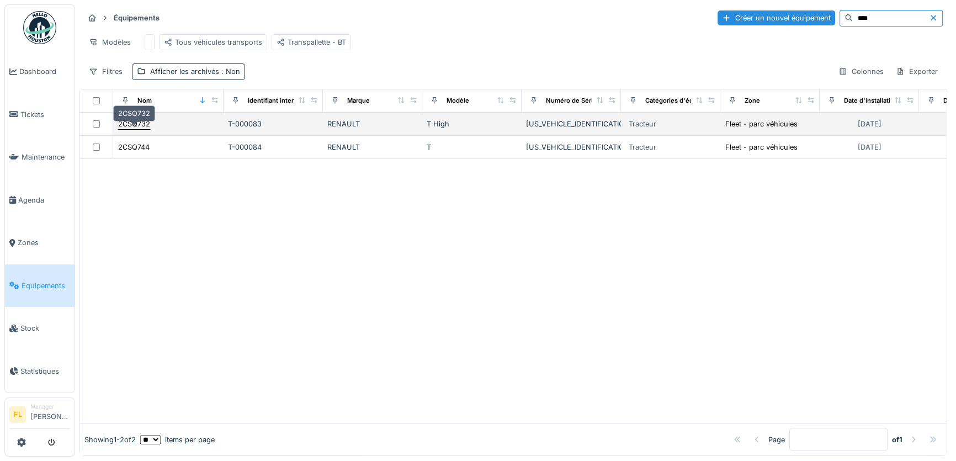
click at [140, 129] on div "2CSQ732" at bounding box center [134, 124] width 32 height 10
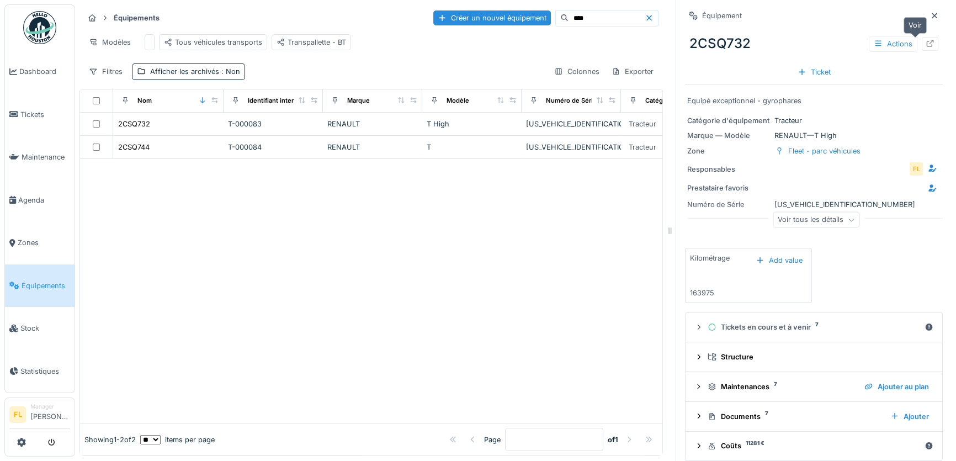
click at [927, 43] on icon at bounding box center [930, 43] width 7 height 7
click at [513, 16] on div "Créer un nouvel équipement ****" at bounding box center [545, 18] width 225 height 17
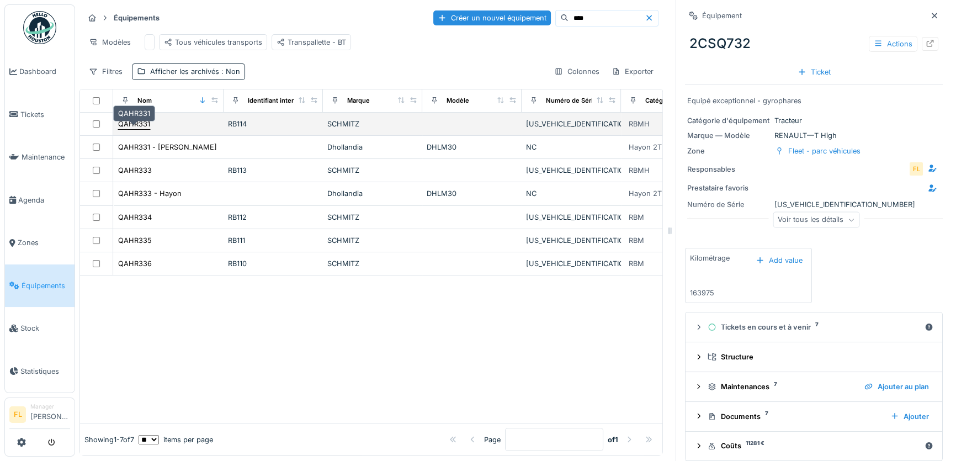
type input "****"
click at [137, 129] on div "QAHR331" at bounding box center [134, 124] width 32 height 10
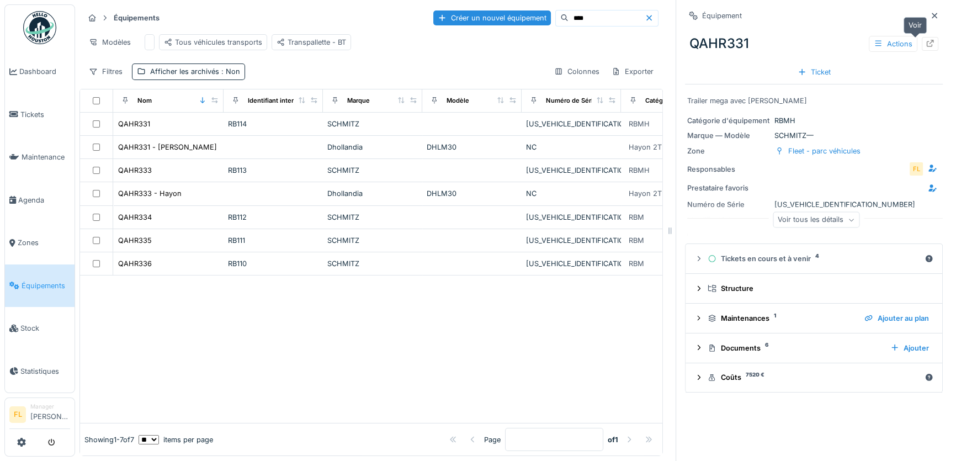
click at [926, 41] on icon at bounding box center [930, 43] width 9 height 7
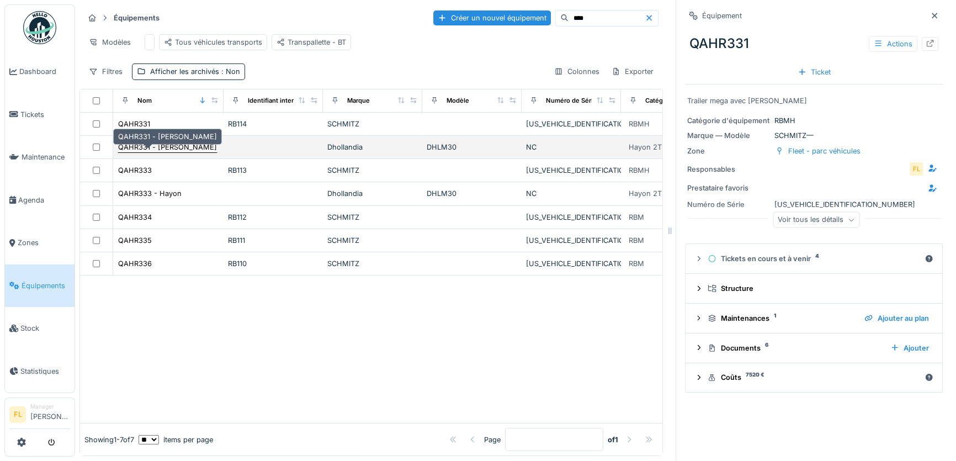
click at [149, 151] on div "QAHR331 - Hayon" at bounding box center [167, 147] width 99 height 10
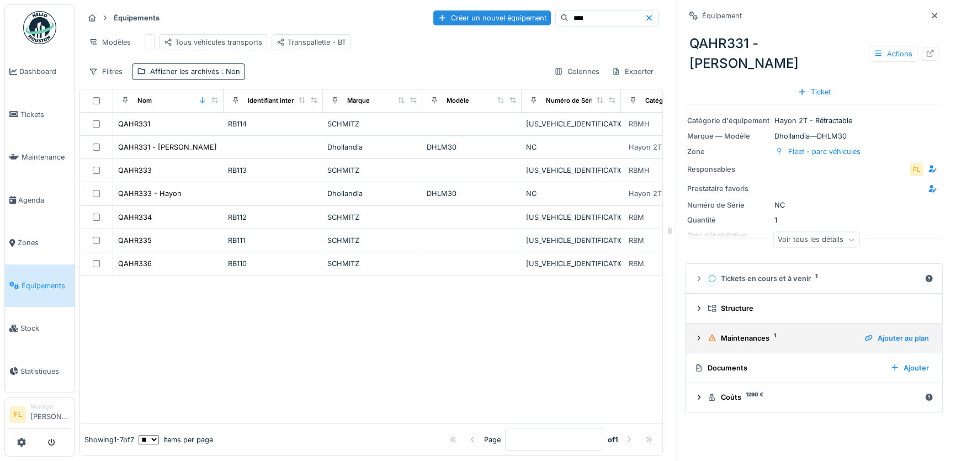
click at [732, 333] on div "Maintenances 1" at bounding box center [782, 338] width 148 height 10
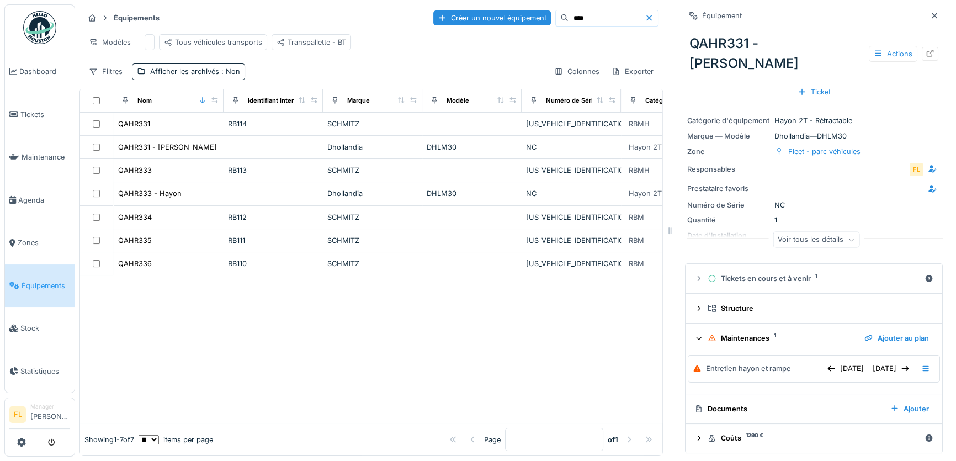
click at [735, 333] on div "Maintenances 1" at bounding box center [782, 338] width 148 height 10
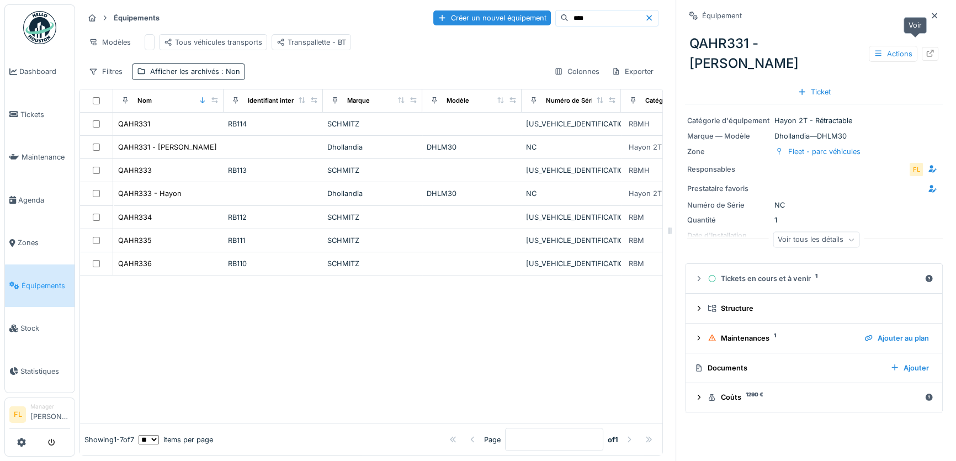
click at [926, 49] on div at bounding box center [930, 54] width 9 height 10
click at [45, 195] on span "Agenda" at bounding box center [44, 200] width 52 height 10
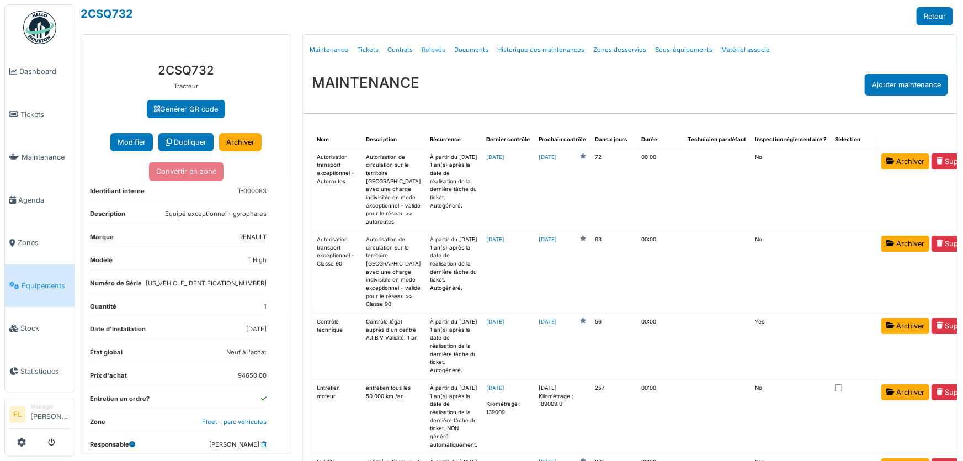
click at [429, 52] on link "Relevés" at bounding box center [433, 50] width 33 height 26
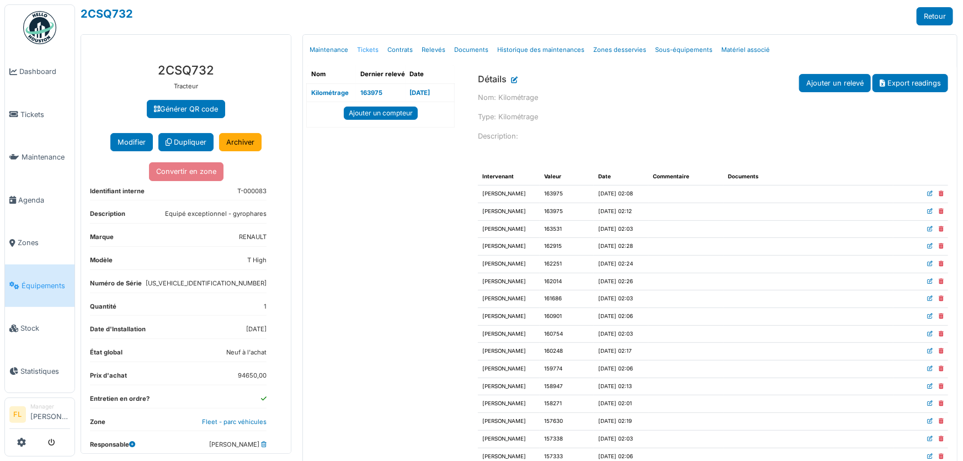
click at [375, 52] on link "Tickets" at bounding box center [368, 50] width 30 height 26
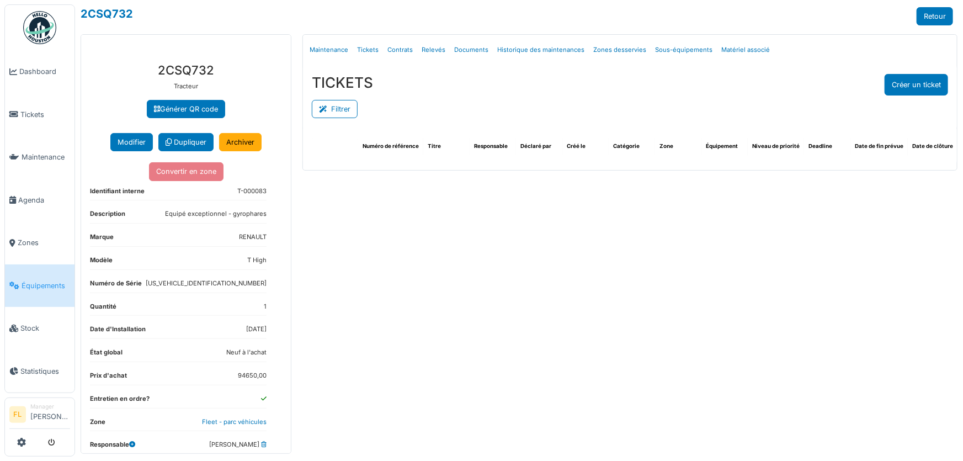
select select "***"
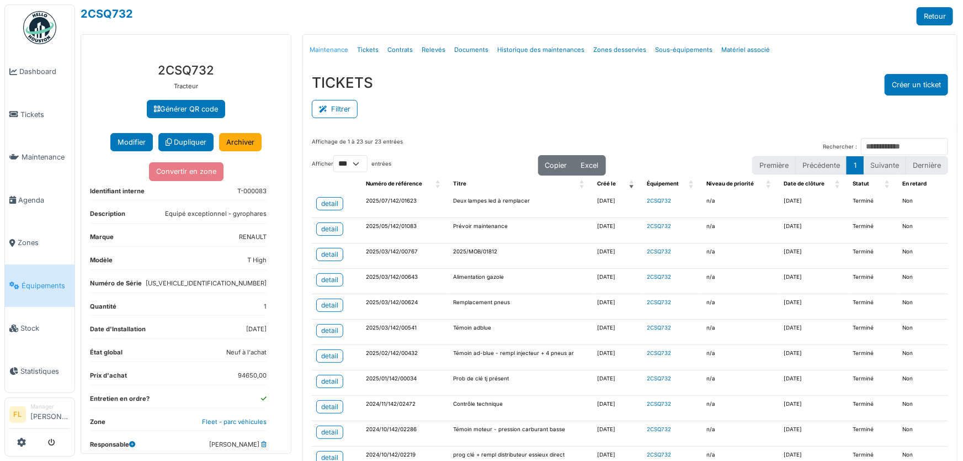
click at [324, 50] on link "Maintenance" at bounding box center [328, 50] width 47 height 26
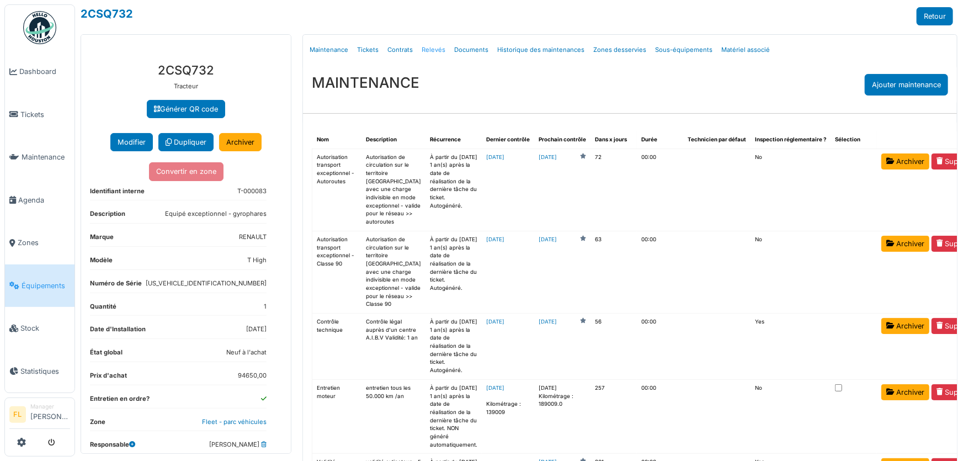
click at [438, 46] on link "Relevés" at bounding box center [433, 50] width 33 height 26
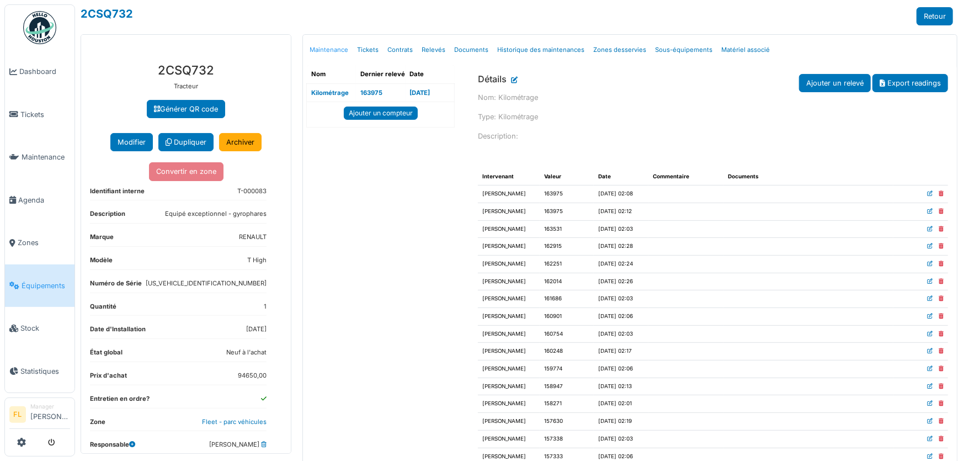
click at [311, 51] on link "Maintenance" at bounding box center [328, 50] width 47 height 26
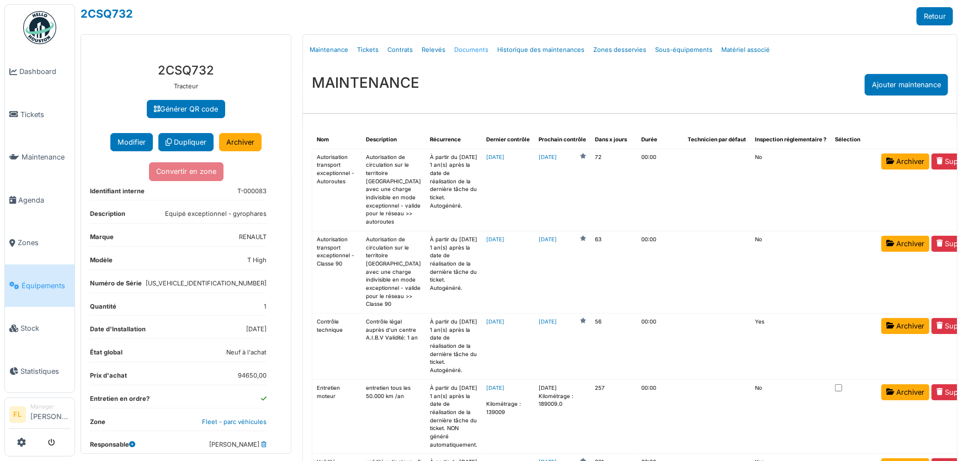
click at [462, 50] on link "Documents" at bounding box center [471, 50] width 43 height 26
select select "***"
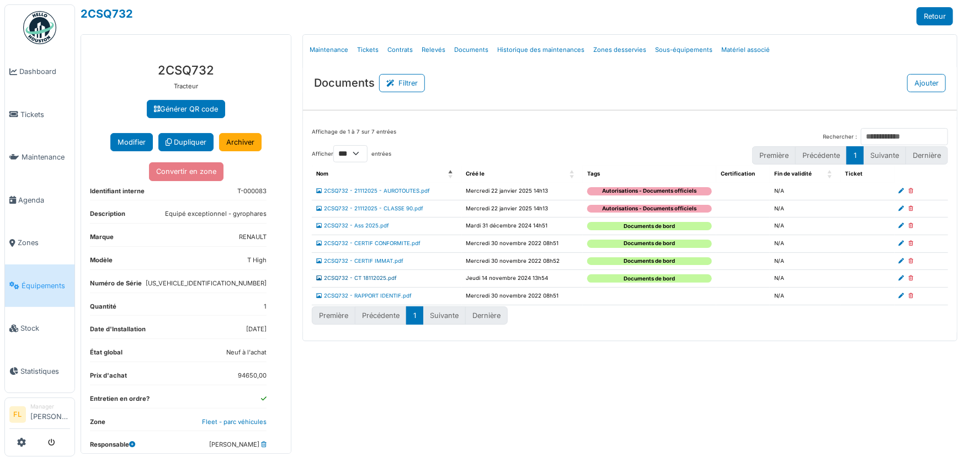
click at [367, 277] on link "2CSQ732 - CT 18112025.pdf" at bounding box center [356, 278] width 81 height 6
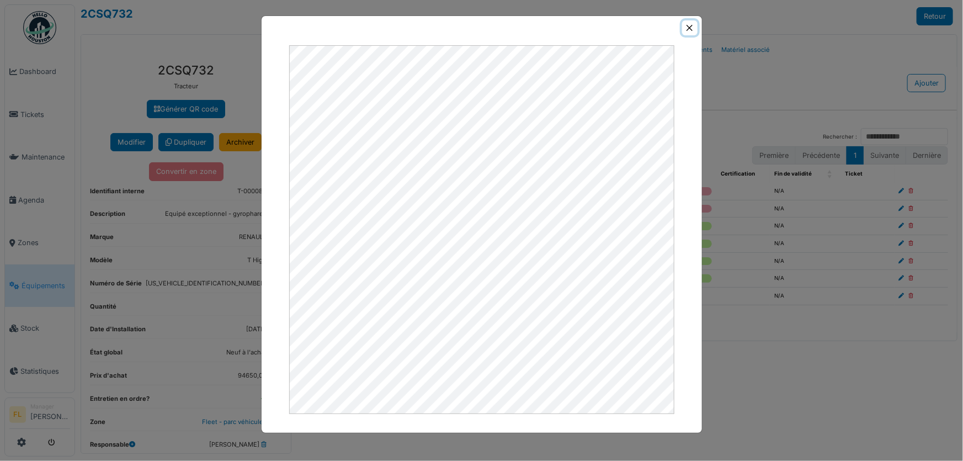
drag, startPoint x: 687, startPoint y: 26, endPoint x: 632, endPoint y: 57, distance: 63.6
click at [687, 27] on button "Close" at bounding box center [689, 27] width 15 height 15
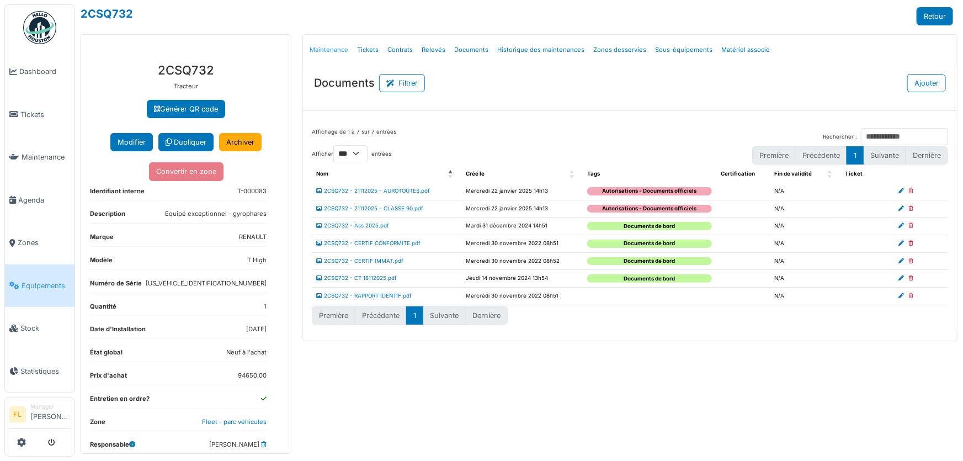
click at [330, 50] on link "Maintenance" at bounding box center [328, 50] width 47 height 26
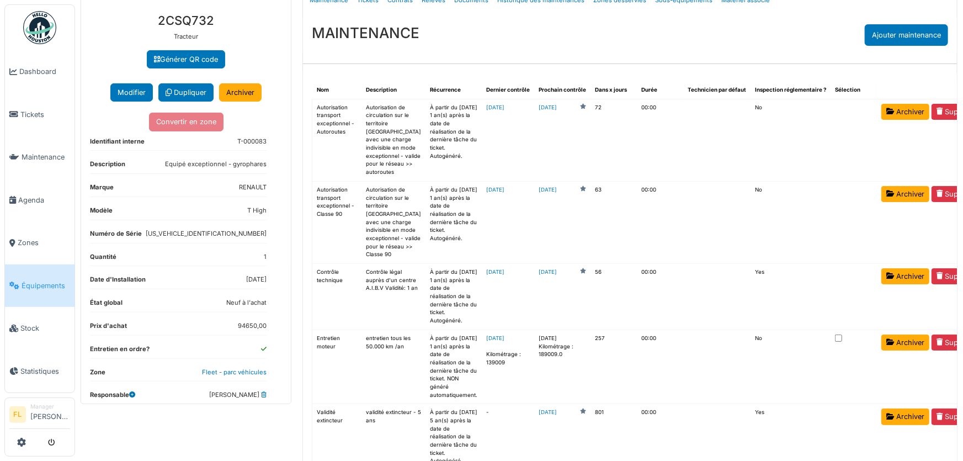
scroll to position [100, 0]
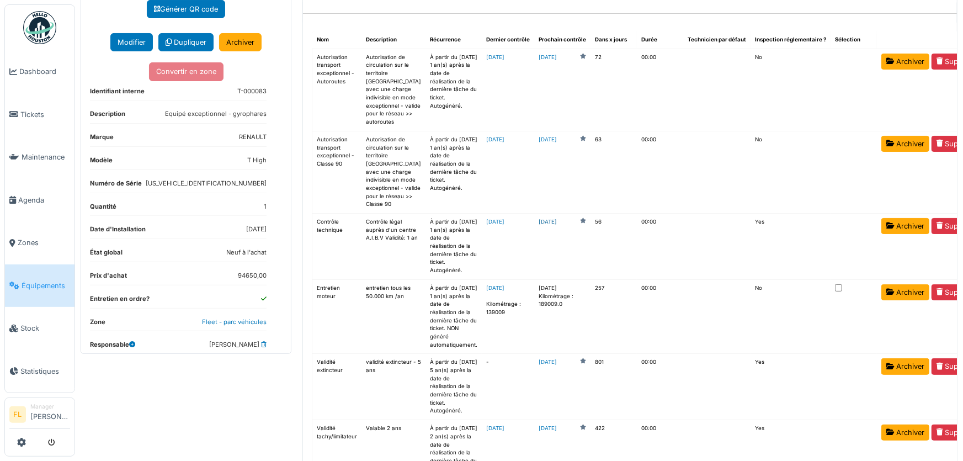
click at [539, 226] on link "2025-11-14" at bounding box center [548, 222] width 18 height 8
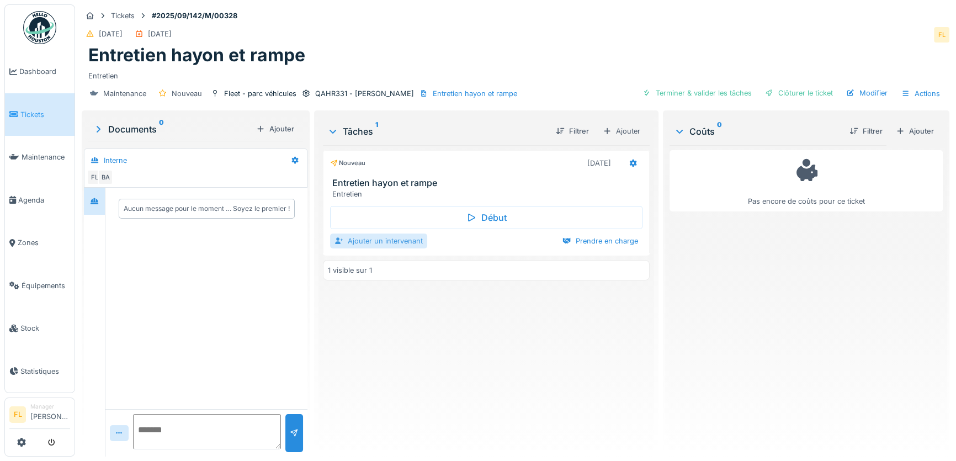
click at [369, 237] on div "Ajouter un intervenant" at bounding box center [378, 241] width 97 height 15
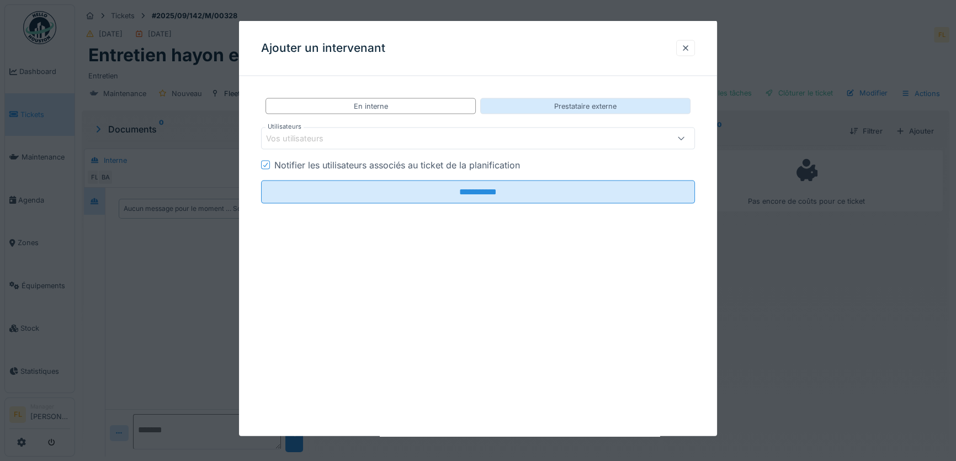
click at [599, 103] on div "Prestataire externe" at bounding box center [585, 106] width 62 height 10
click at [357, 136] on div "Vos prestataires de services" at bounding box center [326, 139] width 121 height 12
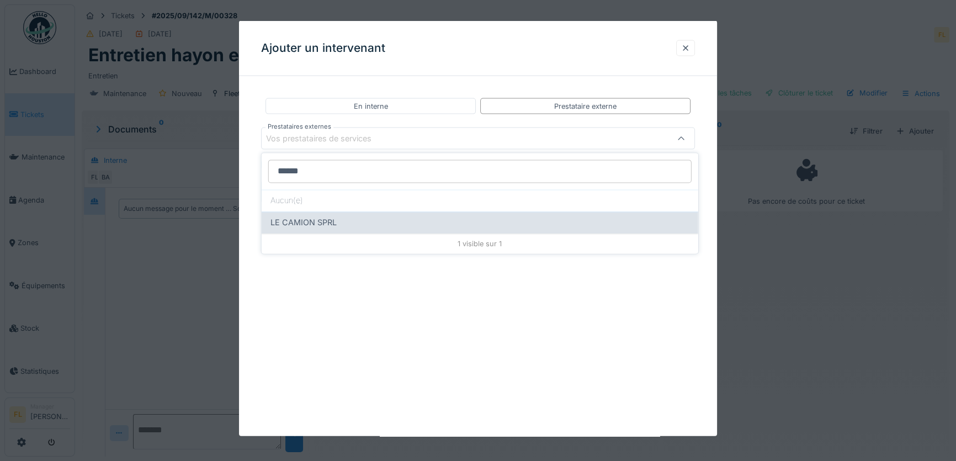
type input "******"
click at [295, 222] on span "LE CAMION SPRL" at bounding box center [304, 222] width 66 height 12
type input "***"
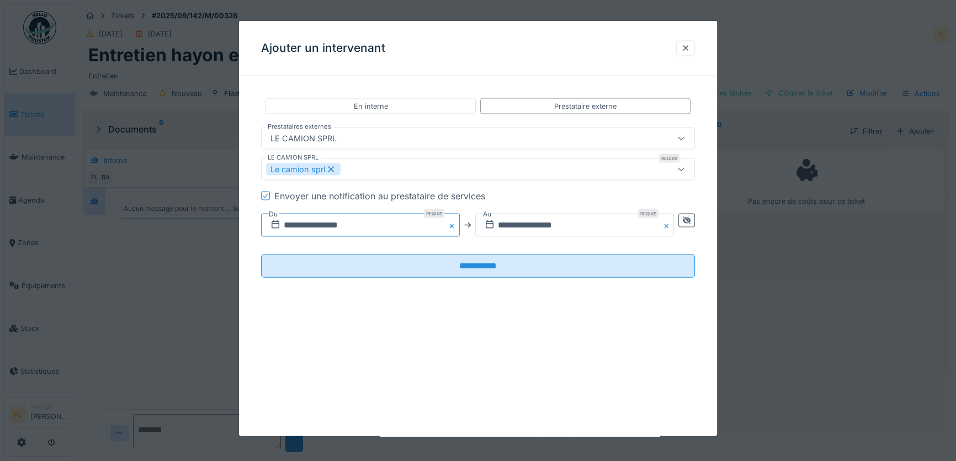
click at [315, 226] on input "**********" at bounding box center [360, 225] width 199 height 23
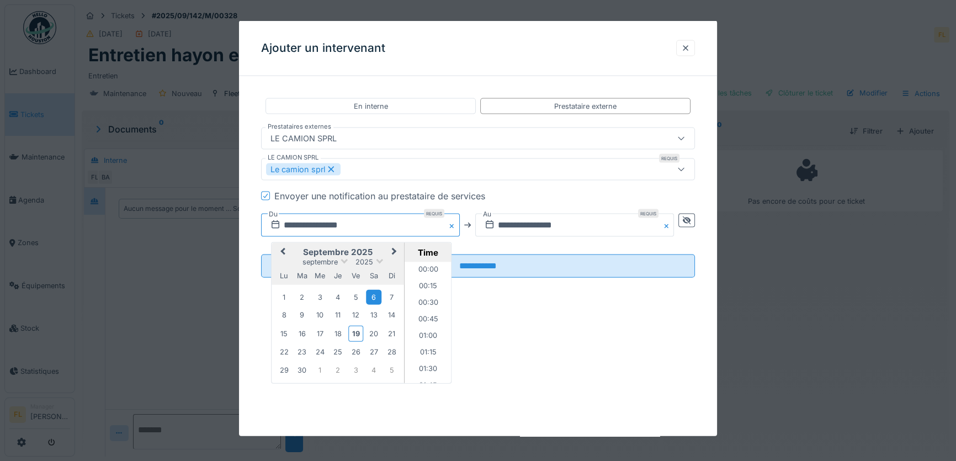
scroll to position [610, 0]
click at [285, 353] on div "22" at bounding box center [284, 352] width 15 height 15
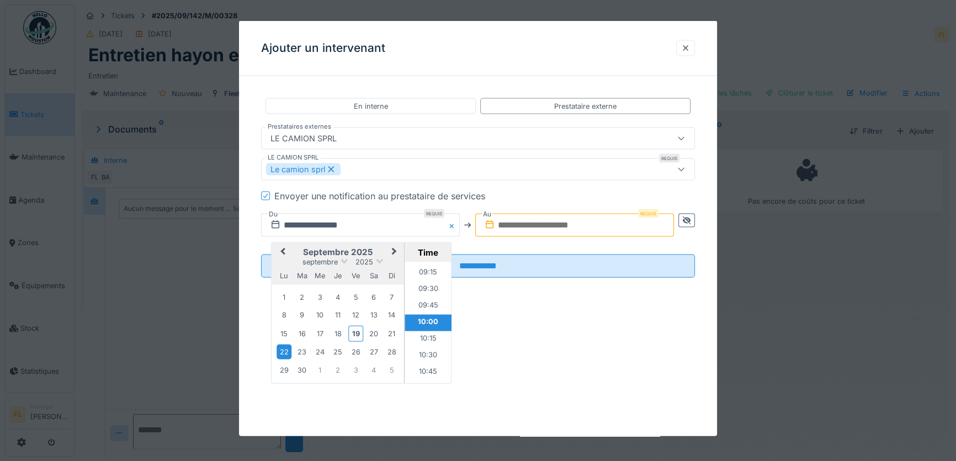
click at [562, 221] on input "text" at bounding box center [574, 225] width 199 height 23
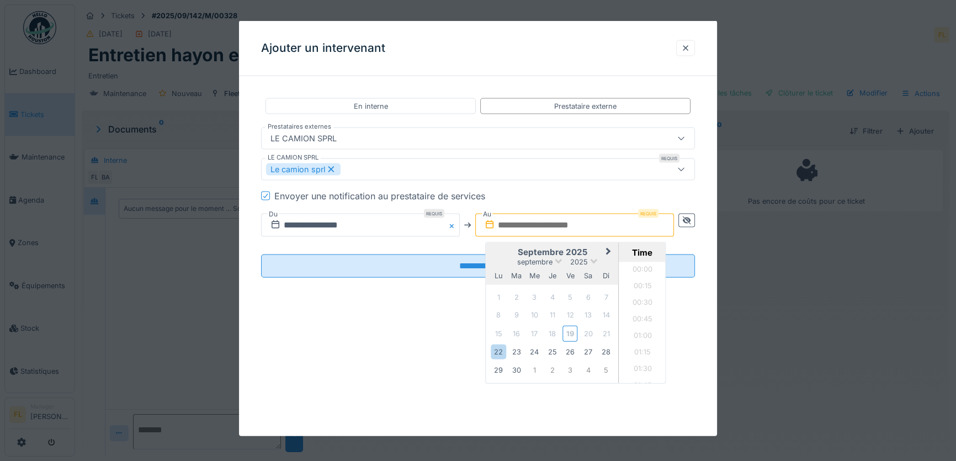
scroll to position [958, 0]
click at [505, 255] on h2 "septembre 2025" at bounding box center [552, 252] width 133 height 10
click at [502, 353] on div "22" at bounding box center [498, 352] width 15 height 15
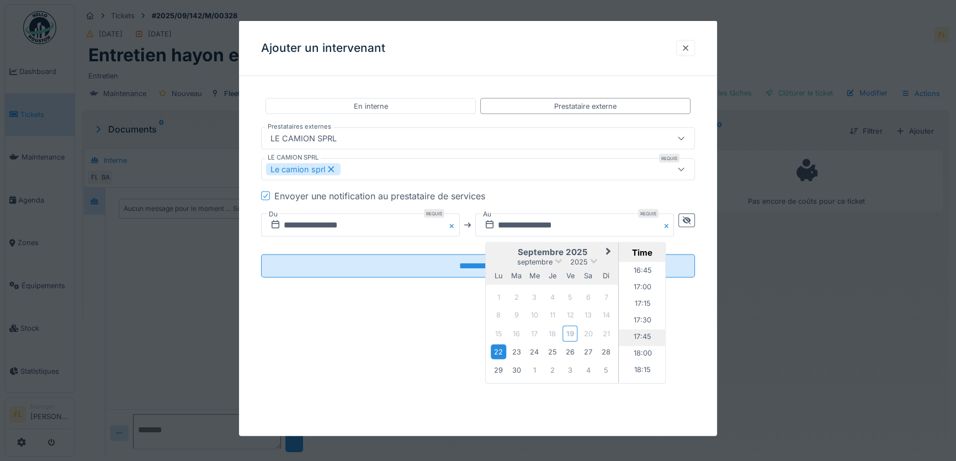
click at [644, 337] on li "17:45" at bounding box center [642, 338] width 47 height 17
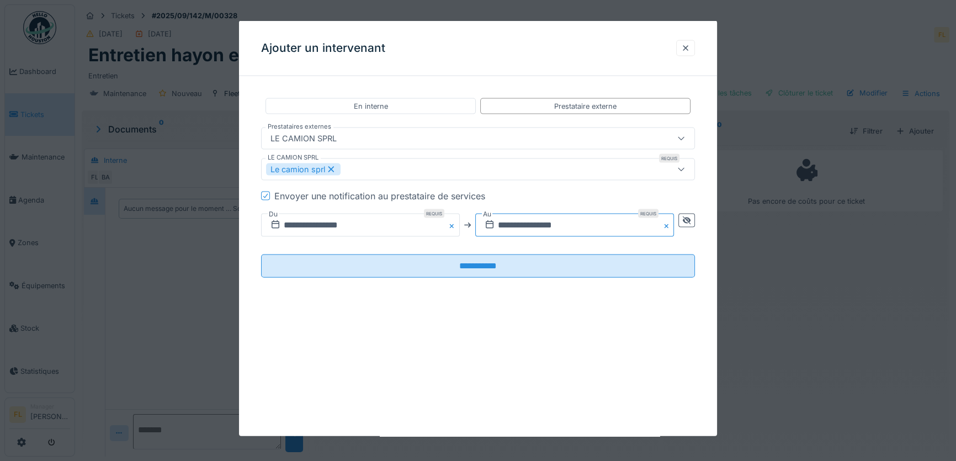
click at [511, 227] on input "**********" at bounding box center [574, 225] width 199 height 23
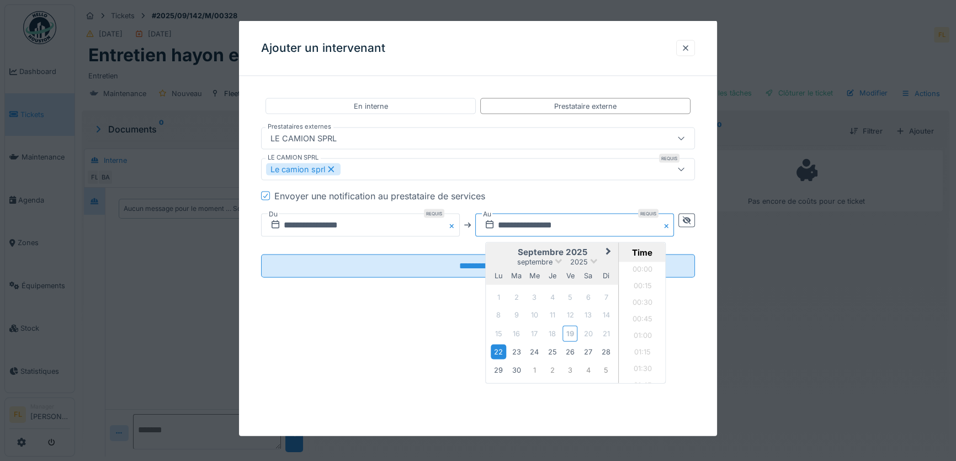
scroll to position [1124, 0]
click at [517, 352] on div "23" at bounding box center [516, 352] width 15 height 15
click at [642, 323] on li "17:45" at bounding box center [642, 323] width 47 height 17
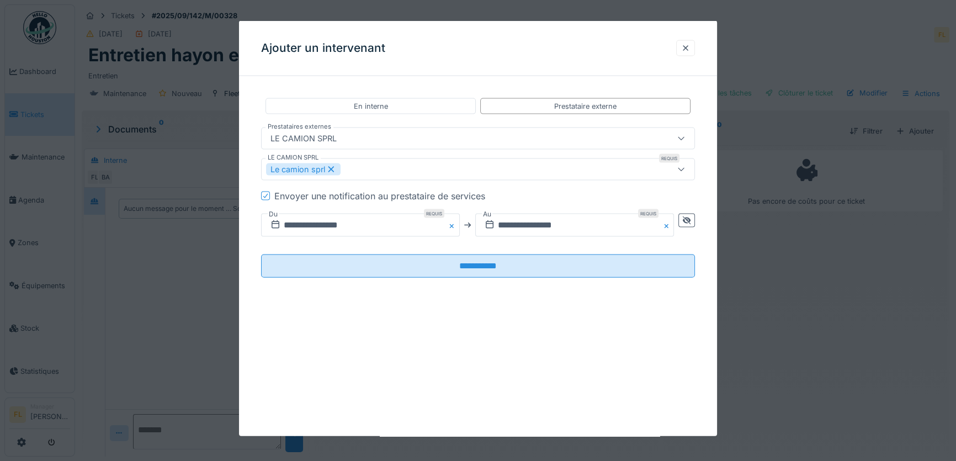
drag, startPoint x: 500, startPoint y: 55, endPoint x: 485, endPoint y: 94, distance: 41.6
click at [485, 94] on div "**********" at bounding box center [478, 228] width 478 height 415
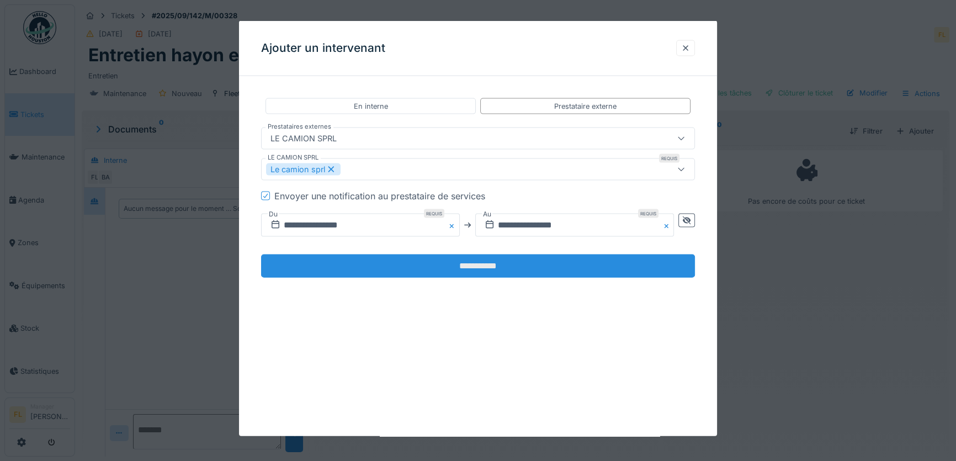
click at [509, 267] on input "**********" at bounding box center [478, 266] width 434 height 23
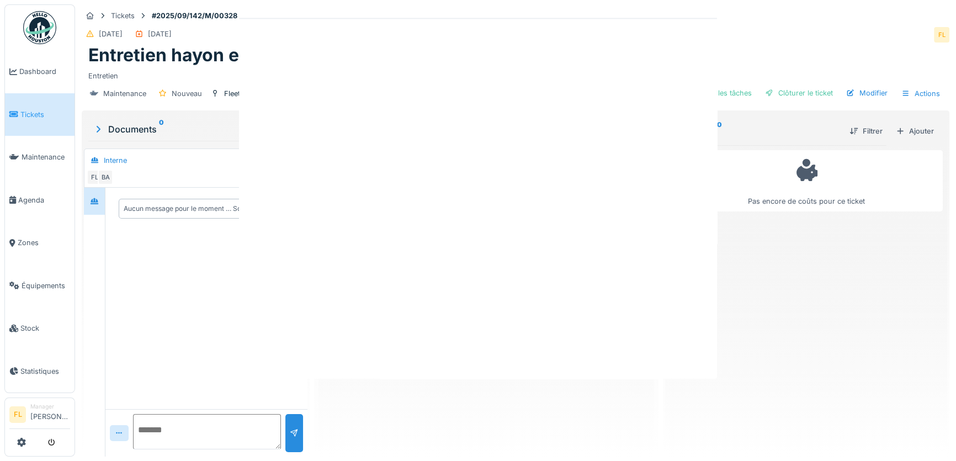
click at [463, 266] on div at bounding box center [478, 230] width 956 height 461
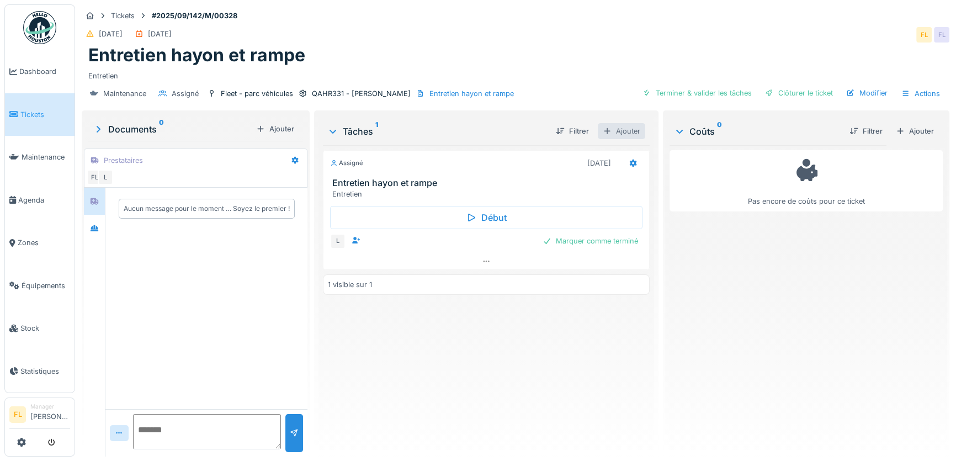
click at [624, 127] on div "Ajouter" at bounding box center [621, 131] width 47 height 16
click at [616, 153] on div "Créer une nouvelle tâche" at bounding box center [663, 155] width 135 height 17
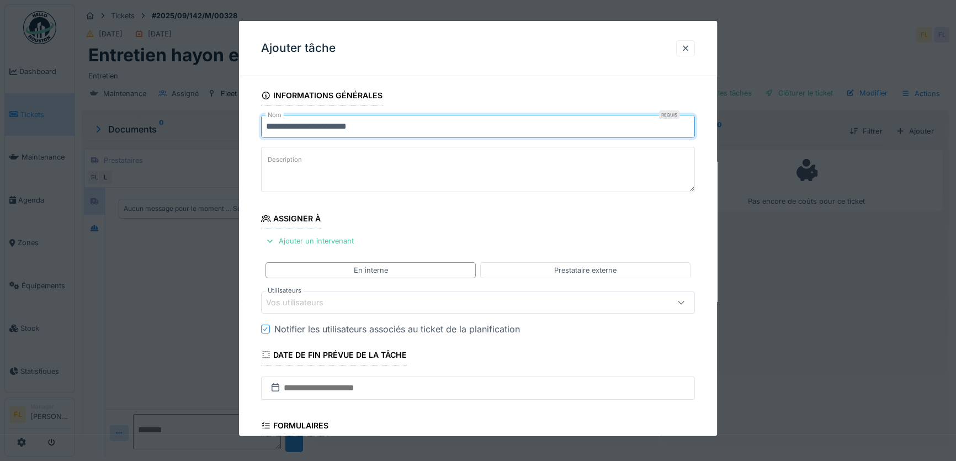
drag, startPoint x: 407, startPoint y: 134, endPoint x: 135, endPoint y: 149, distance: 273.1
click at [135, 149] on div "**********" at bounding box center [515, 230] width 881 height 461
click at [320, 245] on div "Ajouter un intervenant" at bounding box center [309, 241] width 97 height 15
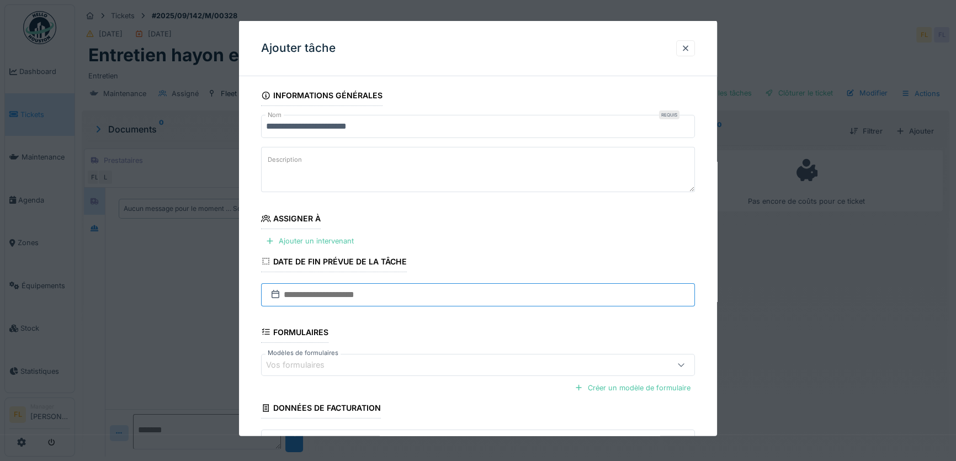
click at [295, 294] on input "text" at bounding box center [478, 294] width 434 height 23
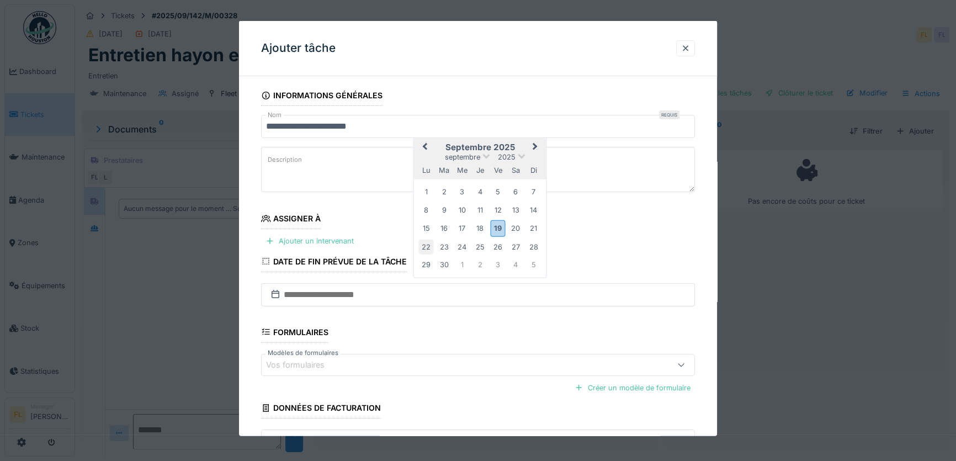
click at [428, 247] on div "22" at bounding box center [426, 246] width 15 height 15
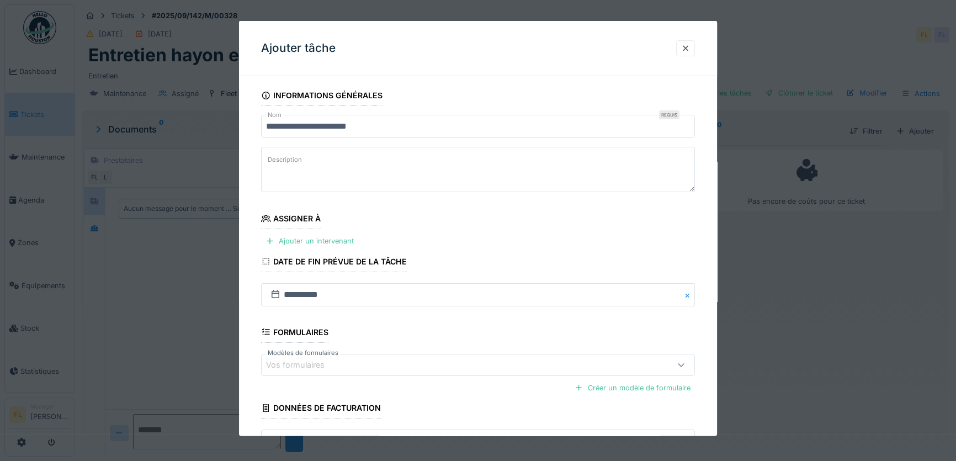
click at [389, 112] on fieldset "**********" at bounding box center [478, 288] width 434 height 407
click at [392, 128] on input "**********" at bounding box center [478, 126] width 434 height 23
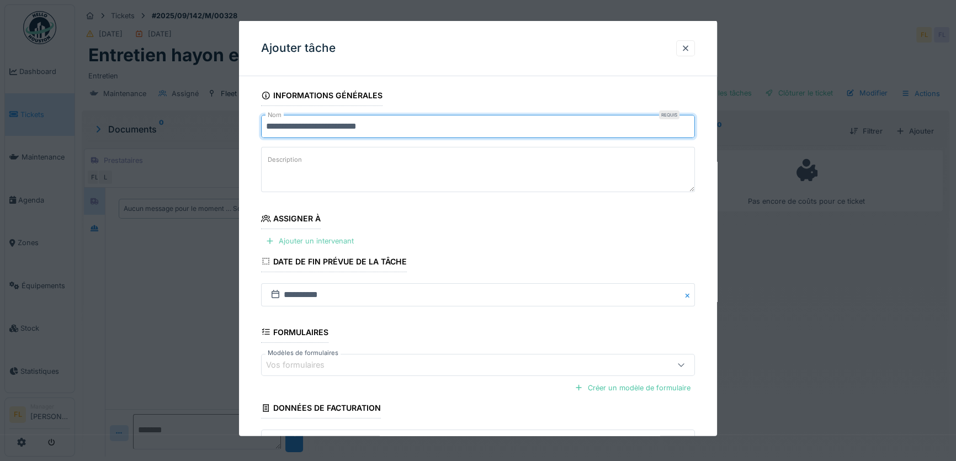
type input "**********"
click at [325, 242] on div "Ajouter un intervenant" at bounding box center [309, 241] width 97 height 15
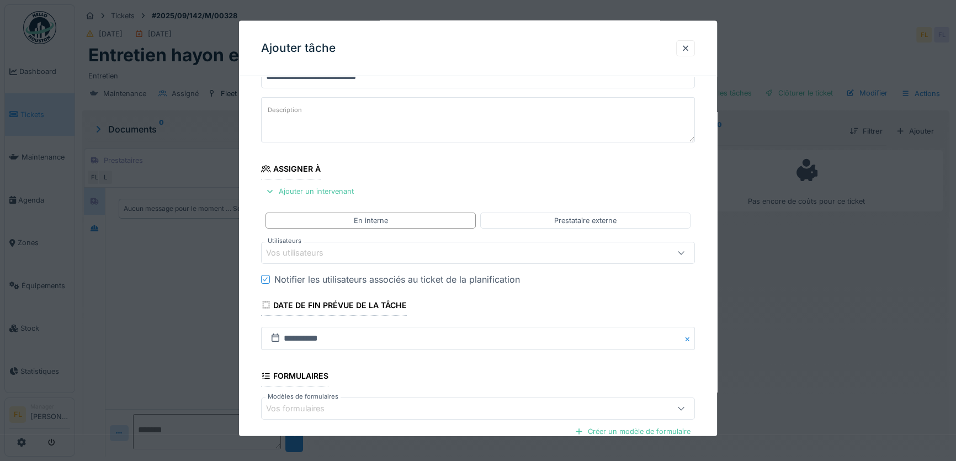
click at [306, 256] on div "Vos utilisateurs" at bounding box center [302, 253] width 73 height 12
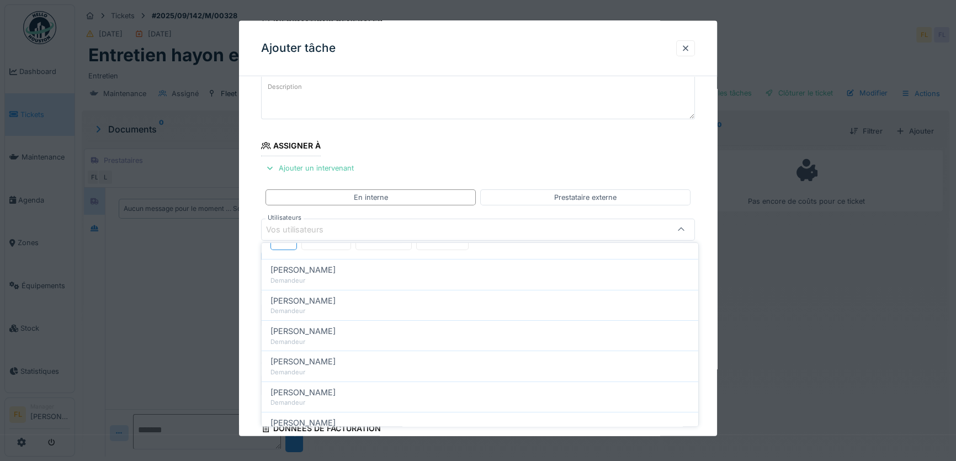
scroll to position [0, 0]
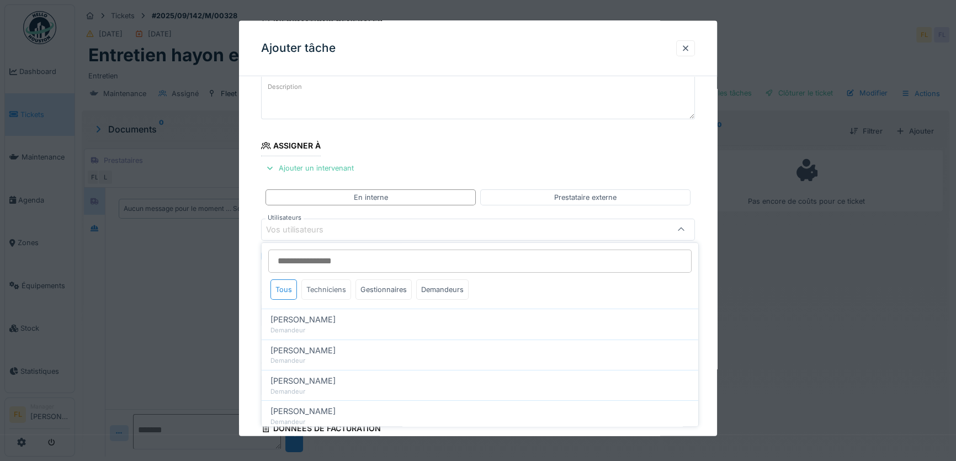
click at [320, 284] on div "Techniciens" at bounding box center [326, 289] width 50 height 20
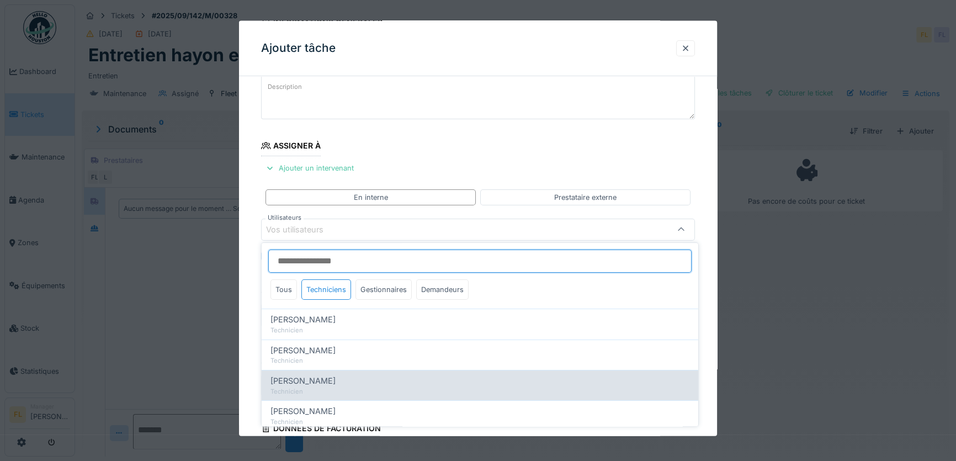
scroll to position [84, 0]
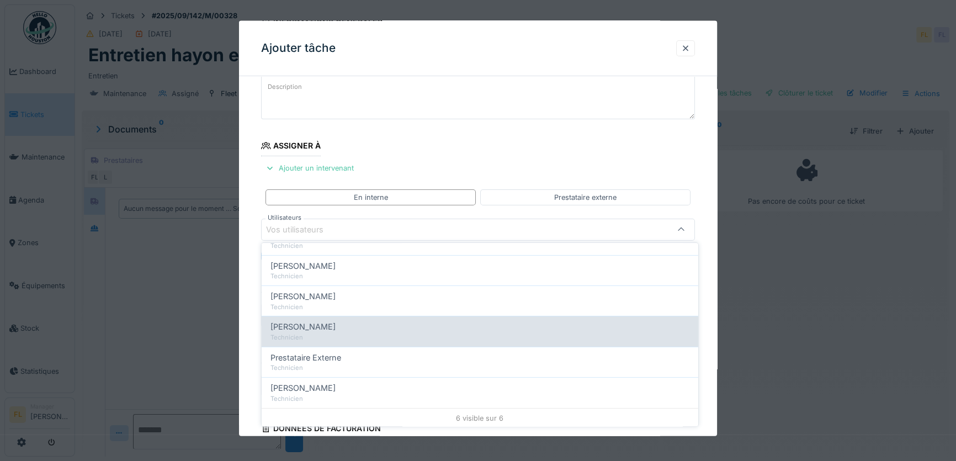
click at [295, 336] on div "Technicien" at bounding box center [480, 337] width 419 height 9
type input "*****"
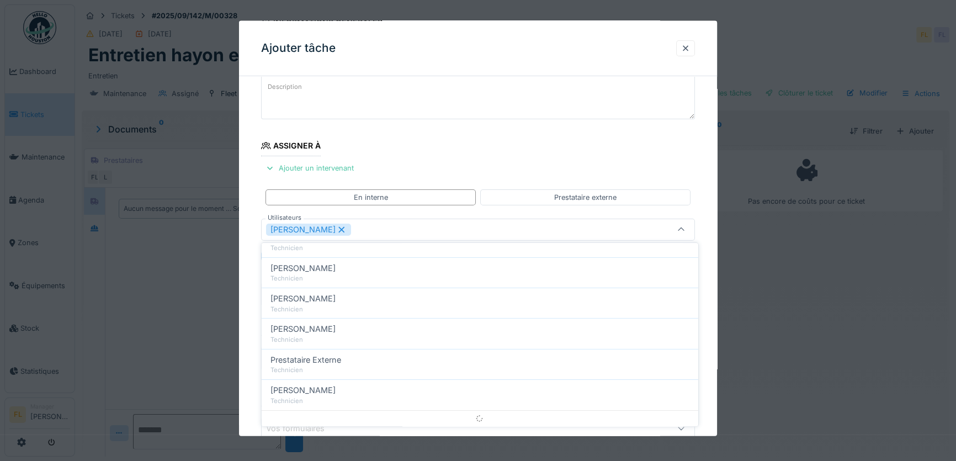
scroll to position [0, 0]
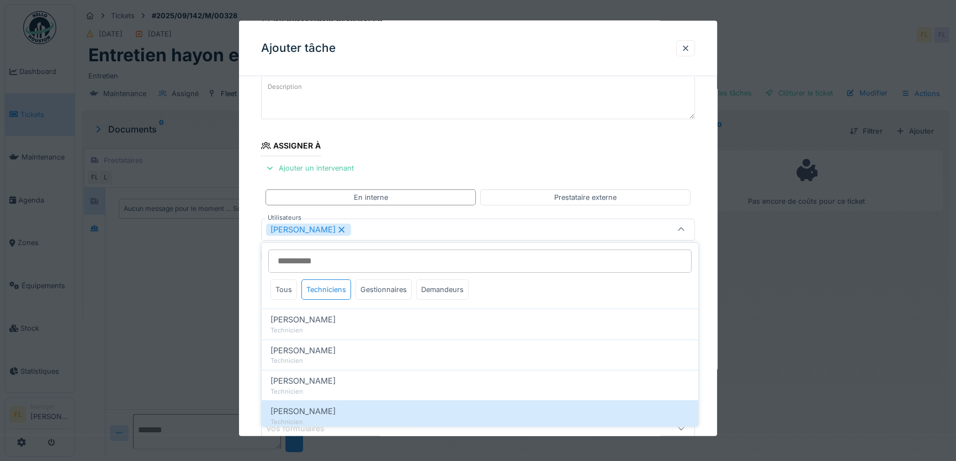
click at [250, 346] on div "**********" at bounding box center [478, 295] width 478 height 566
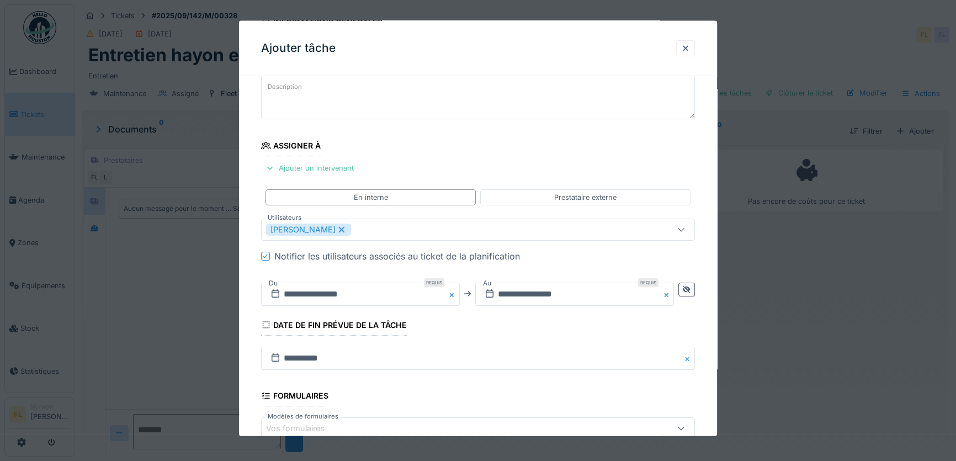
scroll to position [214, 0]
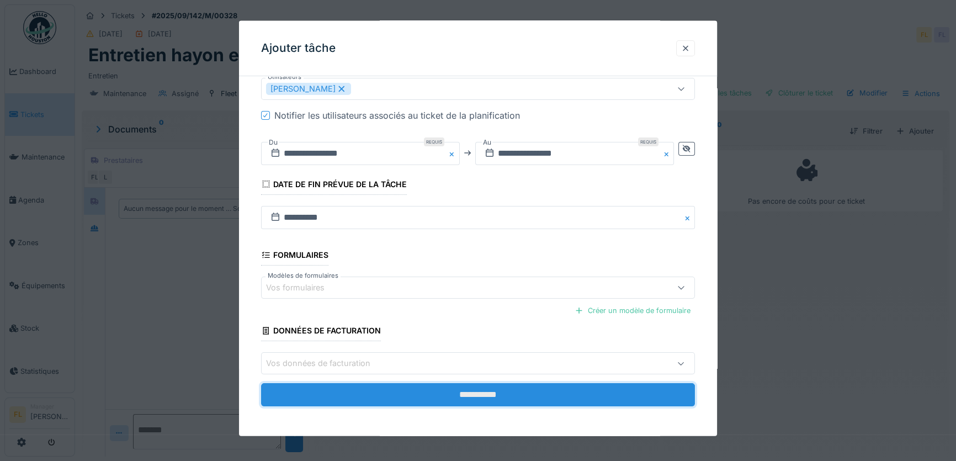
click at [435, 390] on input "**********" at bounding box center [478, 394] width 434 height 23
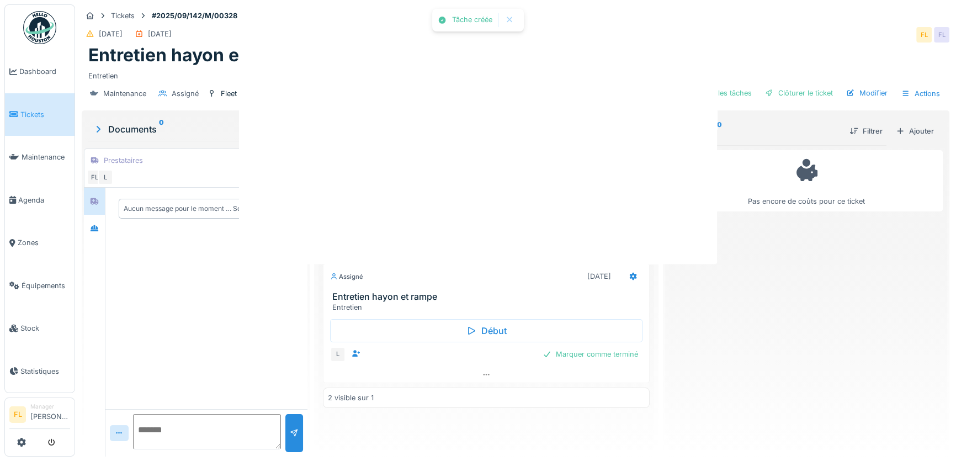
scroll to position [0, 0]
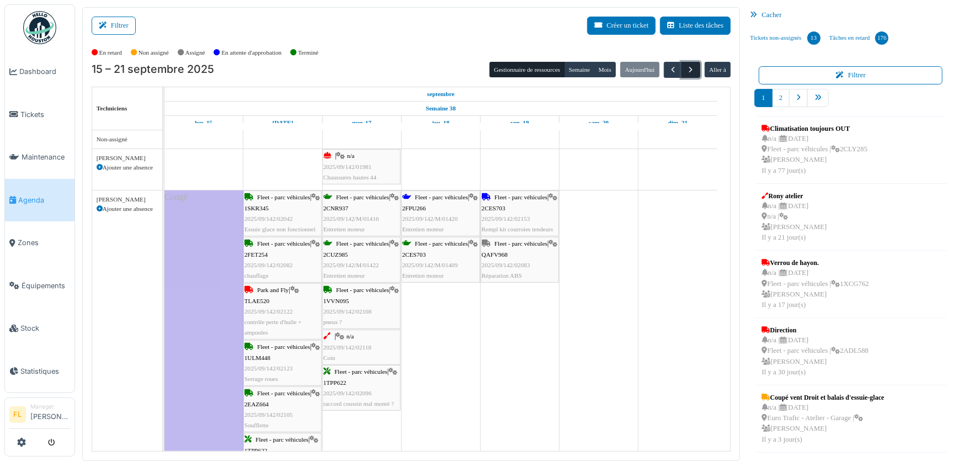
click at [687, 70] on span "button" at bounding box center [691, 69] width 9 height 9
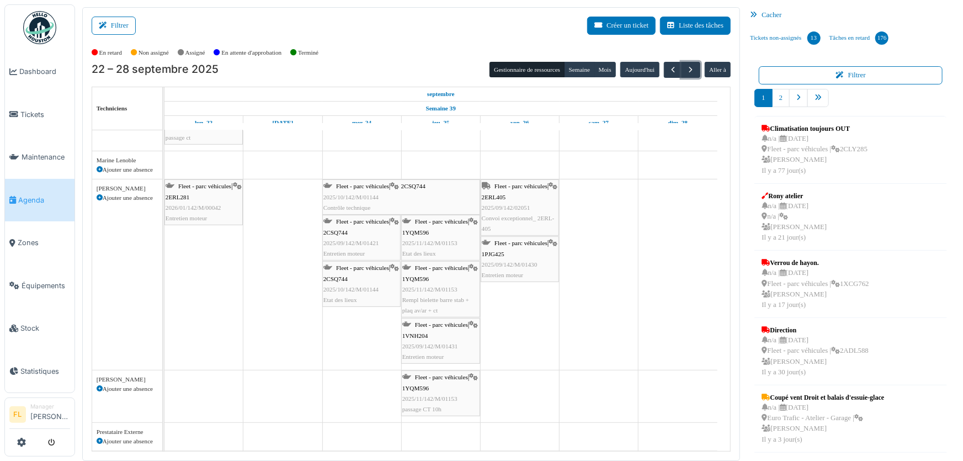
scroll to position [150, 0]
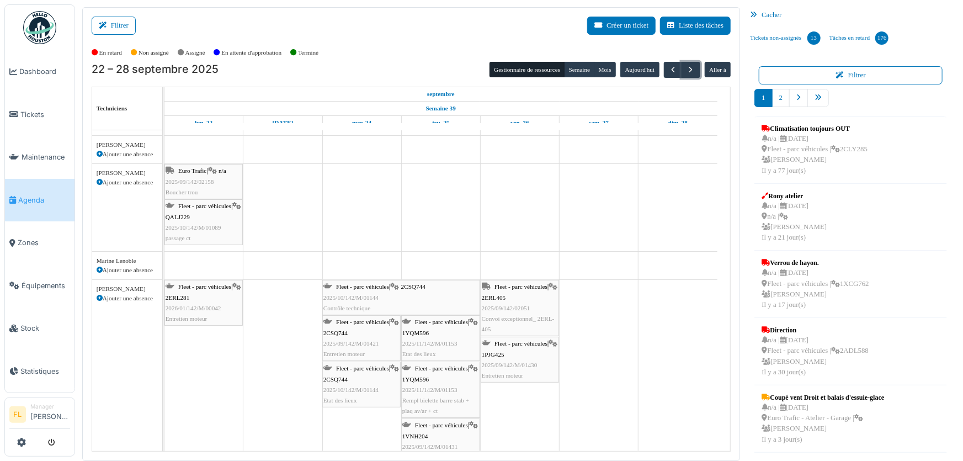
click at [190, 215] on span "QALJ229" at bounding box center [178, 217] width 24 height 7
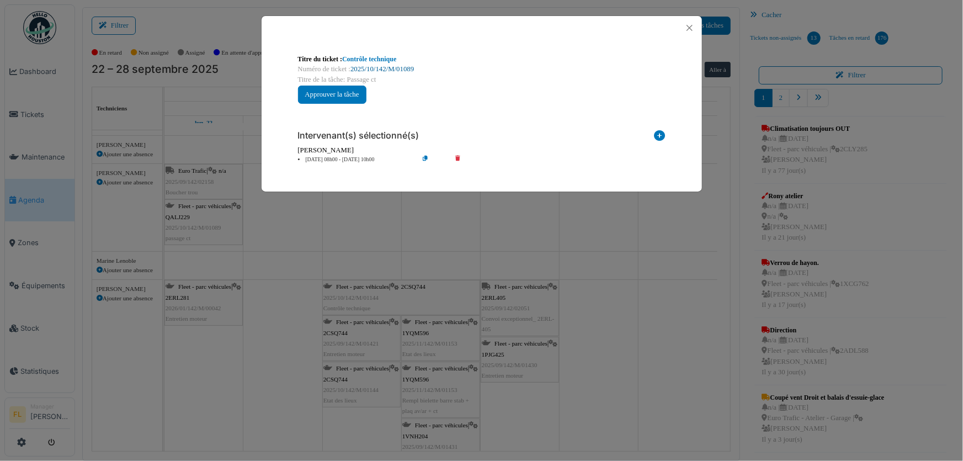
click at [381, 71] on link "2025/10/142/M/01089" at bounding box center [382, 69] width 63 height 8
click at [690, 30] on button "Close" at bounding box center [689, 27] width 15 height 15
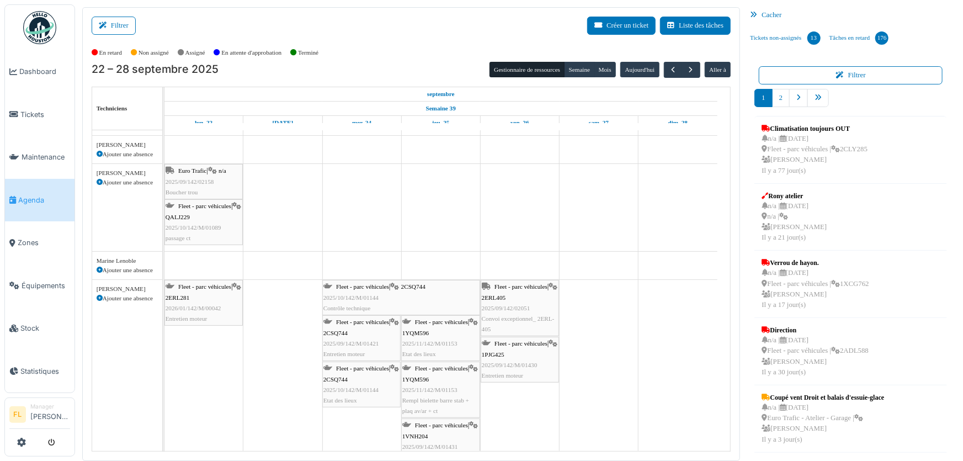
click at [41, 198] on span "Agenda" at bounding box center [44, 200] width 52 height 10
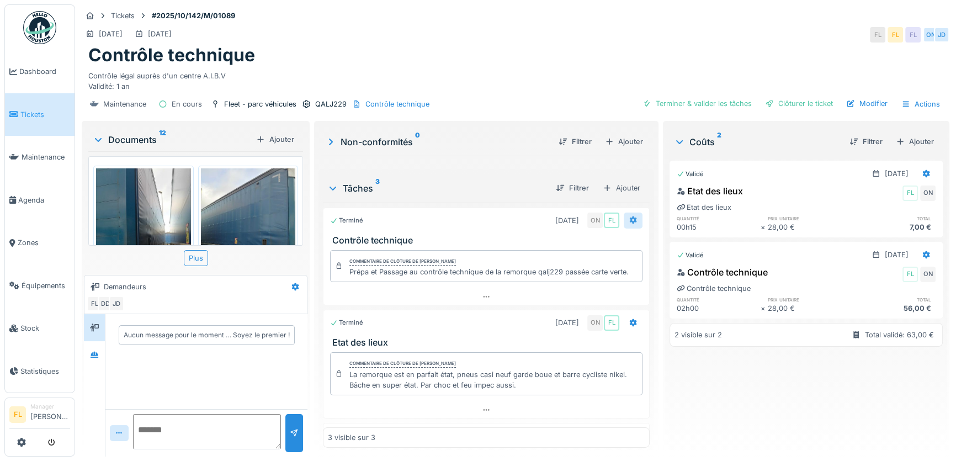
click at [629, 223] on icon at bounding box center [633, 219] width 9 height 7
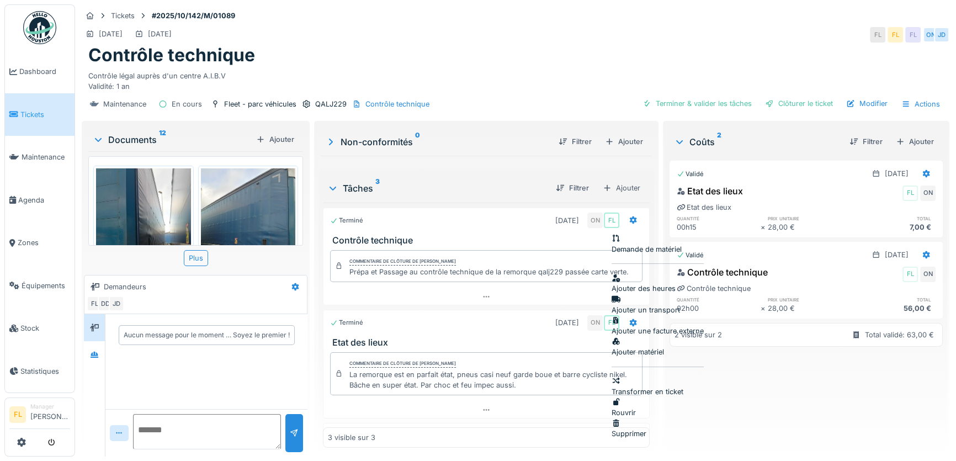
click at [637, 397] on div "Rouvrir" at bounding box center [658, 407] width 92 height 21
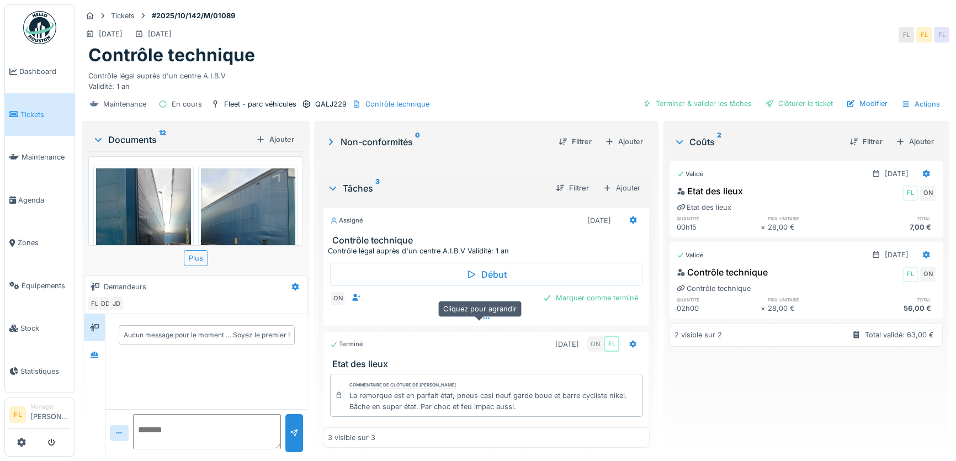
click at [482, 322] on icon at bounding box center [486, 318] width 9 height 7
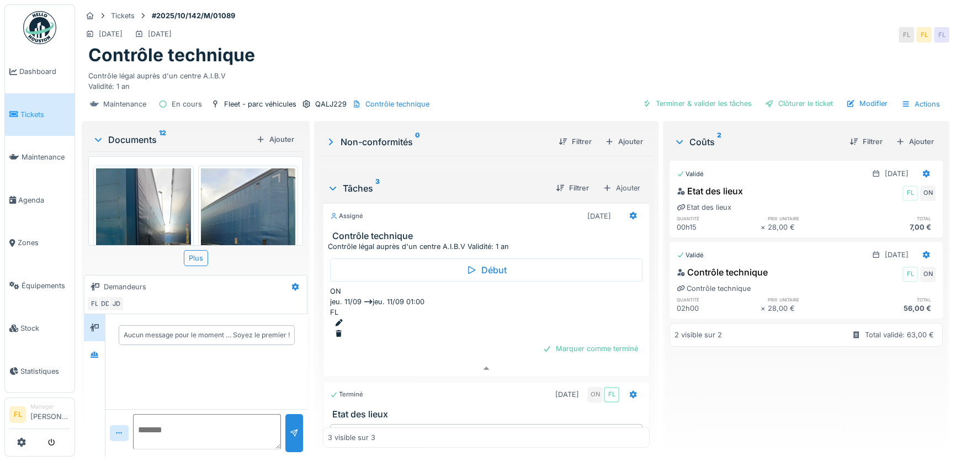
click at [619, 329] on div at bounding box center [489, 334] width 308 height 10
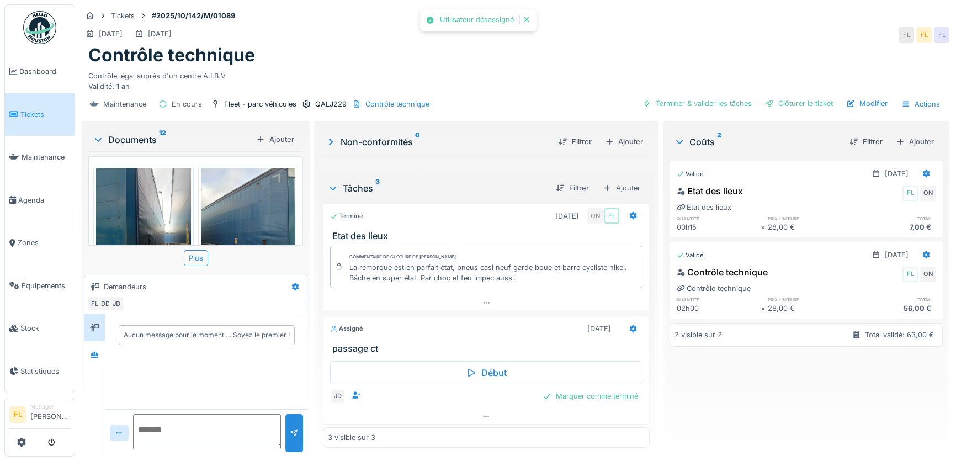
scroll to position [0, 0]
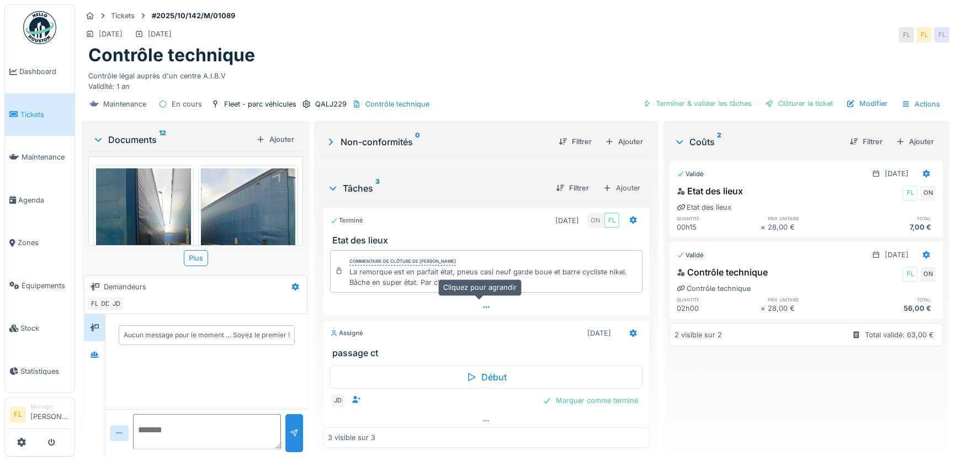
click at [482, 304] on icon at bounding box center [486, 307] width 9 height 7
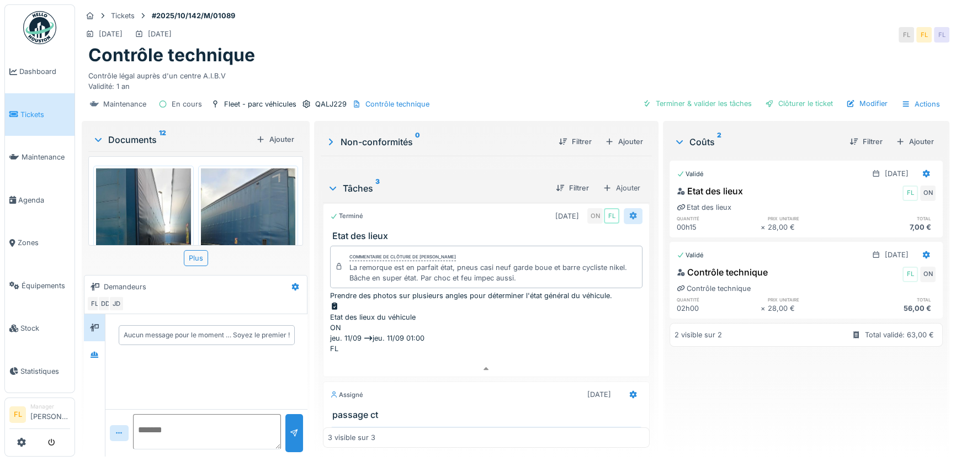
click at [625, 208] on div at bounding box center [633, 216] width 19 height 16
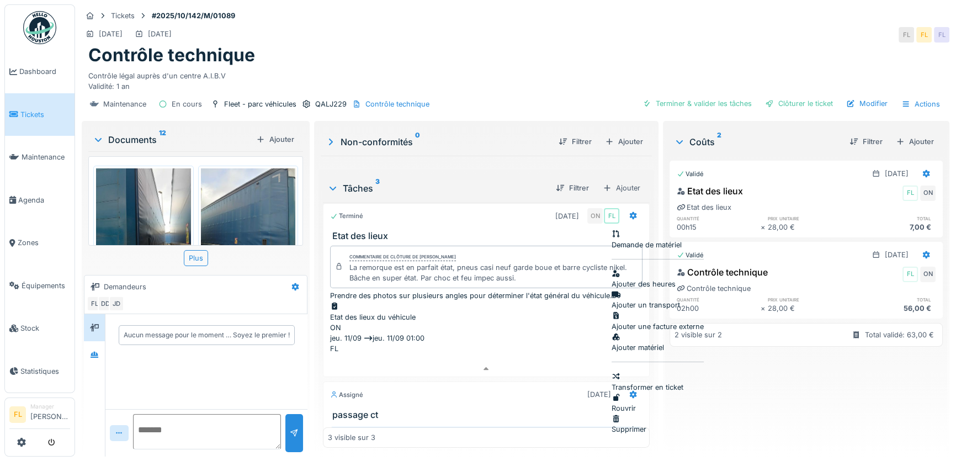
click at [640, 393] on div "Rouvrir" at bounding box center [658, 403] width 92 height 21
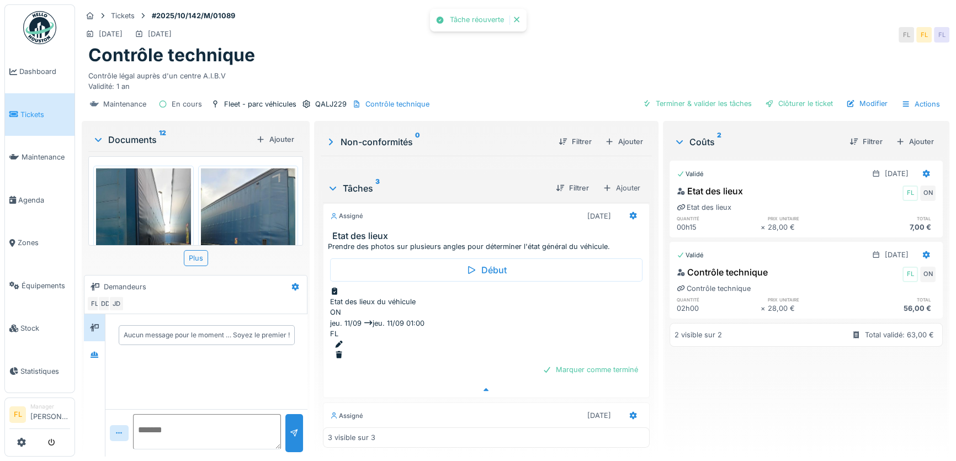
scroll to position [55, 0]
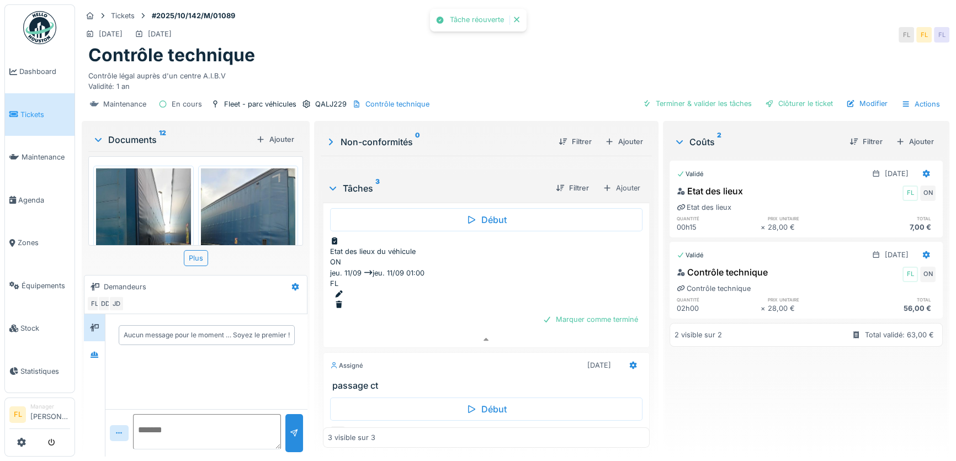
click at [623, 299] on div at bounding box center [489, 304] width 308 height 10
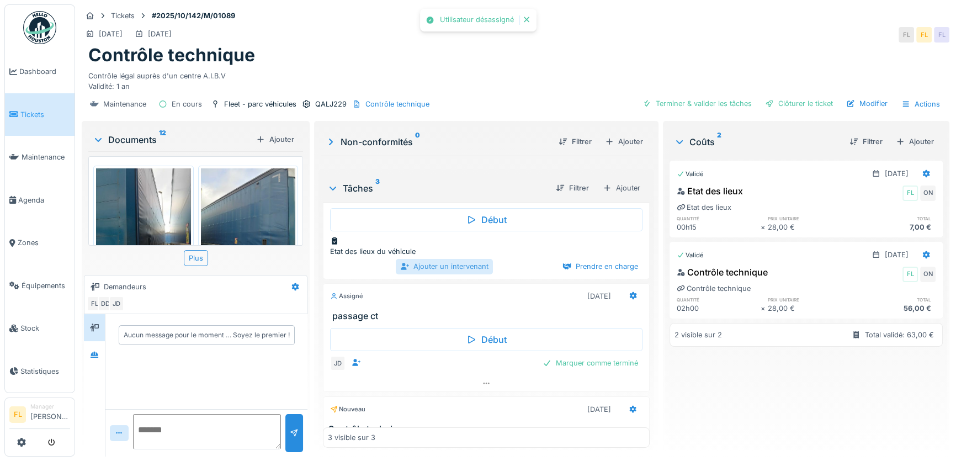
scroll to position [0, 0]
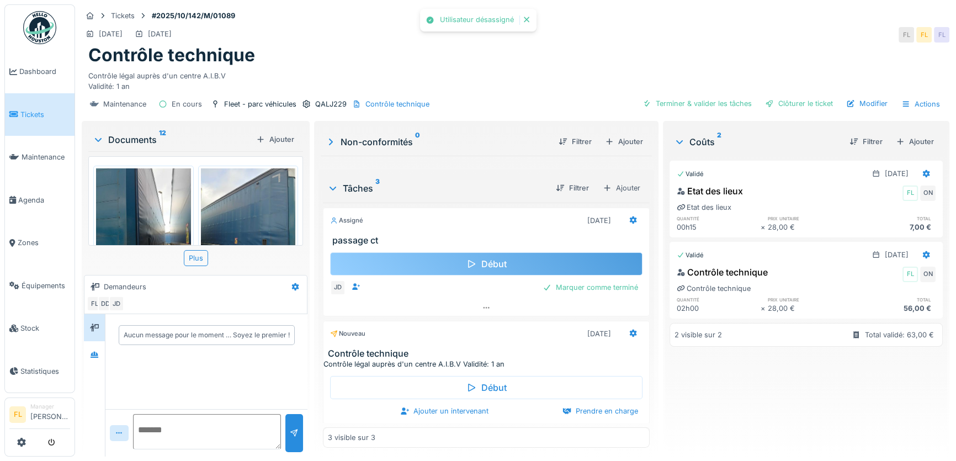
click at [420, 261] on div "Début" at bounding box center [486, 263] width 313 height 23
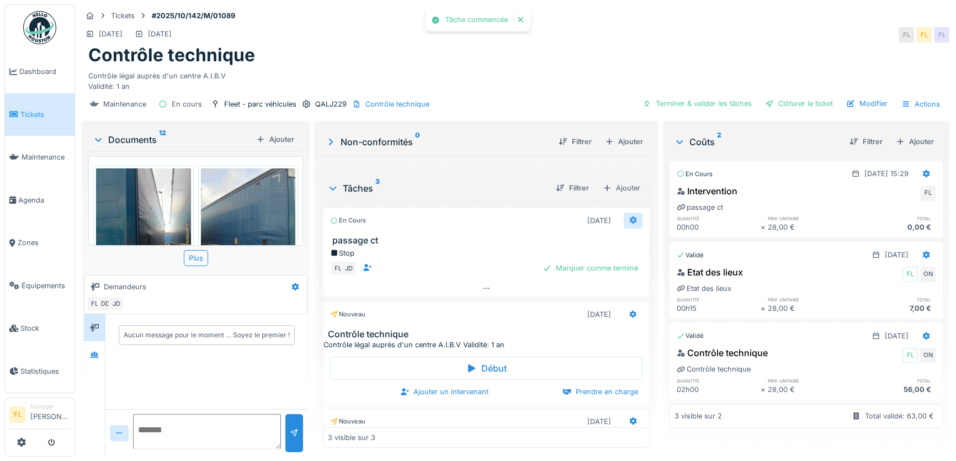
click at [630, 216] on icon at bounding box center [633, 220] width 7 height 8
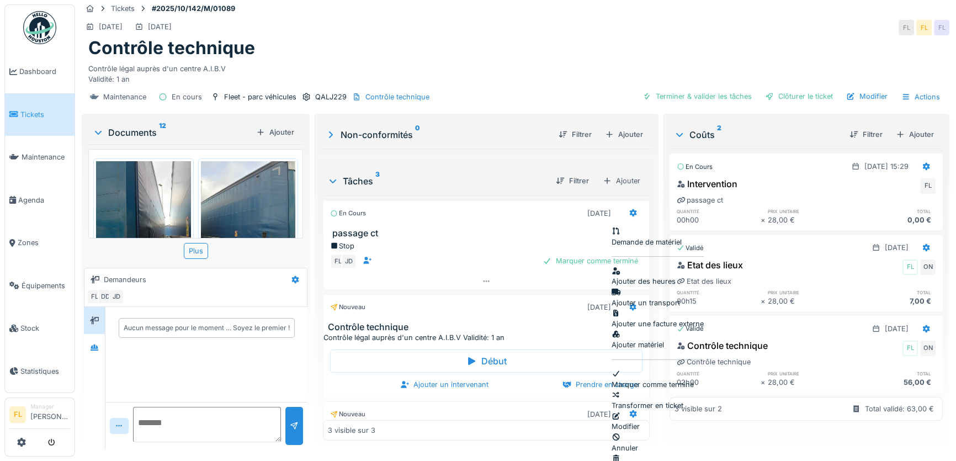
click at [646, 432] on div "Annuler" at bounding box center [658, 442] width 92 height 21
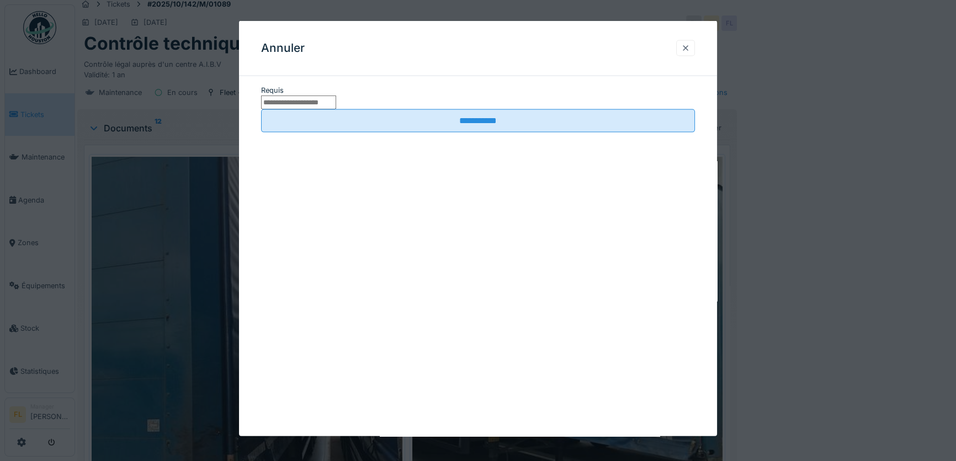
click at [690, 51] on div at bounding box center [685, 48] width 9 height 10
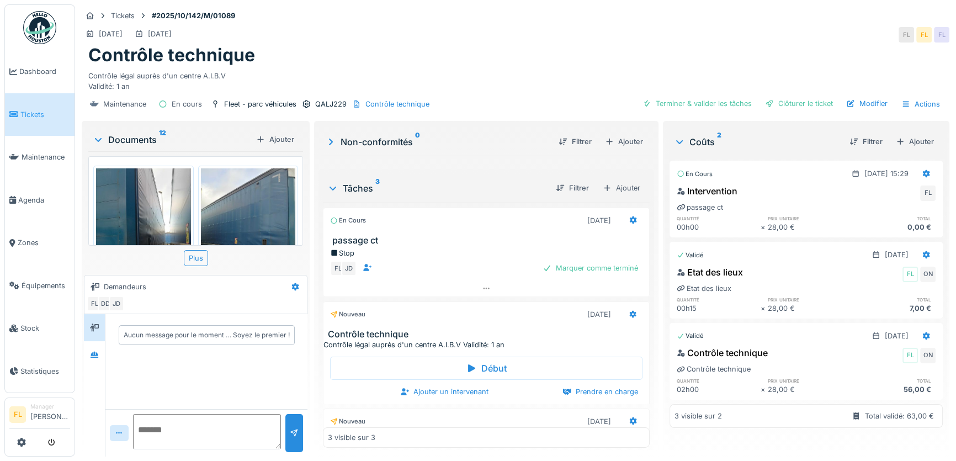
click at [338, 255] on icon at bounding box center [335, 253] width 6 height 6
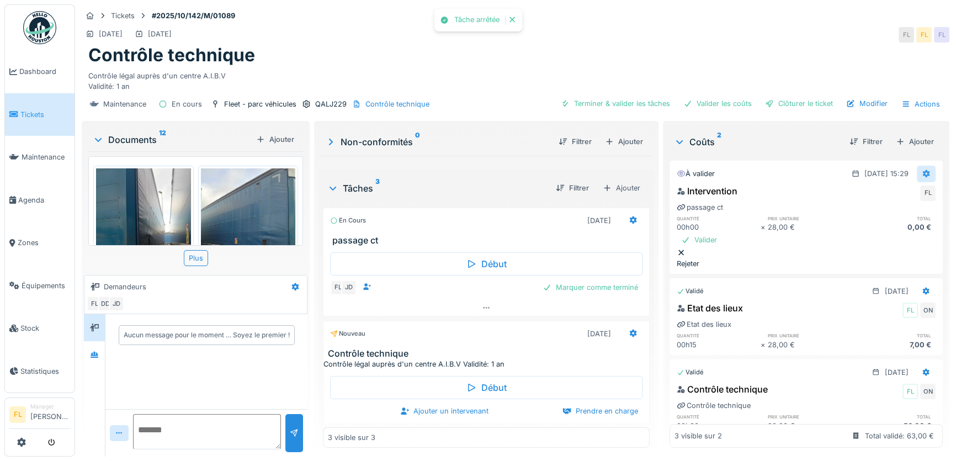
click at [917, 171] on div at bounding box center [926, 174] width 19 height 16
click at [881, 208] on div "Supprimer" at bounding box center [863, 218] width 35 height 21
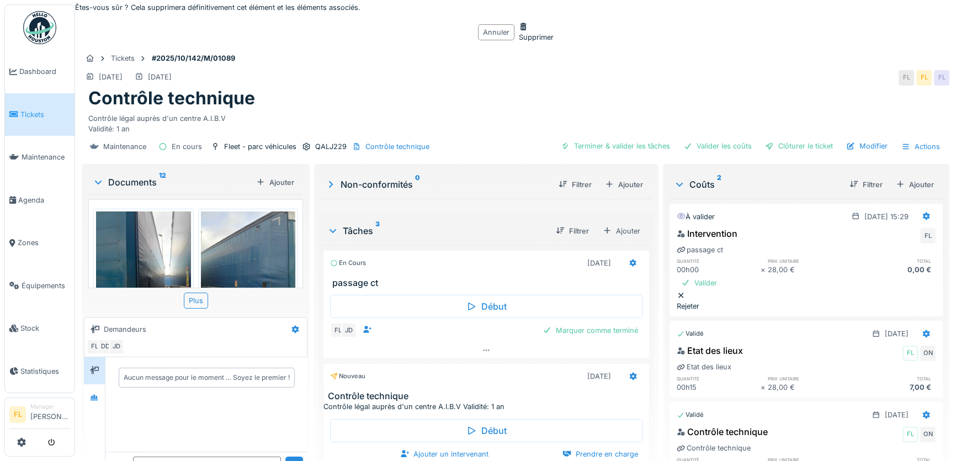
click at [519, 43] on div "Supprimer" at bounding box center [536, 32] width 35 height 21
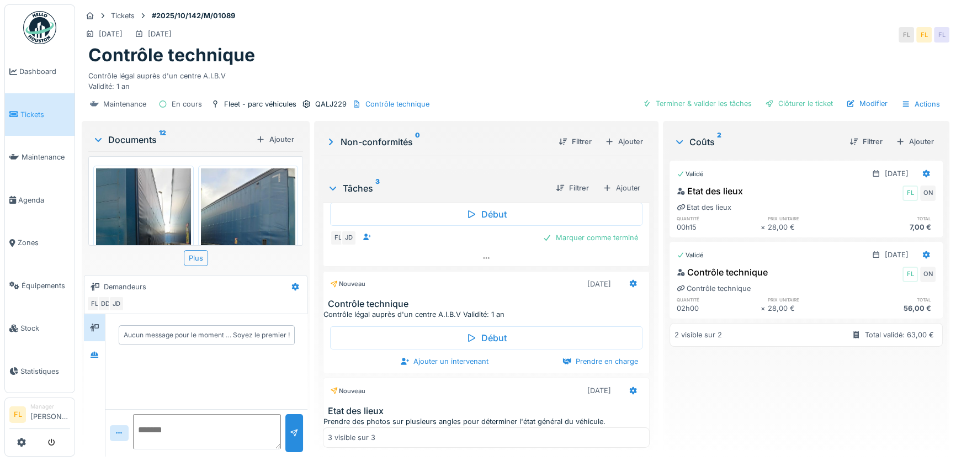
scroll to position [146, 0]
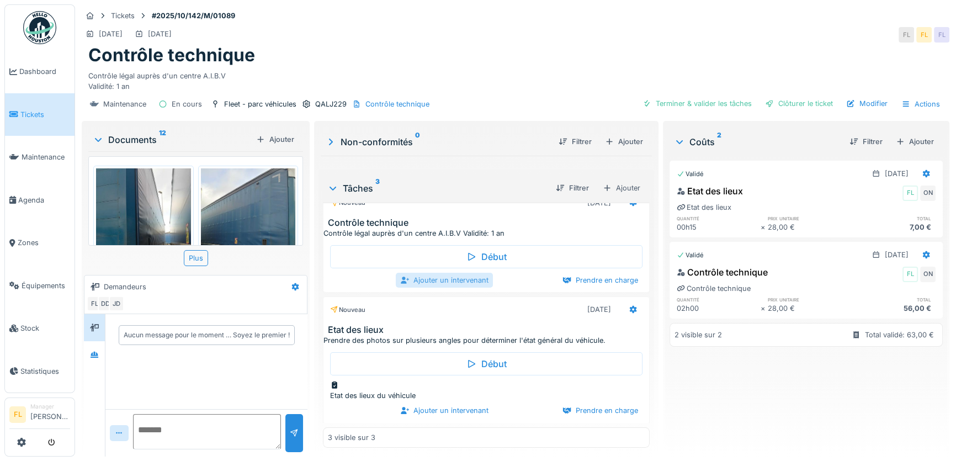
click at [446, 273] on div "Ajouter un intervenant" at bounding box center [444, 280] width 97 height 15
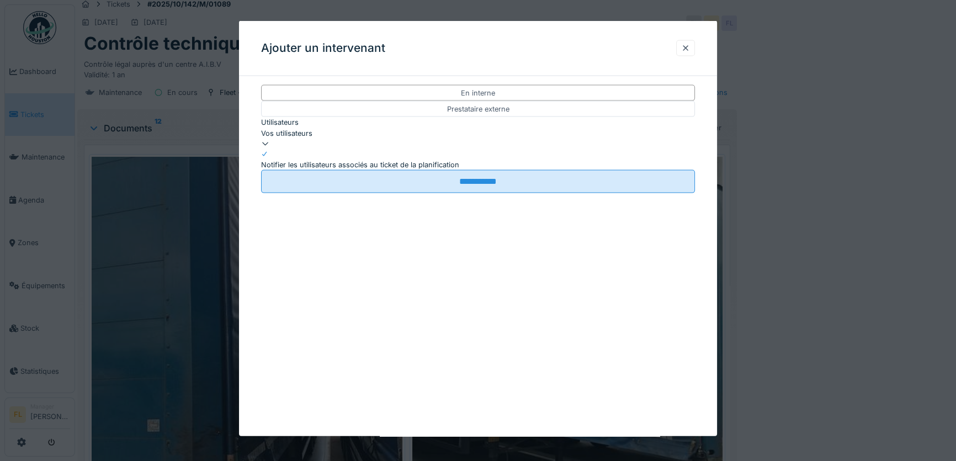
click at [285, 138] on div "Vos utilisateurs" at bounding box center [478, 133] width 434 height 10
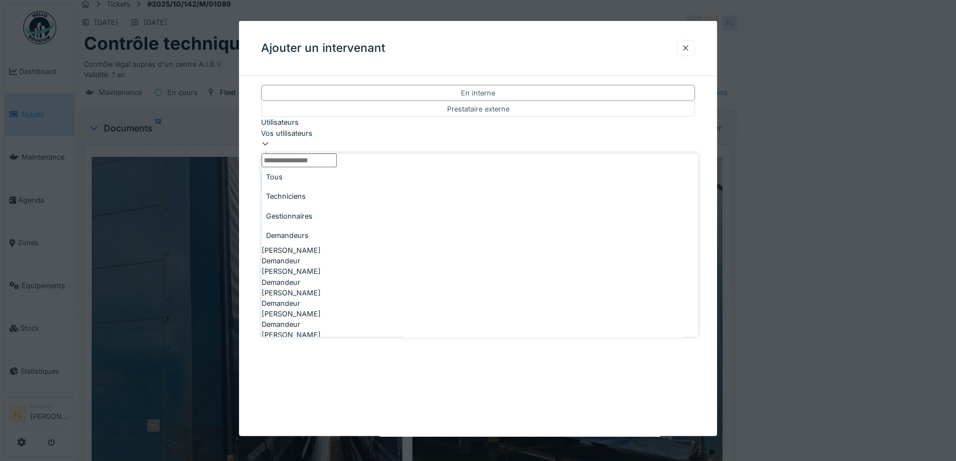
click at [329, 204] on div "Techniciens" at bounding box center [480, 196] width 437 height 19
click at [301, 295] on span "[PERSON_NAME]" at bounding box center [291, 293] width 59 height 10
type input "****"
click at [247, 295] on div "**********" at bounding box center [478, 228] width 478 height 415
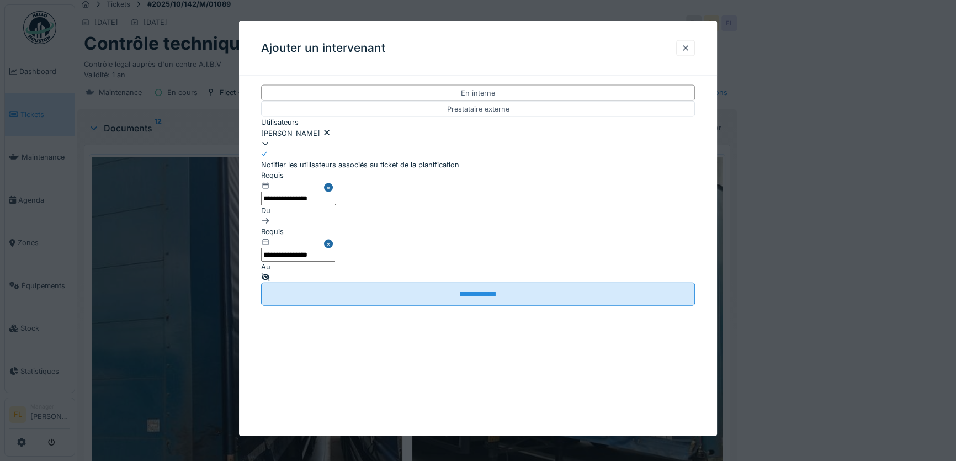
click at [297, 203] on input "**********" at bounding box center [298, 198] width 75 height 14
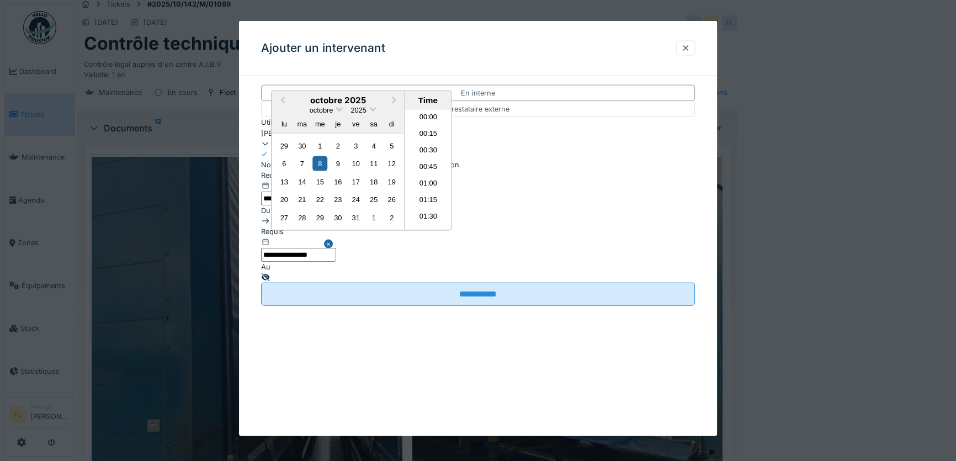
scroll to position [478, 0]
click at [280, 110] on button "Previous Month" at bounding box center [282, 101] width 18 height 18
click at [288, 207] on div "22" at bounding box center [284, 199] width 15 height 15
click at [424, 178] on li "08:00" at bounding box center [428, 170] width 47 height 17
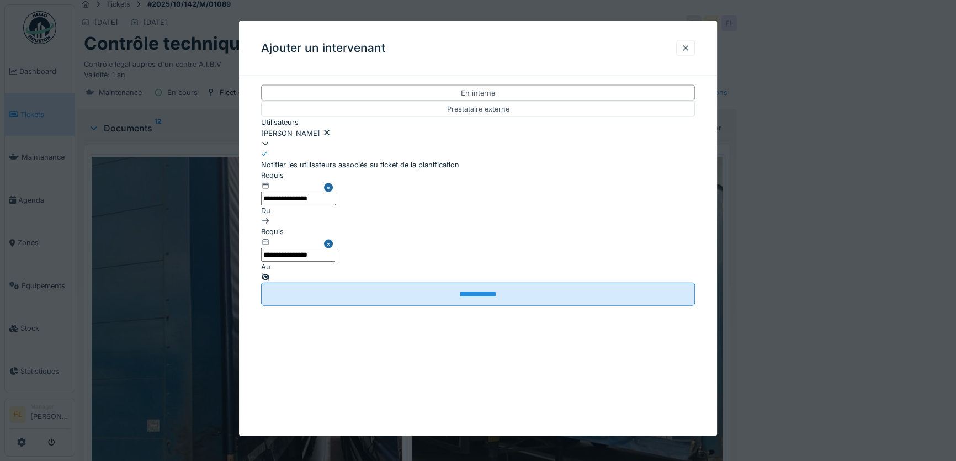
click at [336, 247] on input "**********" at bounding box center [298, 254] width 75 height 14
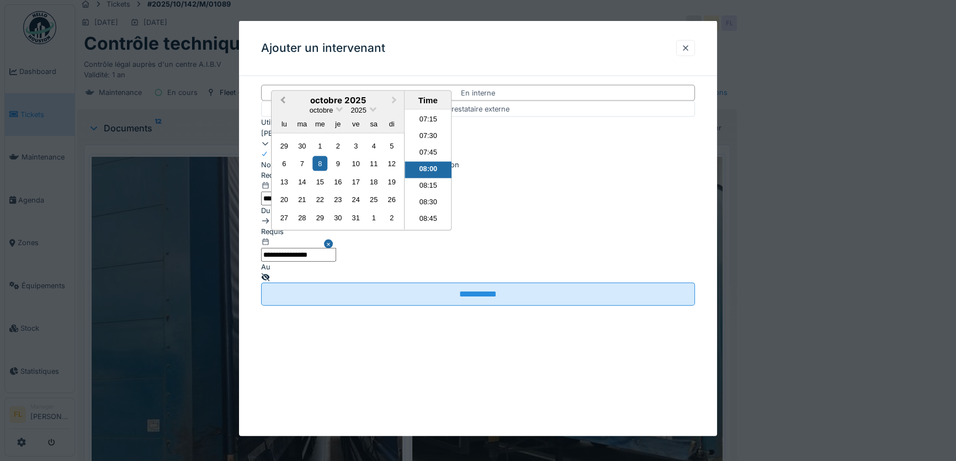
click at [290, 110] on button "Previous Month" at bounding box center [282, 101] width 18 height 18
click at [292, 207] on div "22" at bounding box center [284, 199] width 15 height 15
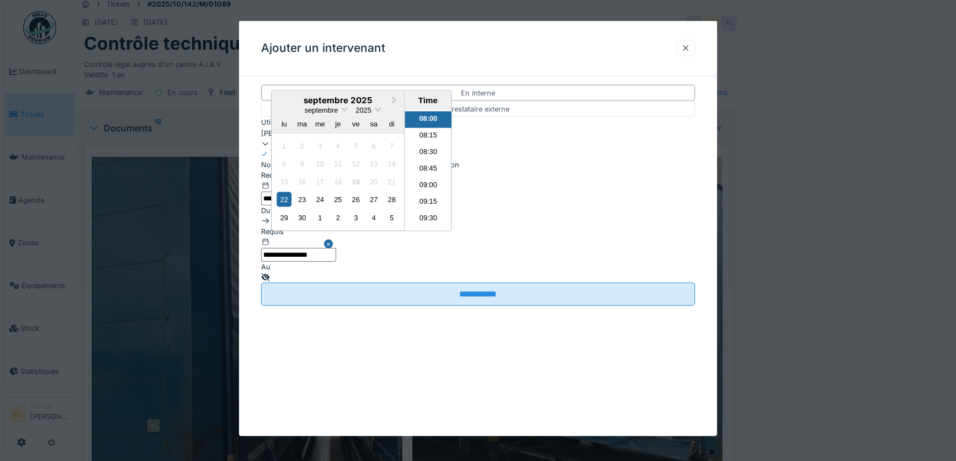
click at [452, 128] on li "08:00" at bounding box center [428, 120] width 47 height 17
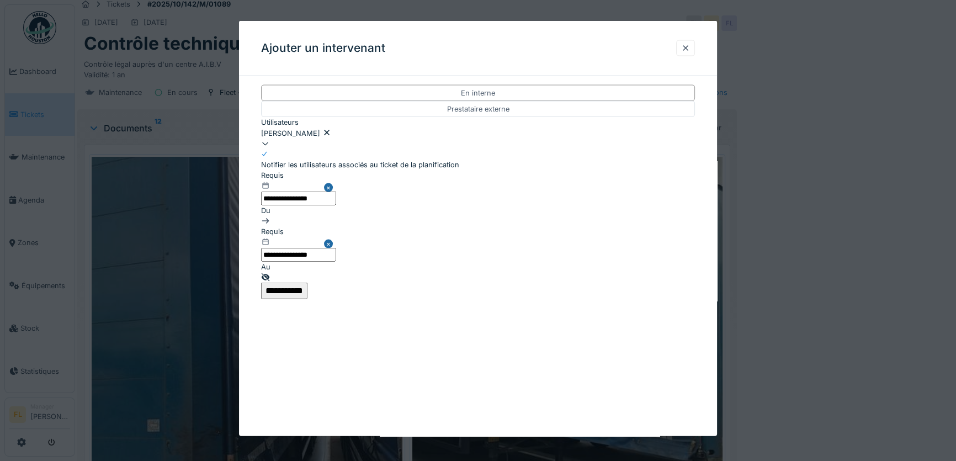
click at [308, 283] on input "**********" at bounding box center [284, 291] width 46 height 17
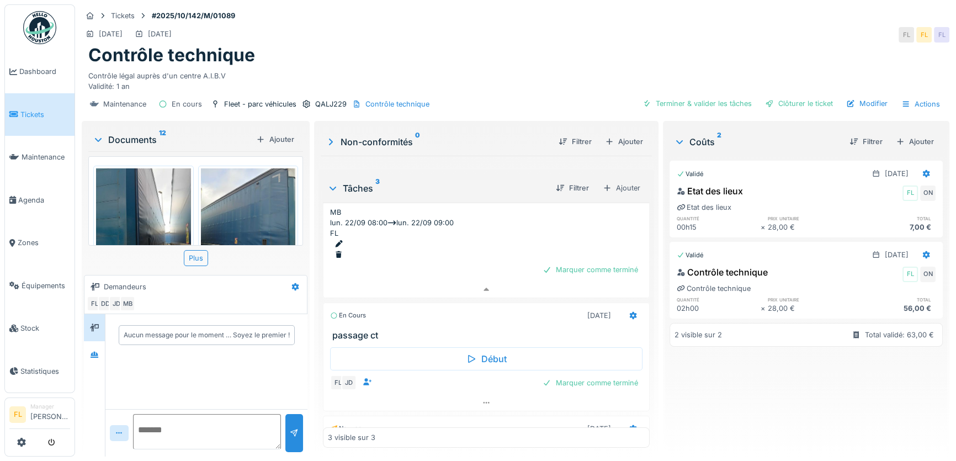
scroll to position [182, 0]
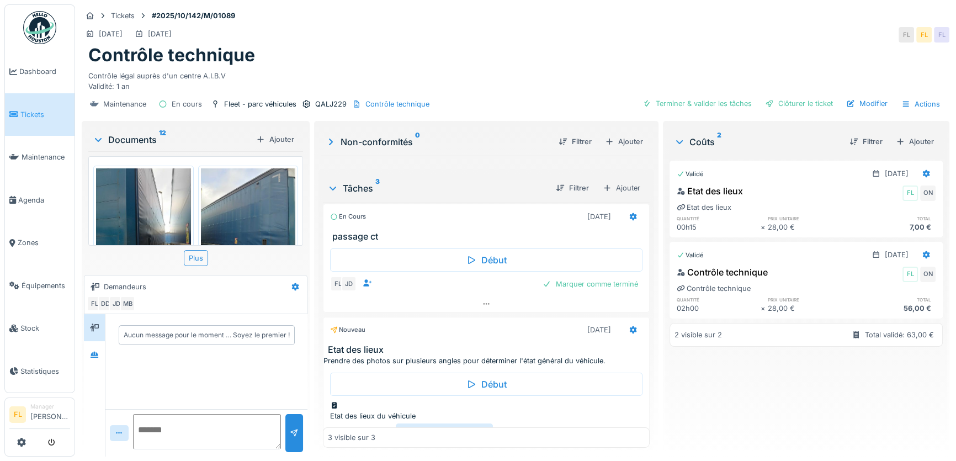
click at [448, 423] on div "Ajouter un intervenant" at bounding box center [444, 430] width 97 height 15
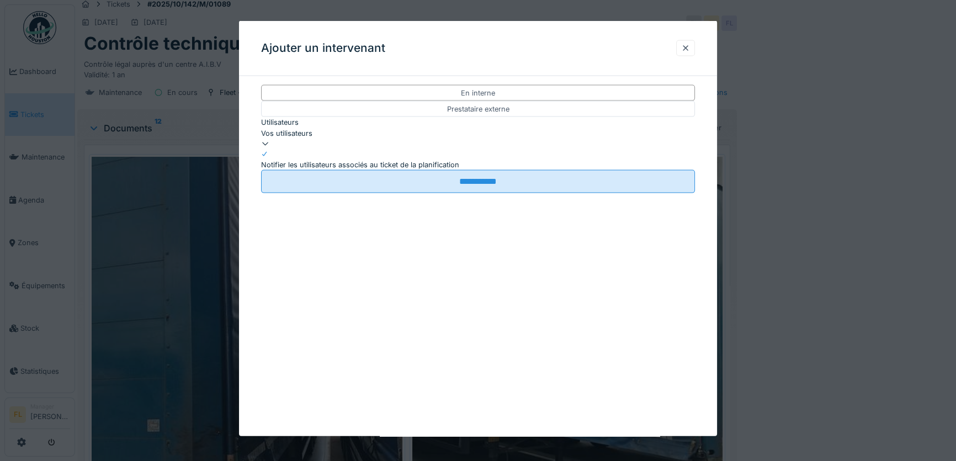
click at [311, 136] on div "Vos utilisateurs" at bounding box center [478, 133] width 434 height 10
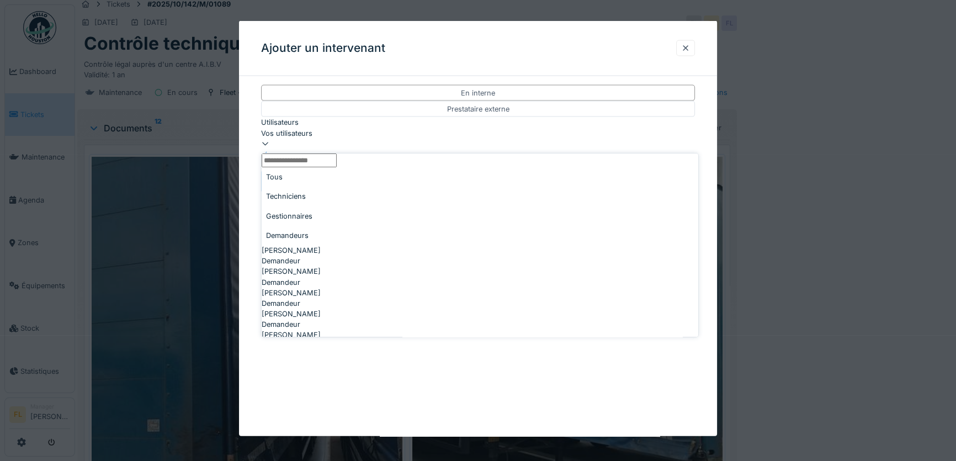
click at [318, 202] on div "Techniciens" at bounding box center [480, 196] width 437 height 19
click at [301, 288] on span "[PERSON_NAME]" at bounding box center [291, 293] width 59 height 10
type input "****"
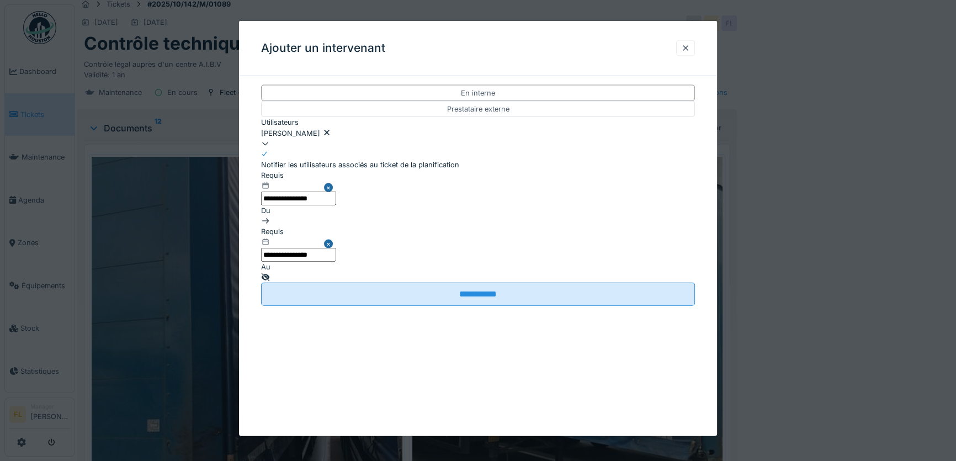
click at [253, 290] on div "**********" at bounding box center [478, 228] width 478 height 415
click at [292, 201] on input "**********" at bounding box center [298, 198] width 75 height 14
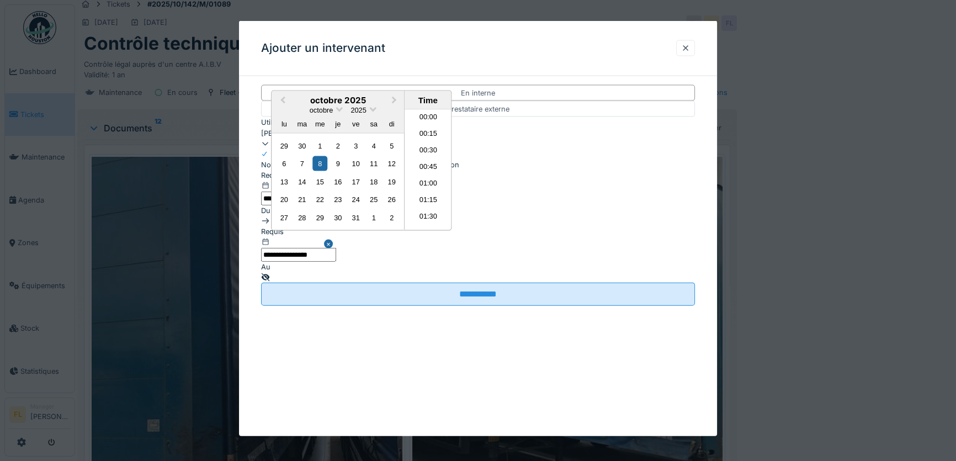
scroll to position [478, 0]
click at [278, 110] on button "Previous Month" at bounding box center [282, 101] width 18 height 18
click at [287, 207] on div "22" at bounding box center [284, 199] width 15 height 15
click at [438, 178] on li "08:00" at bounding box center [428, 170] width 47 height 17
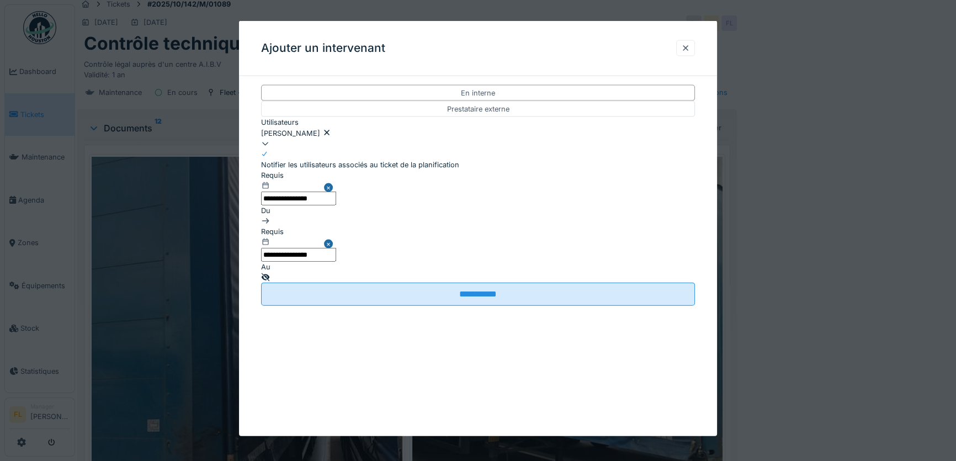
click at [336, 247] on input "**********" at bounding box center [298, 254] width 75 height 14
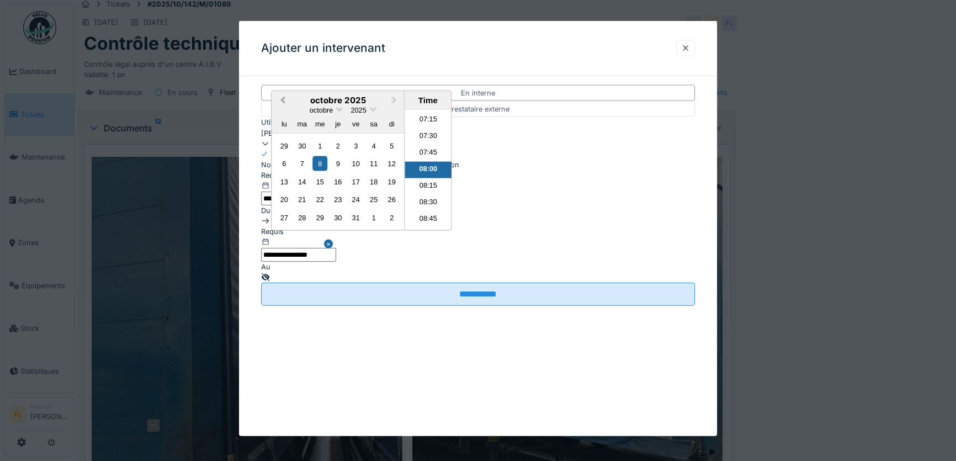
click at [290, 110] on button "Previous Month" at bounding box center [282, 101] width 18 height 18
click at [292, 207] on div "22" at bounding box center [284, 199] width 15 height 15
click at [452, 178] on li "08:00" at bounding box center [428, 170] width 47 height 17
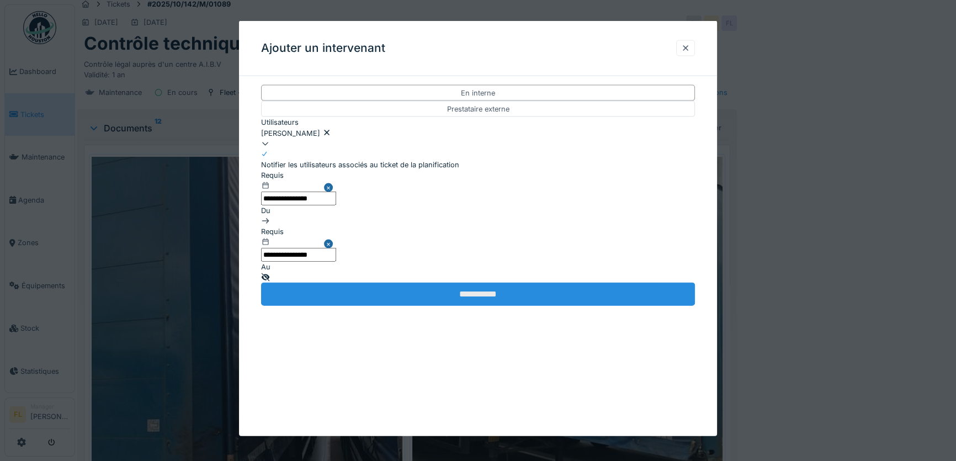
click at [472, 283] on input "**********" at bounding box center [478, 294] width 434 height 23
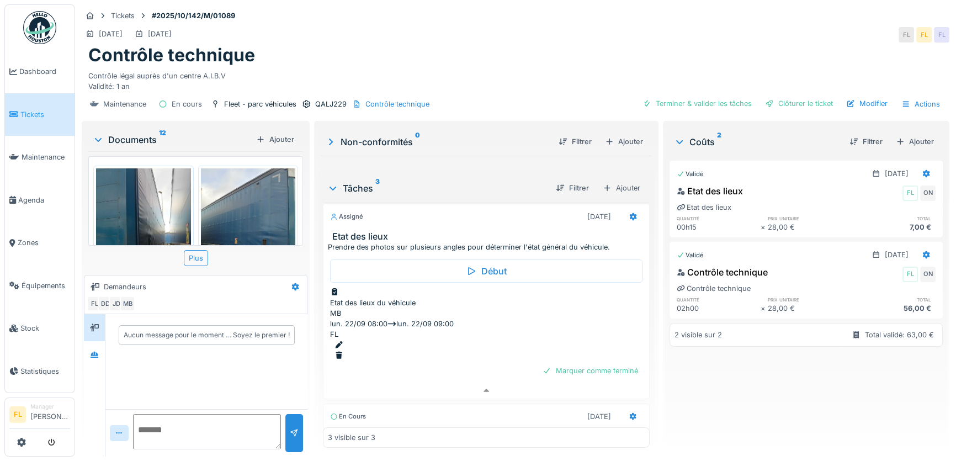
scroll to position [70, 0]
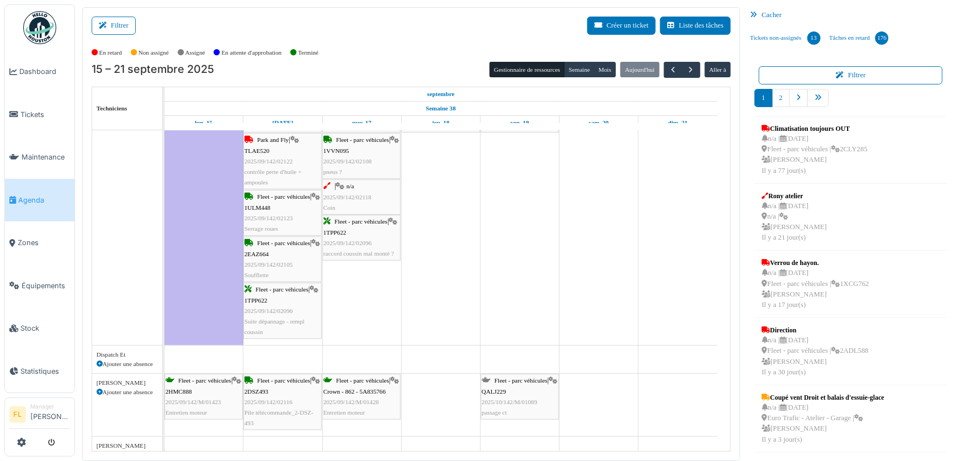
scroll to position [200, 0]
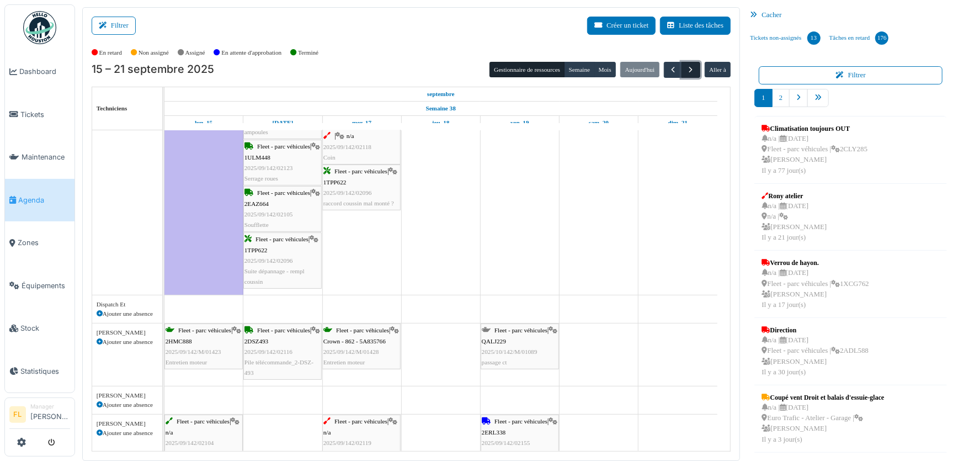
click at [690, 68] on span "button" at bounding box center [691, 69] width 9 height 9
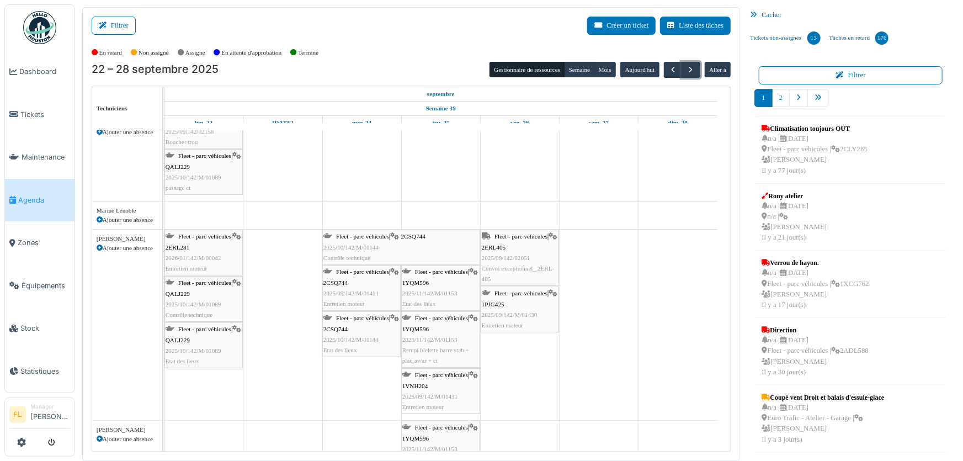
click at [206, 256] on span "2026/01/142/M/00042" at bounding box center [194, 258] width 56 height 7
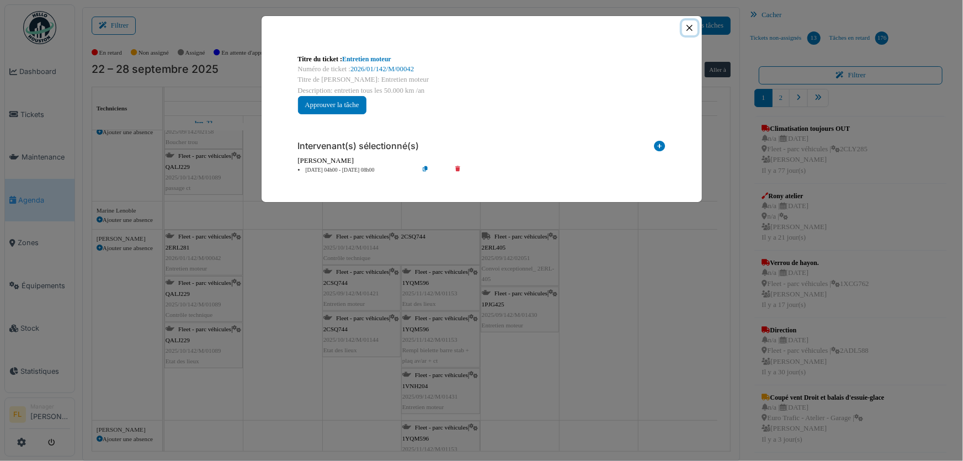
click at [688, 28] on button "Close" at bounding box center [689, 27] width 15 height 15
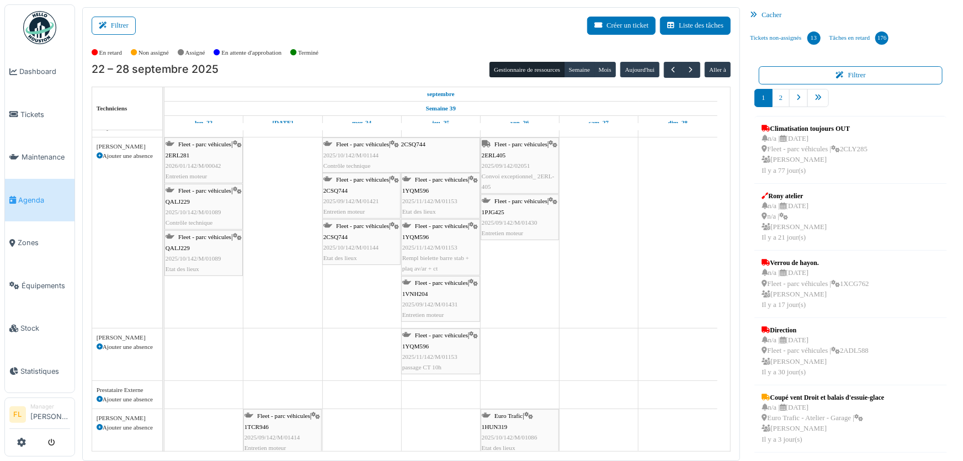
scroll to position [142, 0]
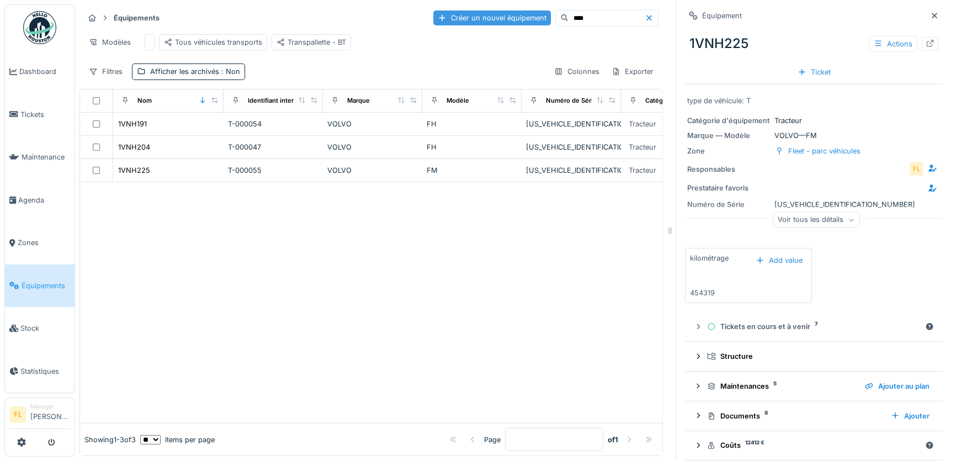
drag, startPoint x: 554, startPoint y: 19, endPoint x: 480, endPoint y: 19, distance: 74.0
click at [481, 19] on div "Créer un nouvel équipement ****" at bounding box center [545, 18] width 225 height 17
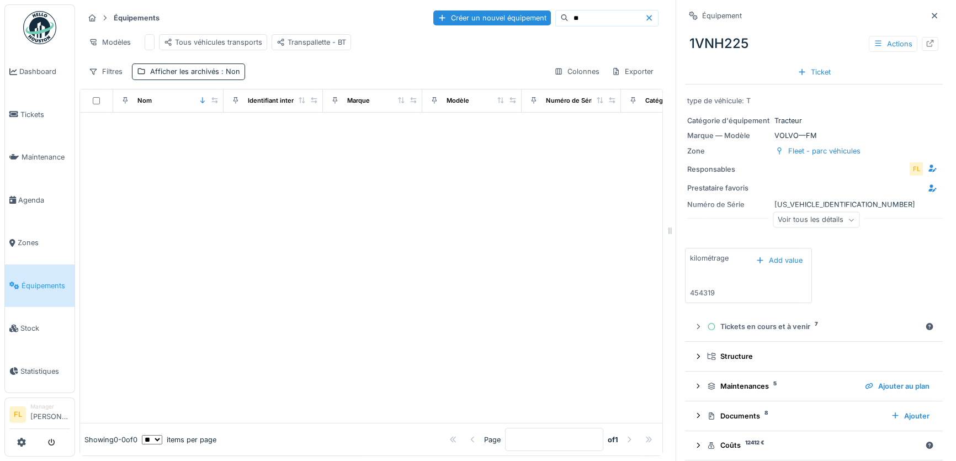
drag, startPoint x: 554, startPoint y: 18, endPoint x: 525, endPoint y: 19, distance: 28.7
click at [555, 18] on div "**" at bounding box center [606, 18] width 103 height 17
drag, startPoint x: 568, startPoint y: 17, endPoint x: 544, endPoint y: 17, distance: 23.2
click at [569, 17] on input "****" at bounding box center [607, 17] width 76 height 15
type input "*"
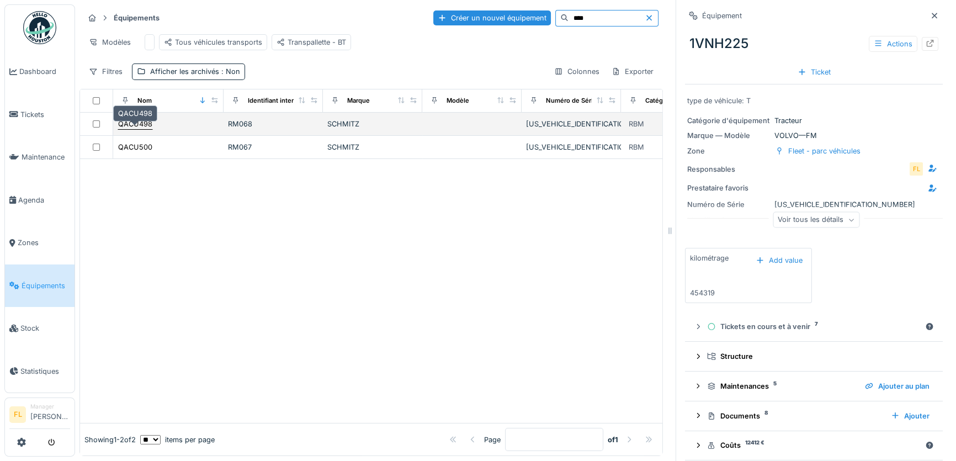
type input "****"
click at [146, 129] on div "QACU498" at bounding box center [135, 124] width 34 height 10
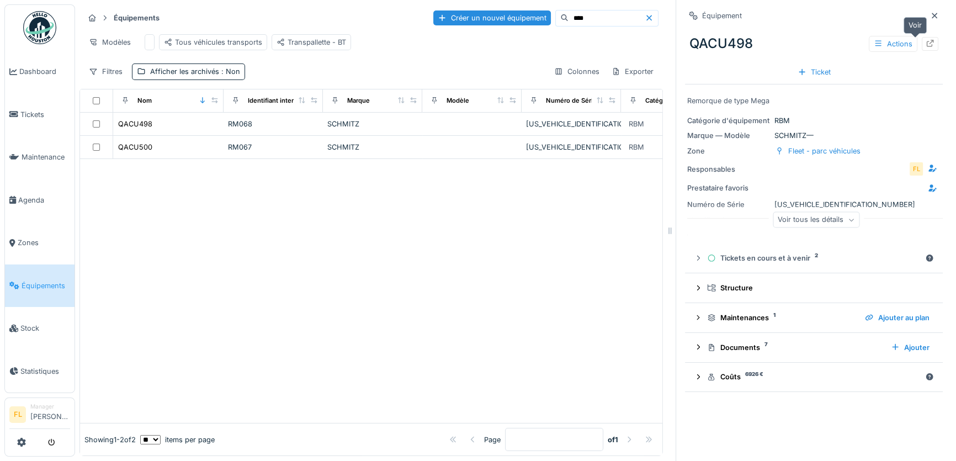
click at [926, 42] on icon at bounding box center [930, 43] width 9 height 7
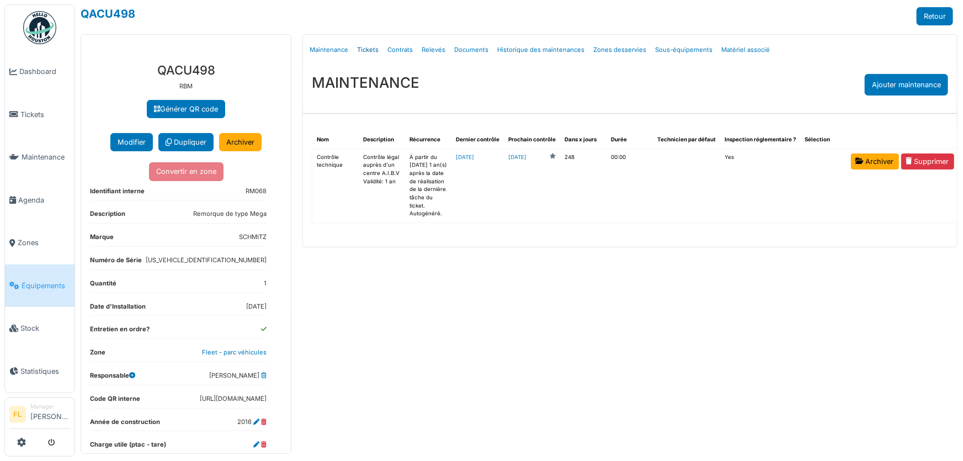
click at [369, 51] on link "Tickets" at bounding box center [368, 50] width 30 height 26
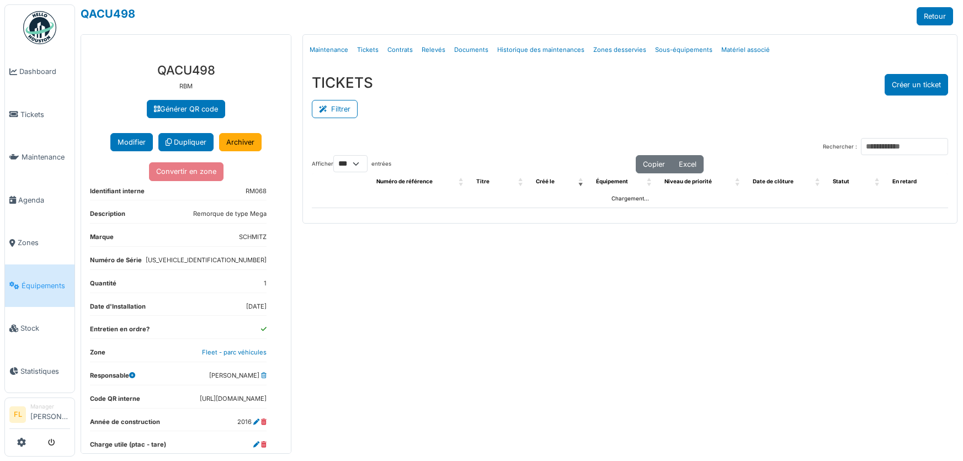
select select "***"
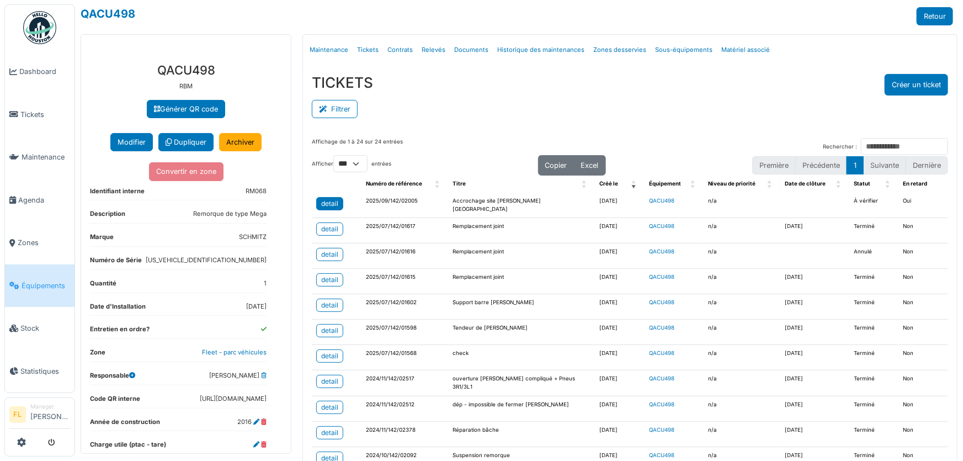
click at [324, 203] on div "detail" at bounding box center [329, 204] width 17 height 10
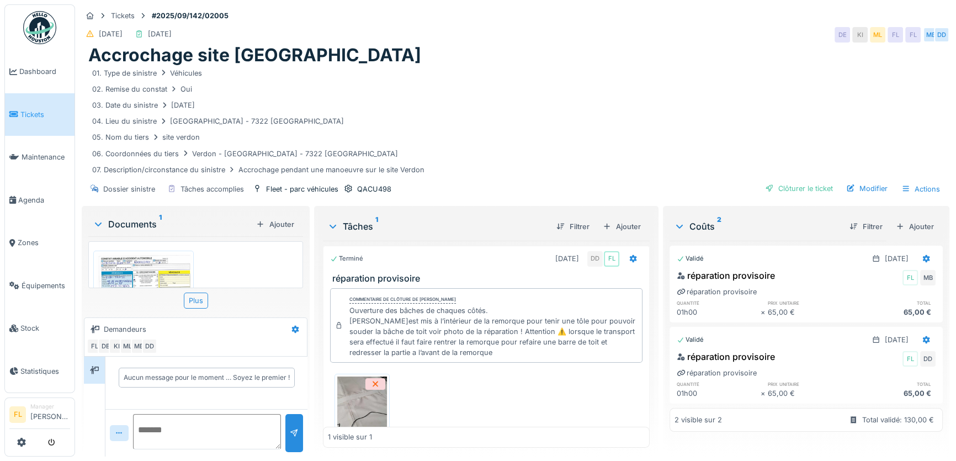
scroll to position [53, 0]
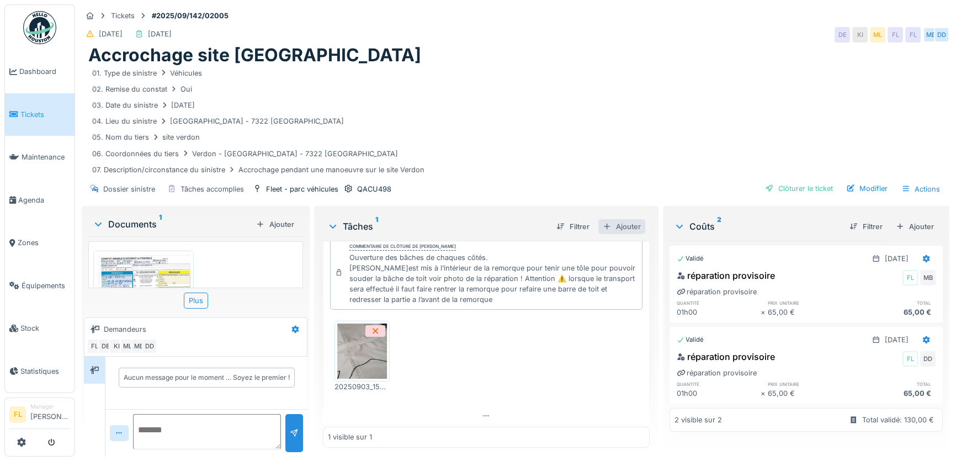
click at [624, 224] on div "Ajouter" at bounding box center [622, 226] width 47 height 15
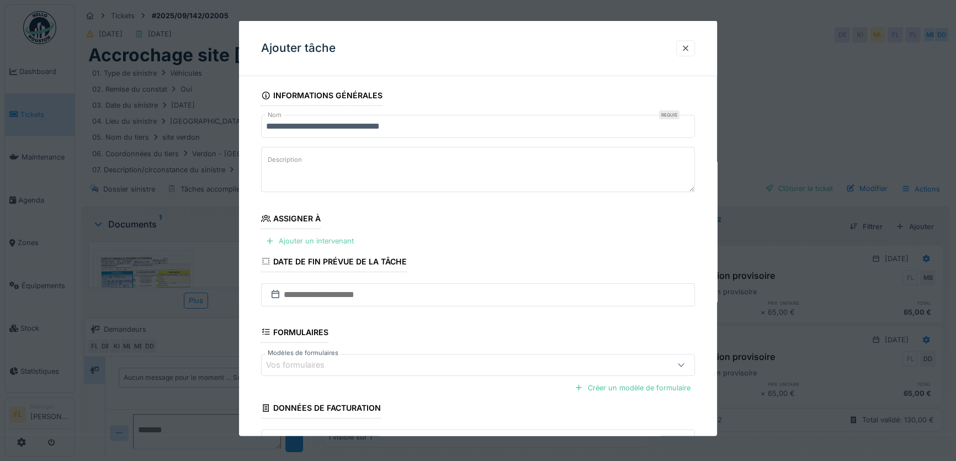
click at [335, 241] on div "Ajouter un intervenant" at bounding box center [309, 241] width 97 height 15
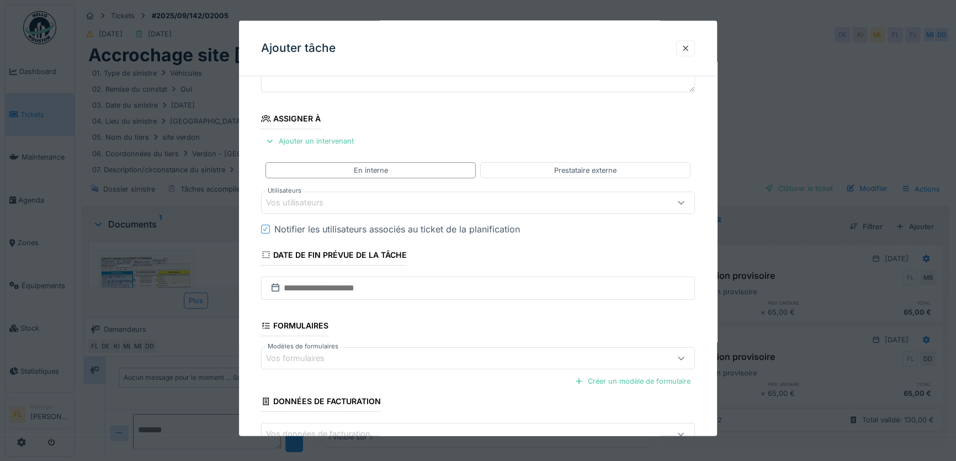
click at [315, 204] on div "Vos utilisateurs" at bounding box center [302, 203] width 73 height 12
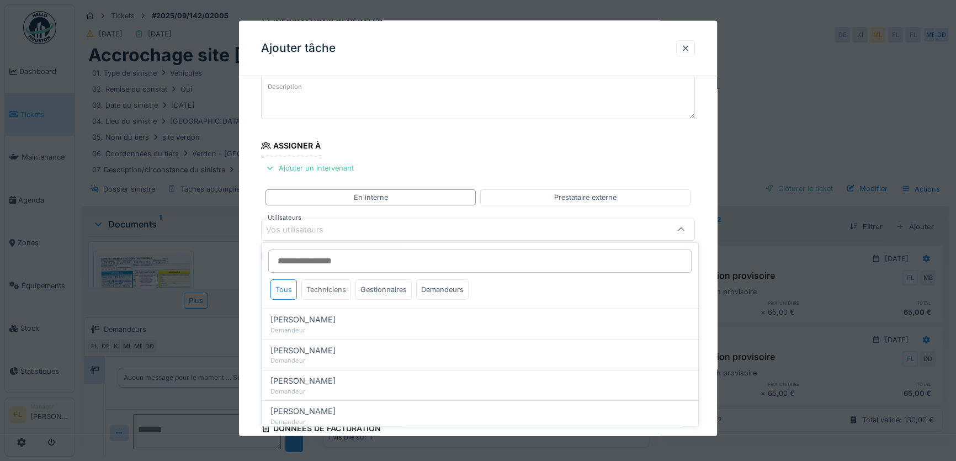
click at [331, 291] on div "Techniciens" at bounding box center [326, 289] width 50 height 20
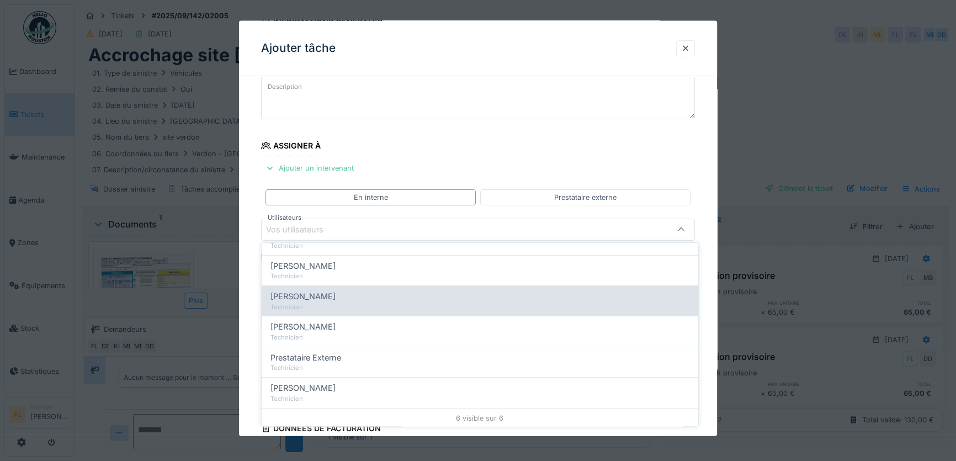
click at [329, 296] on span "[PERSON_NAME]" at bounding box center [303, 296] width 65 height 12
type input "****"
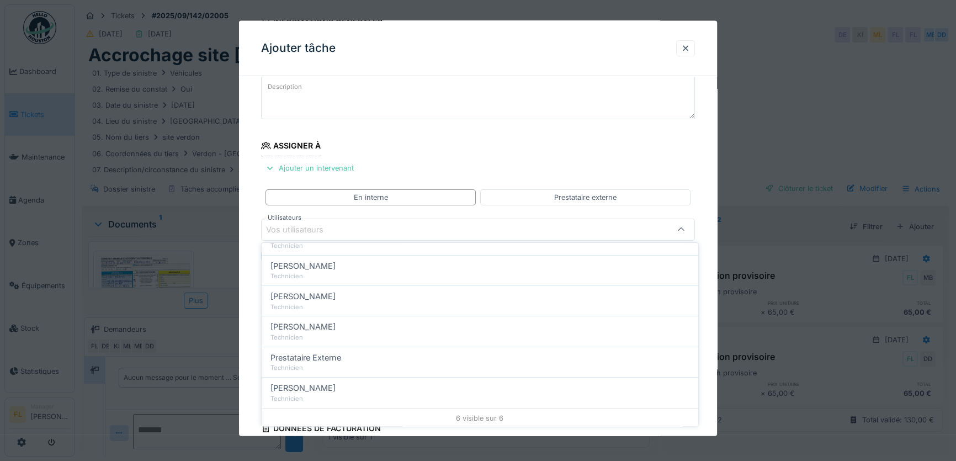
scroll to position [0, 0]
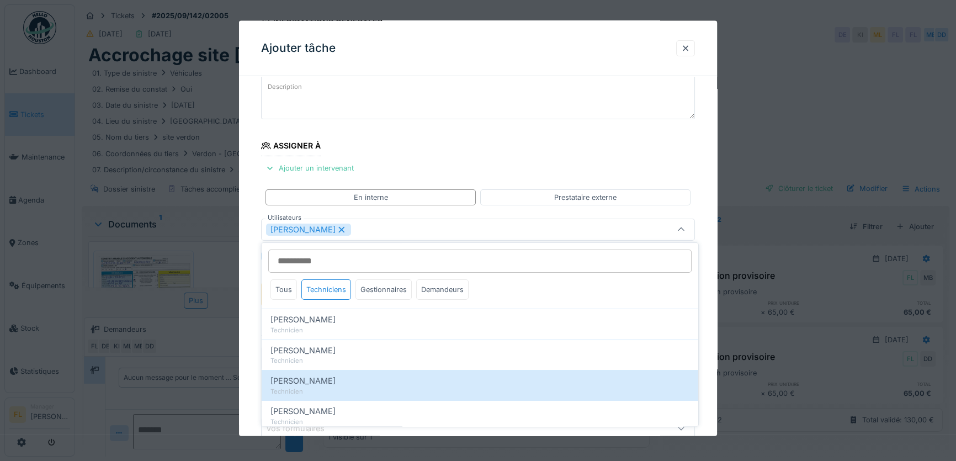
click at [248, 313] on div "**********" at bounding box center [478, 295] width 478 height 566
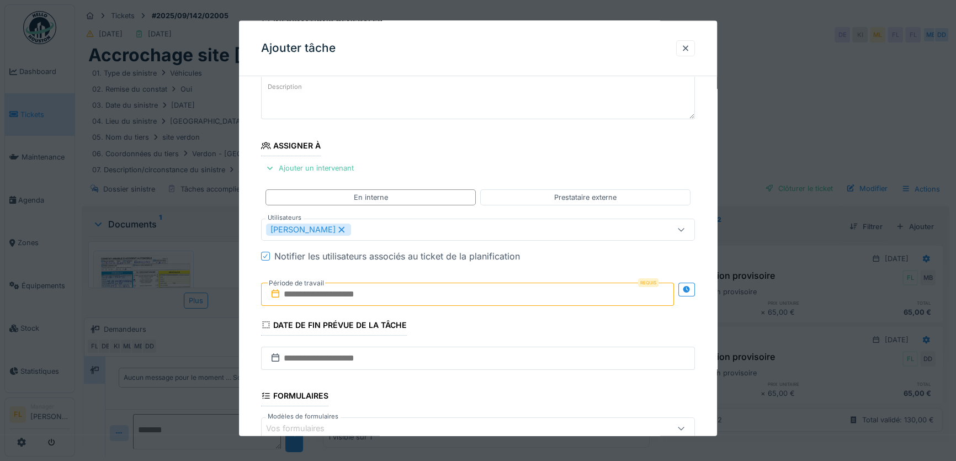
drag, startPoint x: 293, startPoint y: 283, endPoint x: 299, endPoint y: 283, distance: 6.6
click at [293, 283] on label "Période de travail" at bounding box center [296, 283] width 57 height 12
click at [318, 288] on input "text" at bounding box center [467, 293] width 413 height 23
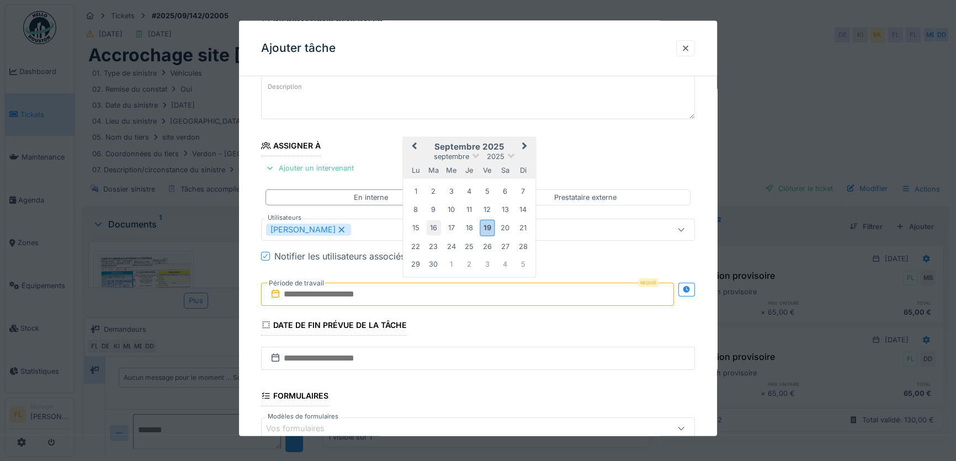
click at [437, 226] on div "16" at bounding box center [433, 227] width 15 height 15
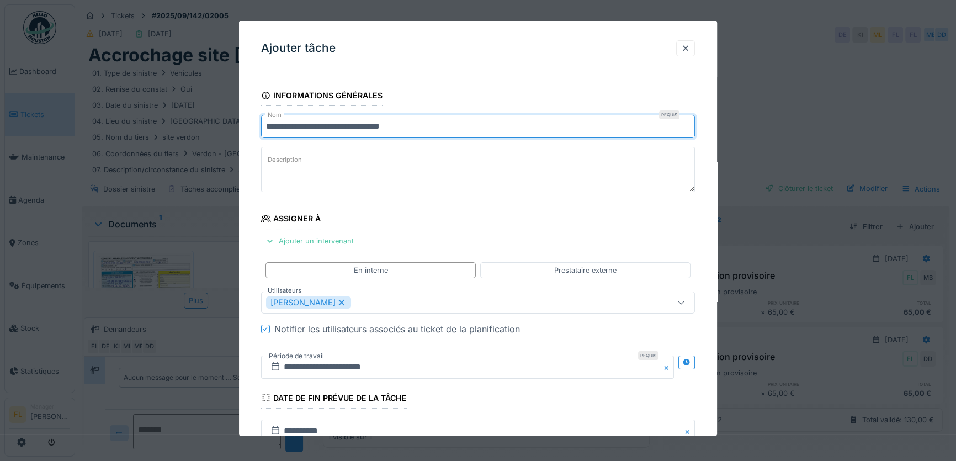
drag, startPoint x: 432, startPoint y: 127, endPoint x: 183, endPoint y: 136, distance: 249.7
click at [183, 136] on div "**********" at bounding box center [515, 230] width 881 height 461
click at [266, 126] on input "**********" at bounding box center [478, 126] width 434 height 23
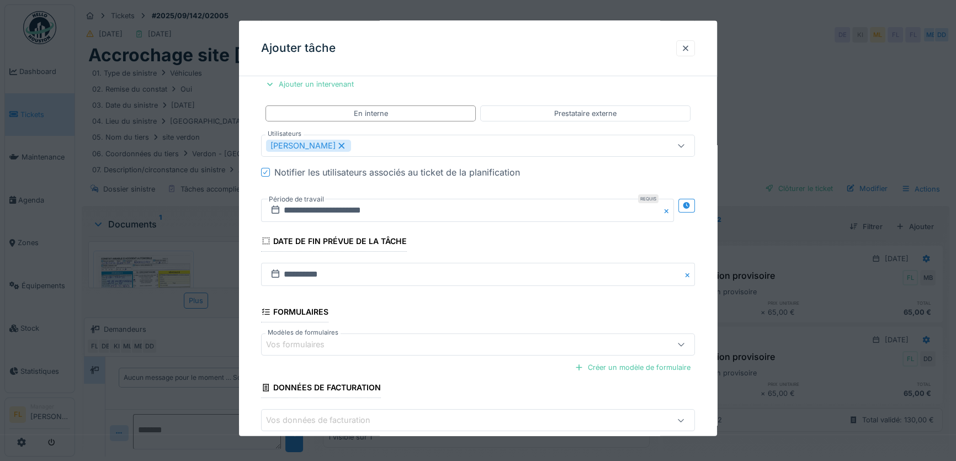
scroll to position [7, 0]
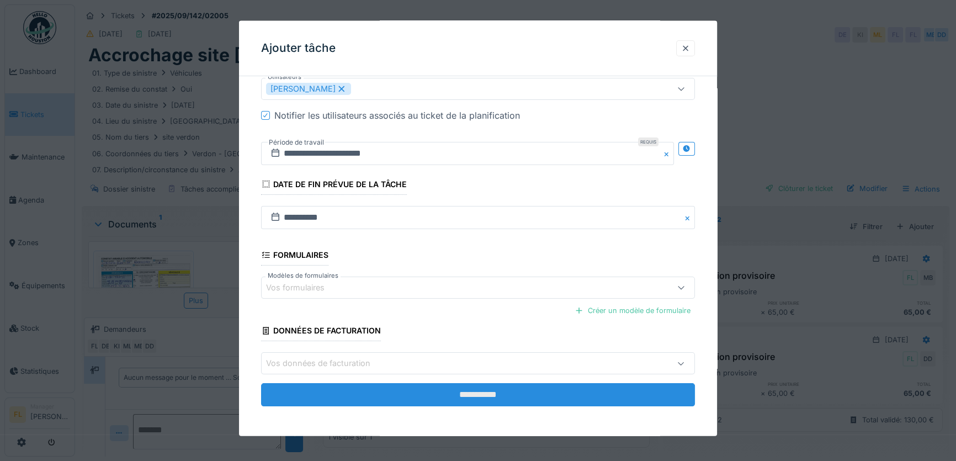
type input "**********"
click at [478, 402] on input "**********" at bounding box center [478, 394] width 434 height 23
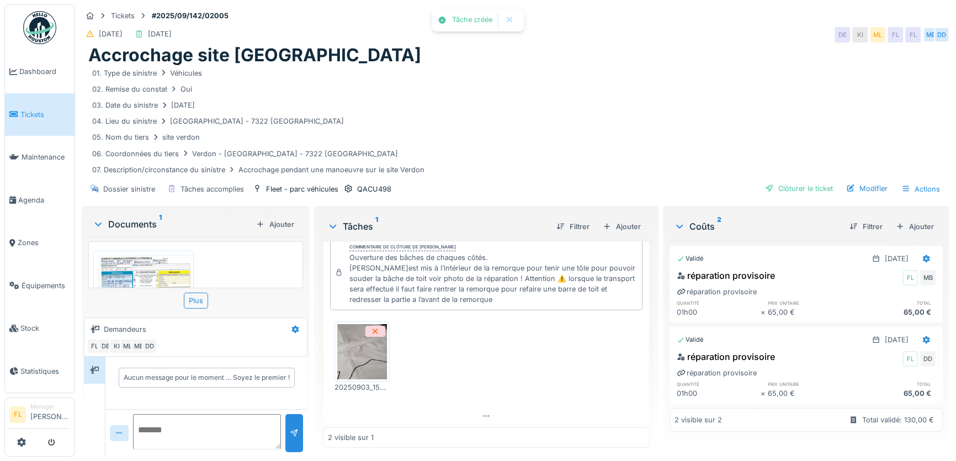
scroll to position [53, 0]
